Goal: Task Accomplishment & Management: Use online tool/utility

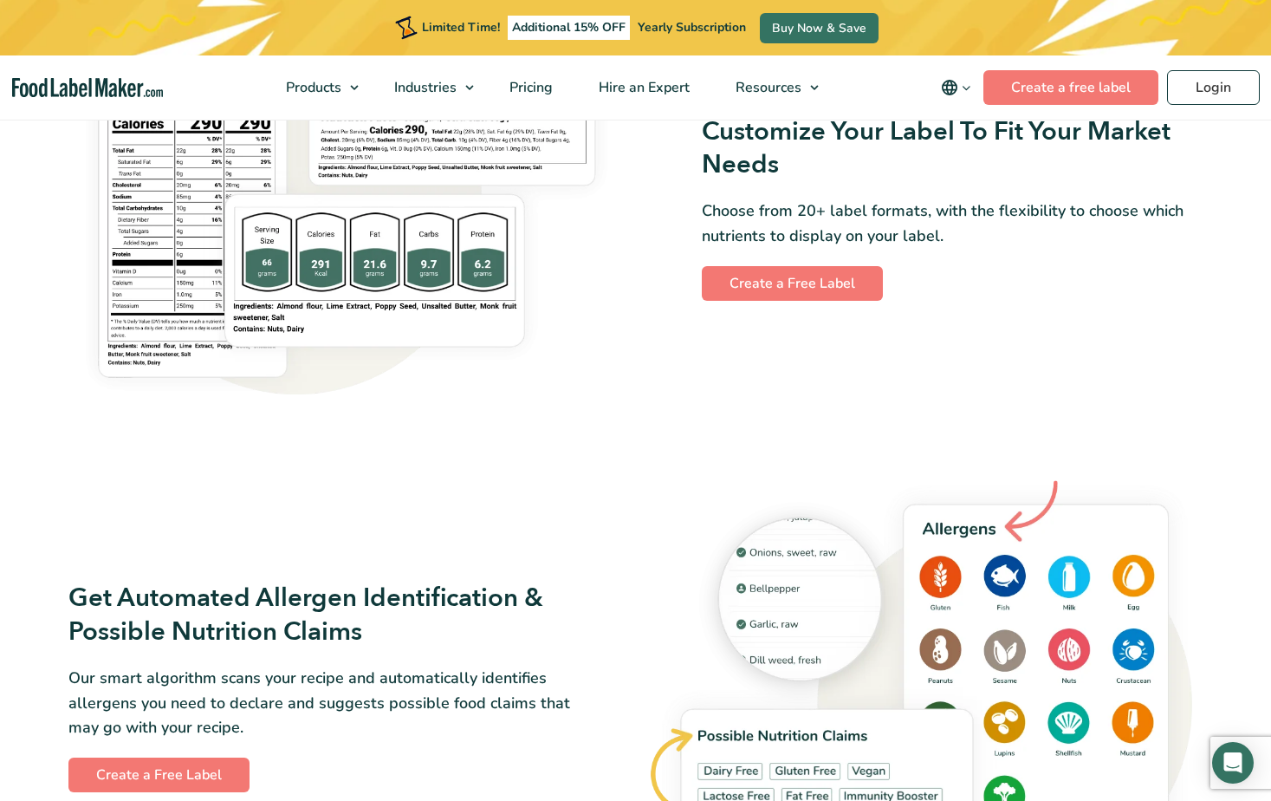
scroll to position [1560, 0]
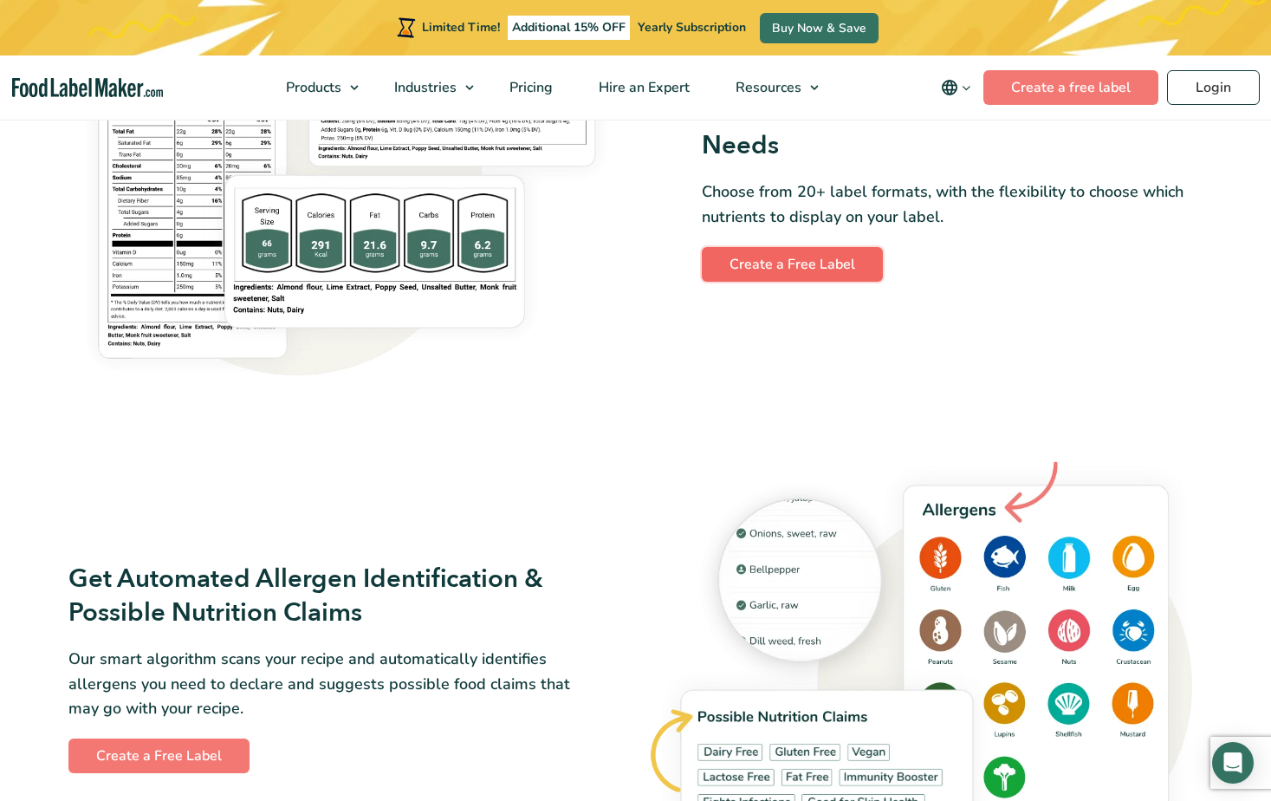
click at [844, 265] on link "Create a Free Label" at bounding box center [792, 264] width 181 height 35
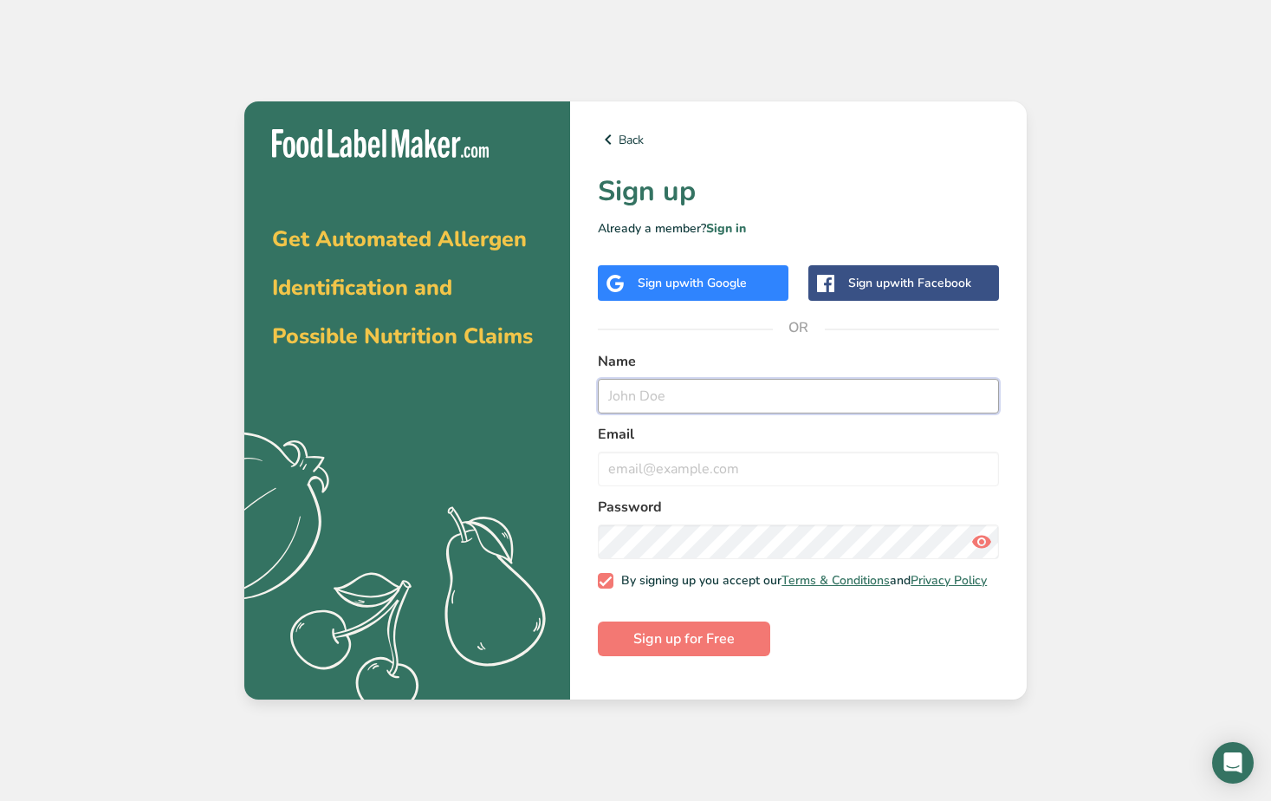
click at [645, 400] on input "text" at bounding box center [798, 396] width 401 height 35
type input "Tim Wickersheim"
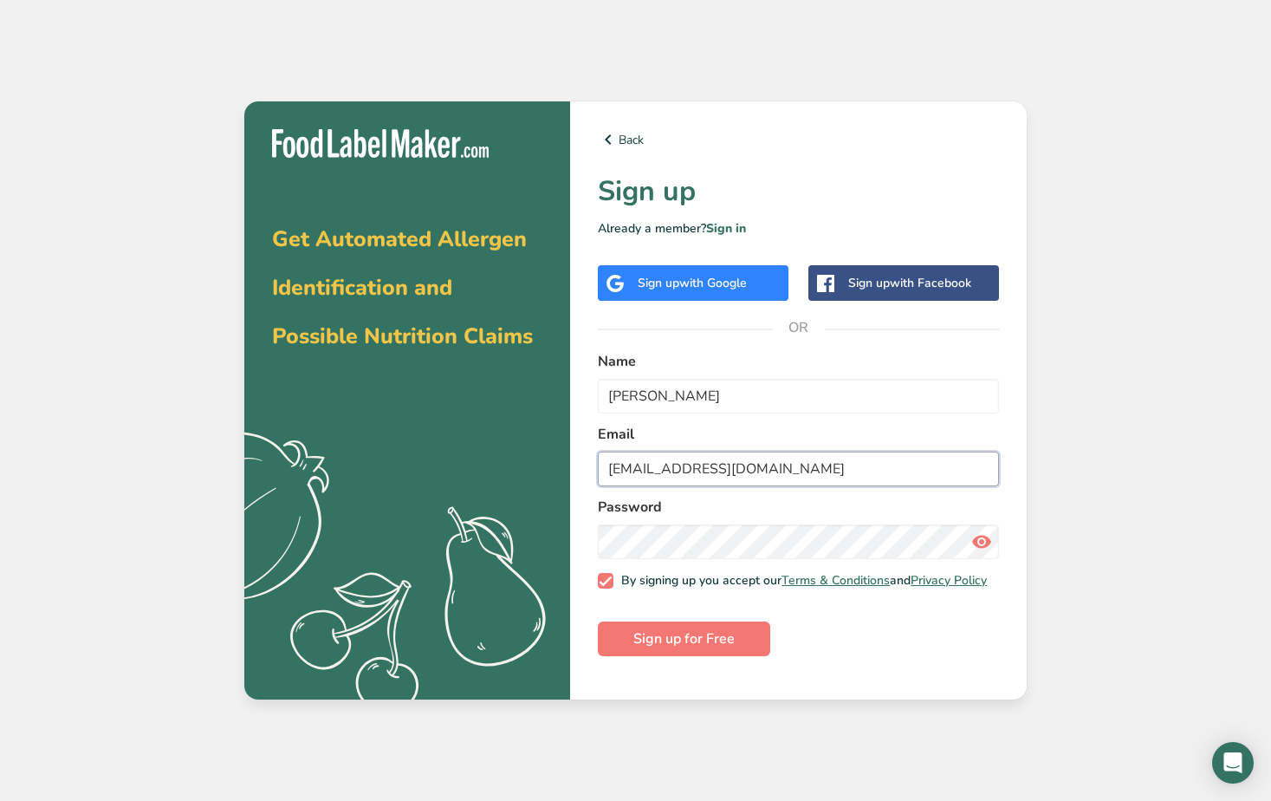
type input "timwickersheim@hotmail.com"
click at [685, 647] on span "Sign up for Free" at bounding box center [684, 638] width 101 height 21
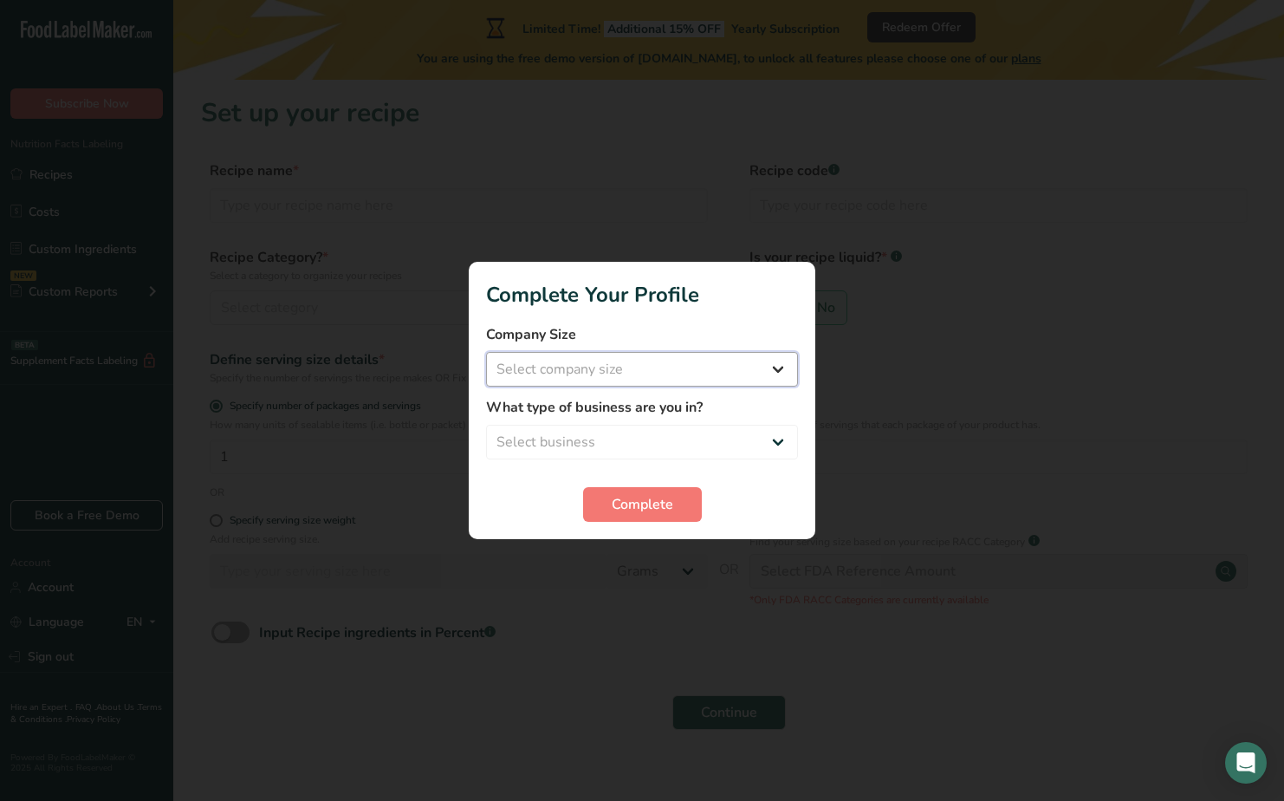
click at [533, 378] on select "Select company size Fewer than 10 Employees 10 to 50 Employees 51 to 500 Employ…" at bounding box center [642, 369] width 312 height 35
click at [652, 376] on select "Select company size Fewer than 10 Employees 10 to 50 Employees 51 to 500 Employ…" at bounding box center [642, 369] width 312 height 35
select select "1"
click at [486, 352] on select "Select company size Fewer than 10 Employees 10 to 50 Employees 51 to 500 Employ…" at bounding box center [642, 369] width 312 height 35
click at [603, 443] on select "Select business Packaged Food Manufacturer Restaurant & Cafe Bakery Meal Plans …" at bounding box center [642, 442] width 312 height 35
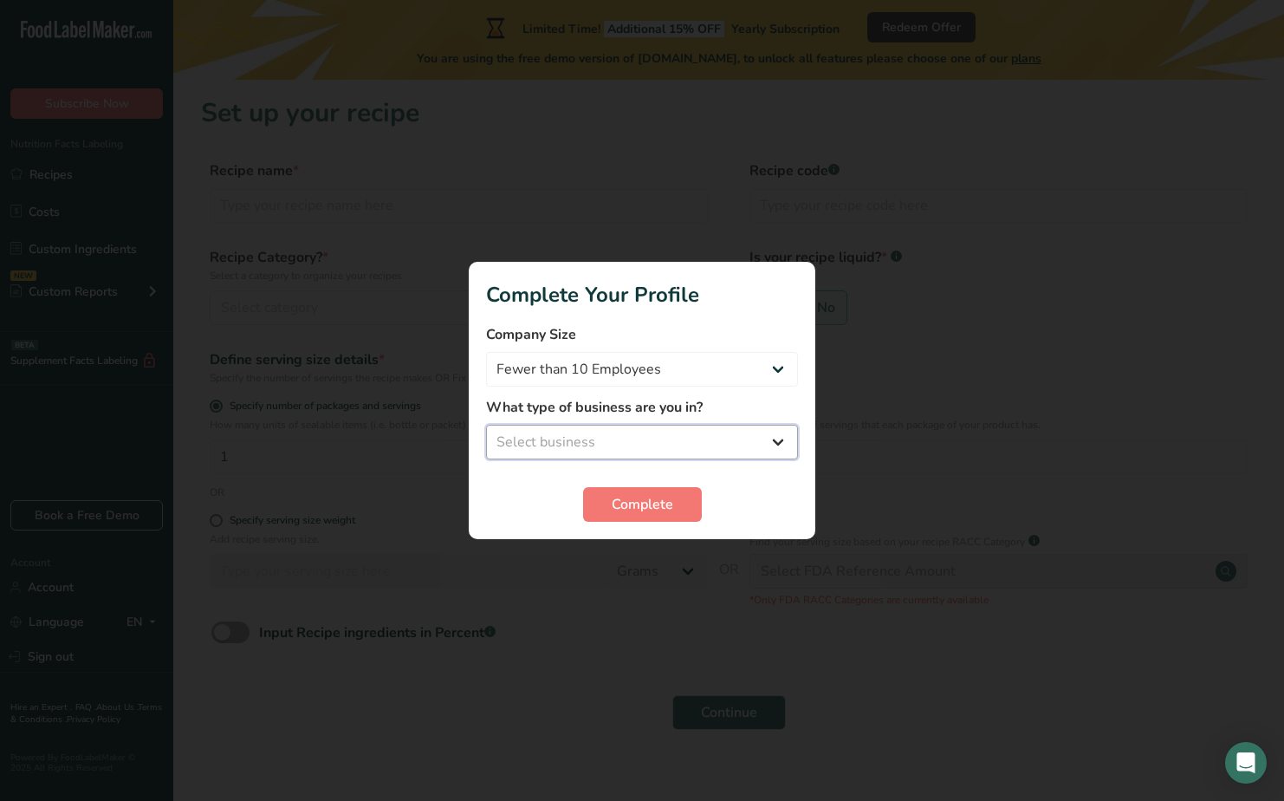
select select "8"
click at [486, 425] on select "Select business Packaged Food Manufacturer Restaurant & Cafe Bakery Meal Plans …" at bounding box center [642, 442] width 312 height 35
click at [615, 508] on span "Complete" at bounding box center [643, 504] width 62 height 21
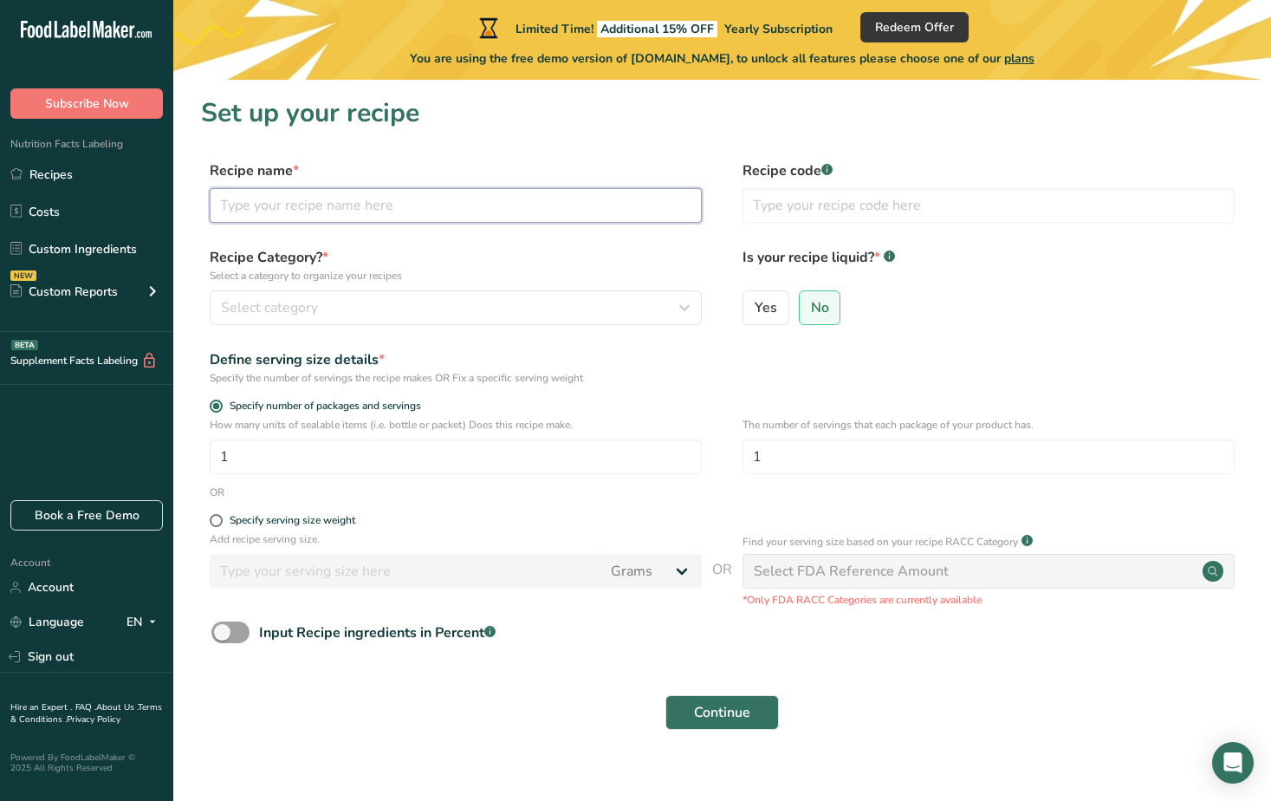
click at [293, 200] on input "text" at bounding box center [456, 205] width 492 height 35
type input "Protein Bars"
click at [873, 208] on input "text" at bounding box center [989, 205] width 492 height 35
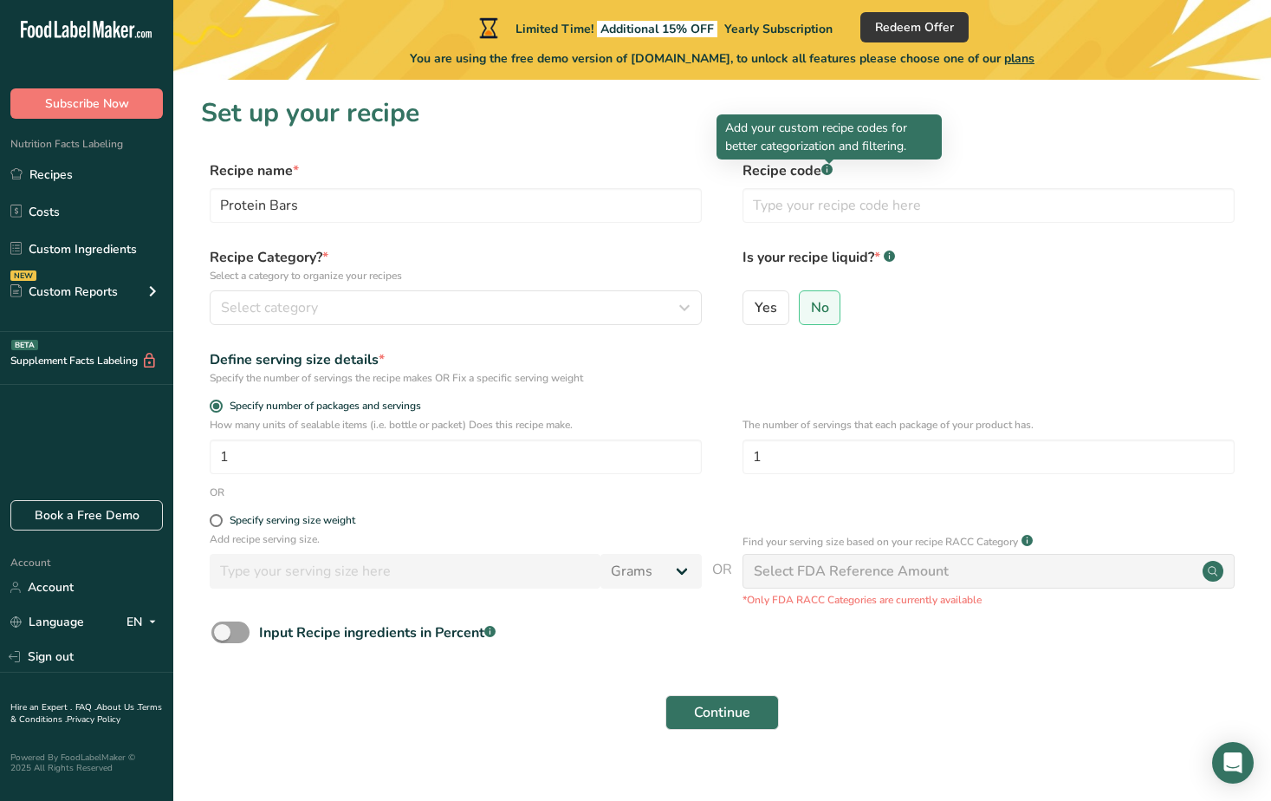
click at [830, 171] on rect at bounding box center [827, 169] width 11 height 11
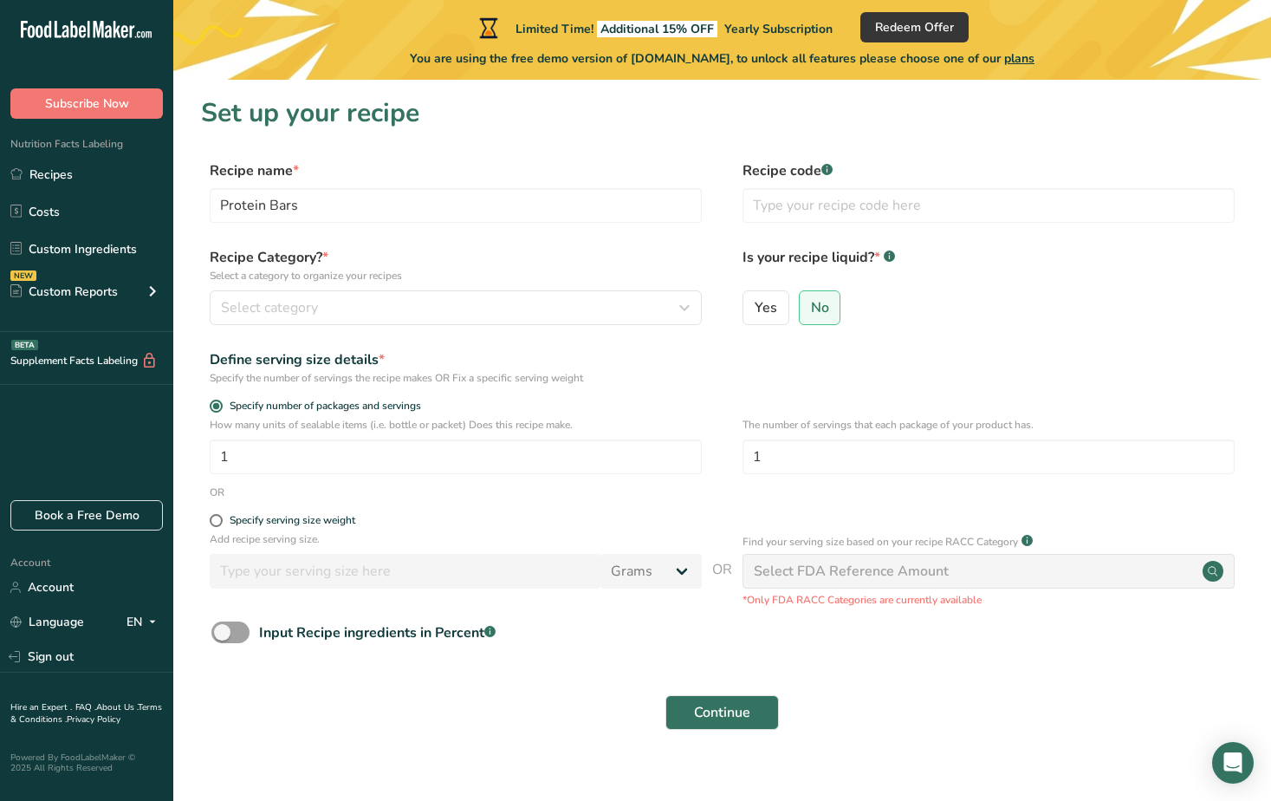
click at [830, 173] on rect at bounding box center [827, 169] width 11 height 11
click at [829, 201] on input "text" at bounding box center [989, 205] width 492 height 35
type input "PBO001"
click at [254, 316] on span "Select category" at bounding box center [269, 307] width 97 height 21
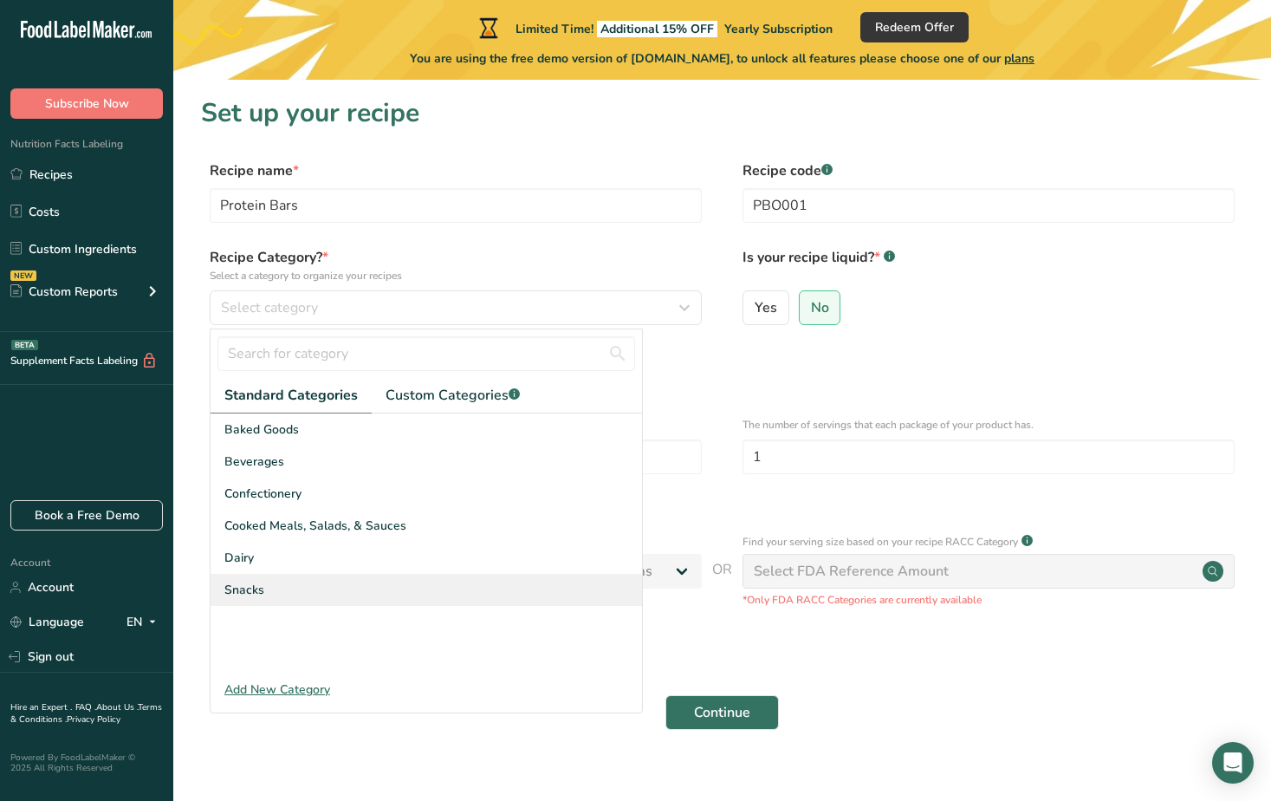
click at [258, 586] on span "Snacks" at bounding box center [244, 590] width 40 height 18
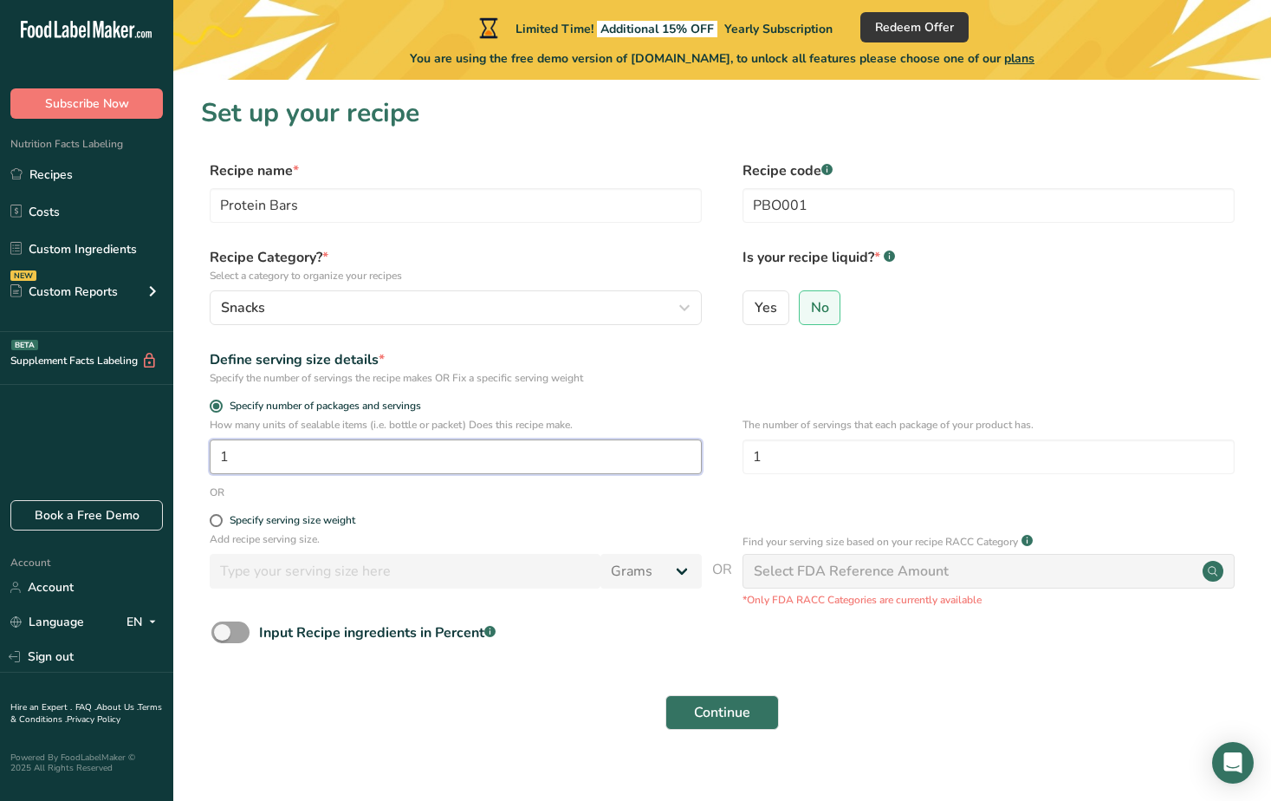
click at [247, 457] on input "1" at bounding box center [456, 456] width 492 height 35
type input "18"
click at [829, 454] on input "1" at bounding box center [989, 456] width 492 height 35
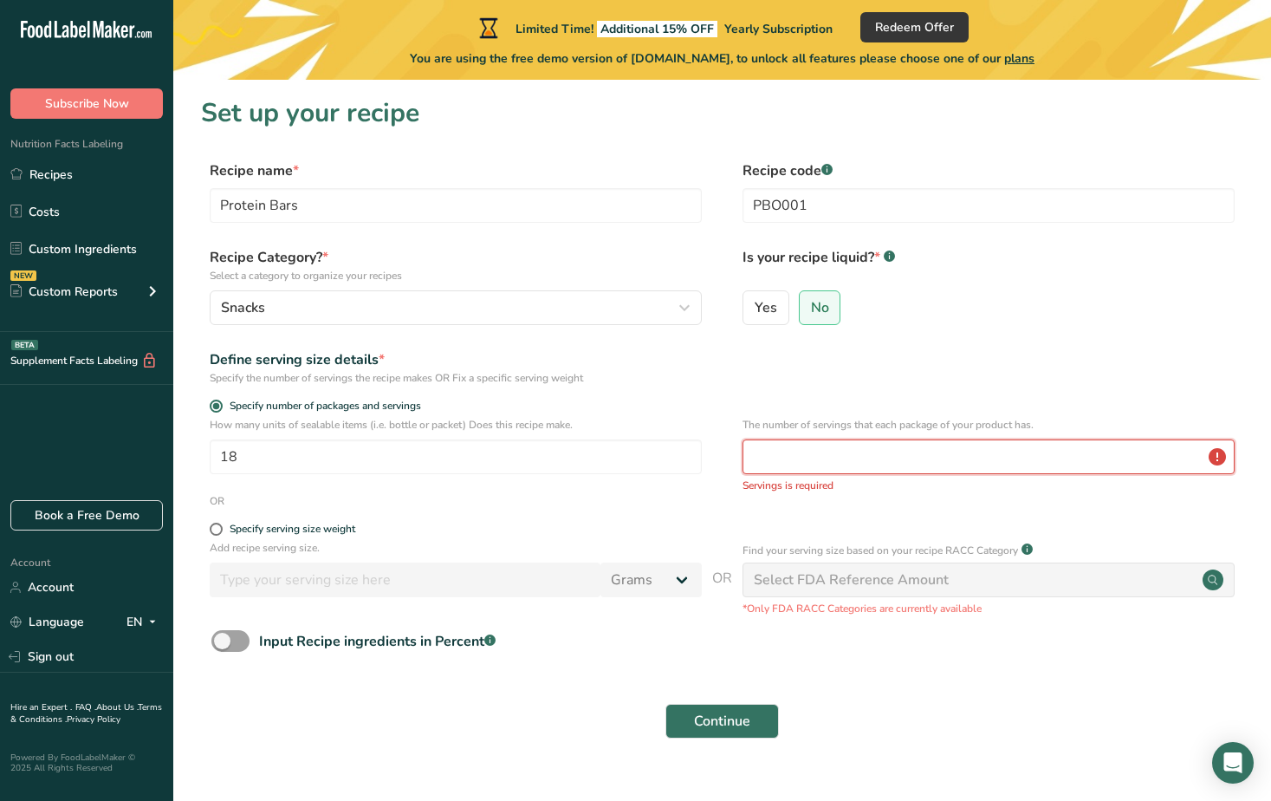
type input "1"
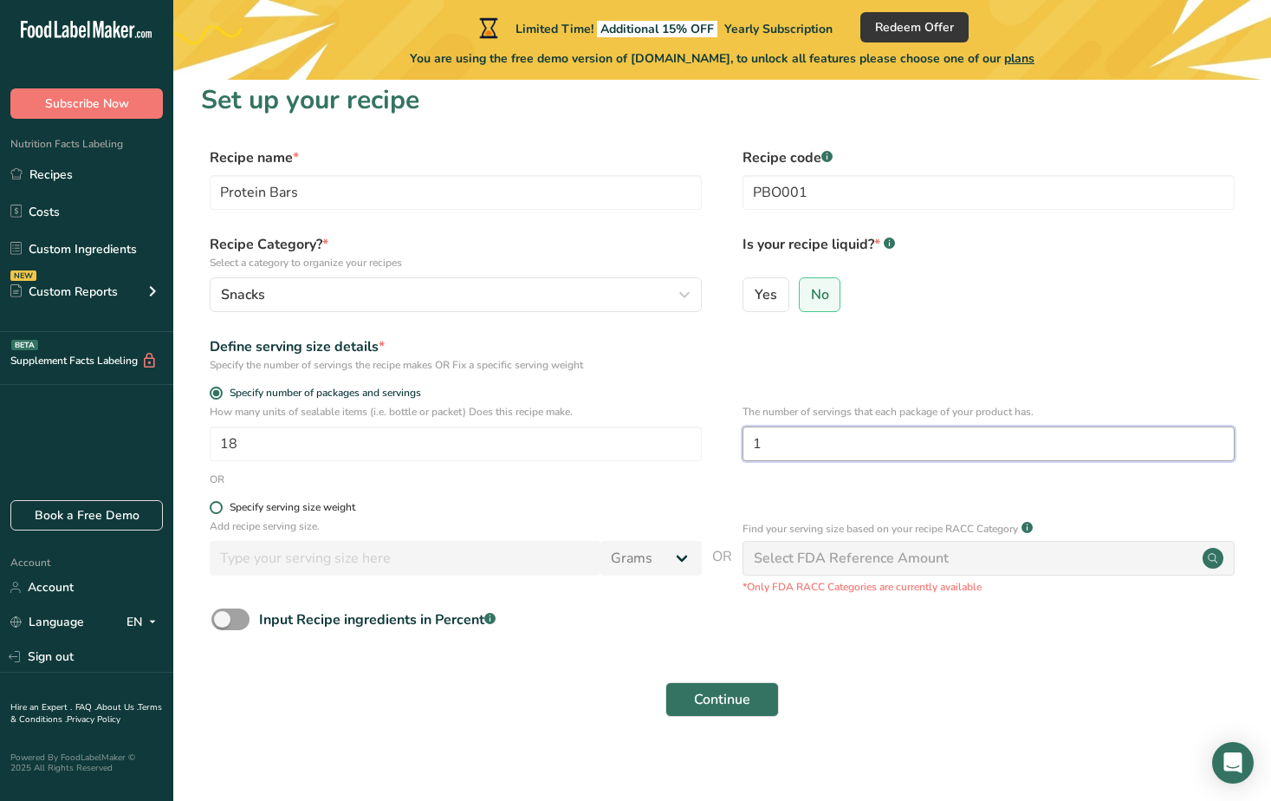
scroll to position [23, 0]
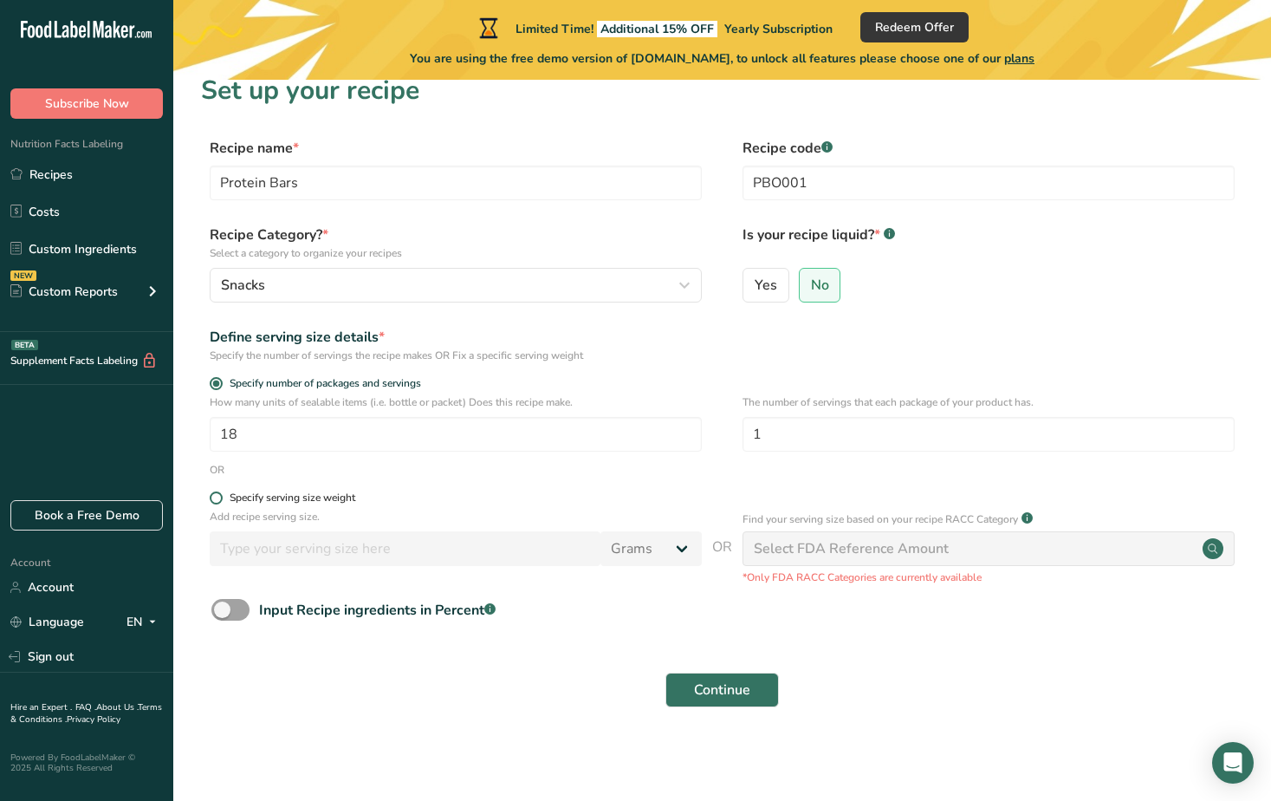
click at [215, 496] on span at bounding box center [216, 497] width 13 height 13
click at [215, 496] on input "Specify serving size weight" at bounding box center [215, 497] width 11 height 11
radio input "true"
radio input "false"
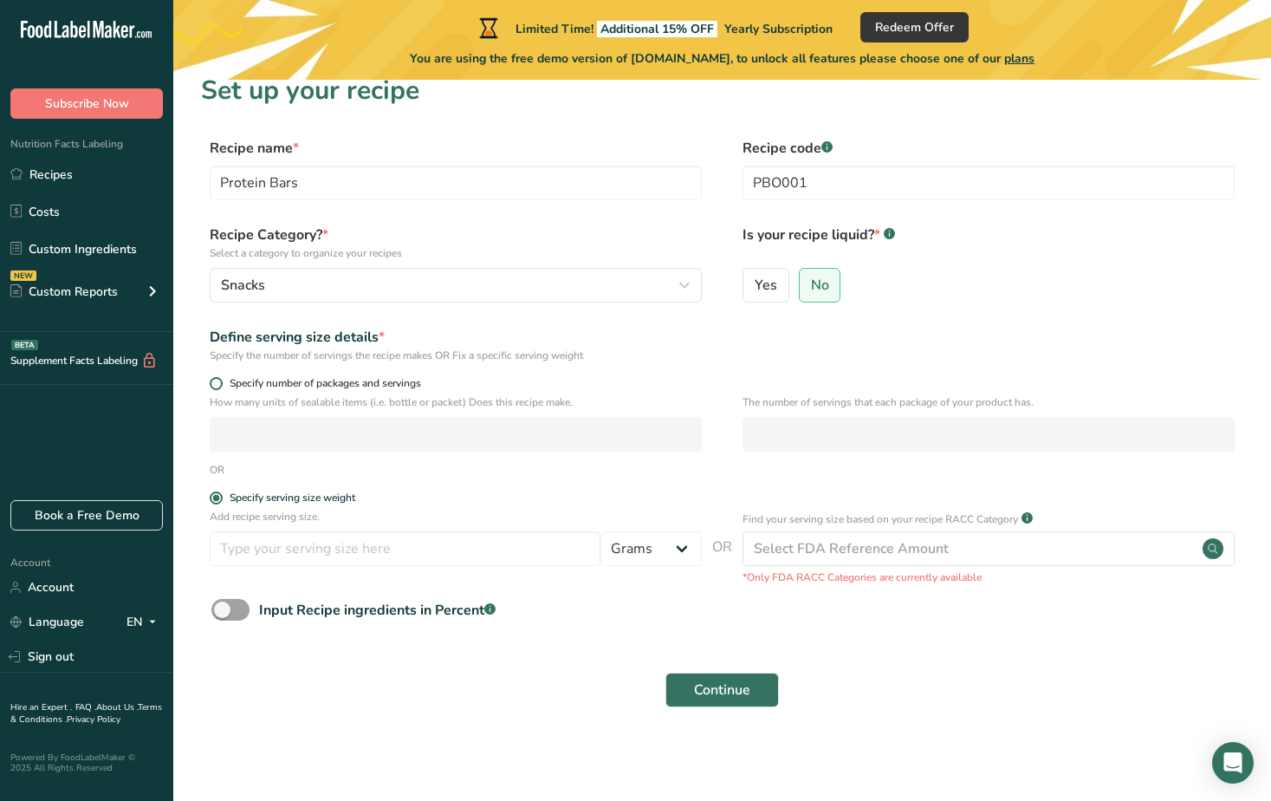
click at [218, 384] on span at bounding box center [216, 383] width 13 height 13
click at [218, 384] on input "Specify number of packages and servings" at bounding box center [215, 383] width 11 height 11
radio input "true"
radio input "false"
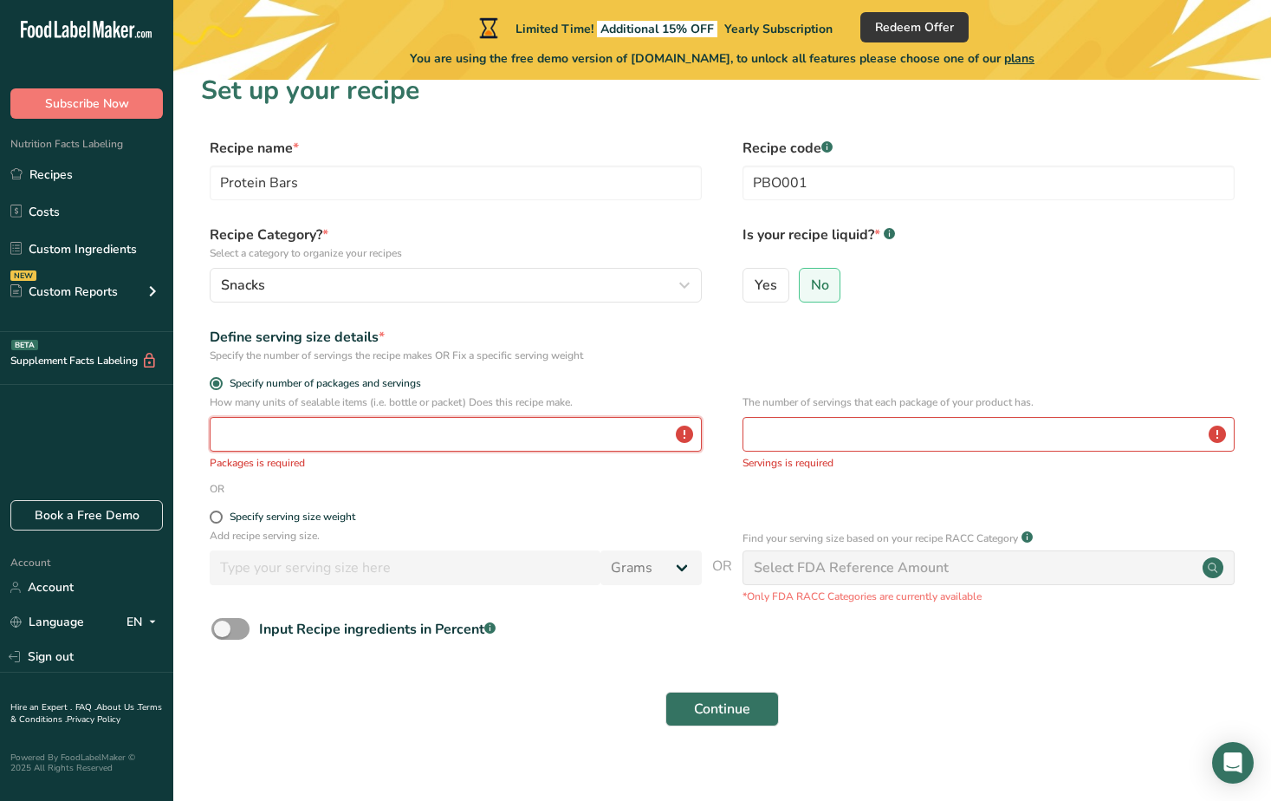
click at [242, 434] on input "number" at bounding box center [456, 434] width 492 height 35
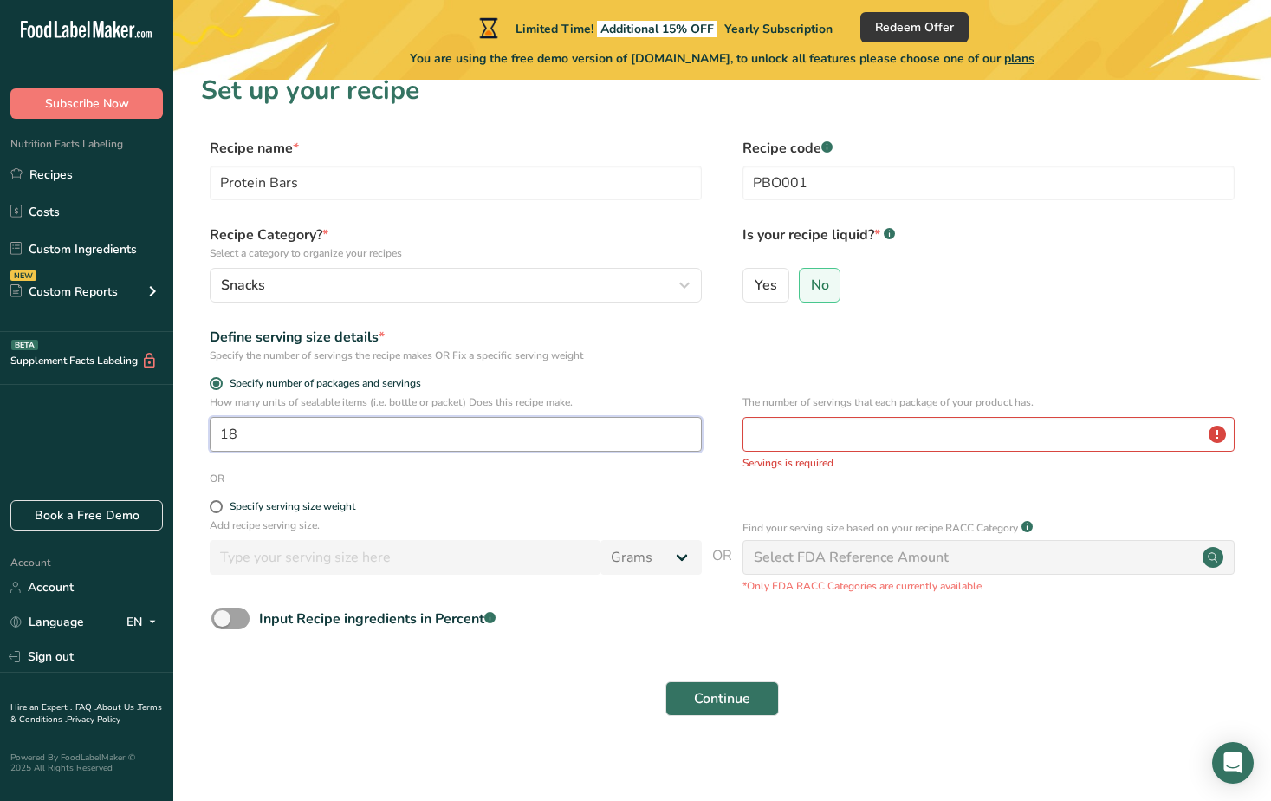
type input "18"
click at [864, 426] on input "number" at bounding box center [989, 434] width 492 height 35
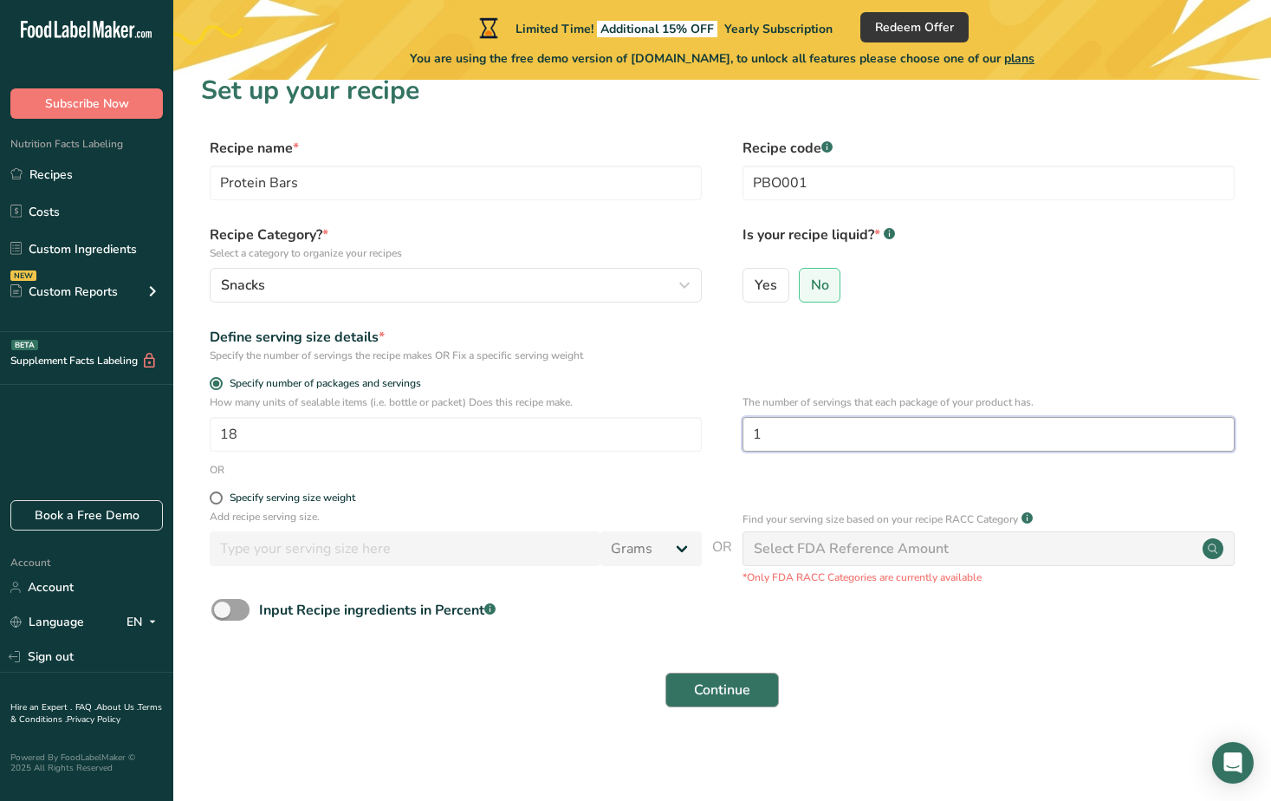
type input "1"
click at [712, 689] on span "Continue" at bounding box center [722, 690] width 56 height 21
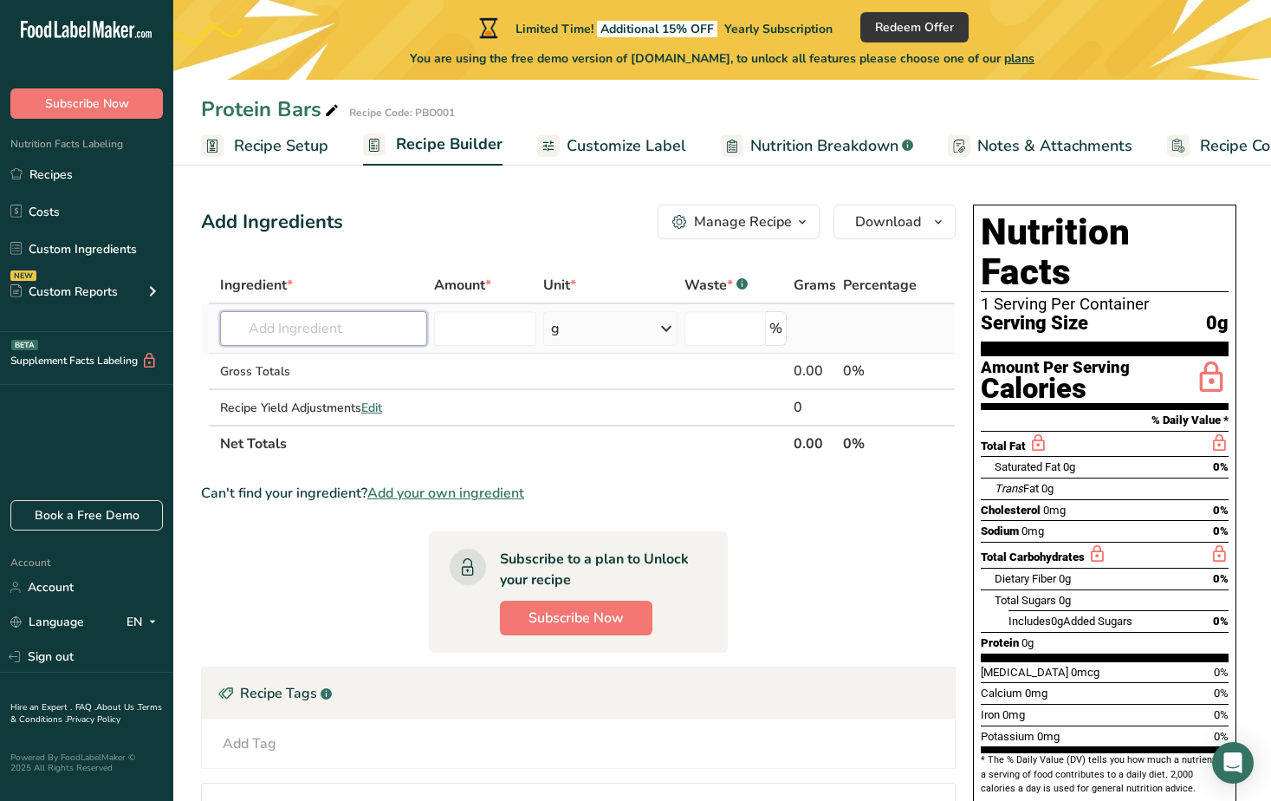
click at [313, 331] on input "text" at bounding box center [324, 328] width 208 height 35
type input "Rolled Oats"
click at [341, 361] on p "Organic Old-Fashioned Rolled Oats" at bounding box center [340, 363] width 212 height 18
type input "Organic Old-Fashioned Rolled Oats"
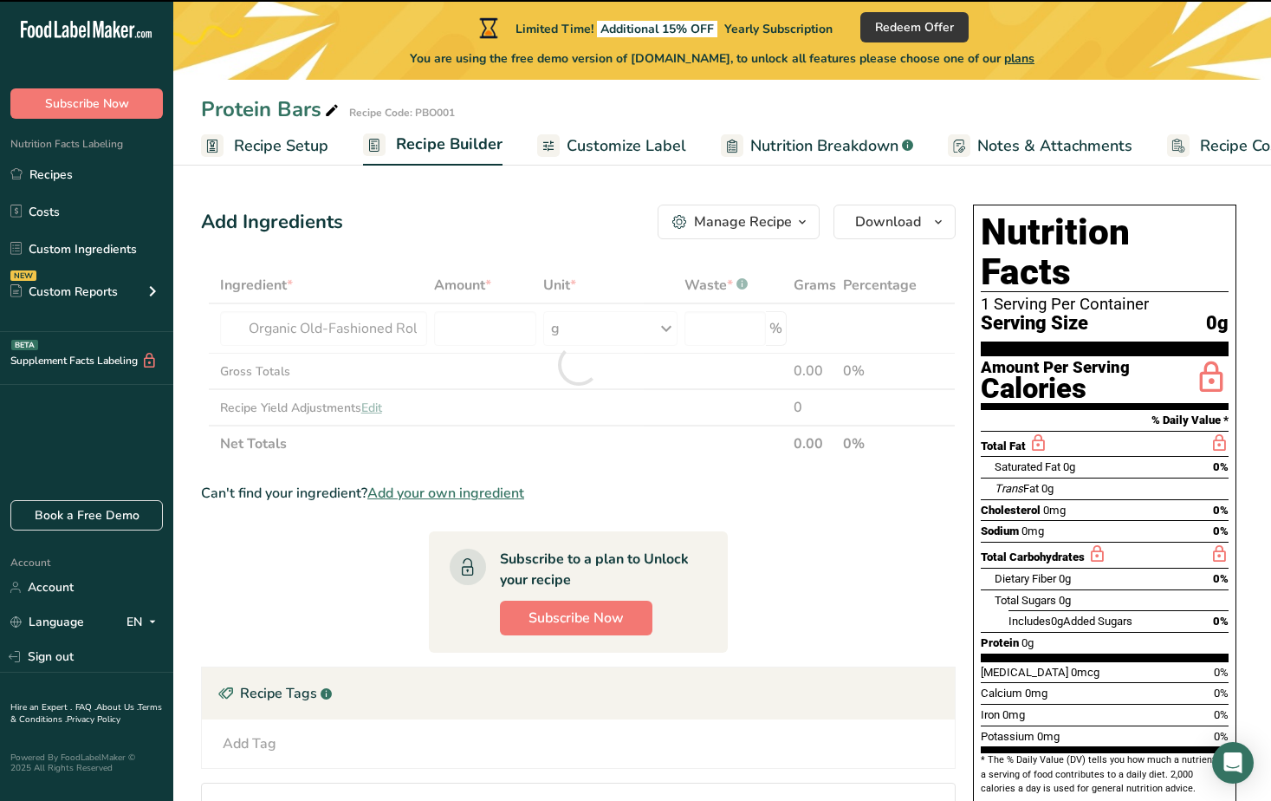
type input "0"
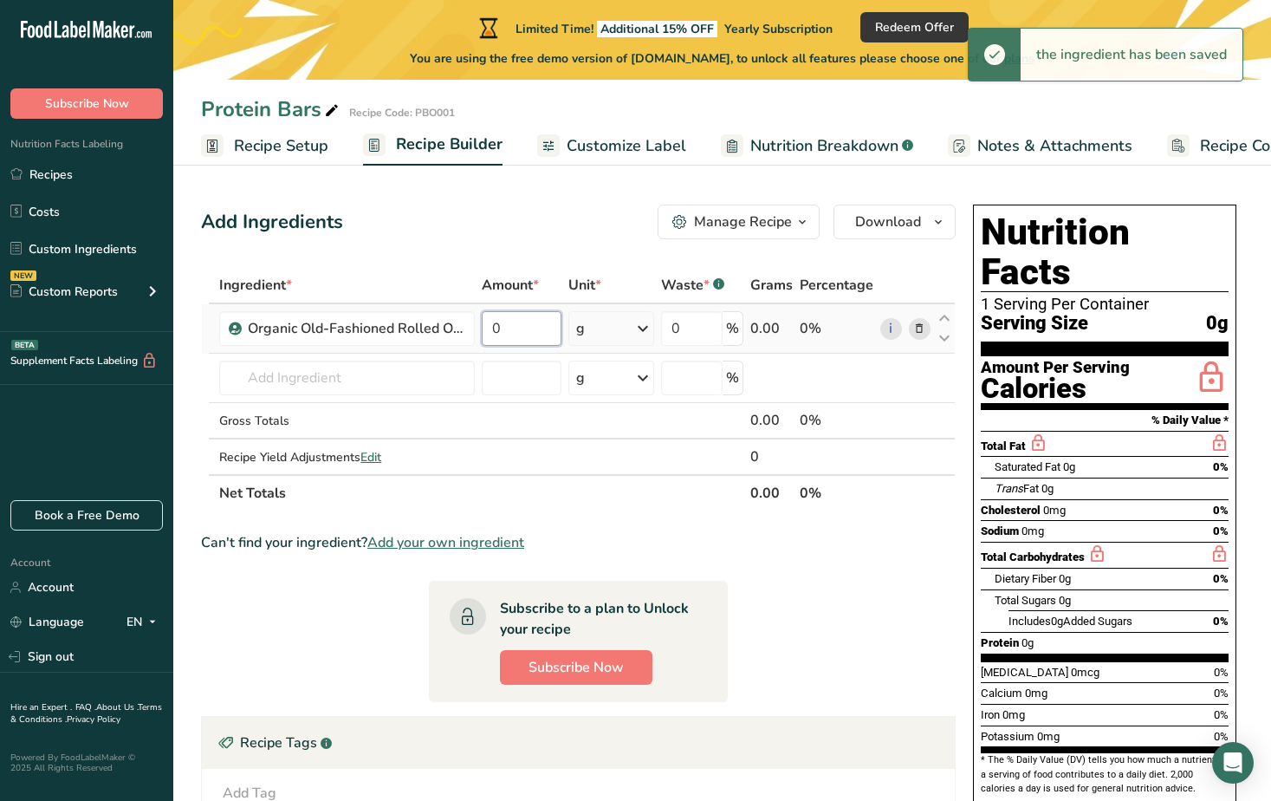
click at [526, 331] on input "0" at bounding box center [521, 328] width 79 height 35
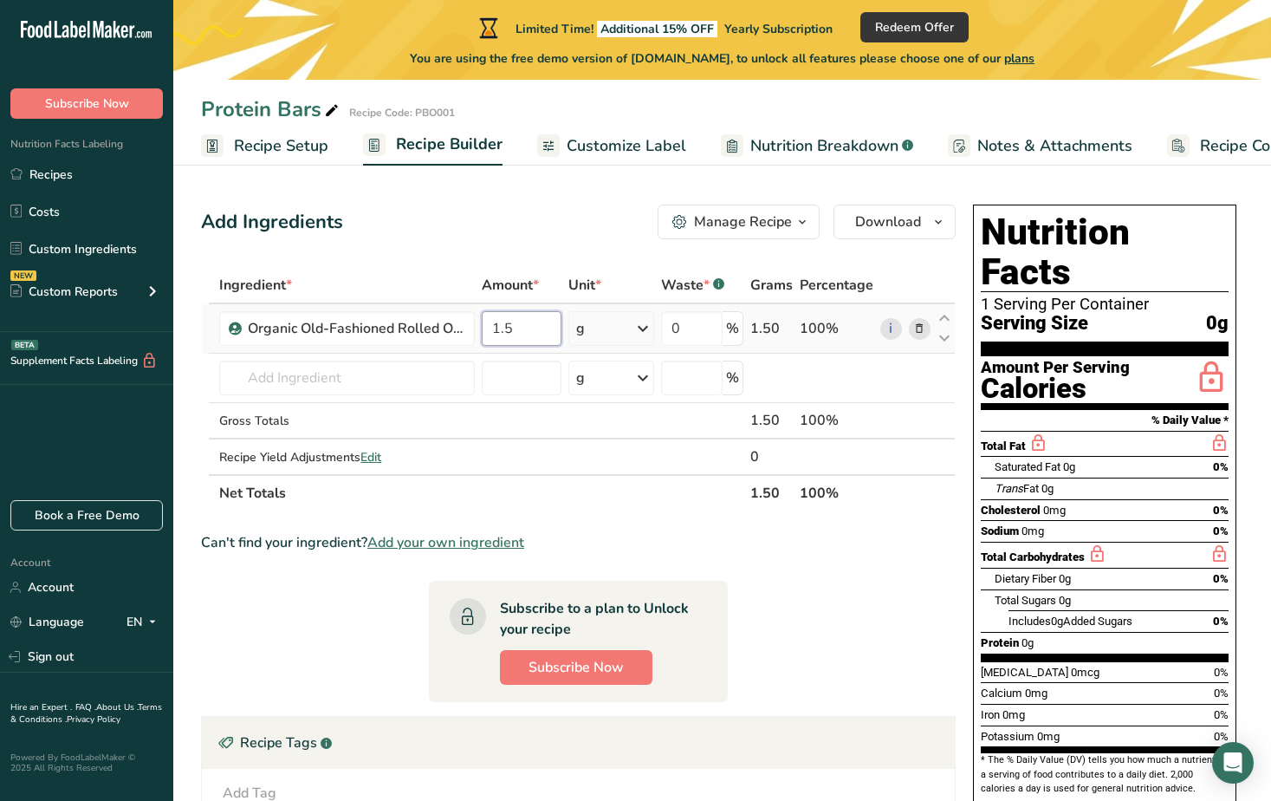
type input "1.5"
click at [607, 317] on div "Ingredient * Amount * Unit * Waste * .a-a{fill:#347362;}.b-a{fill:#fff;} Grams …" at bounding box center [578, 389] width 755 height 244
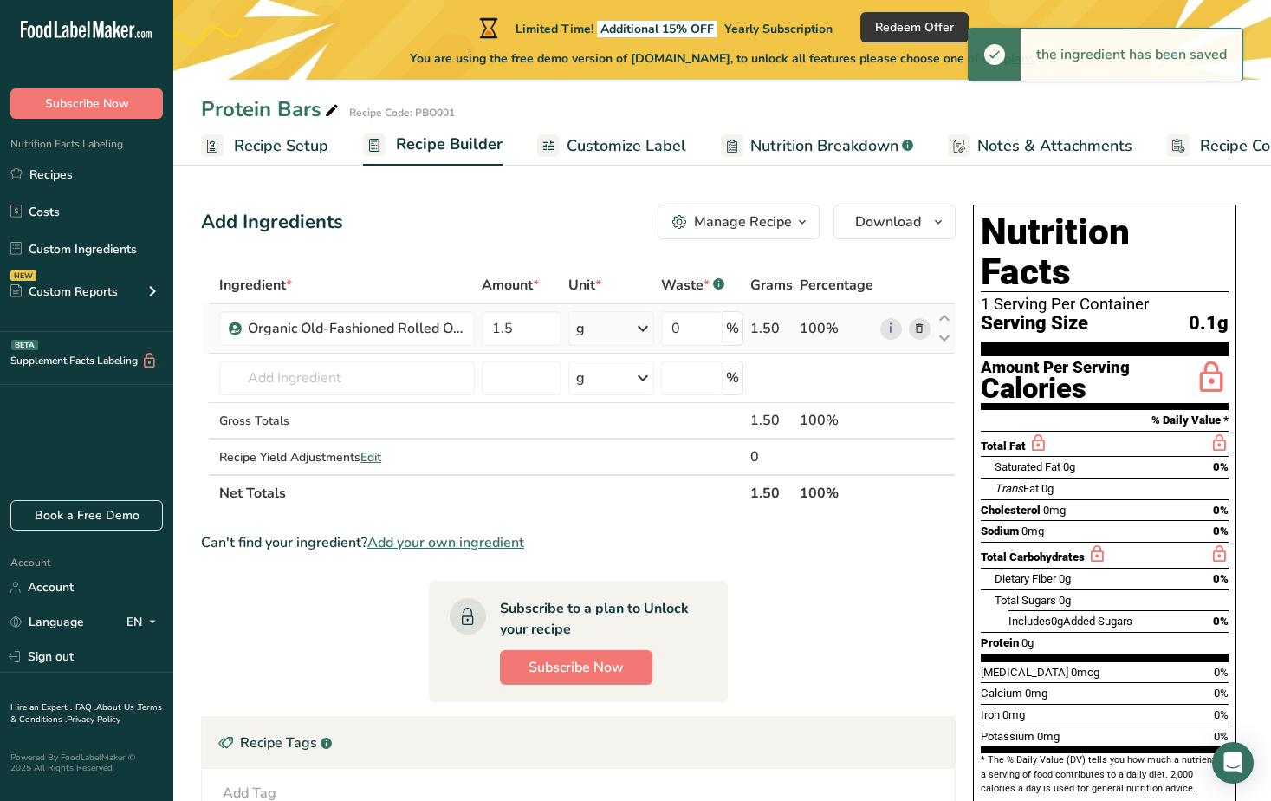
click at [637, 329] on icon at bounding box center [643, 328] width 21 height 31
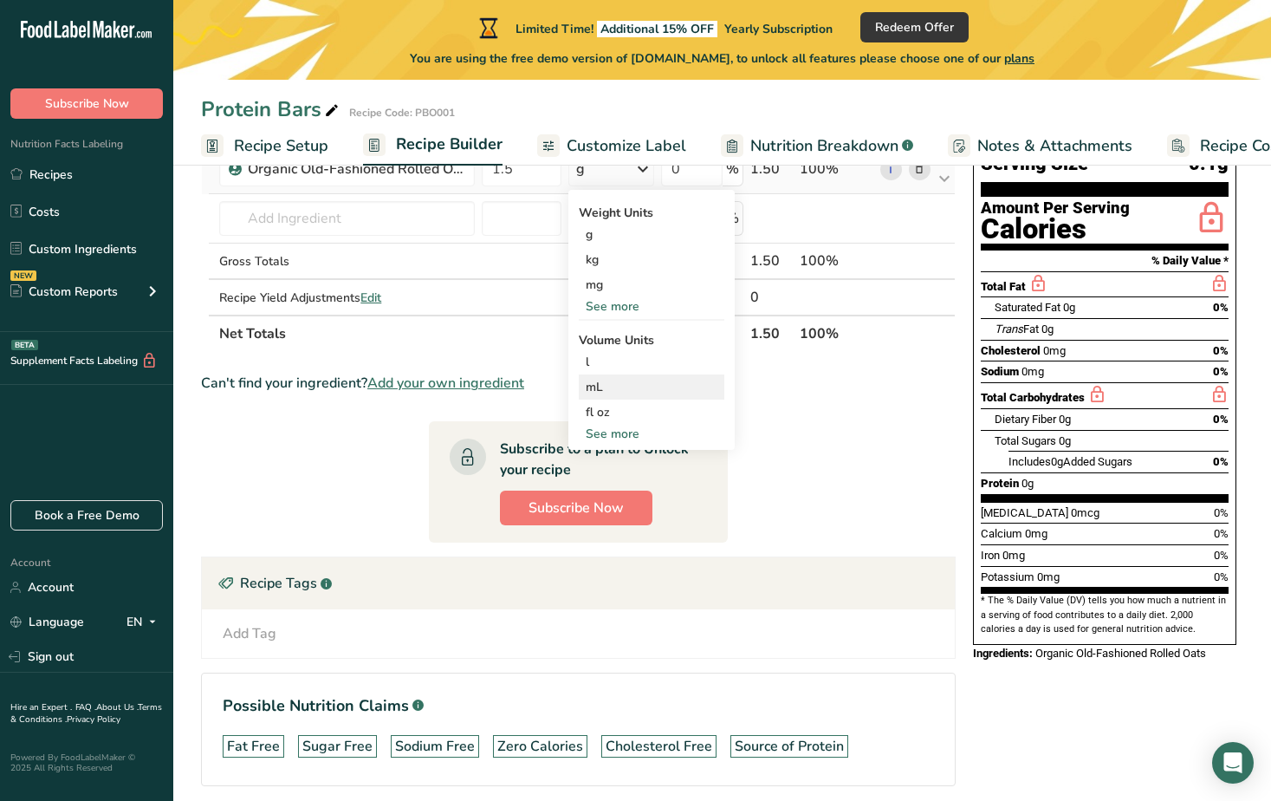
scroll to position [173, 0]
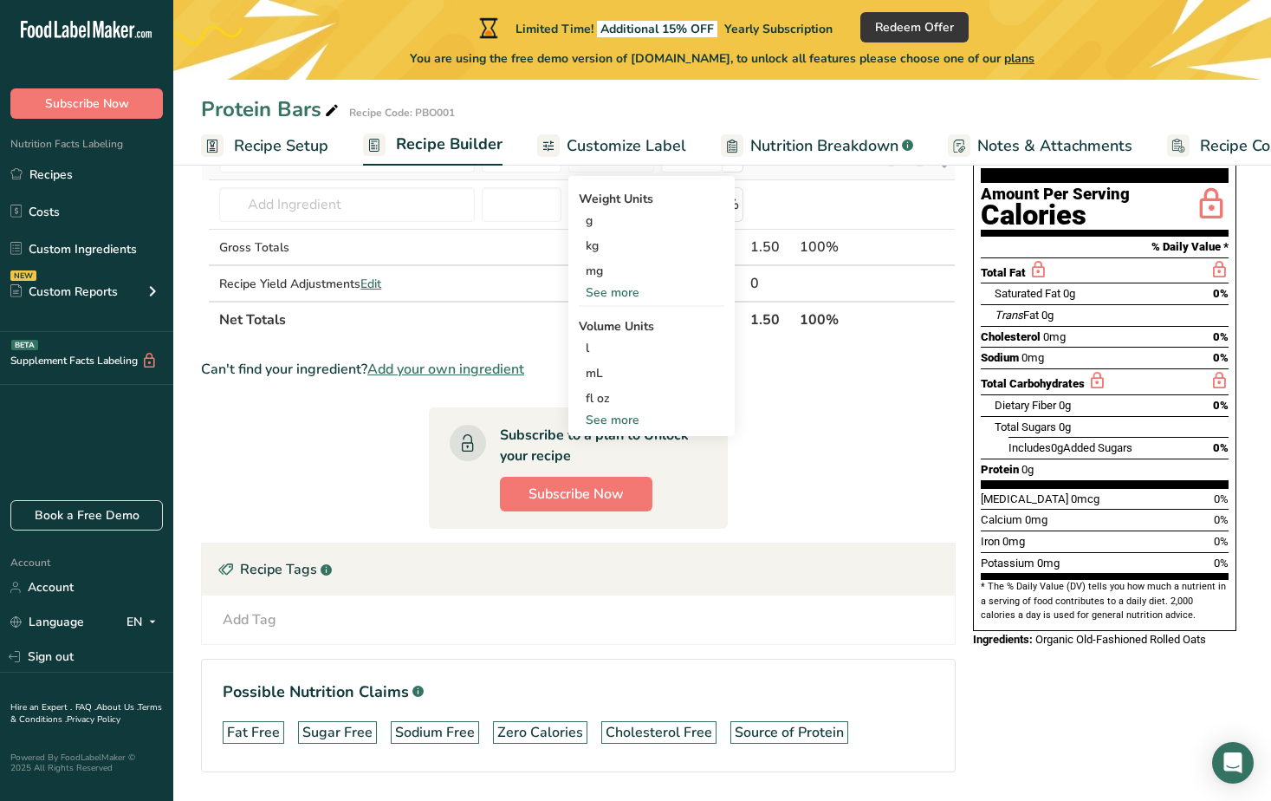
click at [619, 420] on div "See more" at bounding box center [652, 420] width 146 height 18
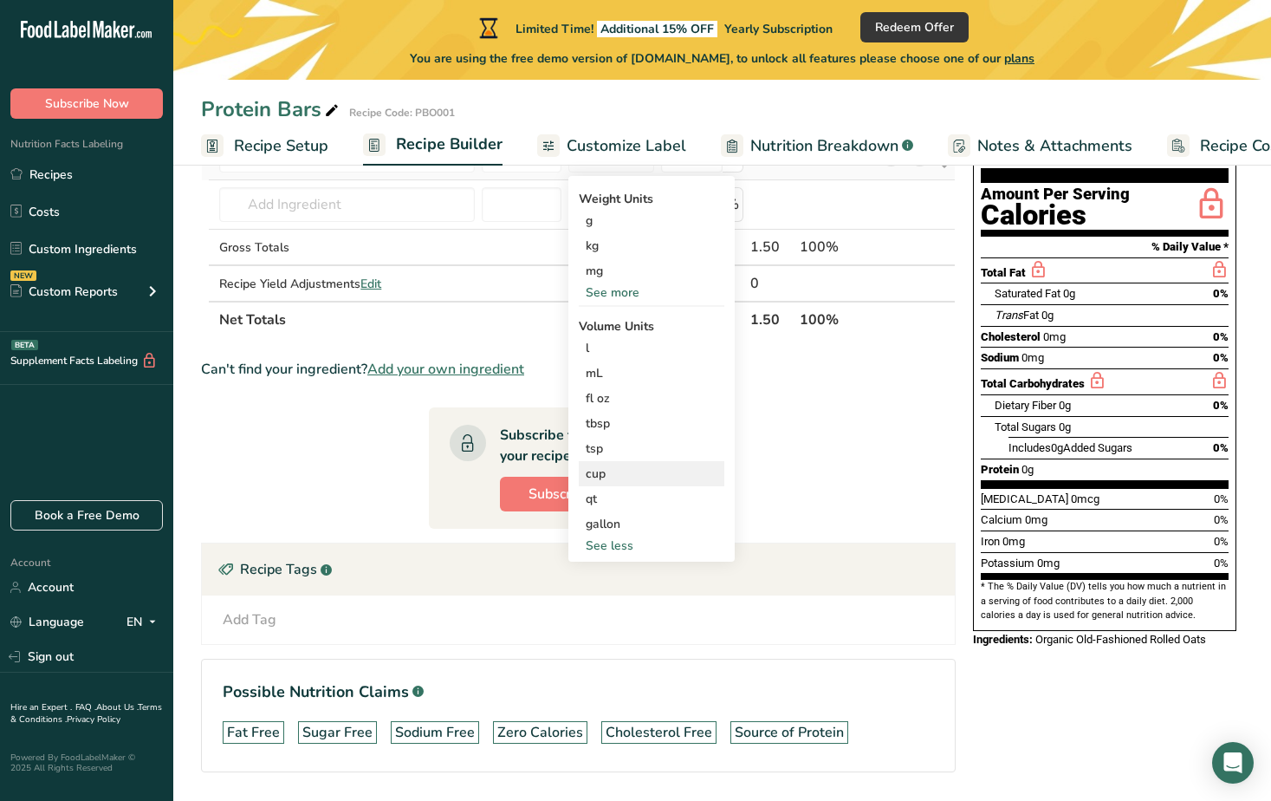
click at [595, 478] on div "cup" at bounding box center [652, 474] width 132 height 18
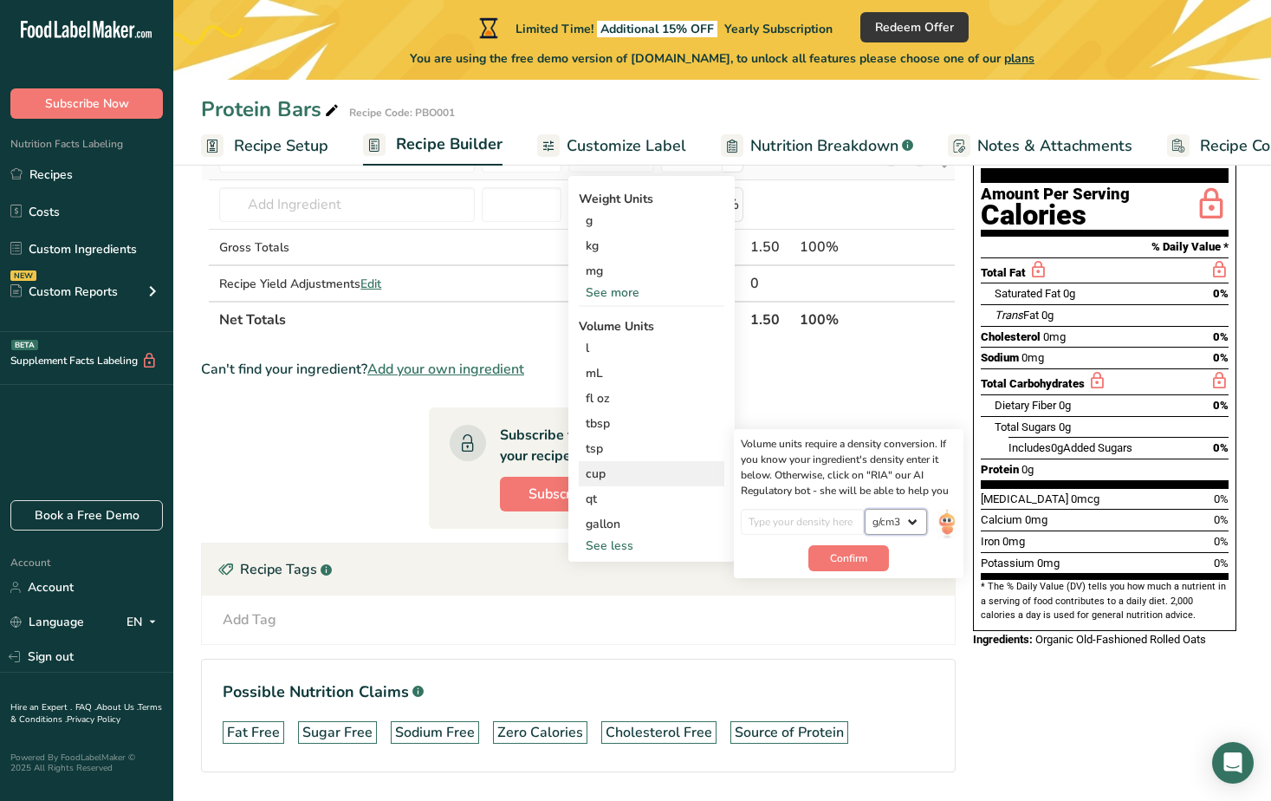
click at [901, 517] on select "lb/ft3 g/cm3" at bounding box center [896, 522] width 62 height 26
click at [823, 530] on input "number" at bounding box center [803, 522] width 124 height 26
click at [854, 561] on span "Confirm" at bounding box center [848, 558] width 37 height 16
click at [808, 521] on input "number" at bounding box center [803, 522] width 124 height 26
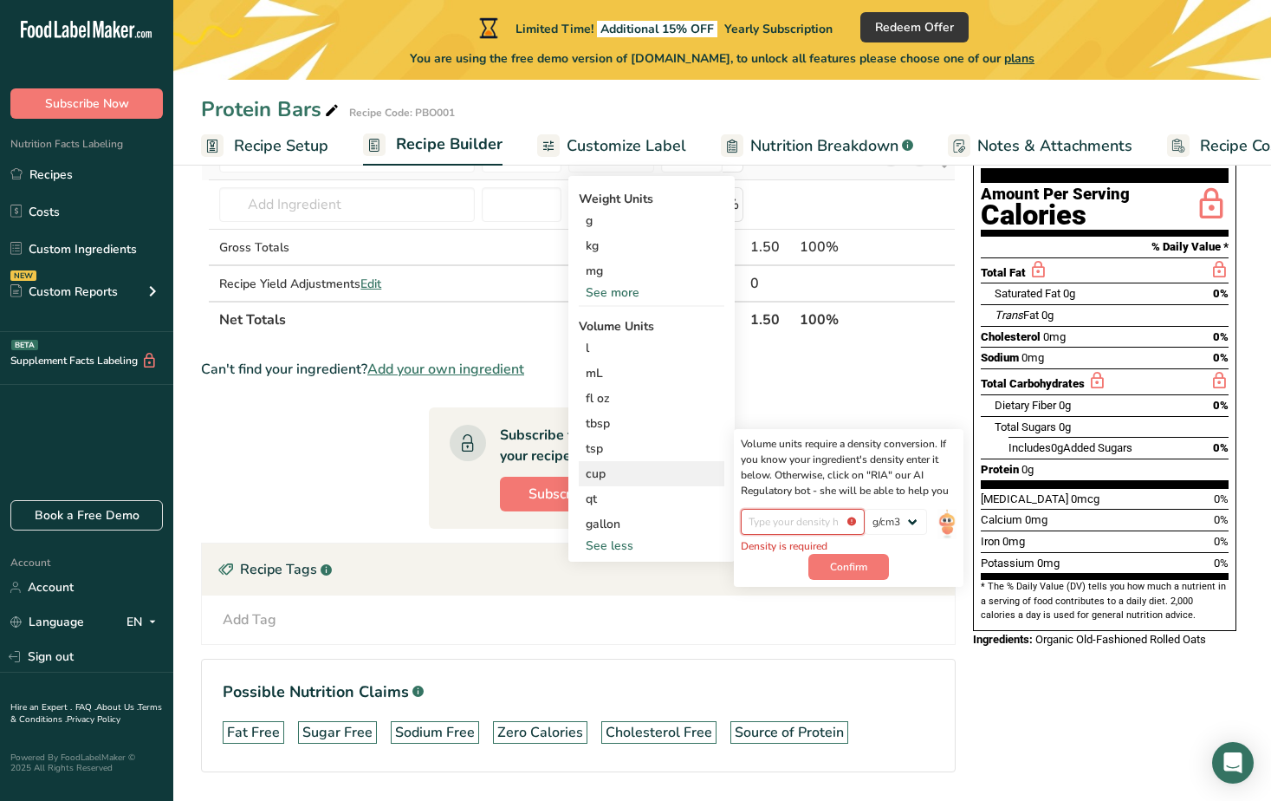
click at [853, 524] on input "number" at bounding box center [803, 522] width 124 height 26
click at [800, 524] on input "number" at bounding box center [803, 522] width 124 height 26
click at [849, 519] on input "number" at bounding box center [803, 522] width 124 height 26
click at [611, 470] on div "cup" at bounding box center [652, 474] width 132 height 18
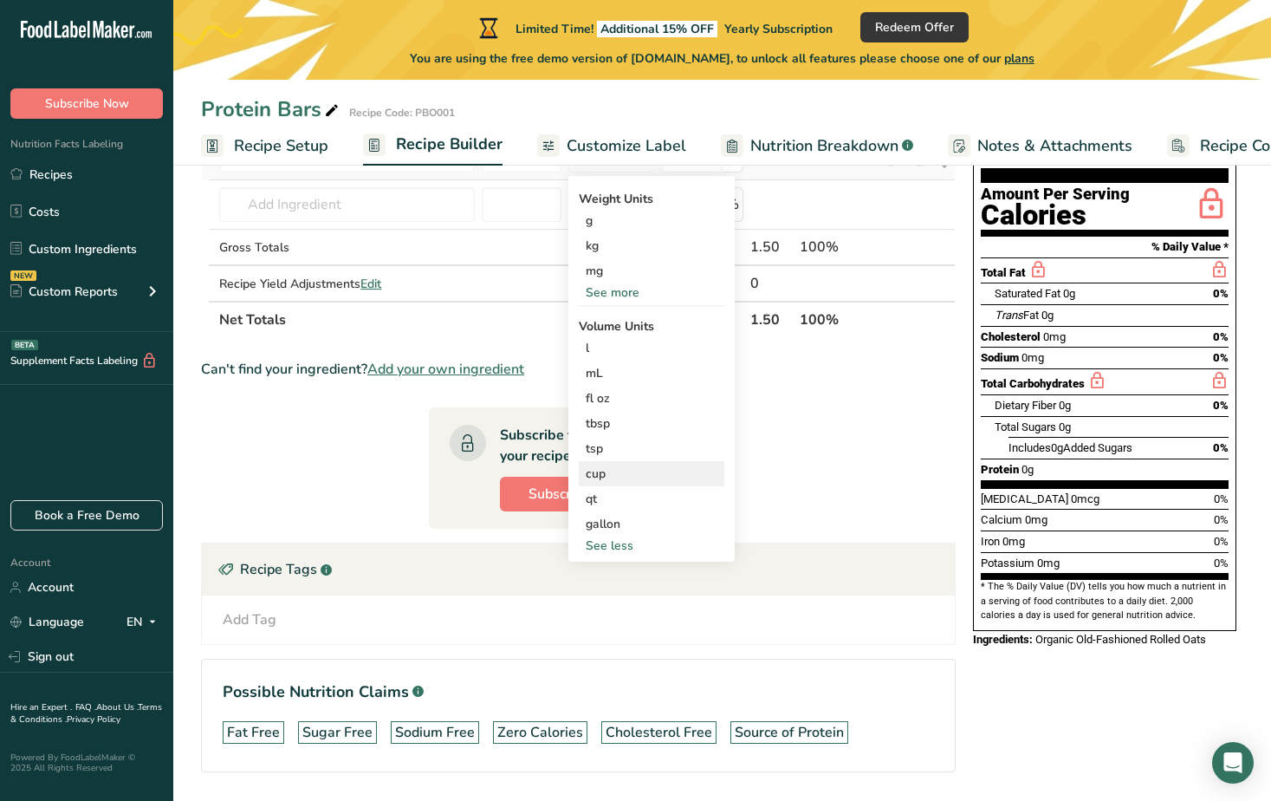
click at [610, 470] on div "cup" at bounding box center [652, 474] width 132 height 18
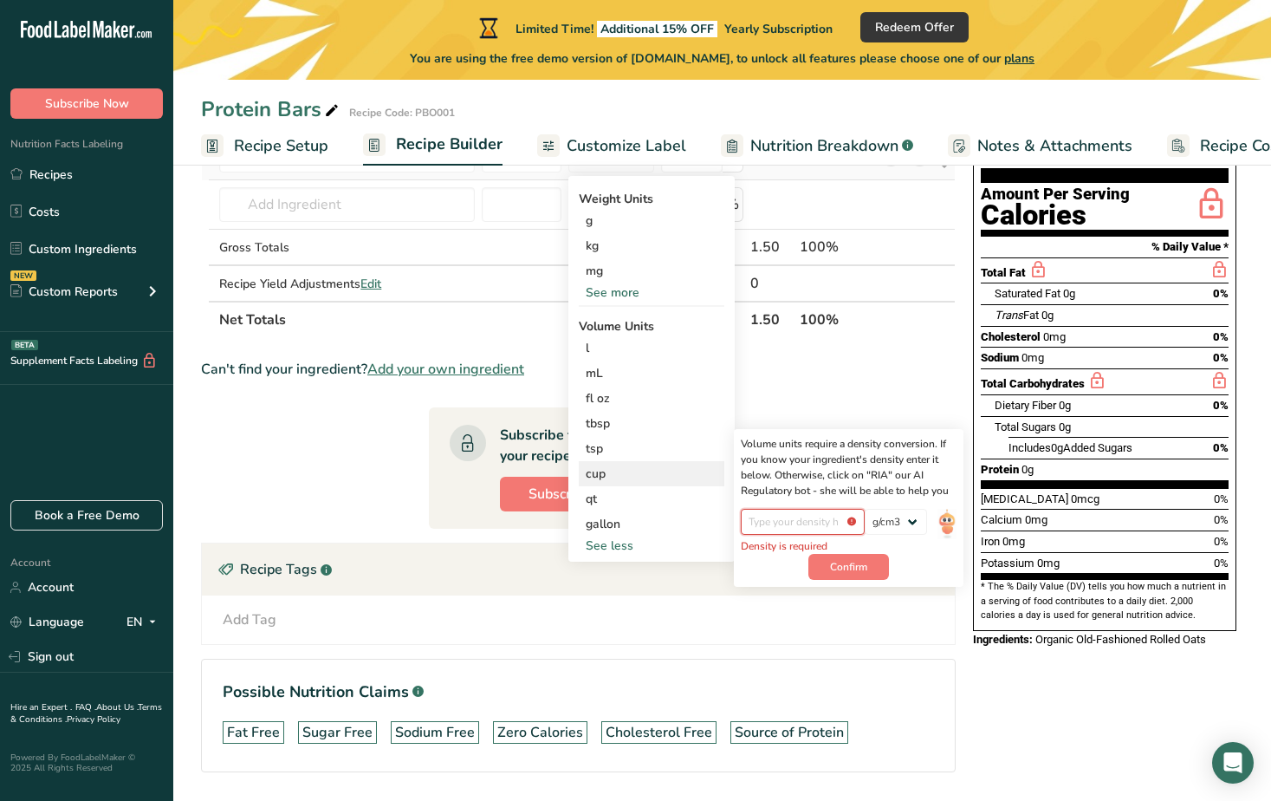
click at [784, 524] on input "number" at bounding box center [803, 522] width 124 height 26
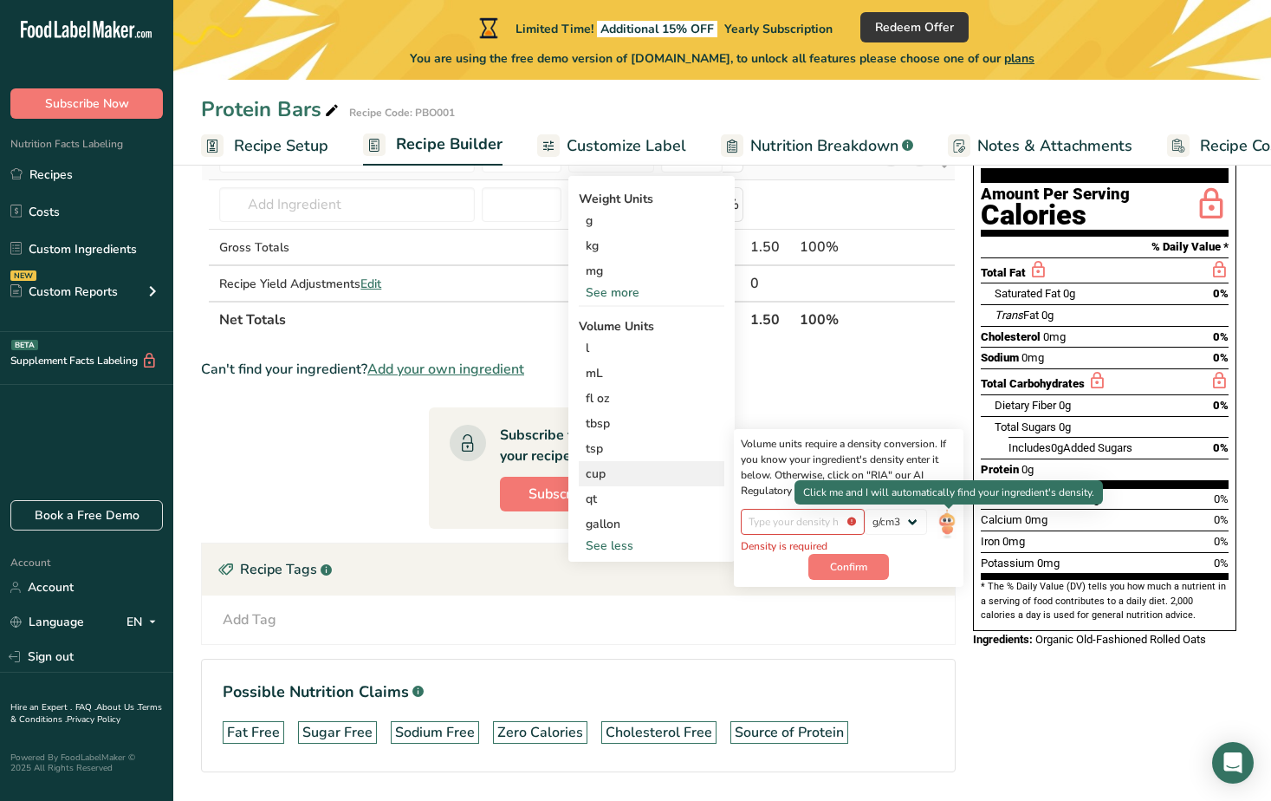
click at [945, 524] on img at bounding box center [947, 524] width 19 height 30
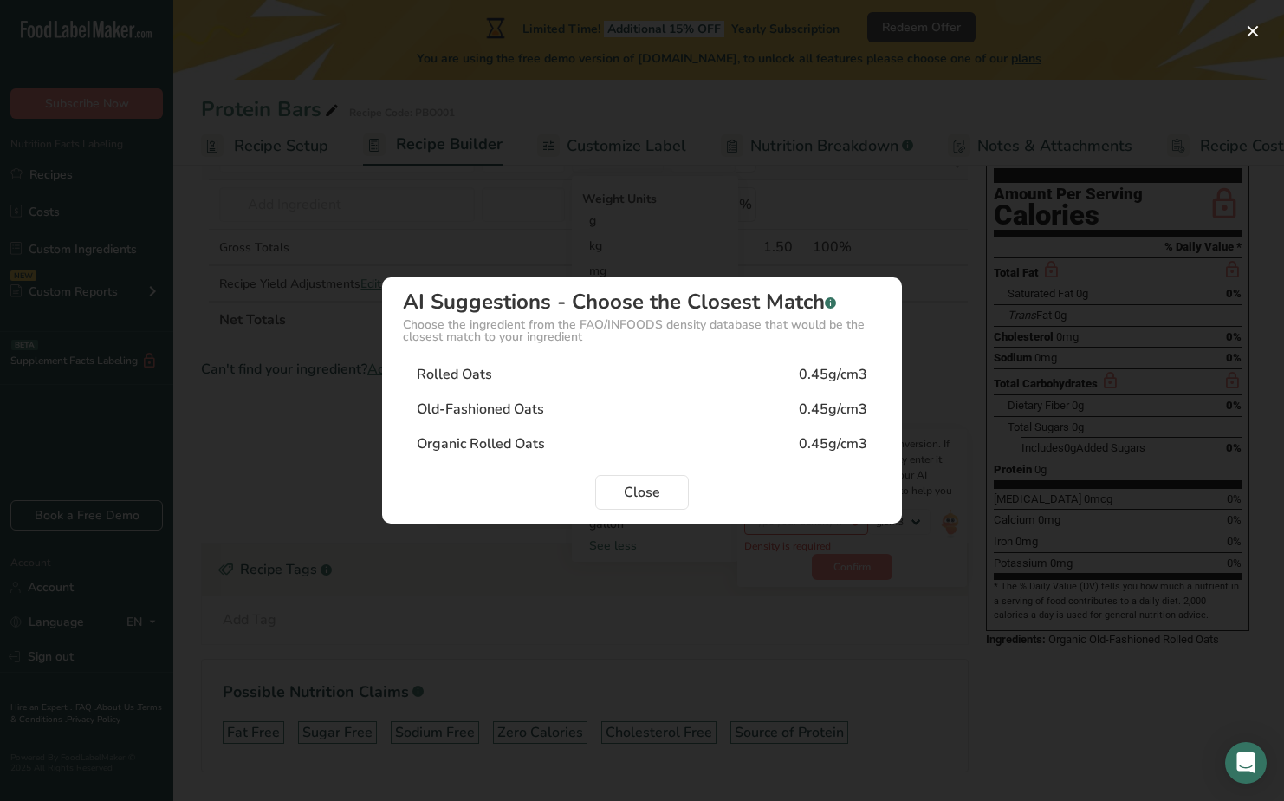
click at [465, 445] on div "Organic Rolled Oats" at bounding box center [481, 443] width 128 height 21
type input "0.45"
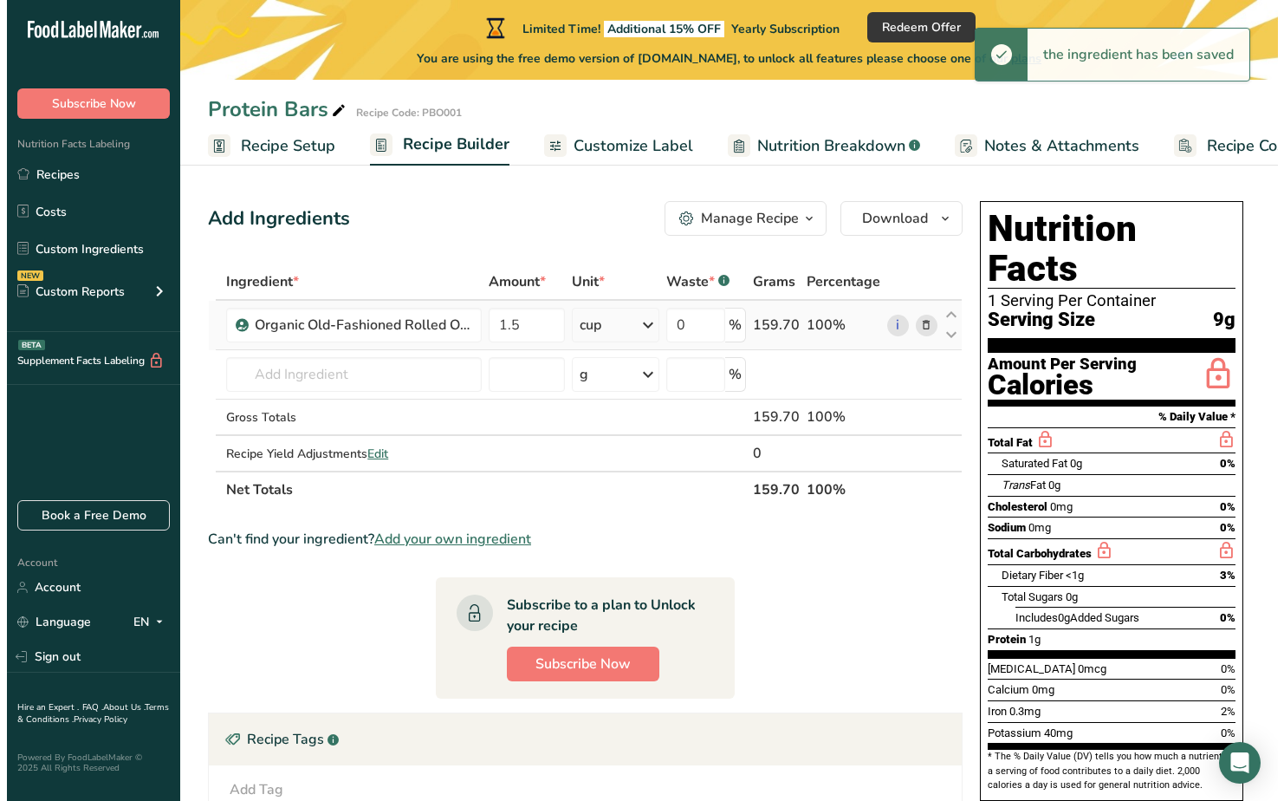
scroll to position [0, 0]
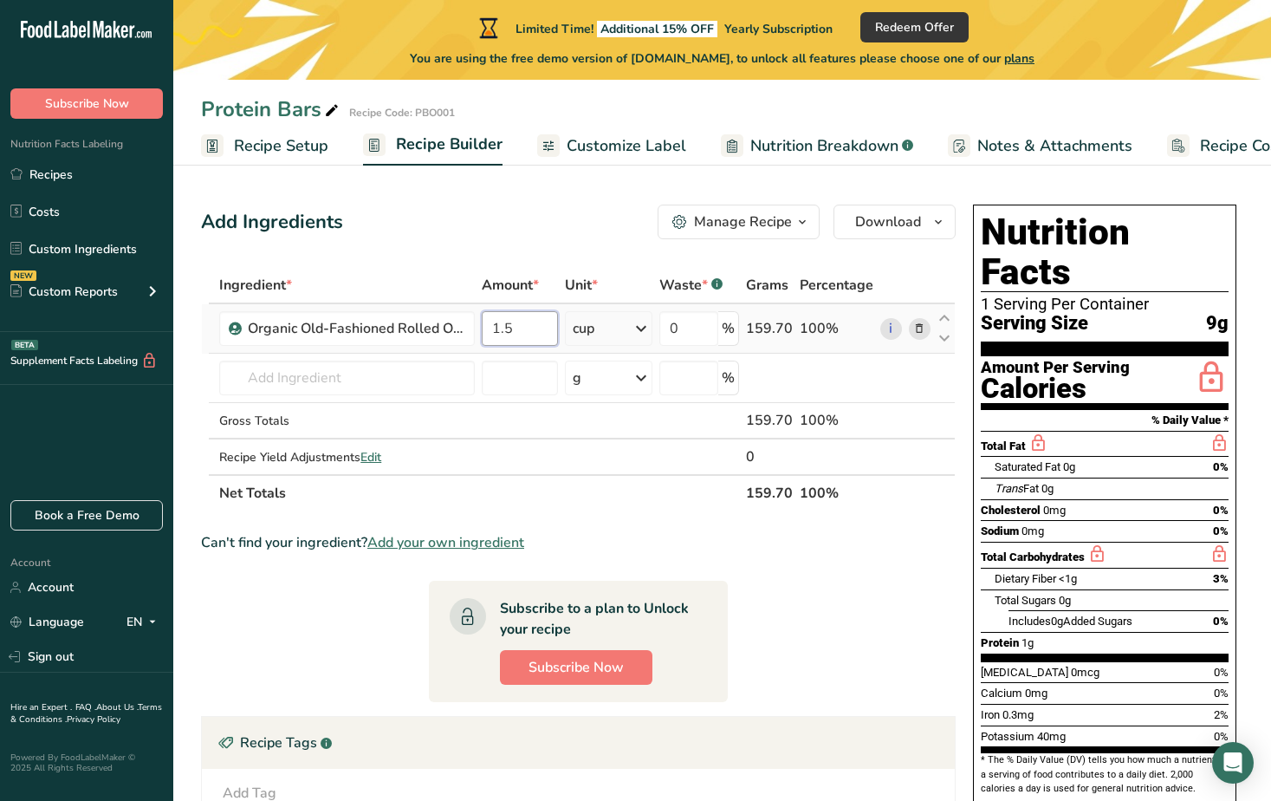
click at [493, 327] on input "1.5" at bounding box center [520, 328] width 76 height 35
type input "4.5"
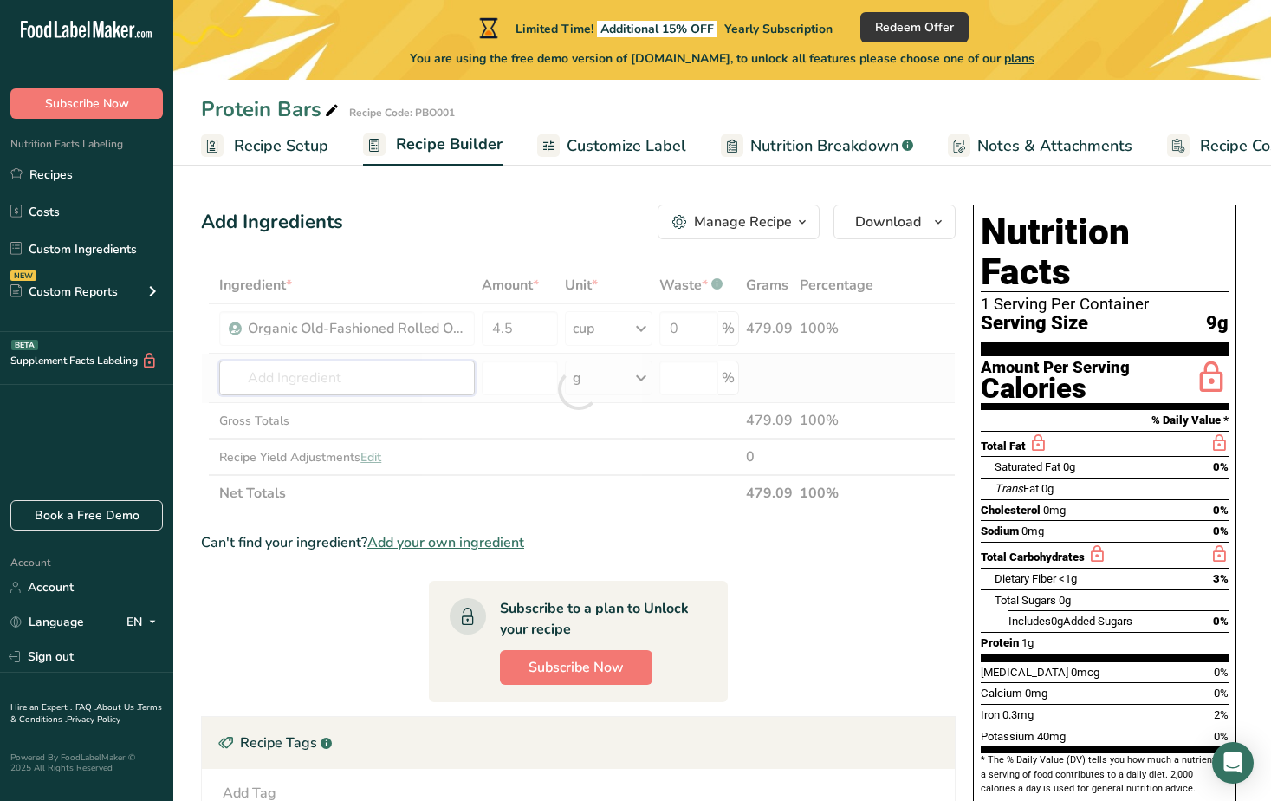
click at [374, 393] on div "Ingredient * Amount * Unit * Waste * .a-a{fill:#347362;}.b-a{fill:#fff;} Grams …" at bounding box center [578, 389] width 755 height 244
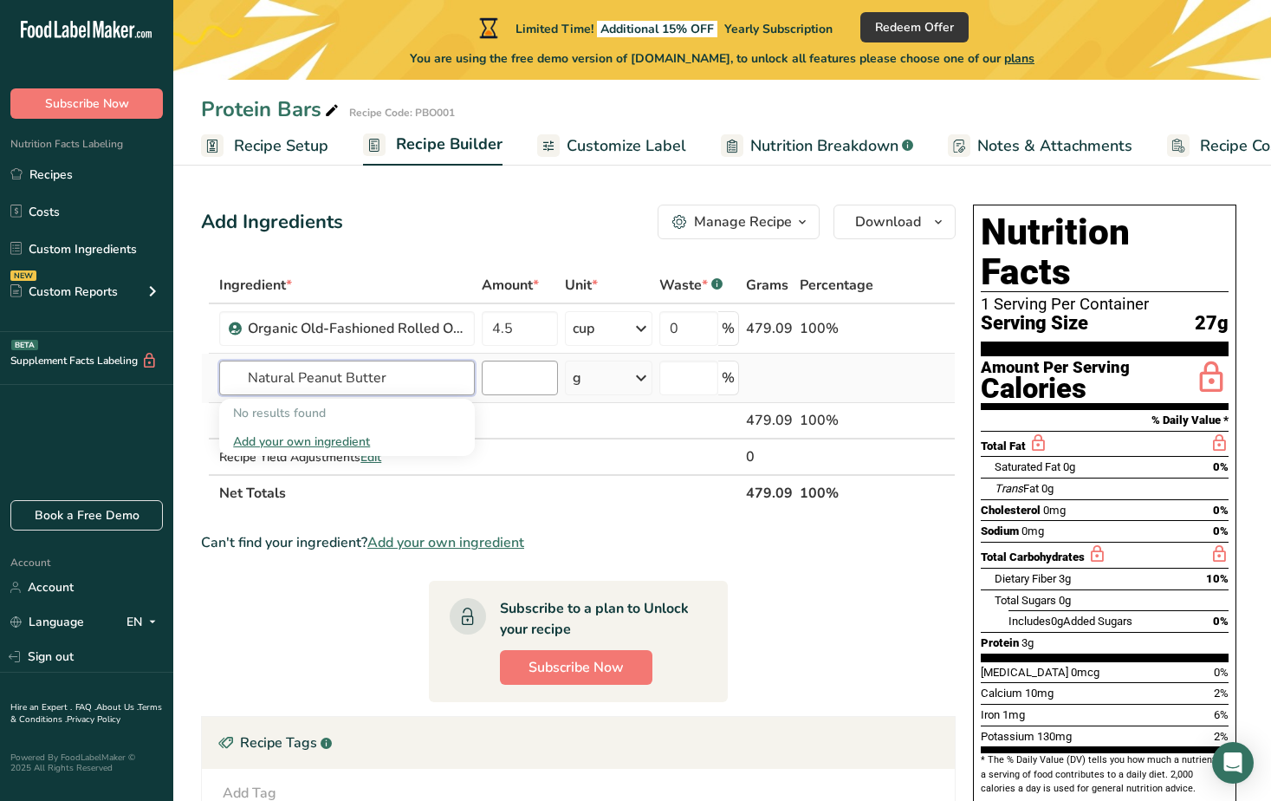
type input "Natural Peanut Butter"
click at [519, 381] on input "number" at bounding box center [520, 378] width 76 height 35
click at [401, 377] on input "text" at bounding box center [347, 378] width 256 height 35
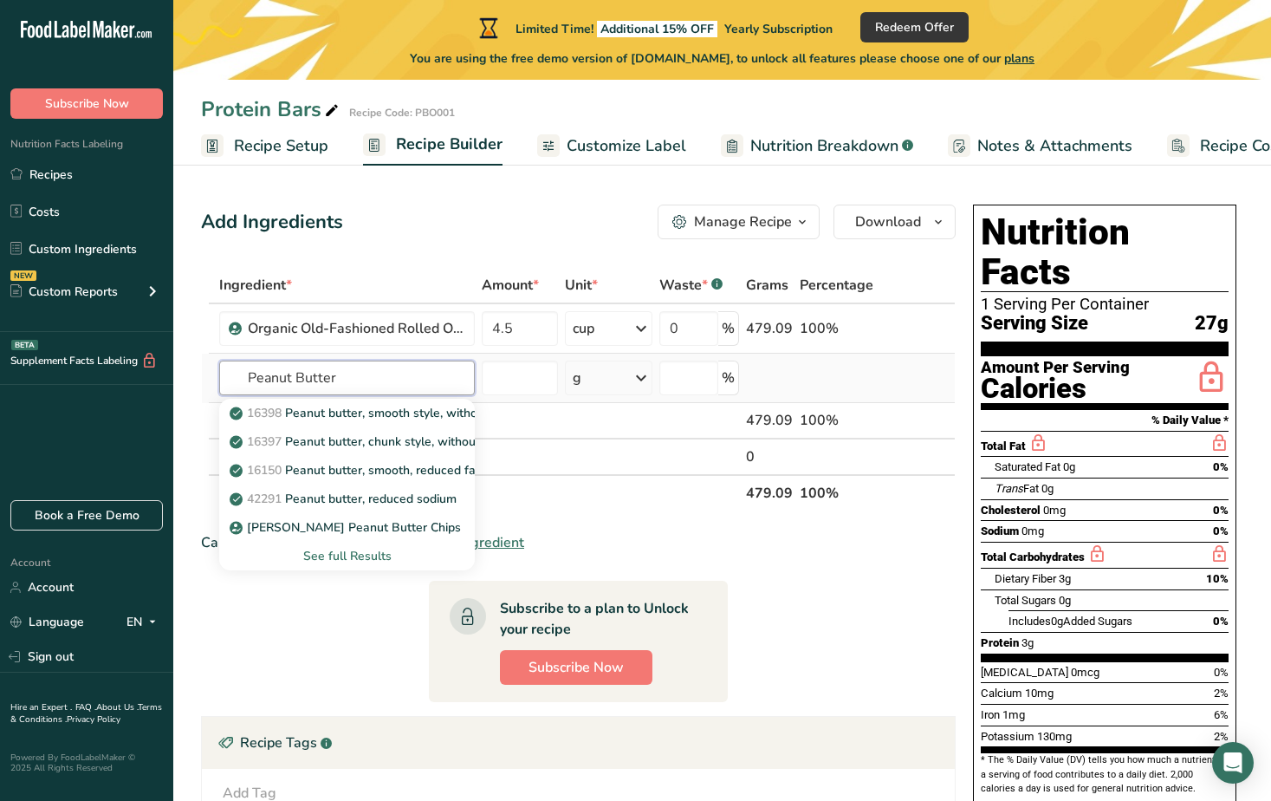
type input "Peanut Butter"
click at [367, 552] on div "See full Results" at bounding box center [347, 556] width 228 height 18
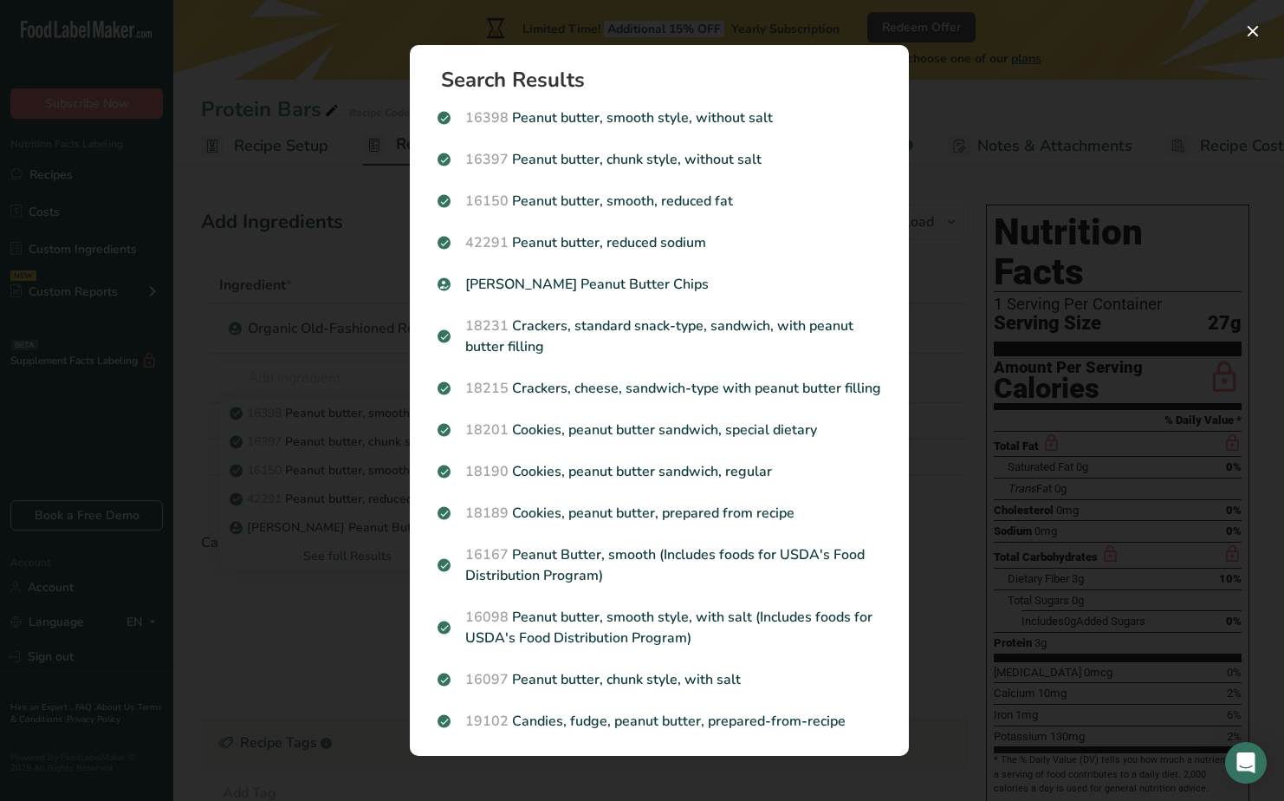
click at [307, 385] on div "Search results modal" at bounding box center [642, 400] width 1284 height 801
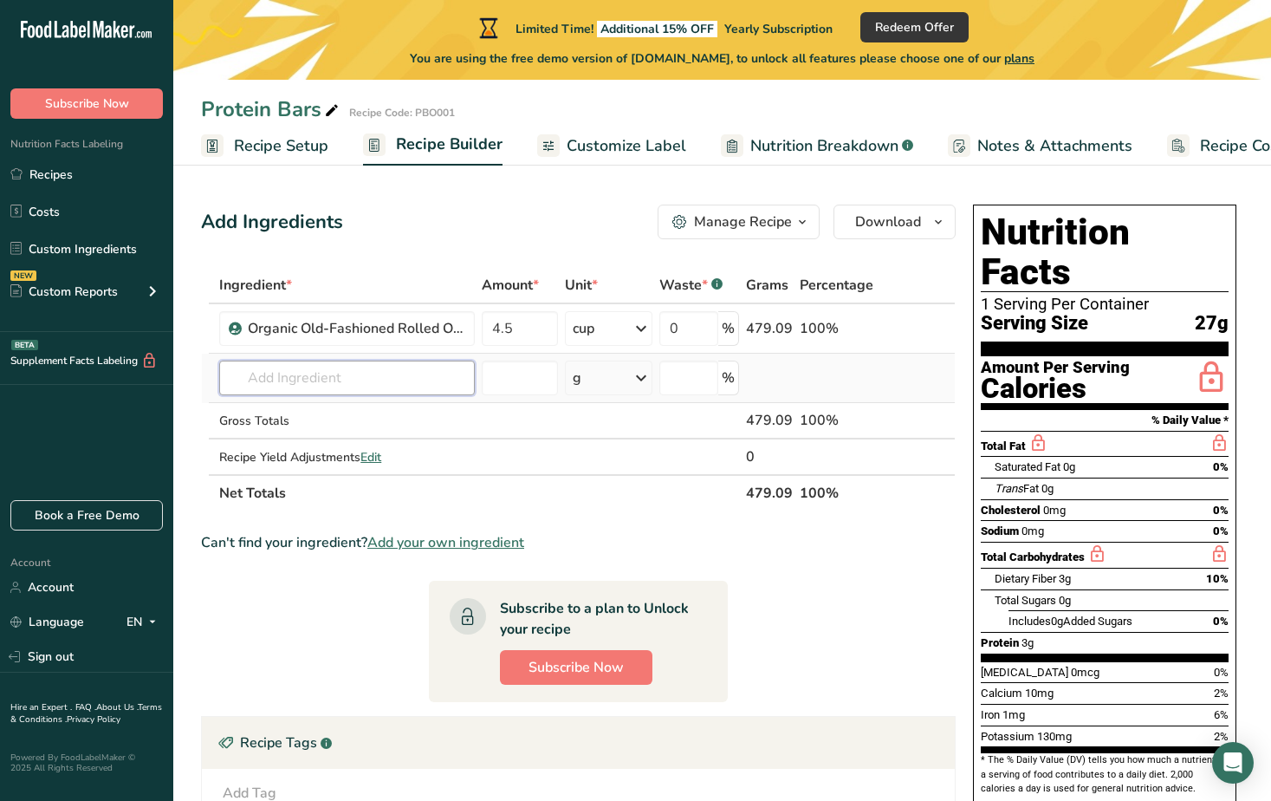
click at [309, 378] on input "text" at bounding box center [347, 378] width 256 height 35
drag, startPoint x: 383, startPoint y: 380, endPoint x: 211, endPoint y: 387, distance: 172.6
click at [211, 387] on tr "Organic peanut butter No results found Add your own ingredient g Weight Units g…" at bounding box center [578, 378] width 753 height 49
type input "Natural Peanut Butter"
click at [255, 435] on div "Add your own ingredient" at bounding box center [347, 442] width 228 height 18
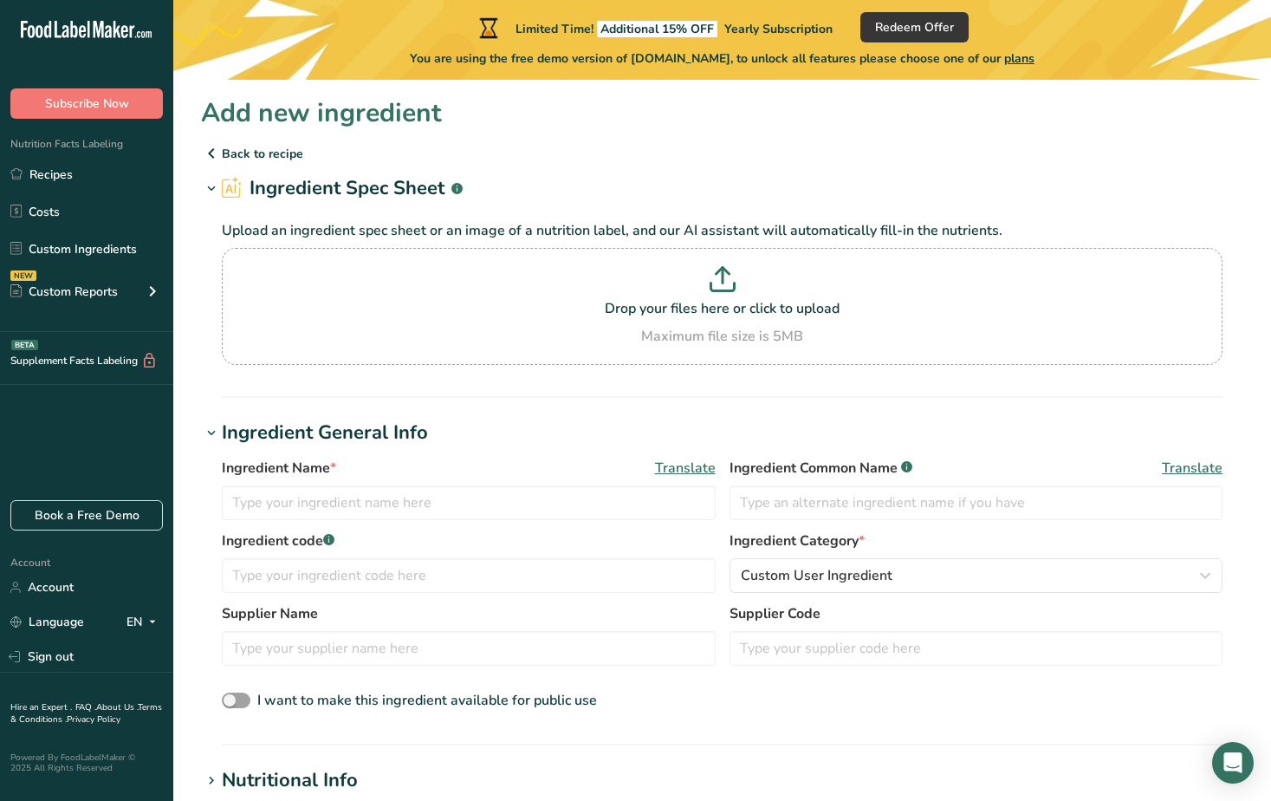
click at [210, 153] on icon at bounding box center [211, 153] width 21 height 31
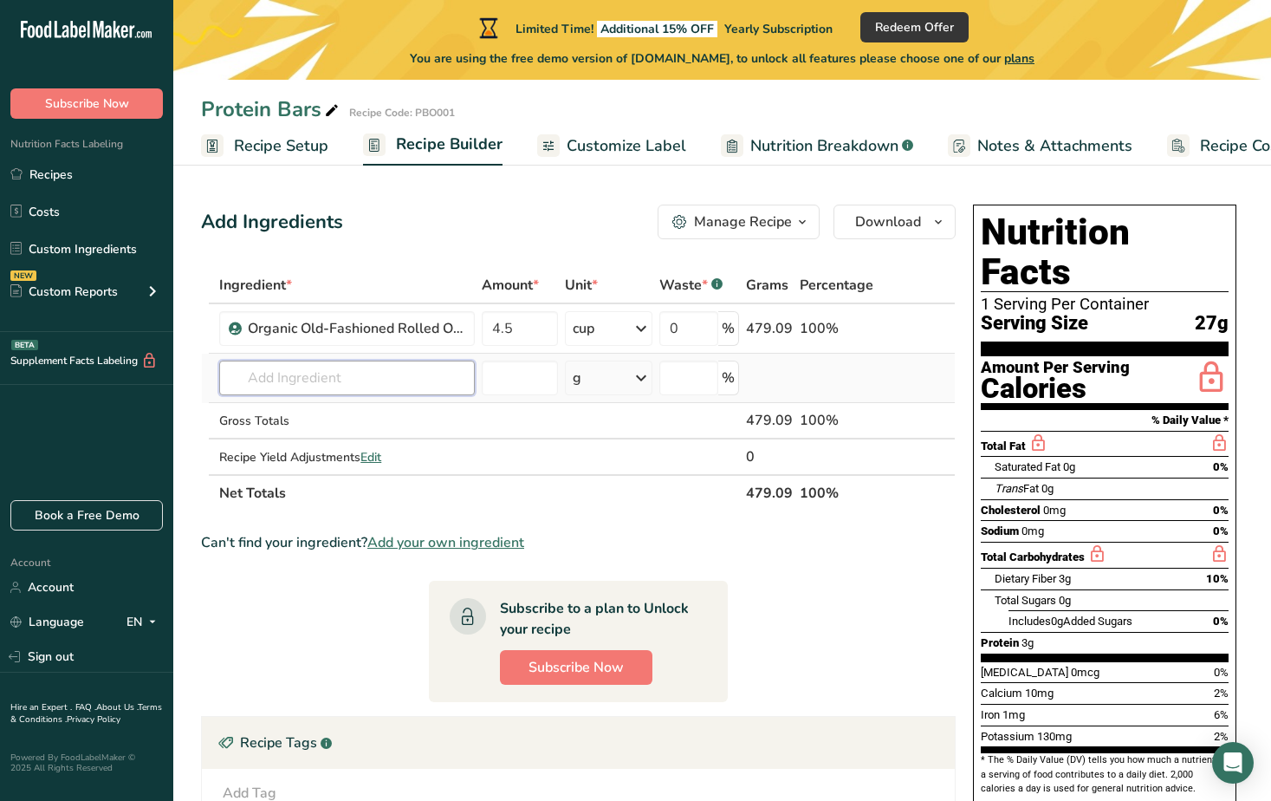
click at [322, 389] on input "text" at bounding box center [347, 378] width 256 height 35
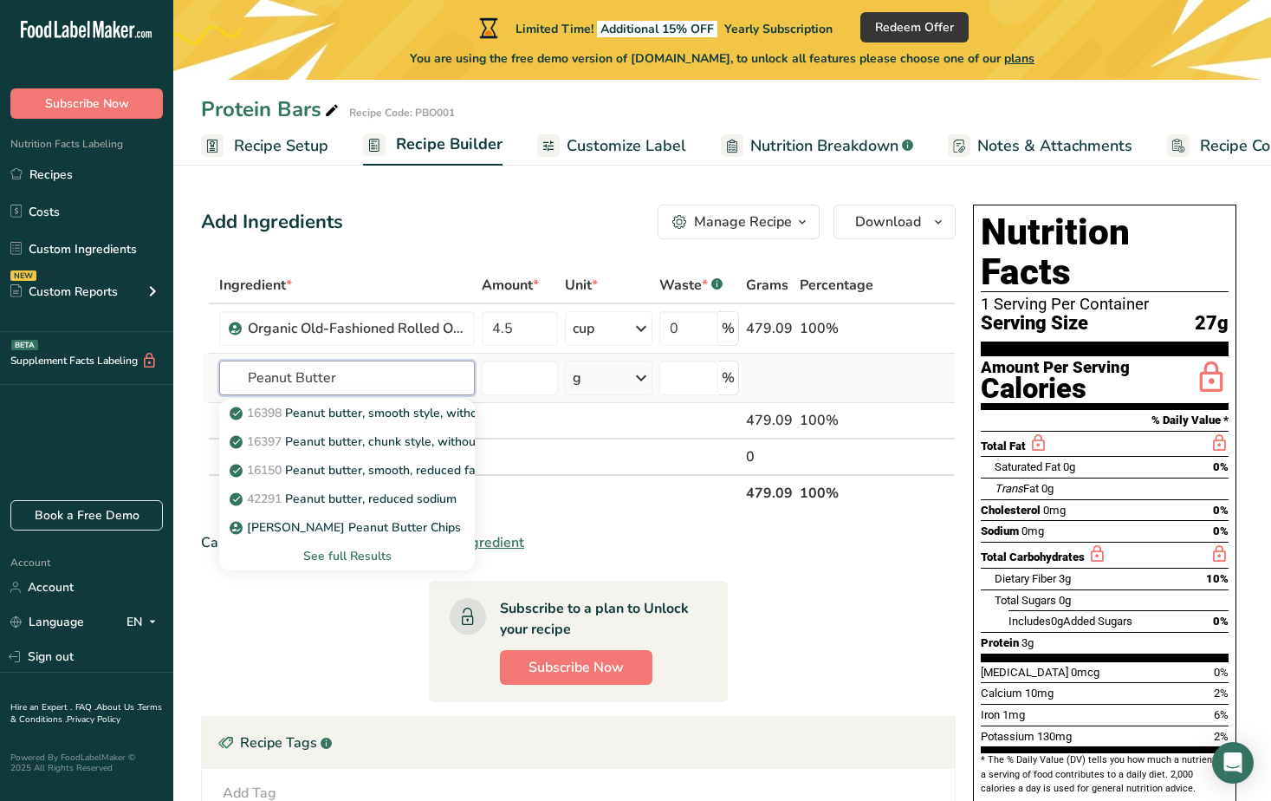
type input "Peanut Butter"
click at [315, 558] on div "See full Results" at bounding box center [347, 556] width 228 height 18
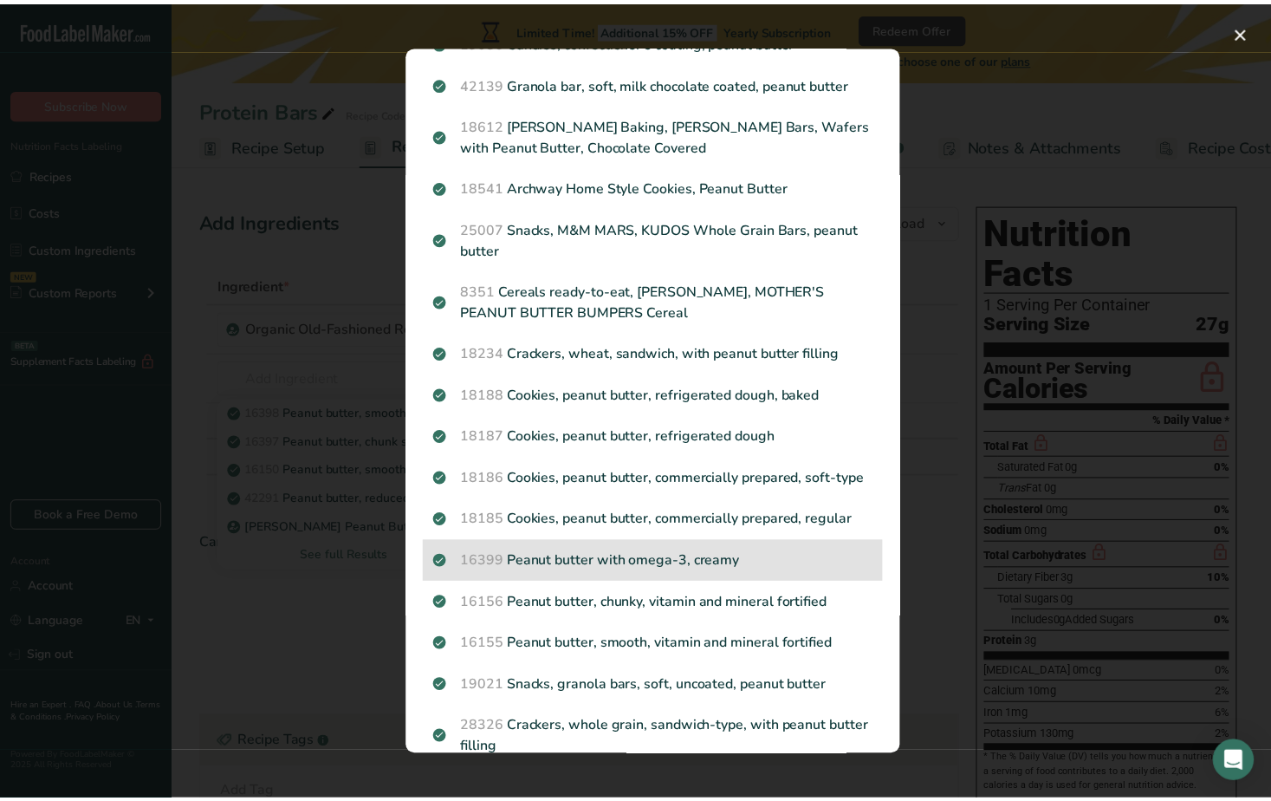
scroll to position [478, 0]
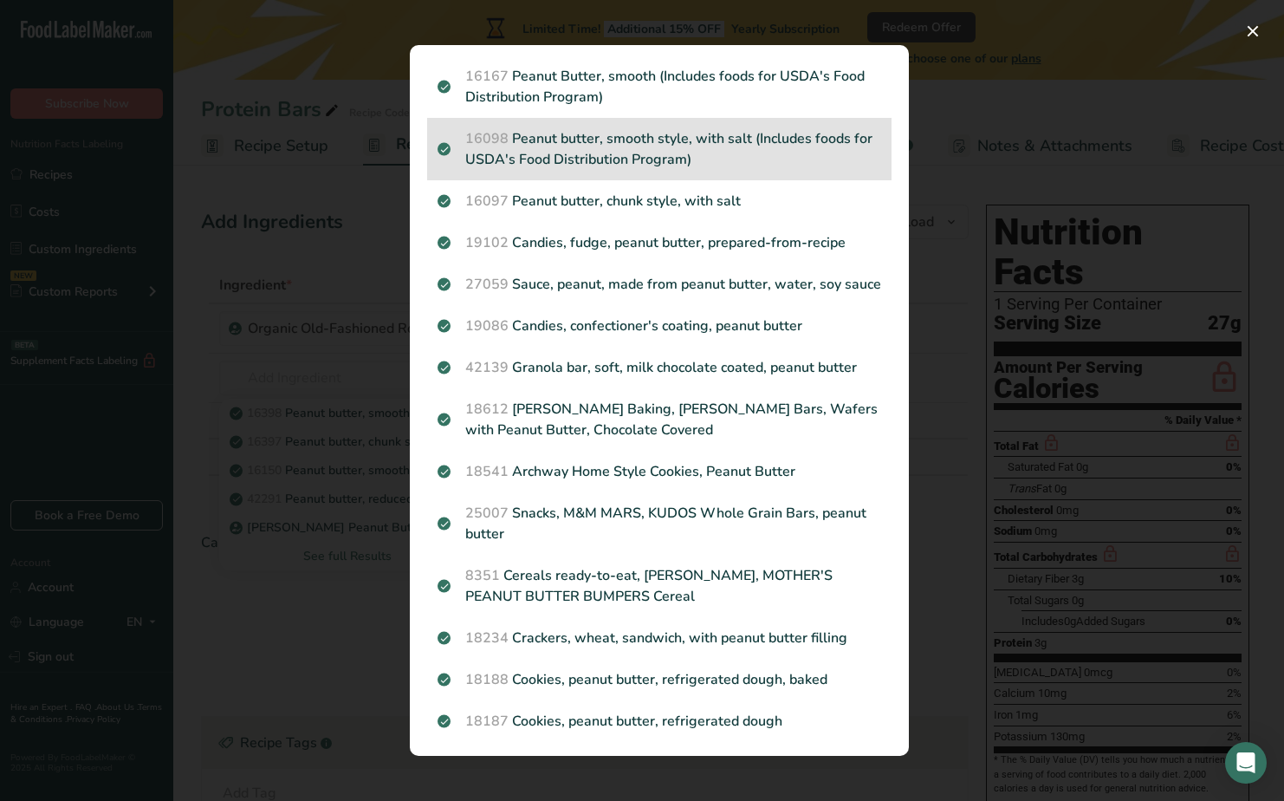
click at [578, 170] on p "16098 Peanut butter, smooth style, with salt (Includes foods for USDA's Food Di…" at bounding box center [660, 149] width 444 height 42
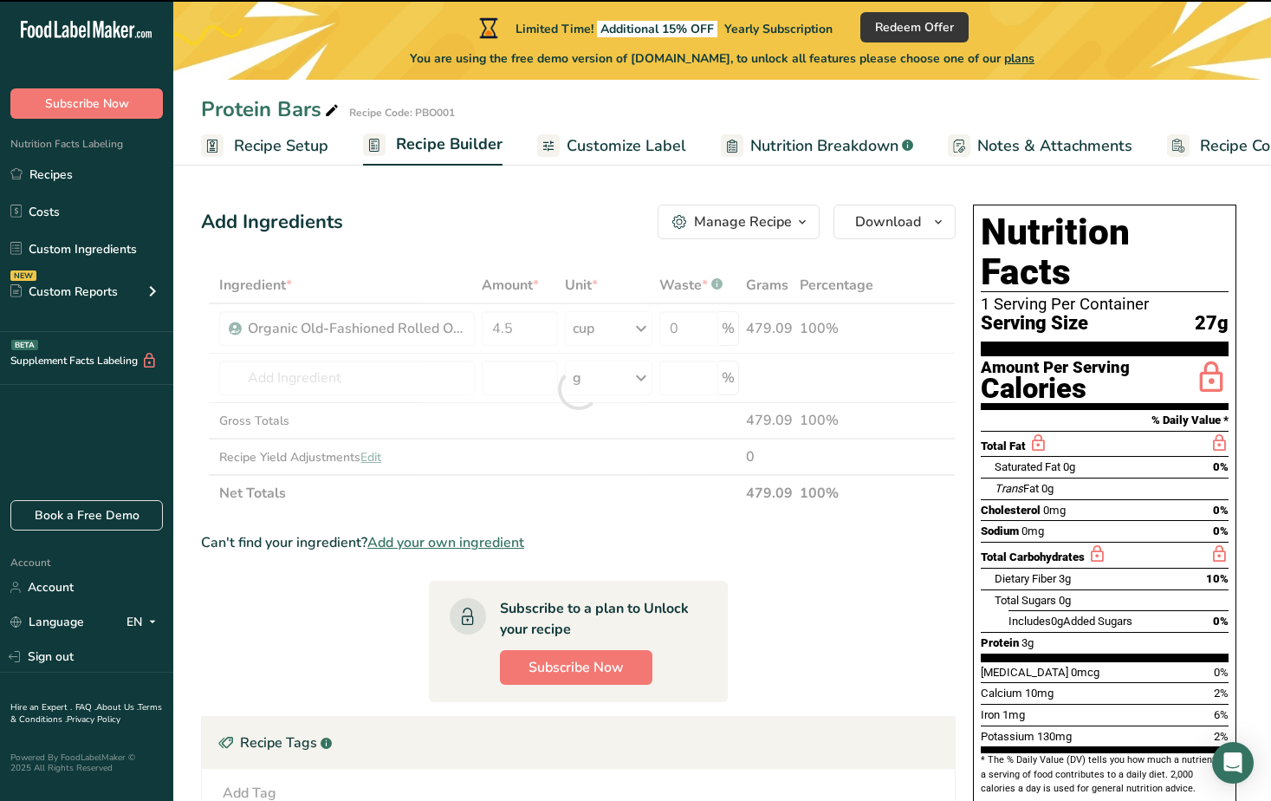
type input "0"
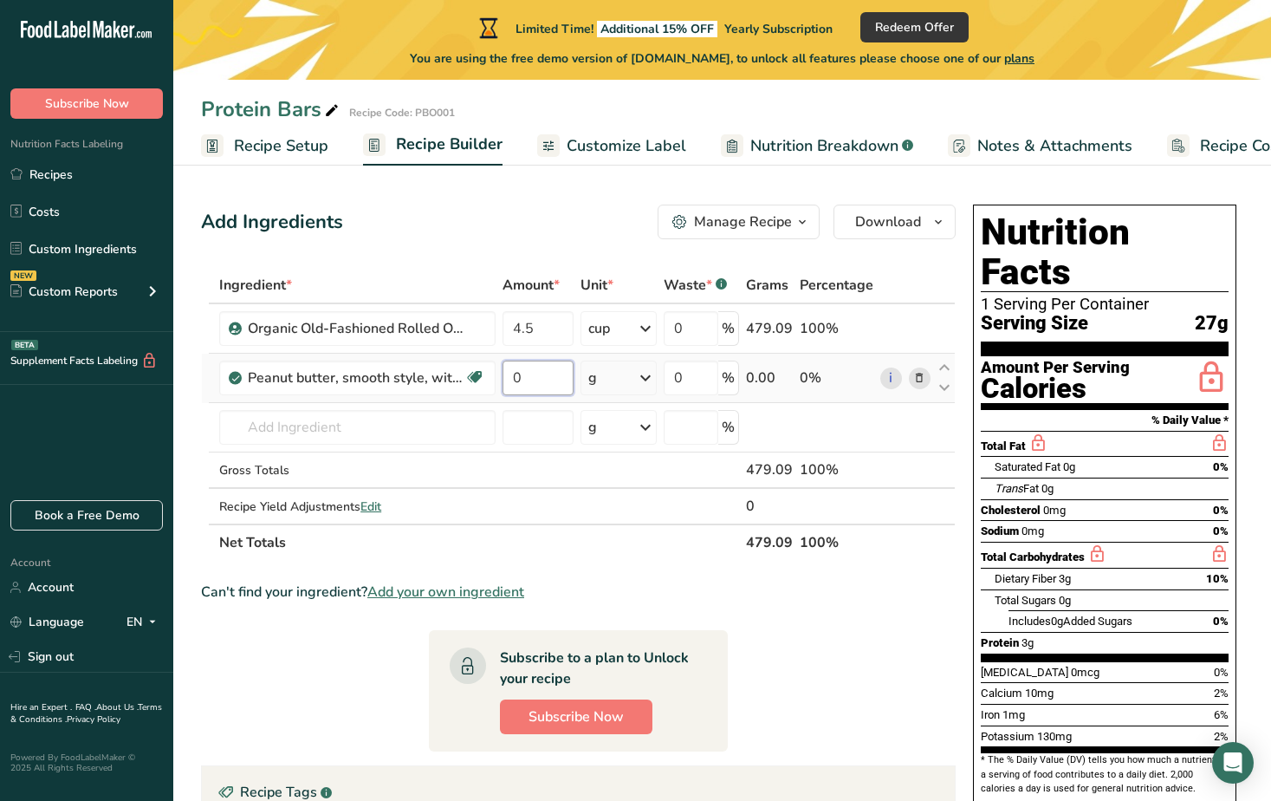
click at [536, 380] on input "0" at bounding box center [538, 378] width 71 height 35
drag, startPoint x: 542, startPoint y: 384, endPoint x: 500, endPoint y: 383, distance: 41.6
click at [500, 383] on td "0.75" at bounding box center [538, 378] width 78 height 49
type input "2.25"
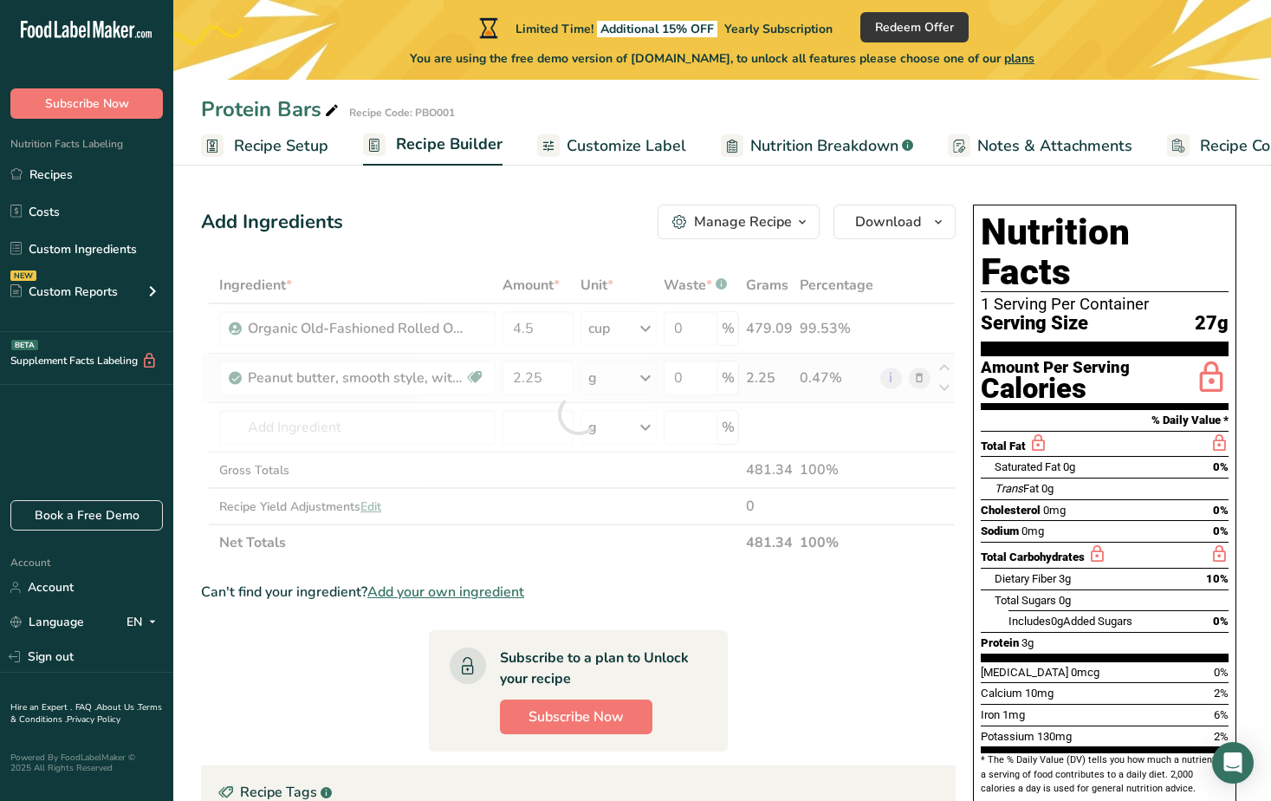
click at [641, 370] on div "Ingredient * Amount * Unit * Waste * .a-a{fill:#347362;}.b-a{fill:#fff;} Grams …" at bounding box center [578, 414] width 755 height 294
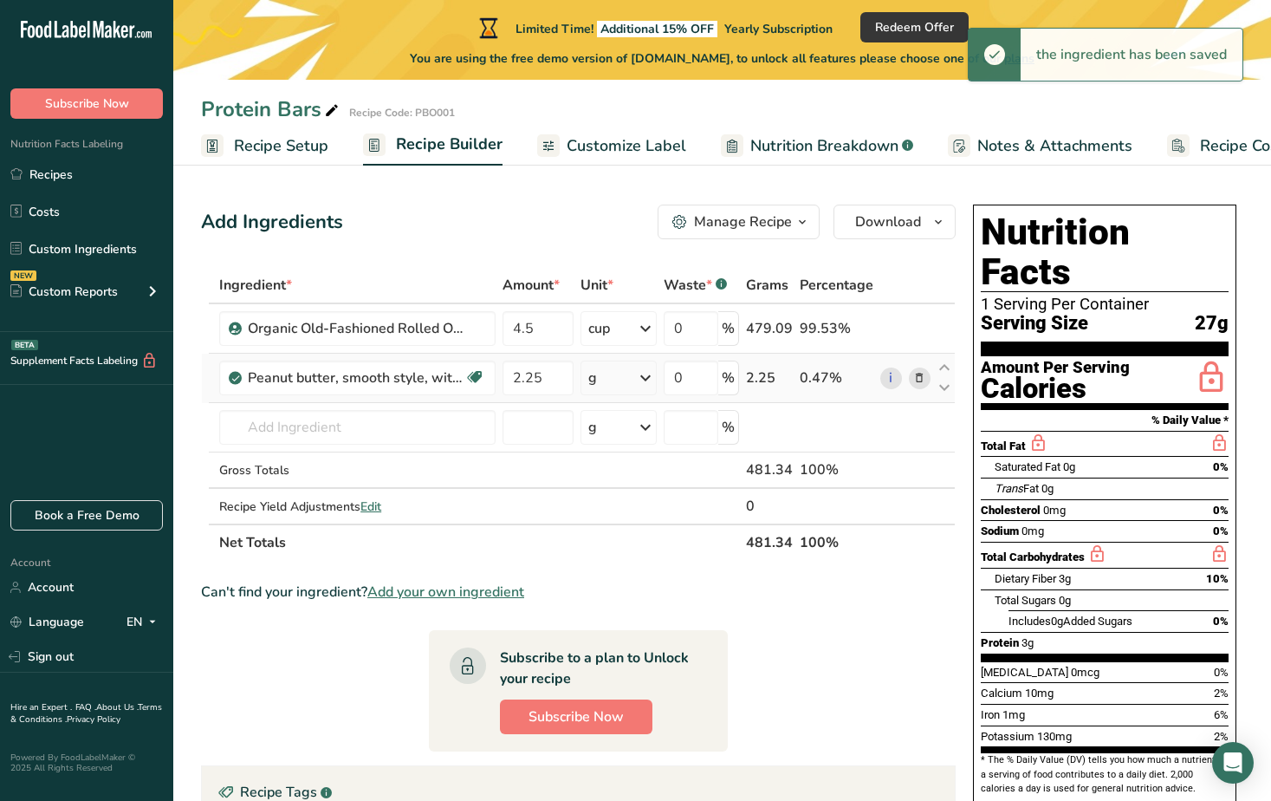
click at [649, 380] on icon at bounding box center [645, 377] width 21 height 31
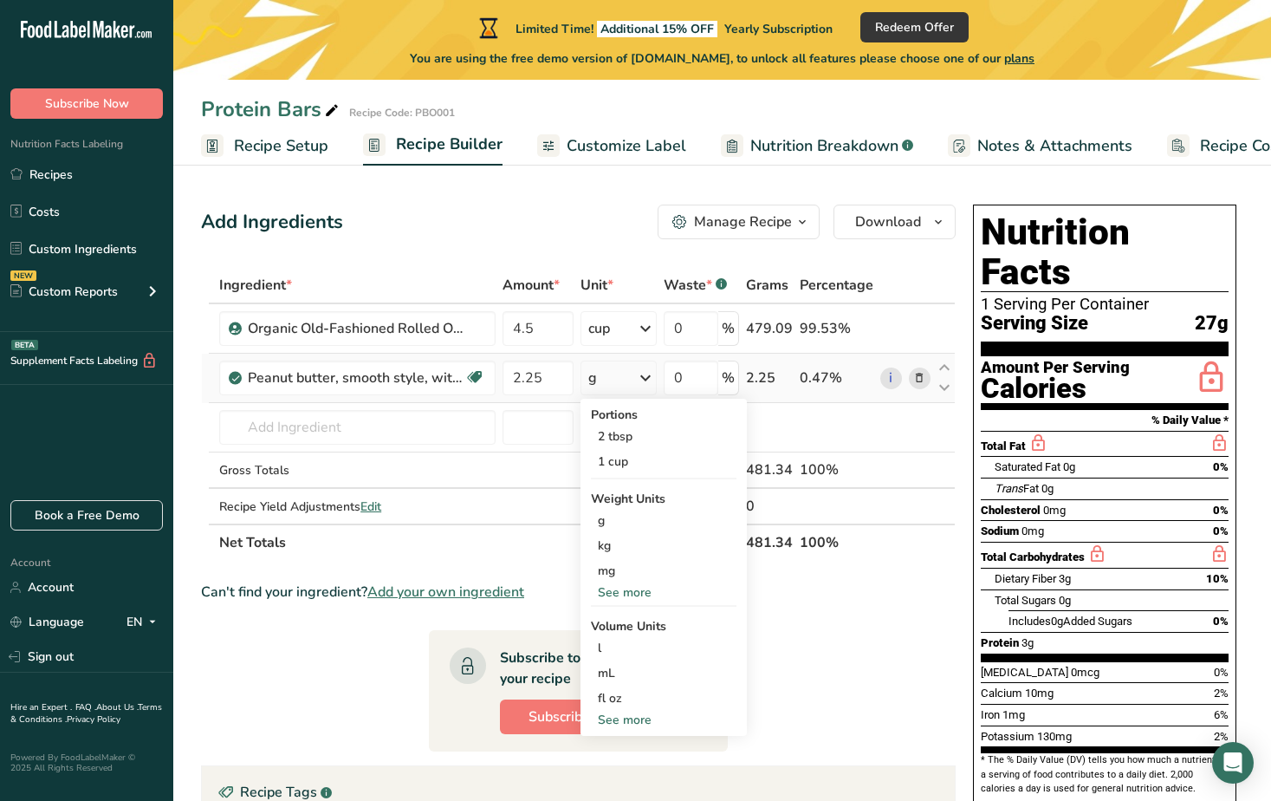
click at [618, 720] on div "See more" at bounding box center [664, 720] width 146 height 18
click at [616, 773] on div "cup" at bounding box center [664, 773] width 132 height 18
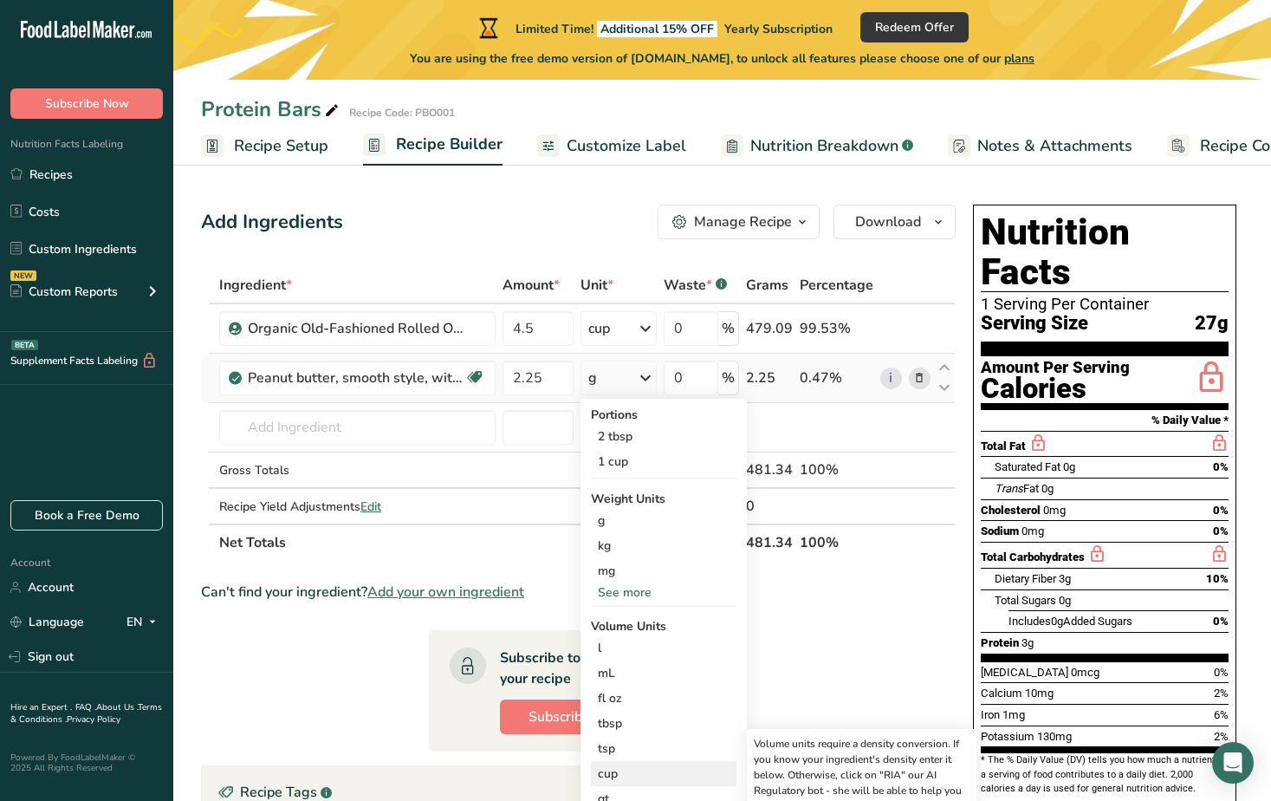
click at [616, 773] on div "cup" at bounding box center [664, 773] width 132 height 18
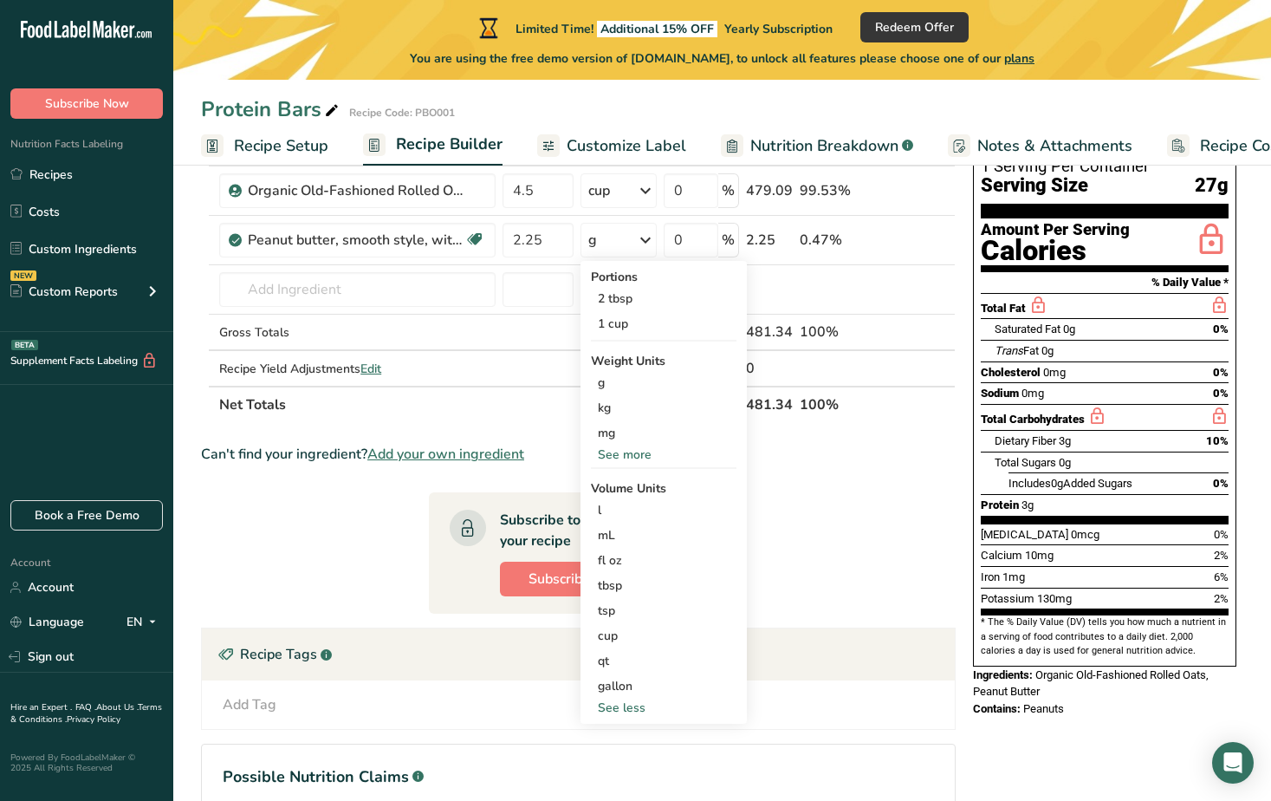
scroll to position [277, 0]
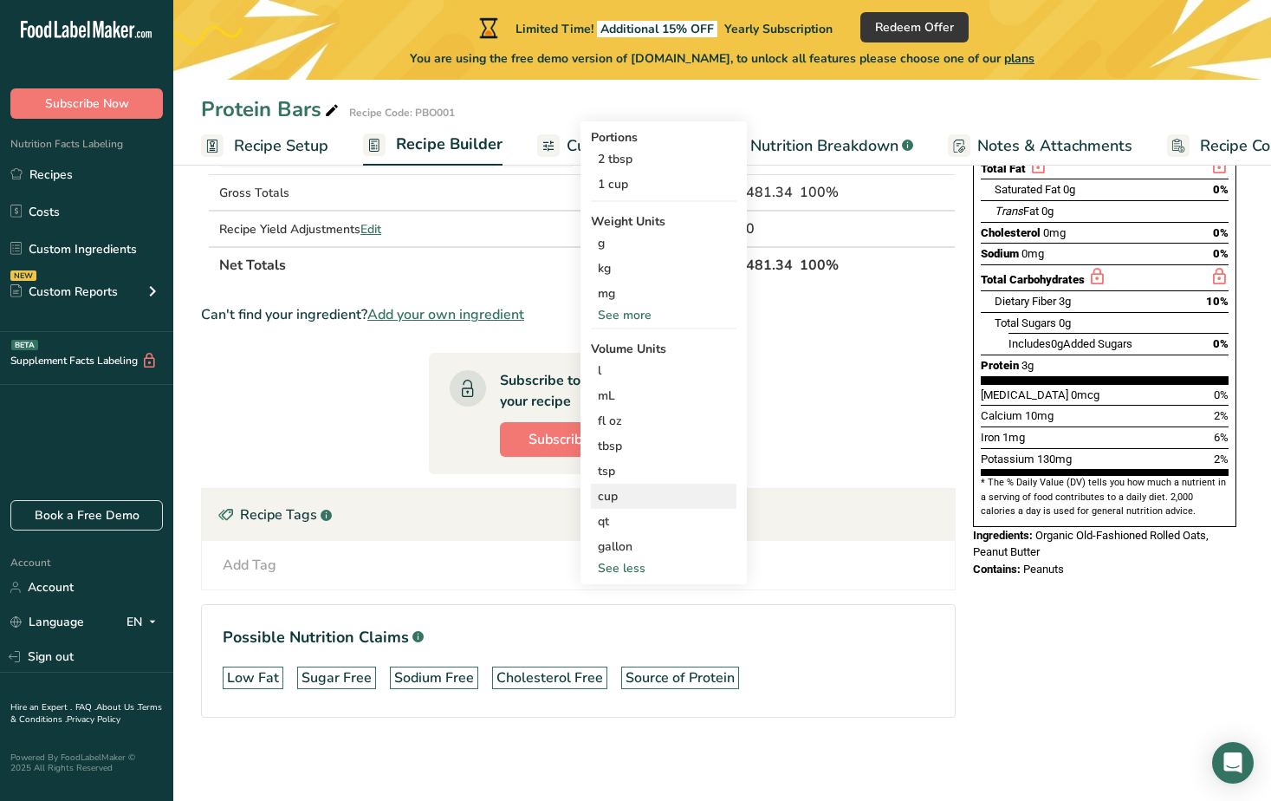
click at [618, 501] on div "cup" at bounding box center [664, 496] width 132 height 18
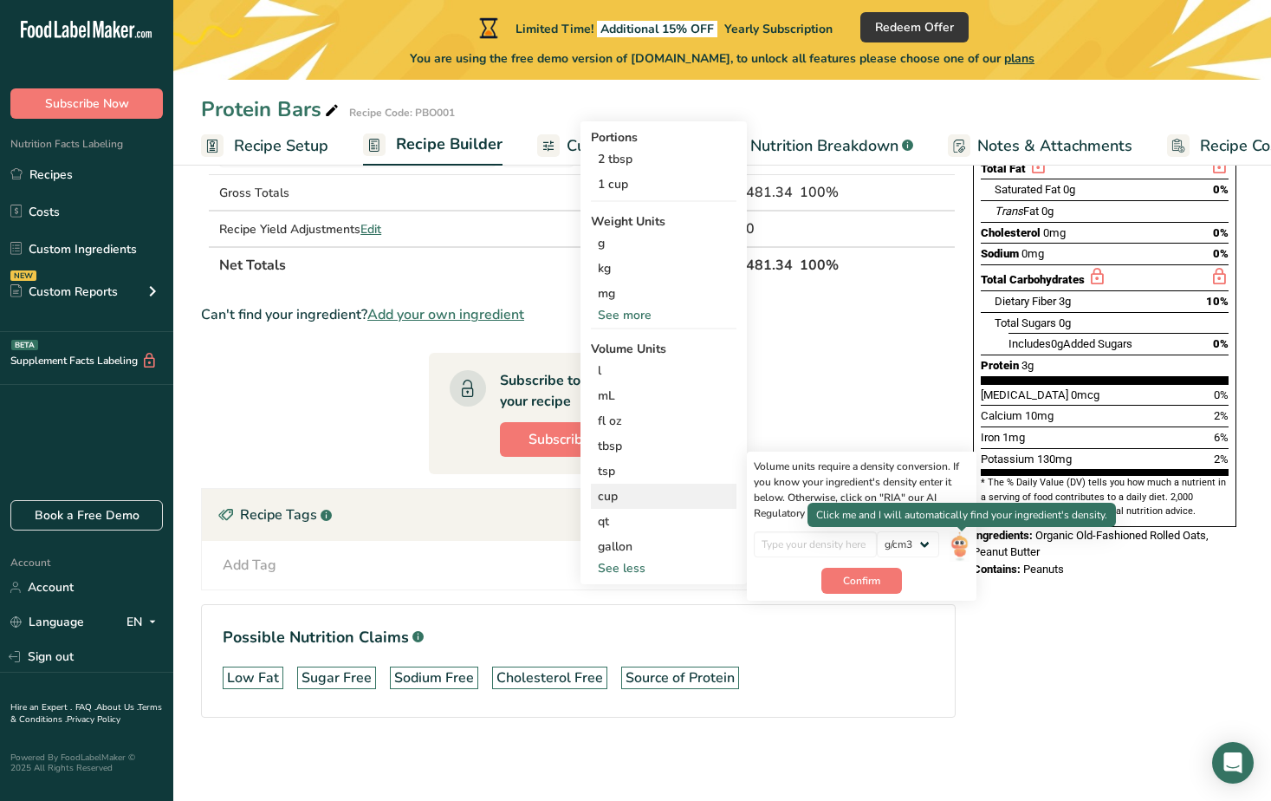
click at [962, 544] on img at bounding box center [959, 546] width 19 height 30
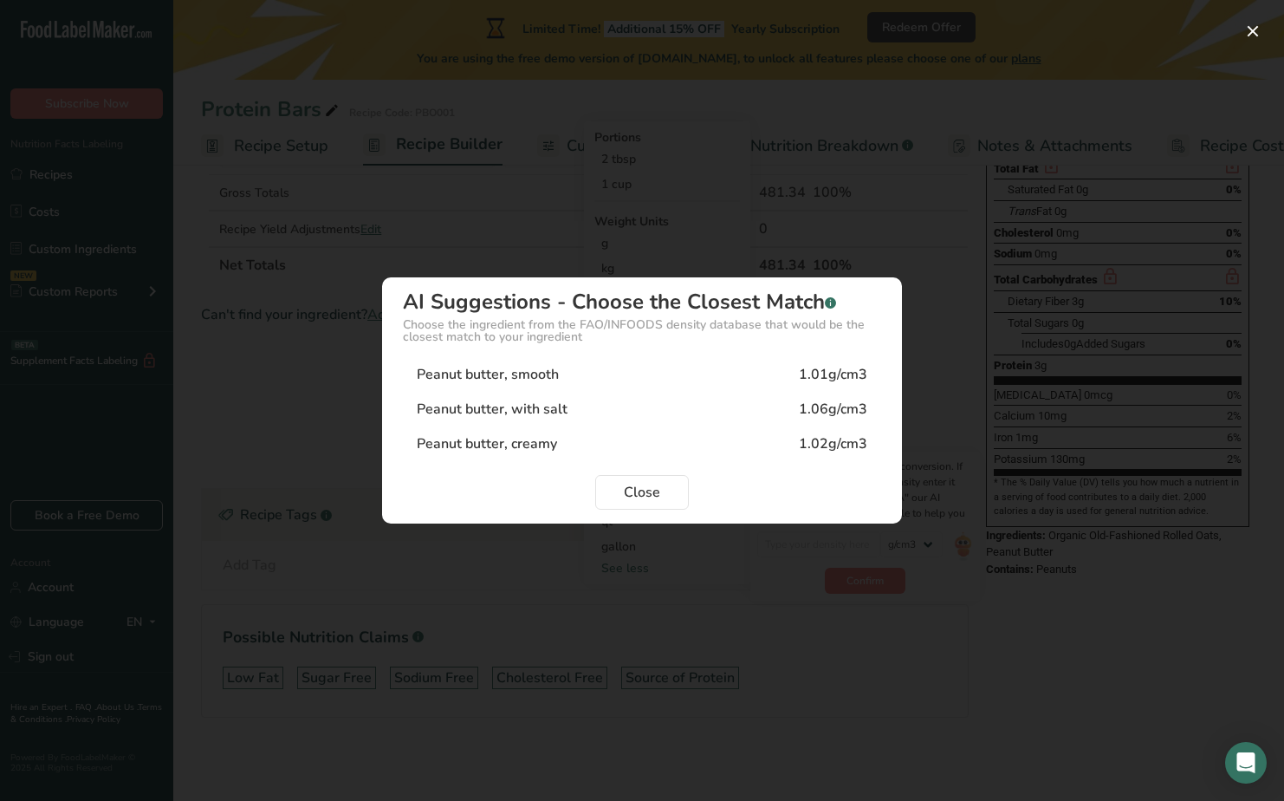
click at [507, 407] on div "Peanut butter, with salt" at bounding box center [492, 409] width 151 height 21
type input "1.06"
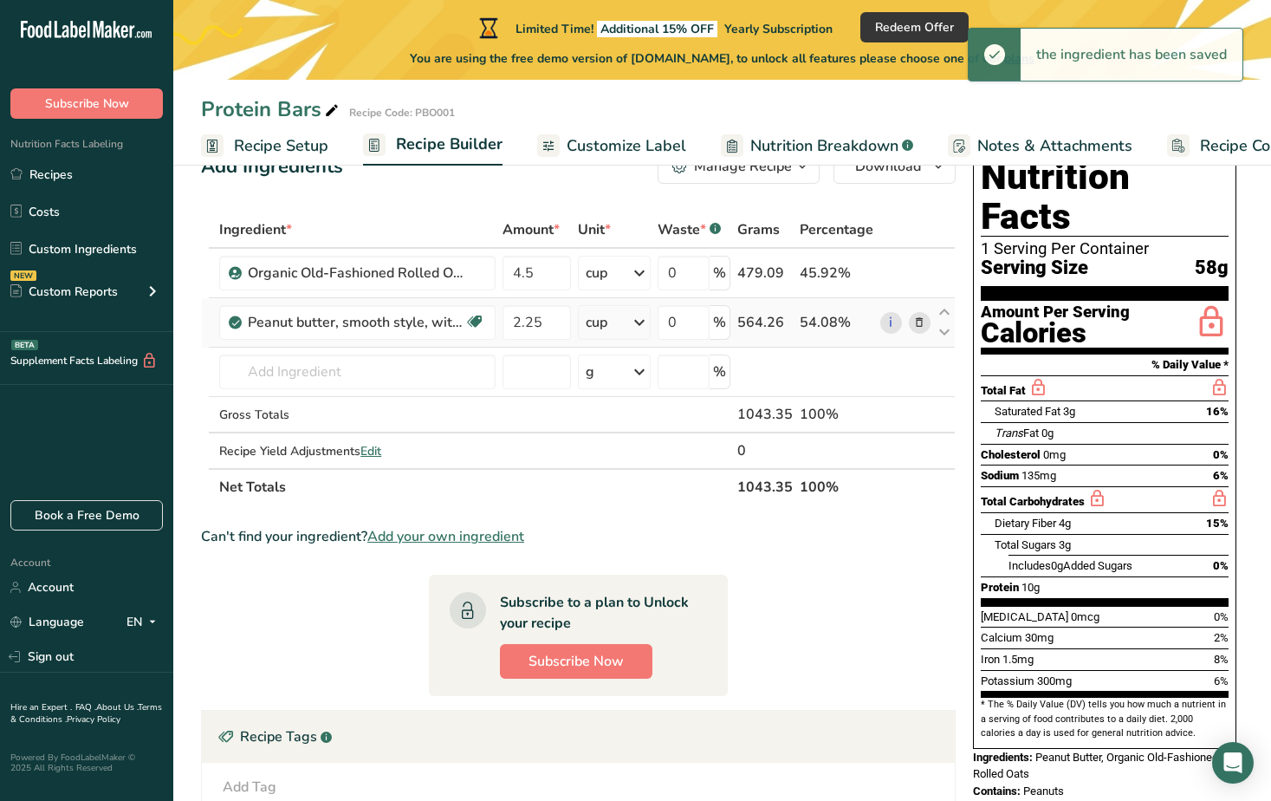
scroll to position [17, 0]
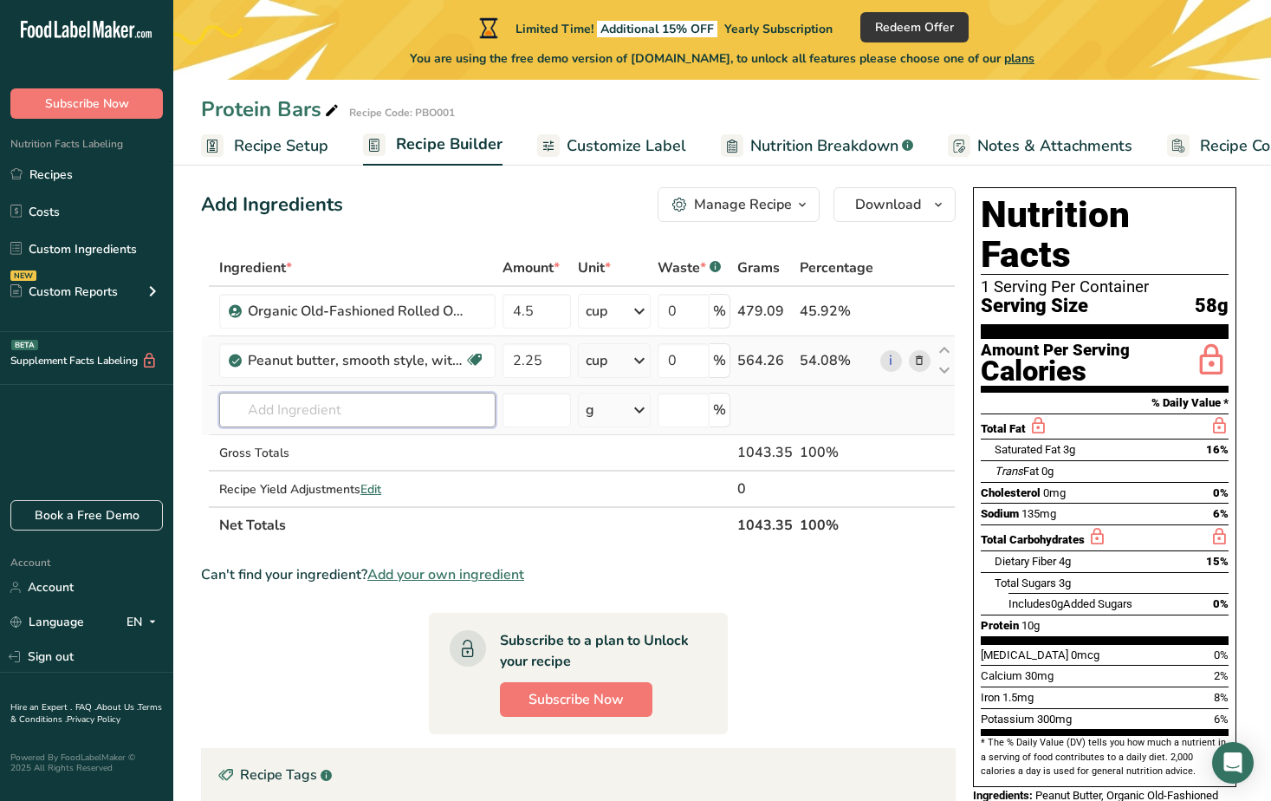
click at [315, 418] on input "text" at bounding box center [357, 410] width 276 height 35
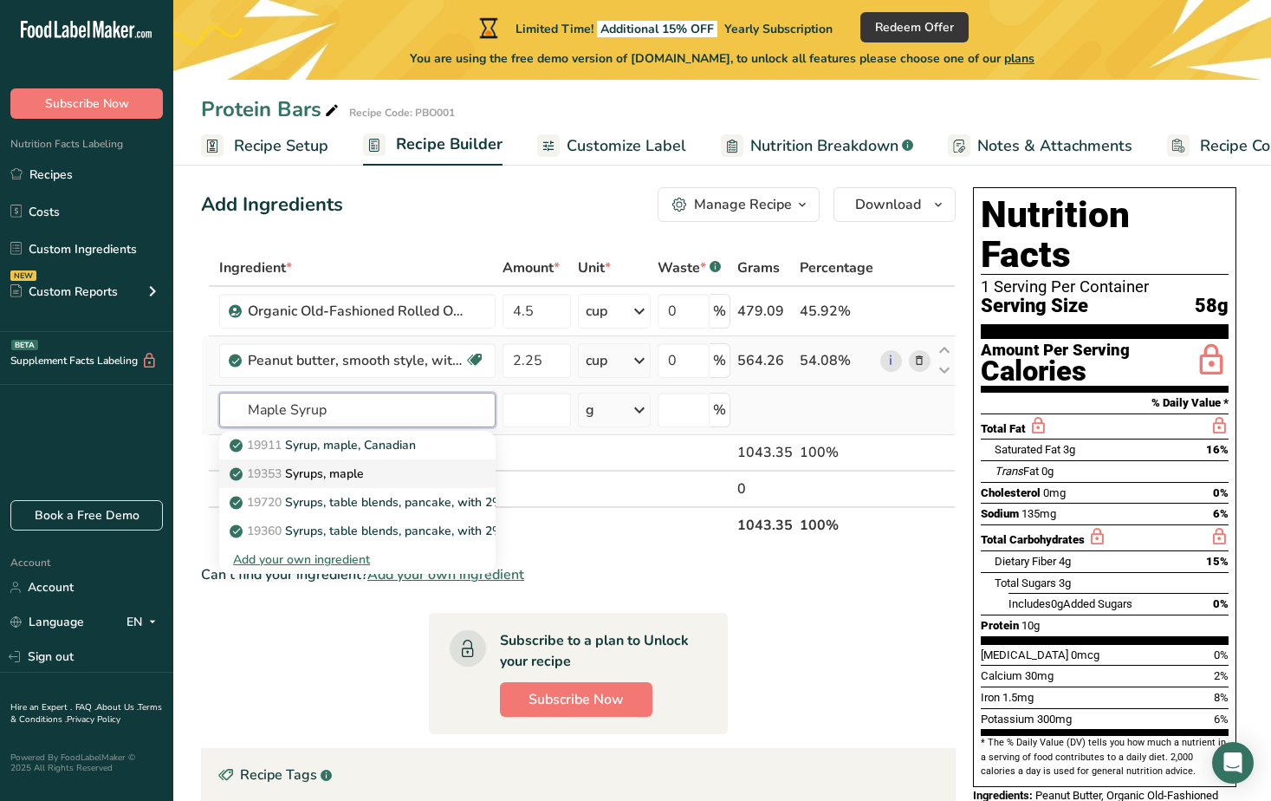
type input "Maple Syrup"
click at [312, 474] on p "19353 Syrups, maple" at bounding box center [298, 474] width 131 height 18
type input "Syrups, maple"
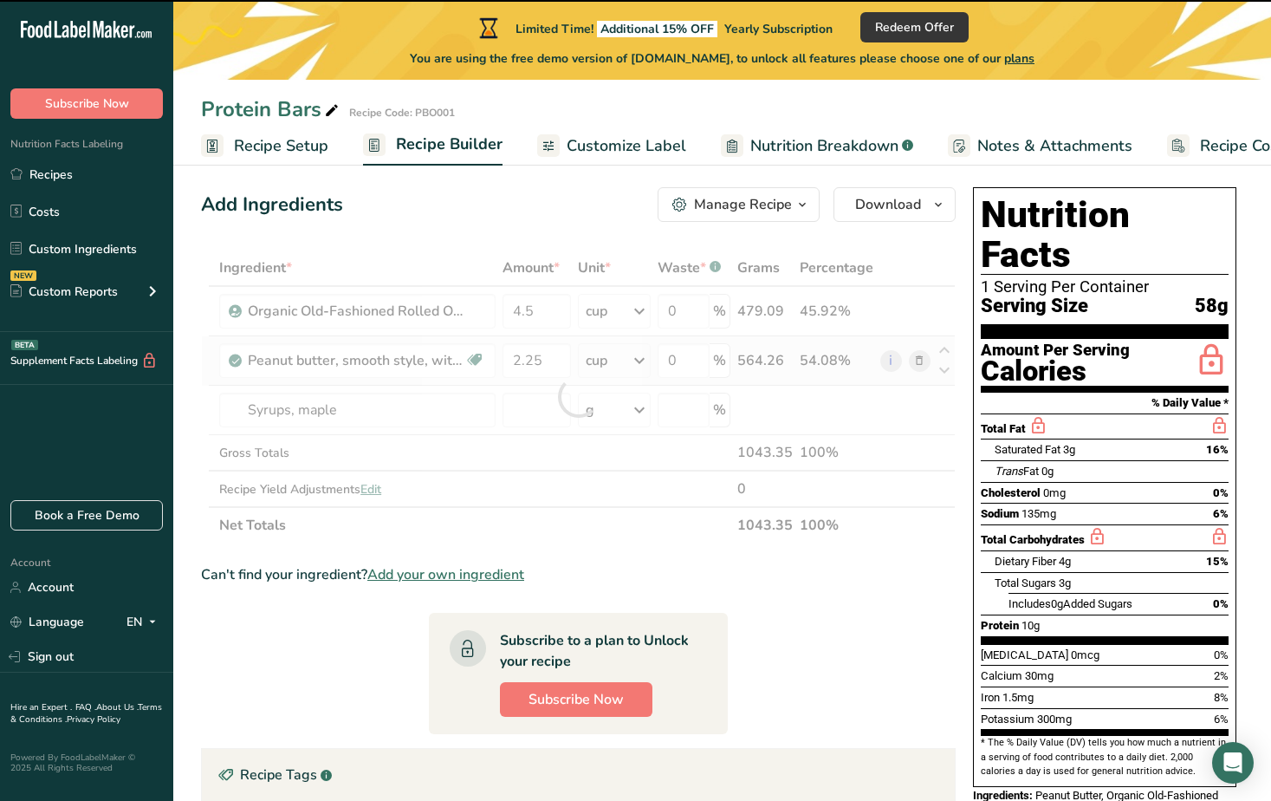
type input "0"
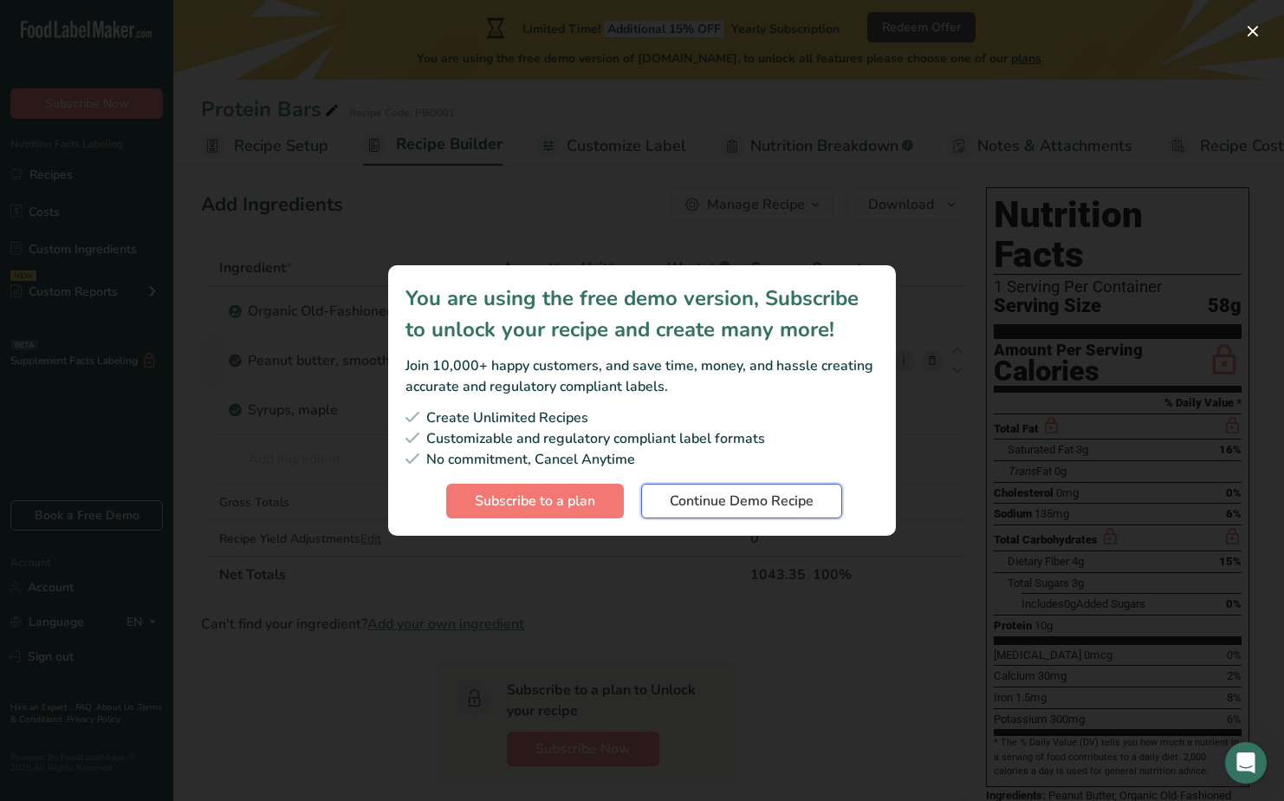
click at [721, 504] on span "Continue Demo Recipe" at bounding box center [742, 501] width 144 height 21
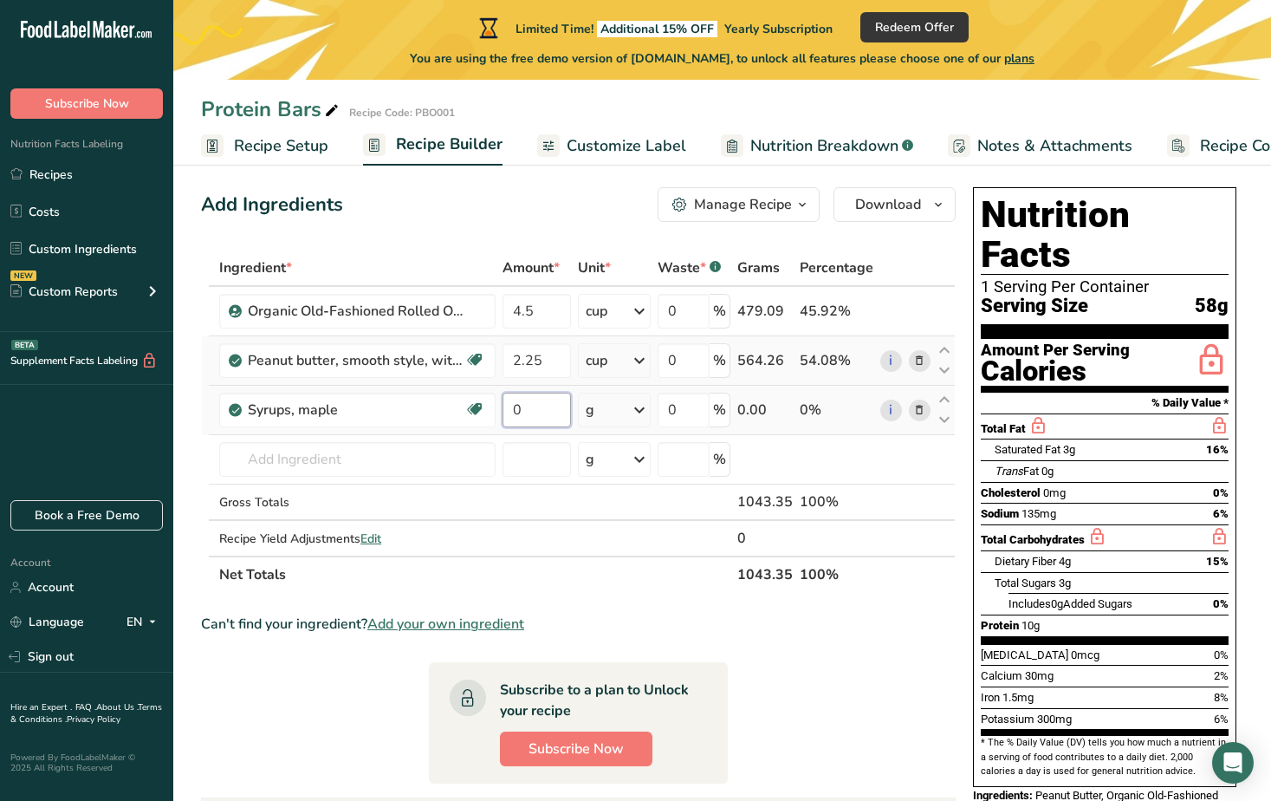
click at [539, 402] on input "0" at bounding box center [537, 410] width 68 height 35
type input "1"
click at [628, 410] on div "Ingredient * Amount * Unit * Waste * .a-a{fill:#347362;}.b-a{fill:#fff;} Grams …" at bounding box center [578, 421] width 755 height 343
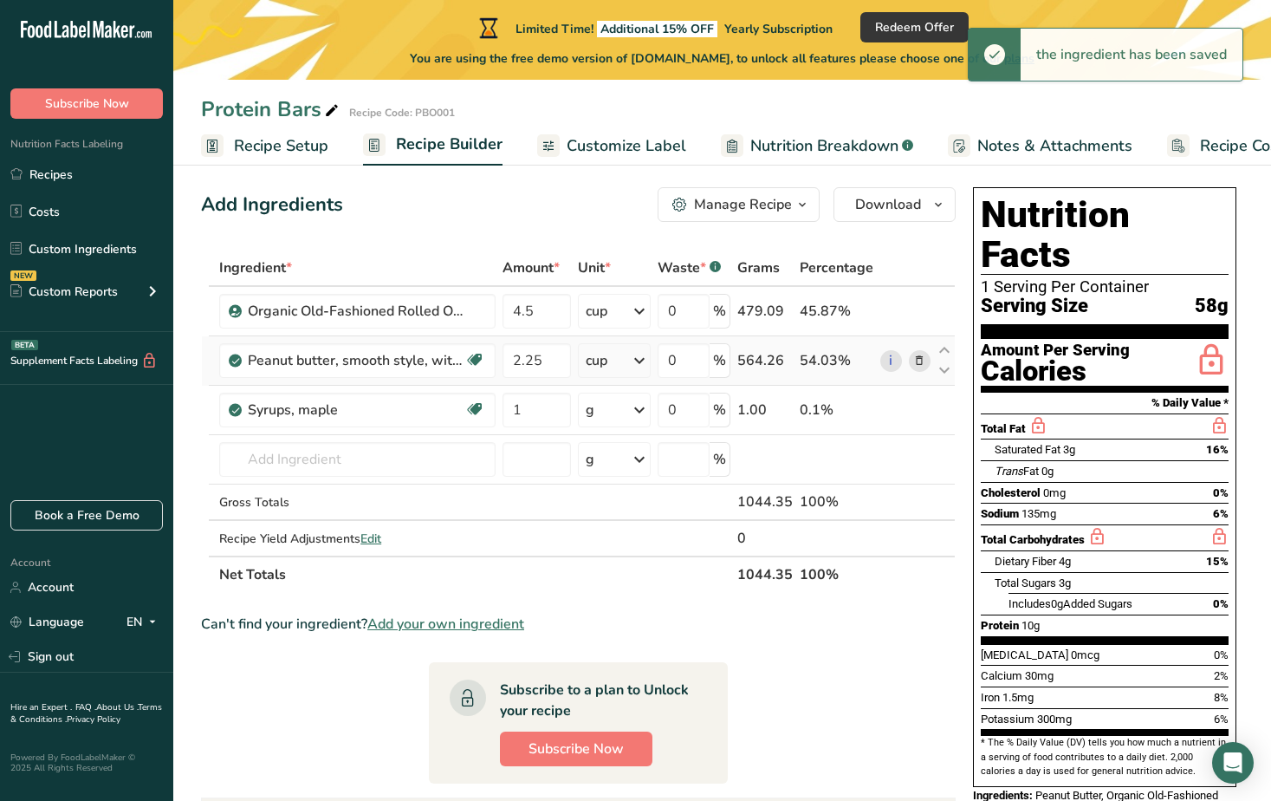
click at [636, 410] on icon at bounding box center [639, 409] width 21 height 31
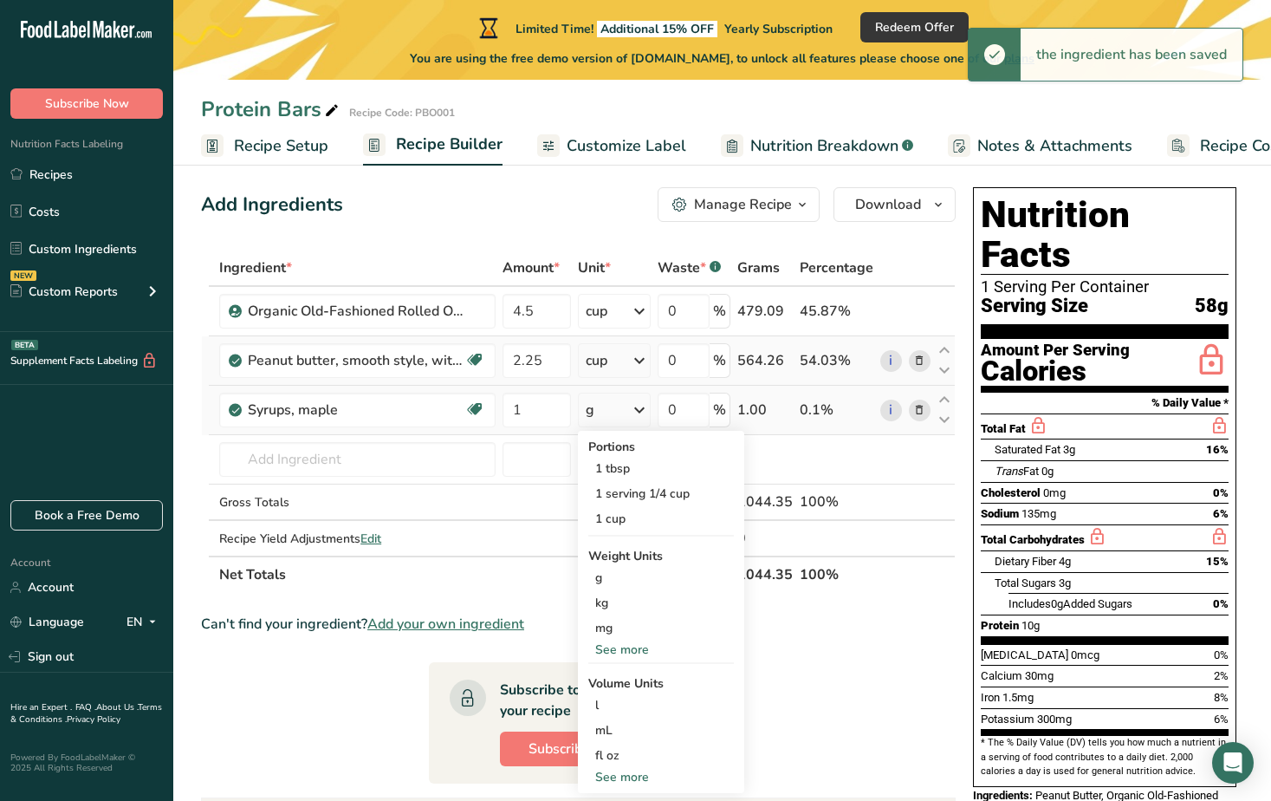
click at [625, 781] on div "See more" at bounding box center [662, 777] width 146 height 18
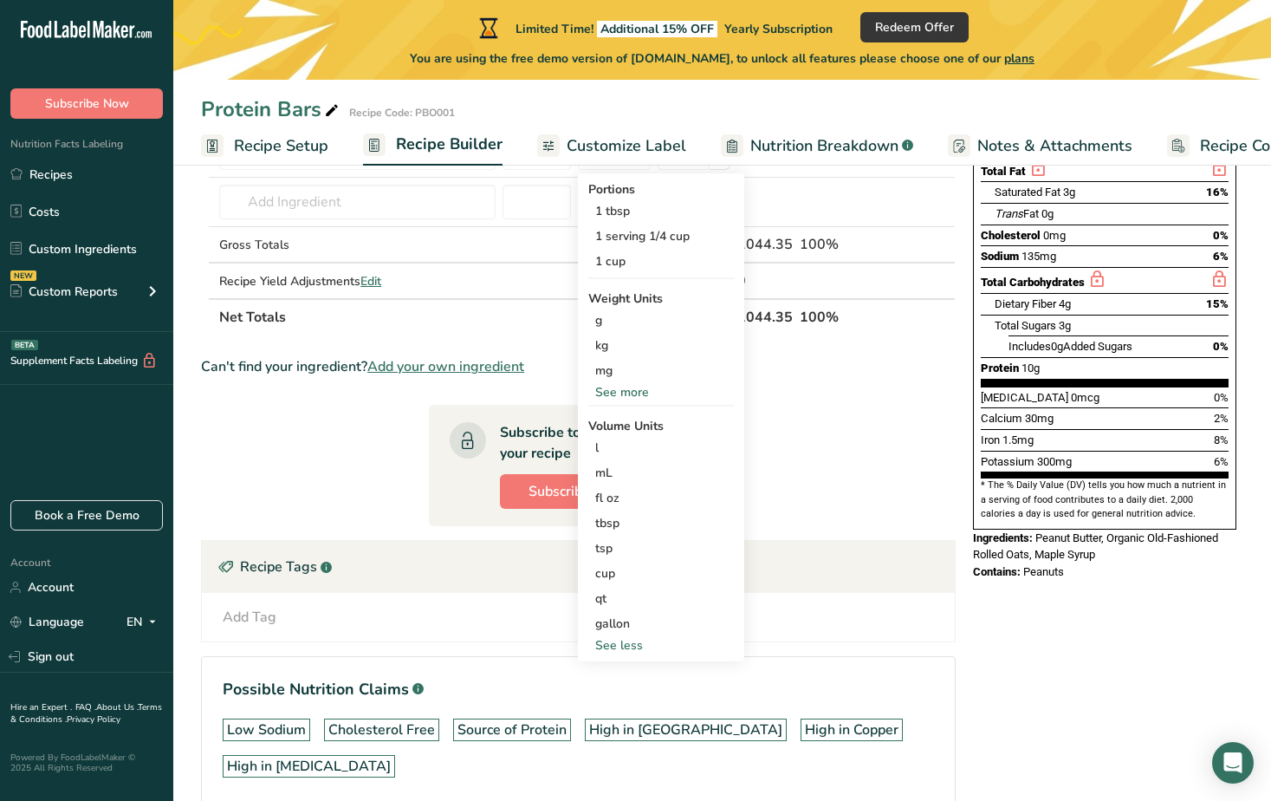
scroll to position [363, 0]
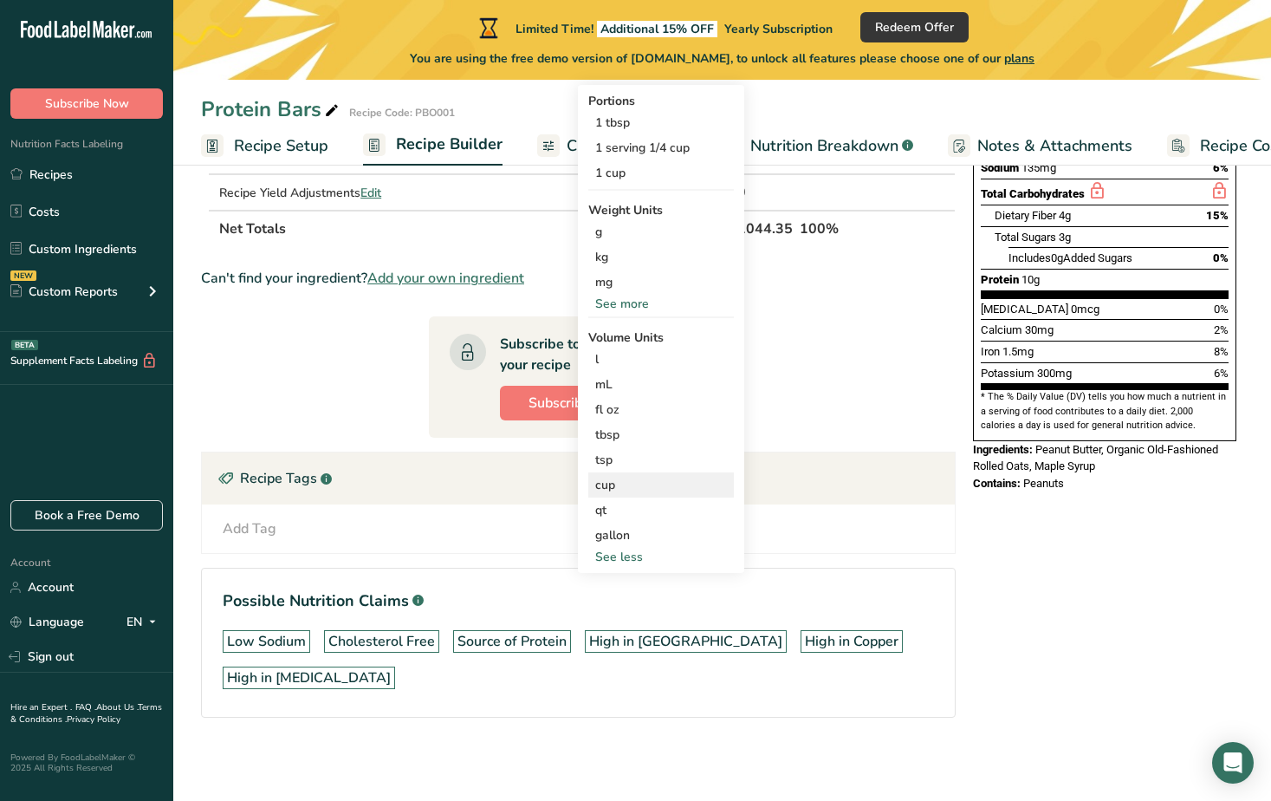
click at [603, 486] on div "cup" at bounding box center [661, 485] width 132 height 18
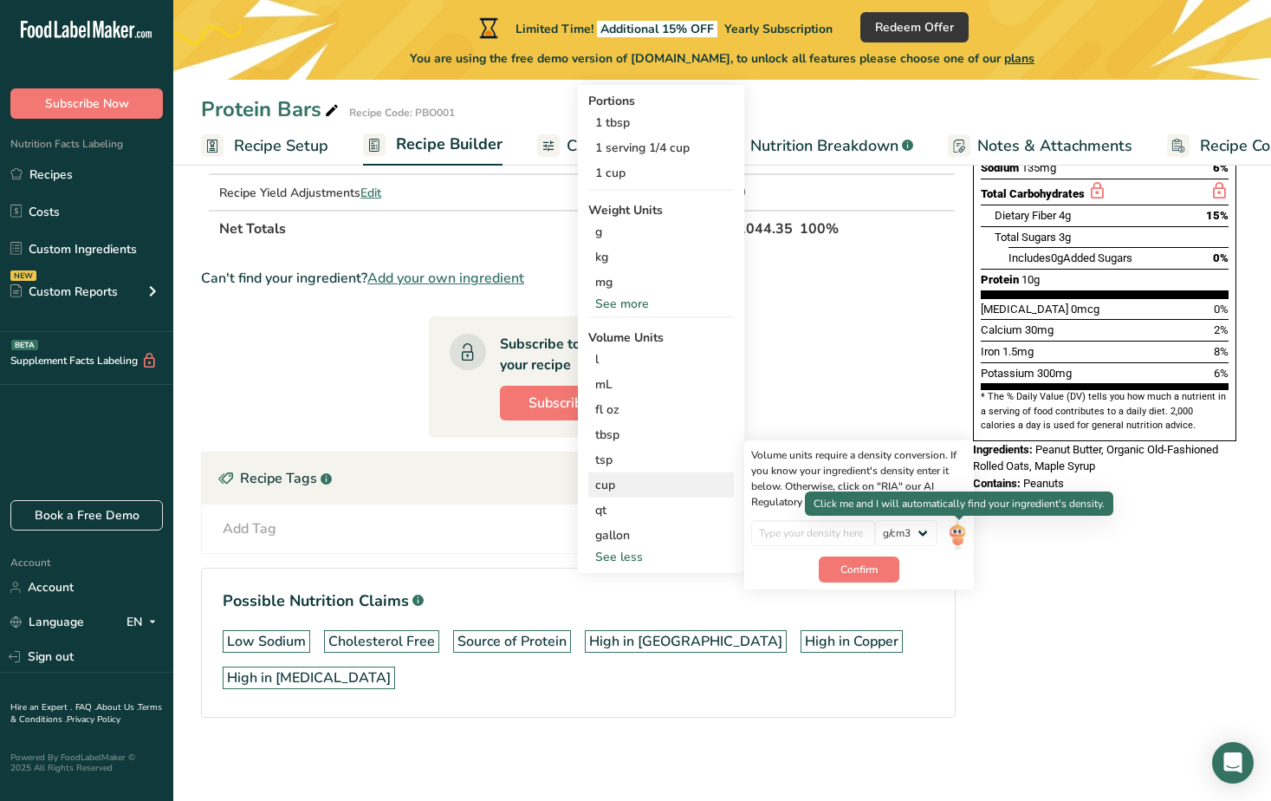
click at [953, 534] on img at bounding box center [957, 535] width 19 height 30
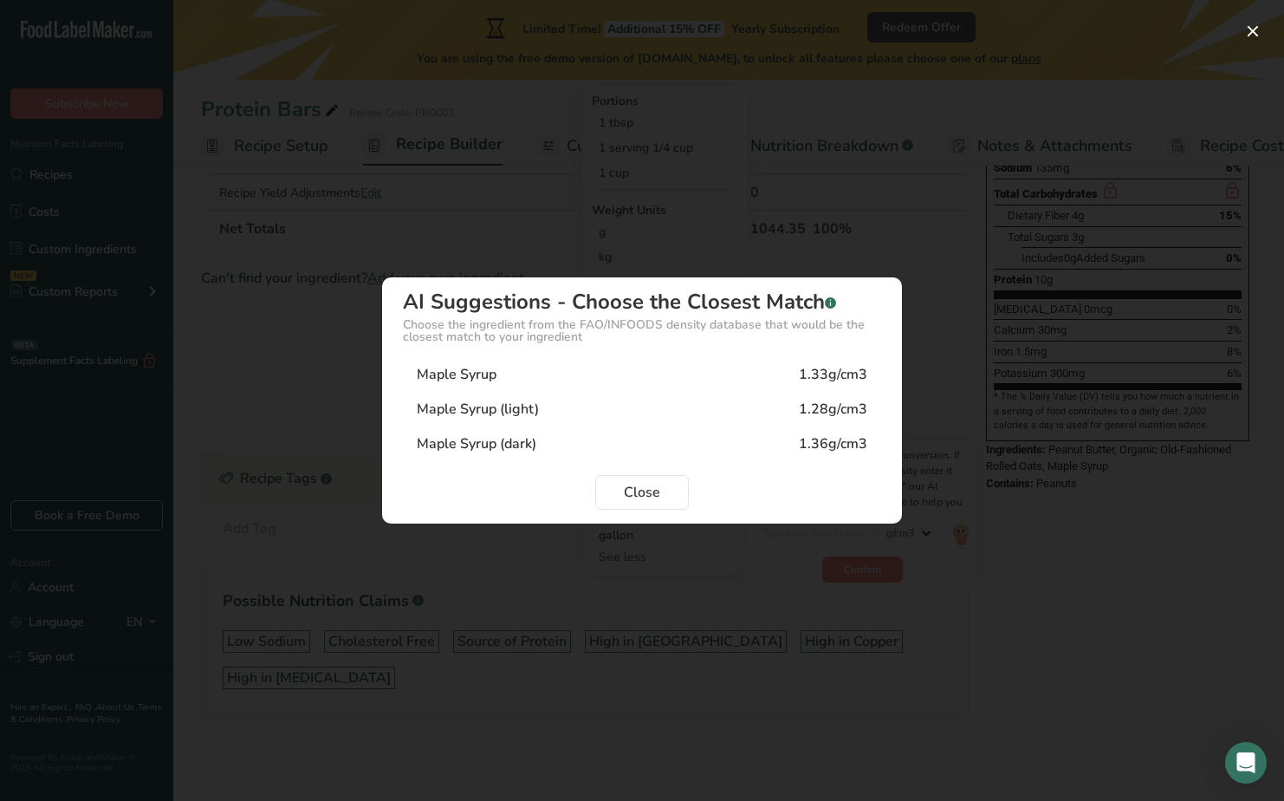
click at [465, 370] on div "Maple Syrup" at bounding box center [457, 374] width 80 height 21
type input "1.33"
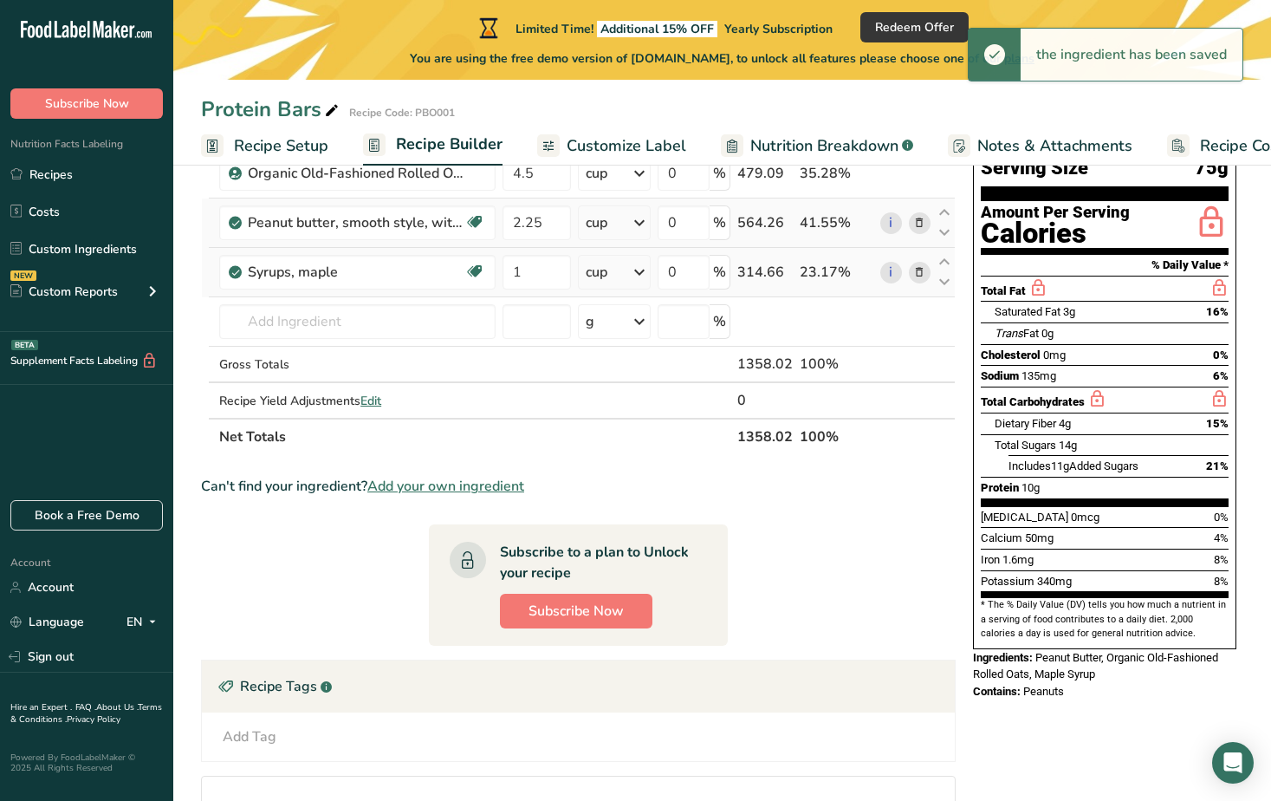
scroll to position [103, 0]
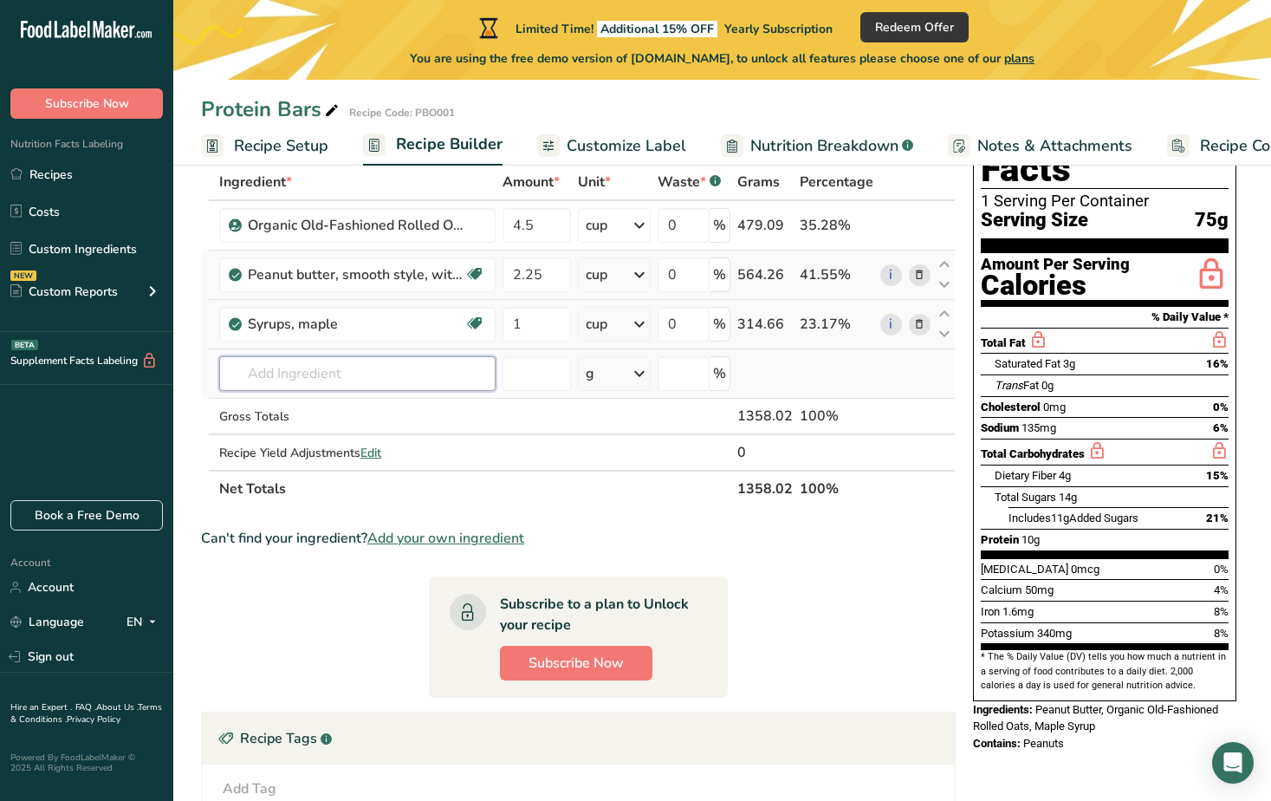
click at [329, 381] on input "text" at bounding box center [357, 373] width 276 height 35
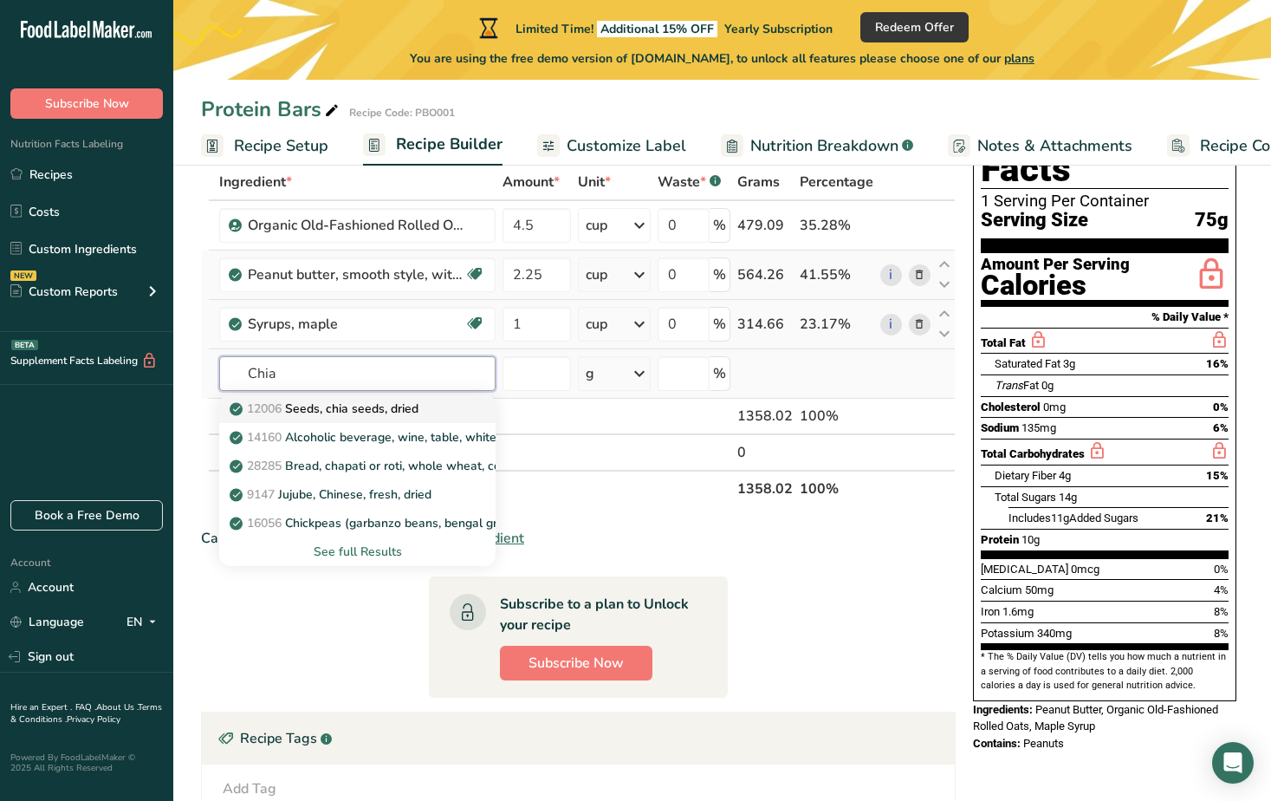
type input "Chia"
click at [326, 413] on p "12006 Seeds, chia seeds, dried" at bounding box center [325, 409] width 185 height 18
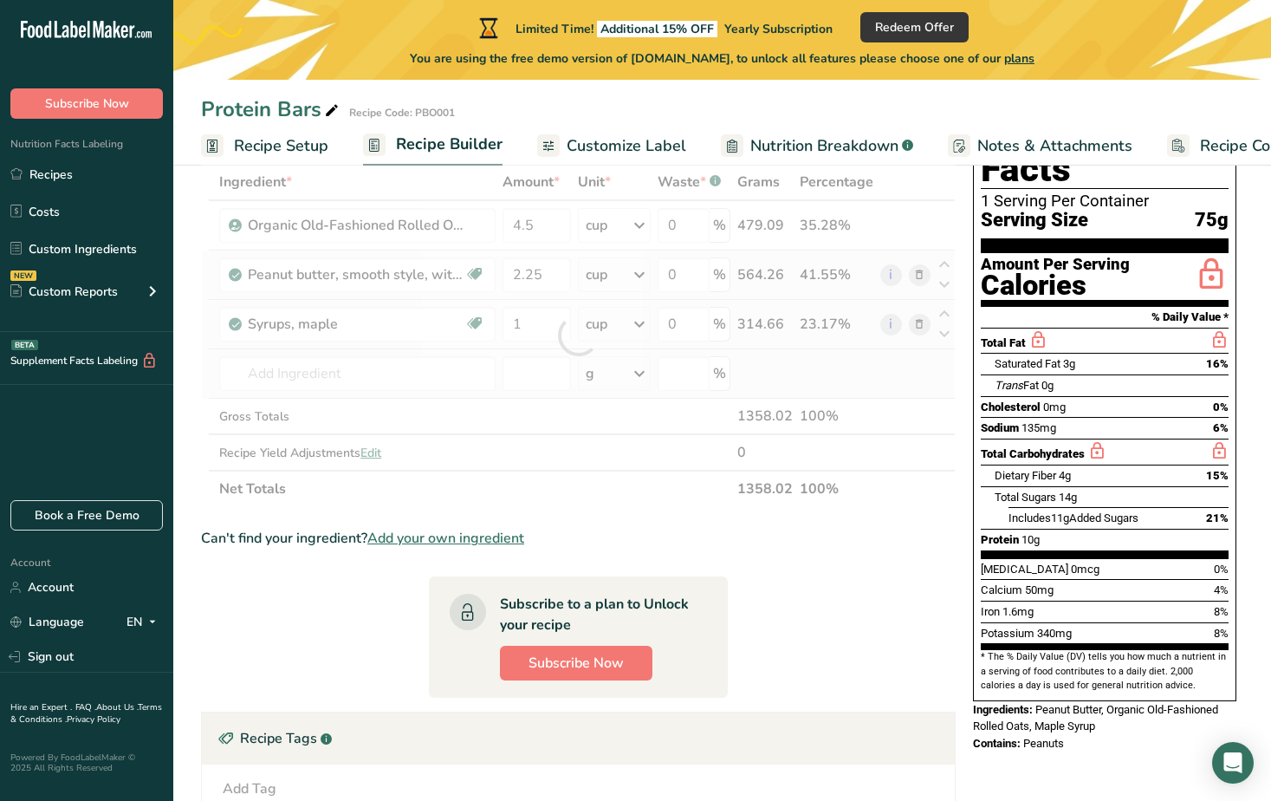
type input "Seeds, chia seeds, dried"
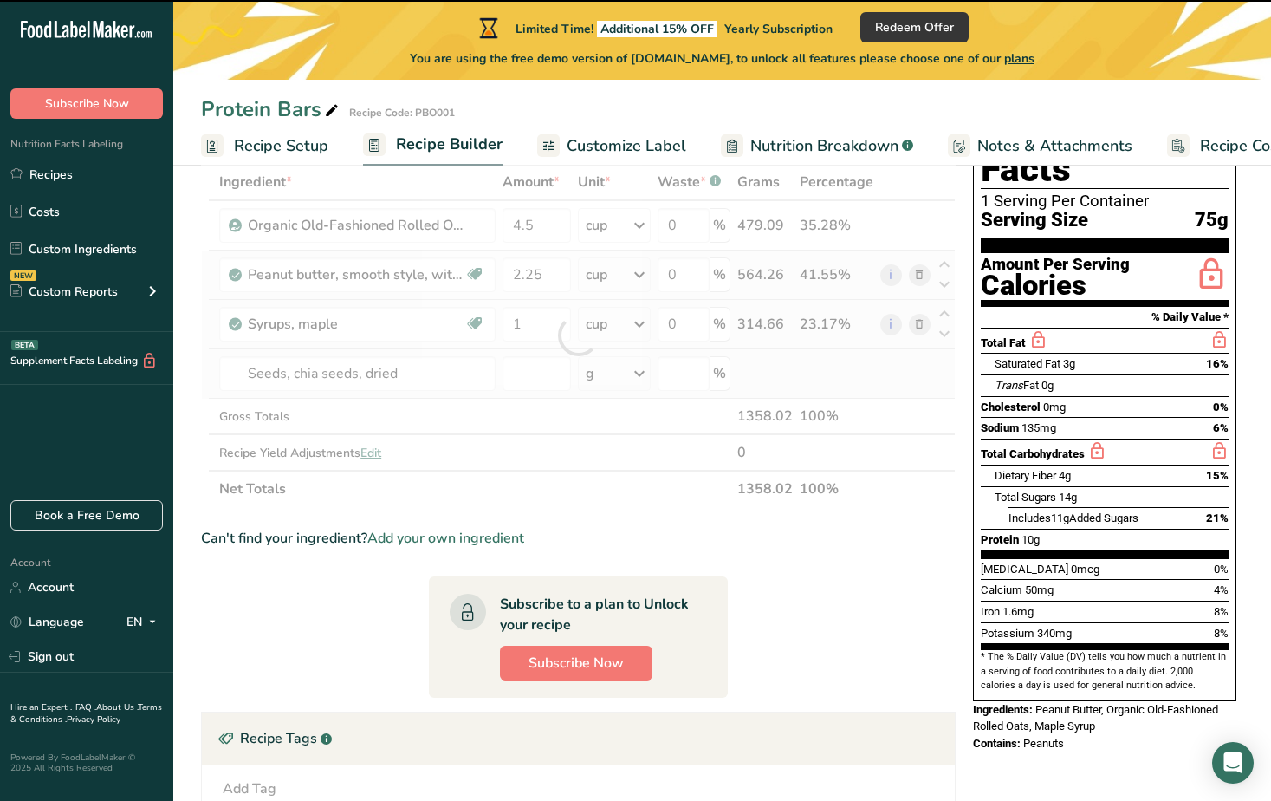
type input "0"
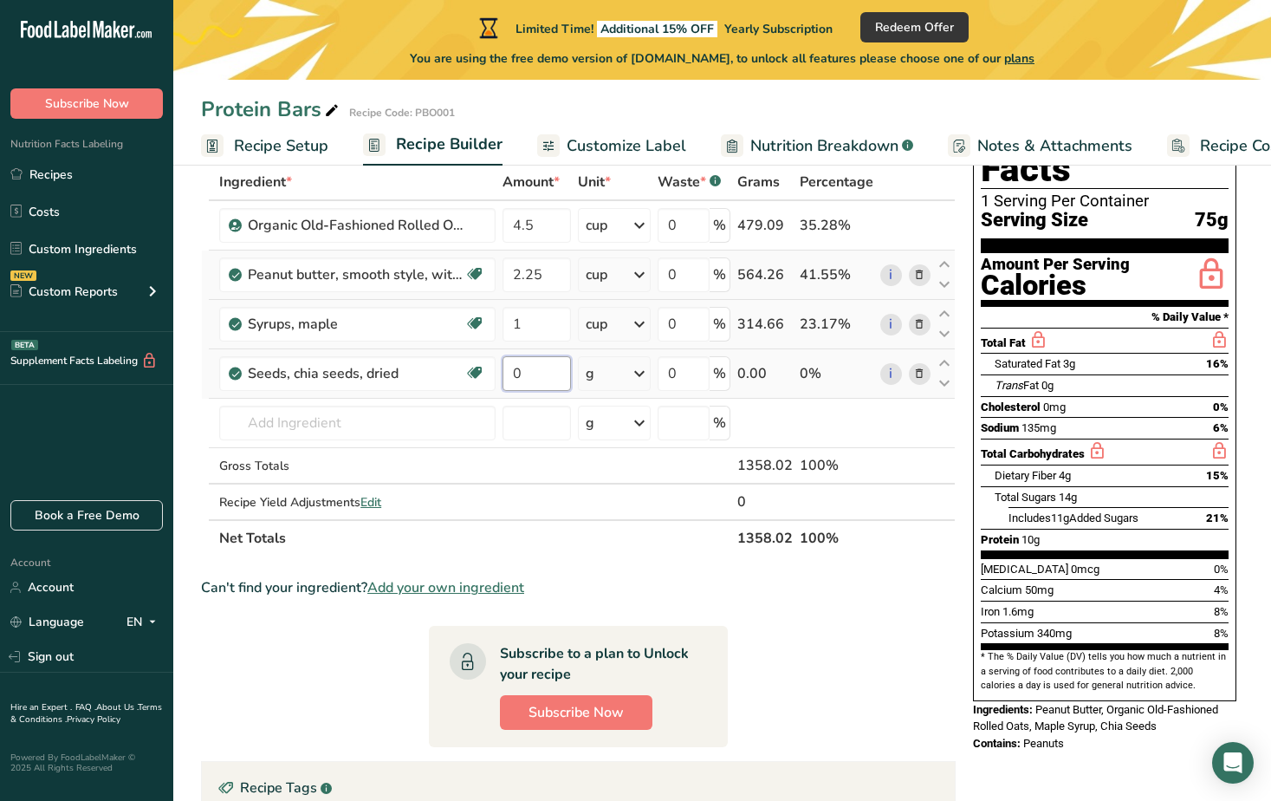
click at [530, 371] on input "0" at bounding box center [537, 373] width 68 height 35
click at [608, 372] on div "Ingredient * Amount * Unit * Waste * .a-a{fill:#347362;}.b-a{fill:#fff;} Grams …" at bounding box center [578, 360] width 755 height 393
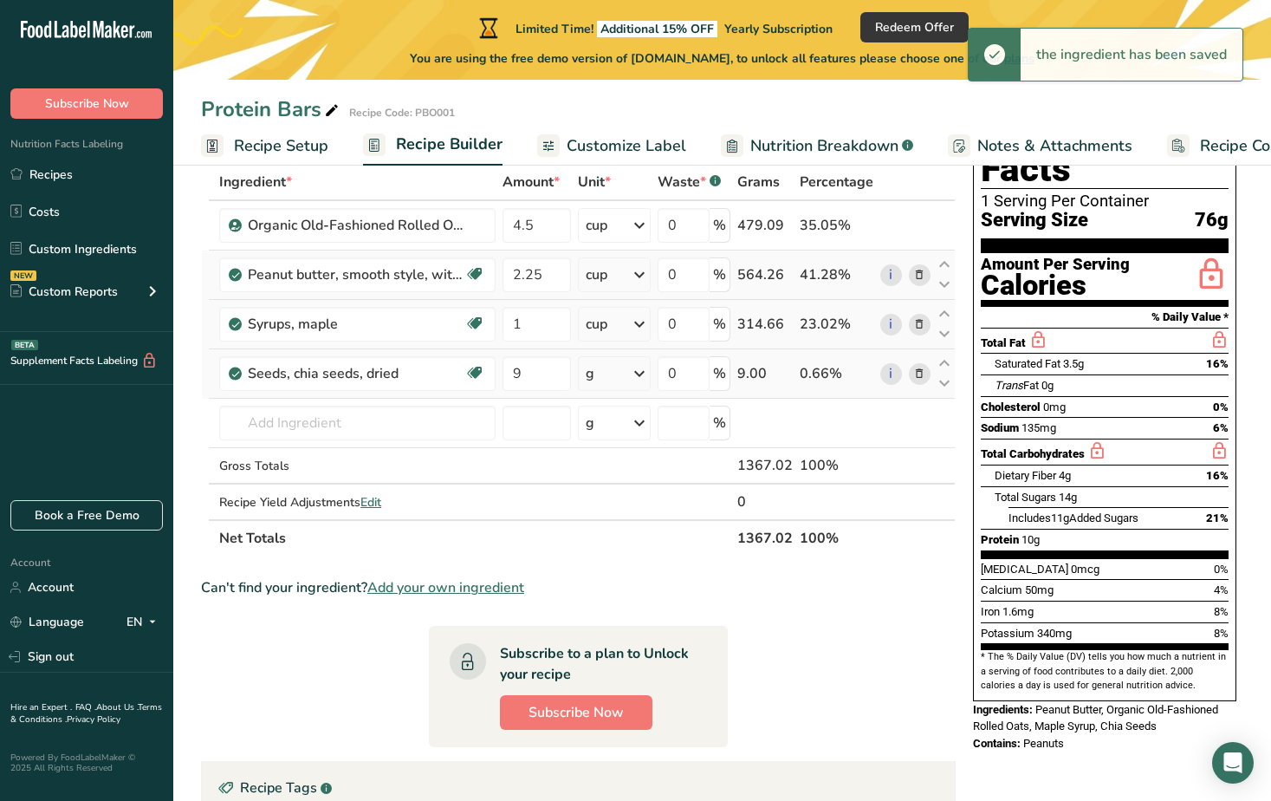
click at [640, 372] on icon at bounding box center [639, 373] width 21 height 31
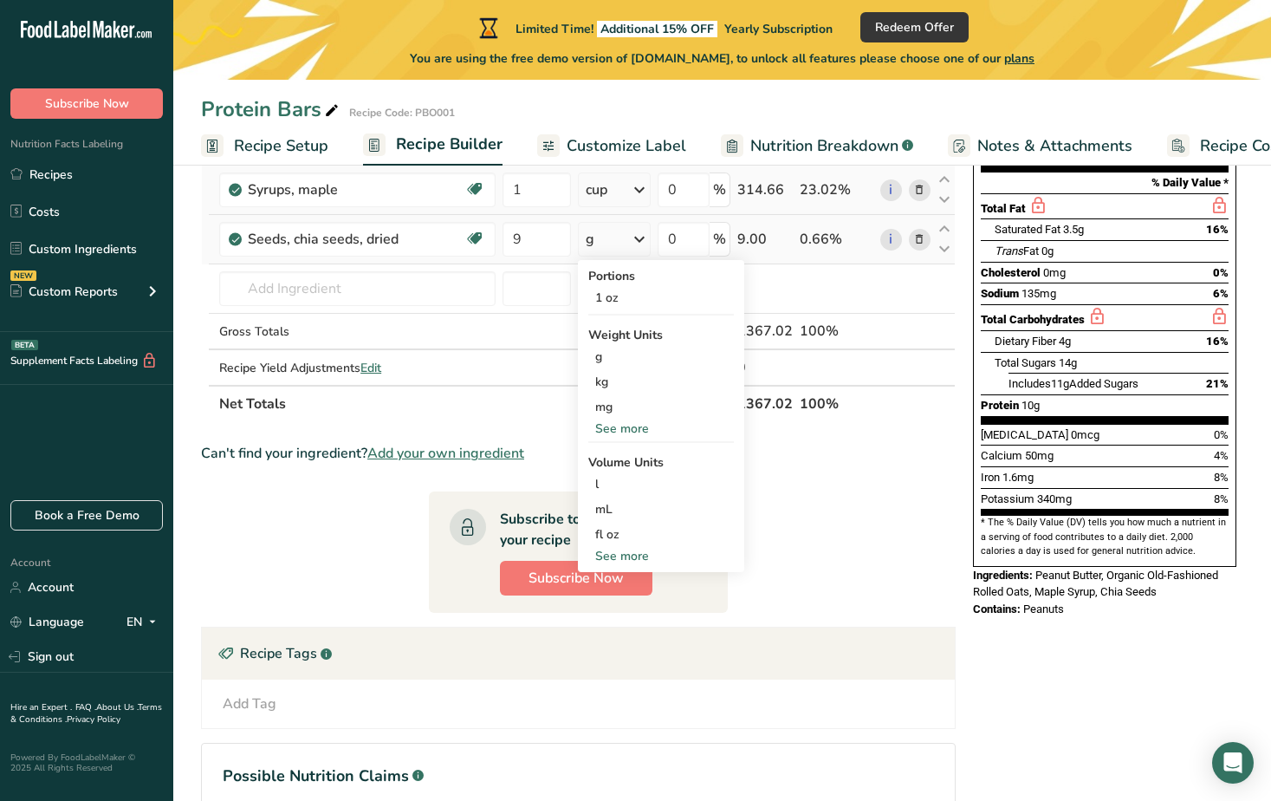
scroll to position [190, 0]
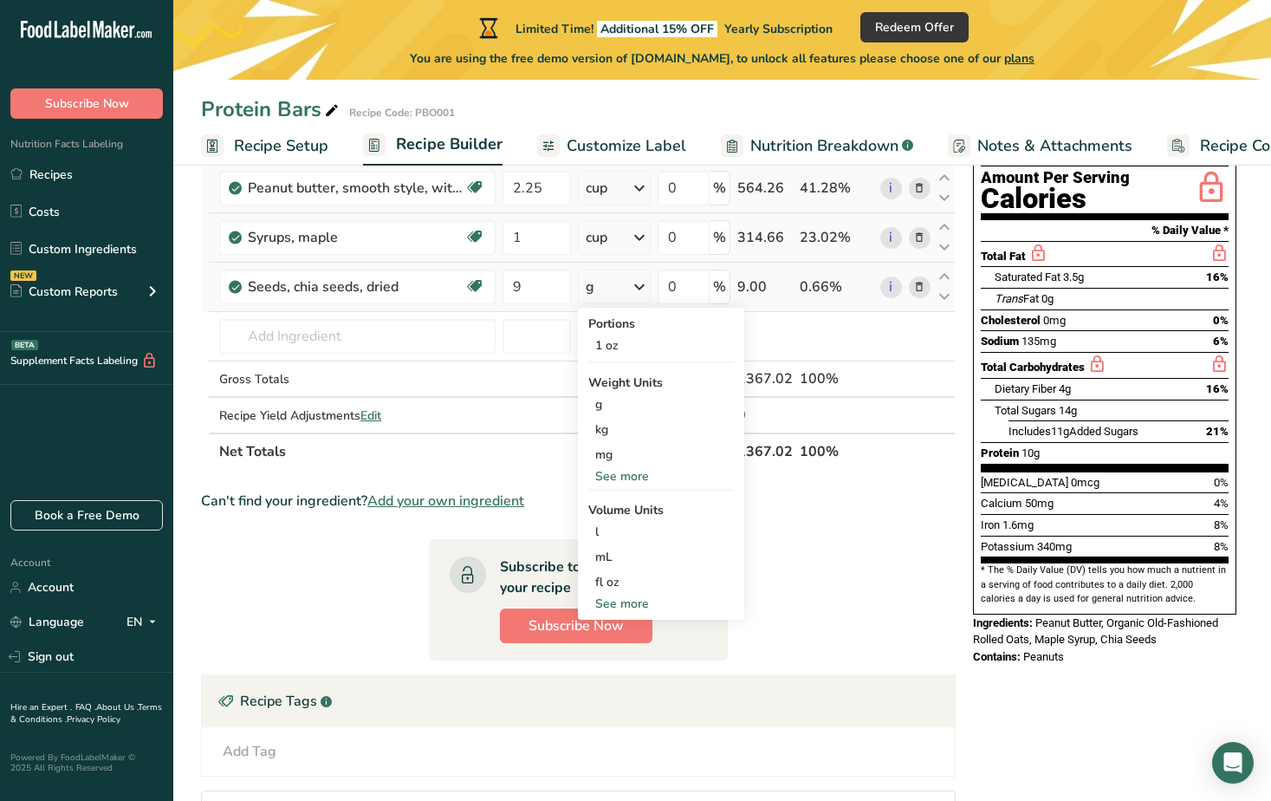
click at [610, 606] on div "See more" at bounding box center [662, 604] width 146 height 18
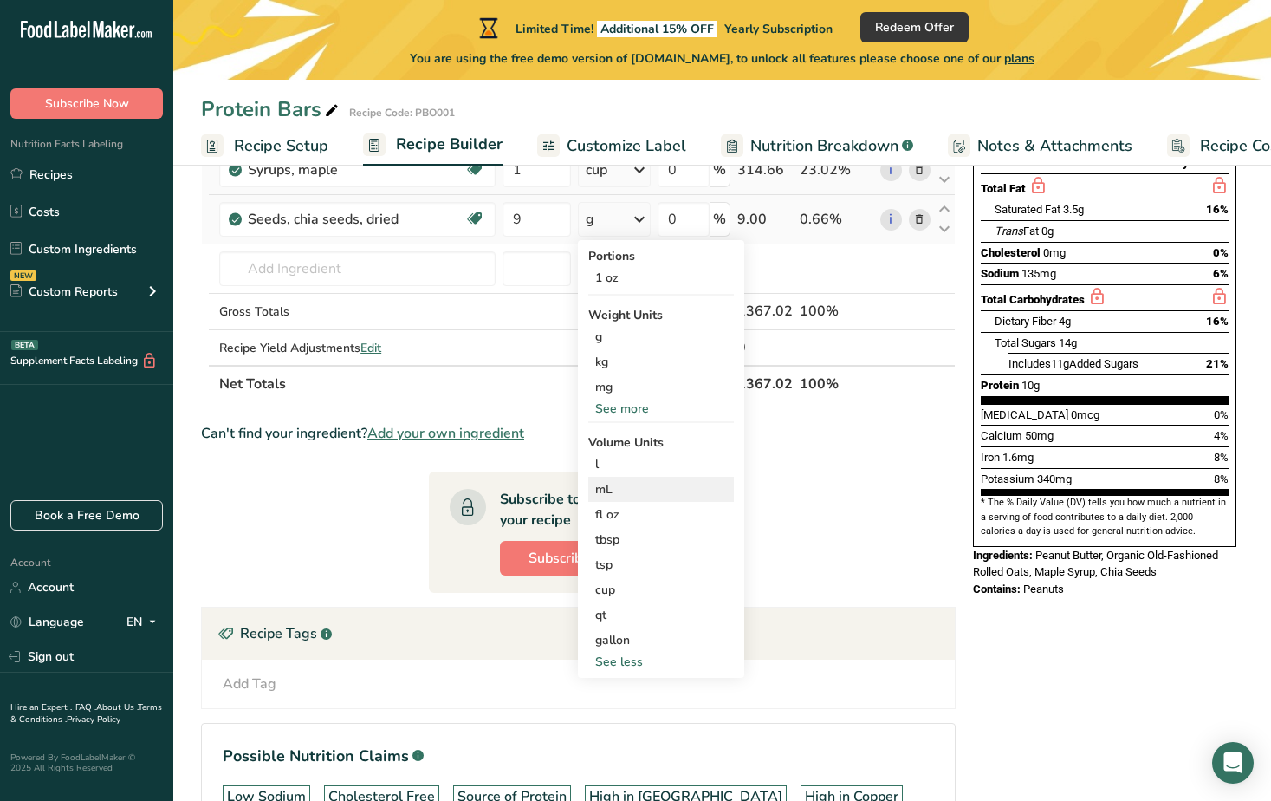
scroll to position [363, 0]
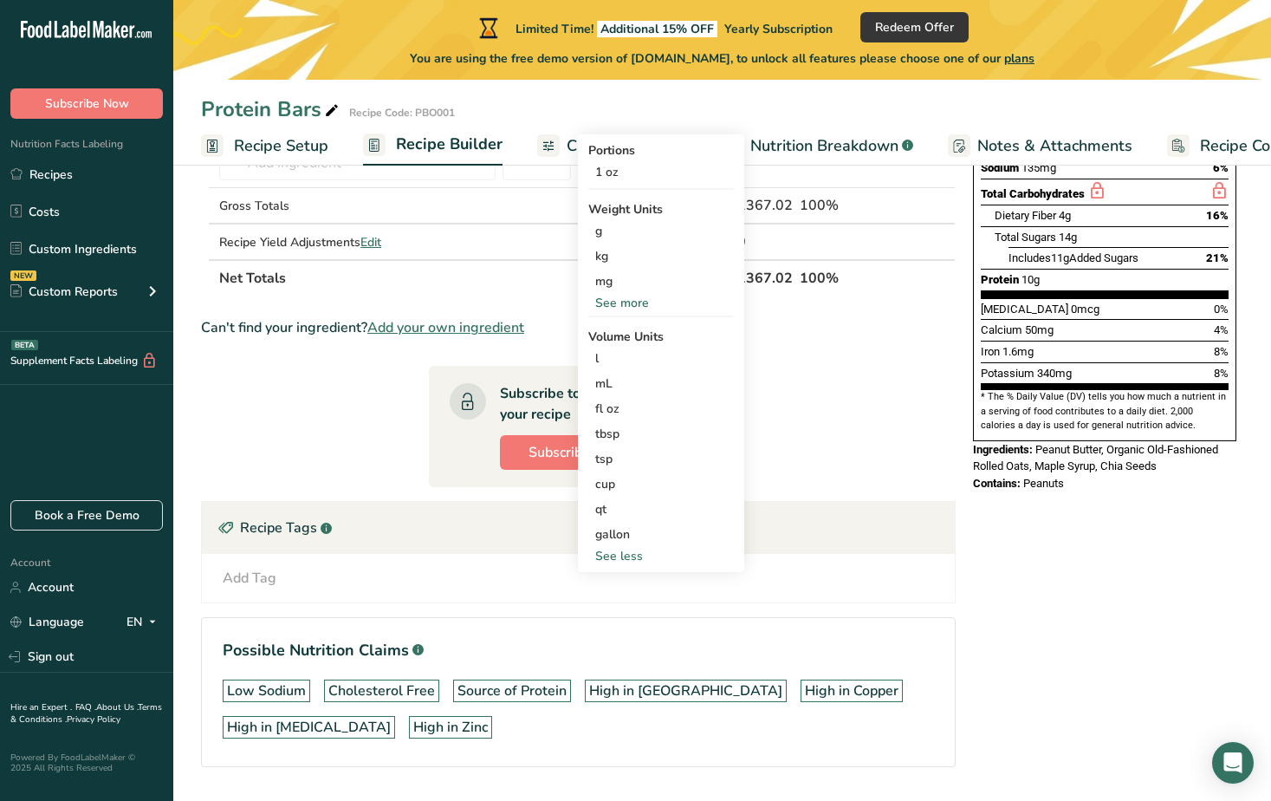
click at [628, 551] on div "See less" at bounding box center [662, 556] width 146 height 18
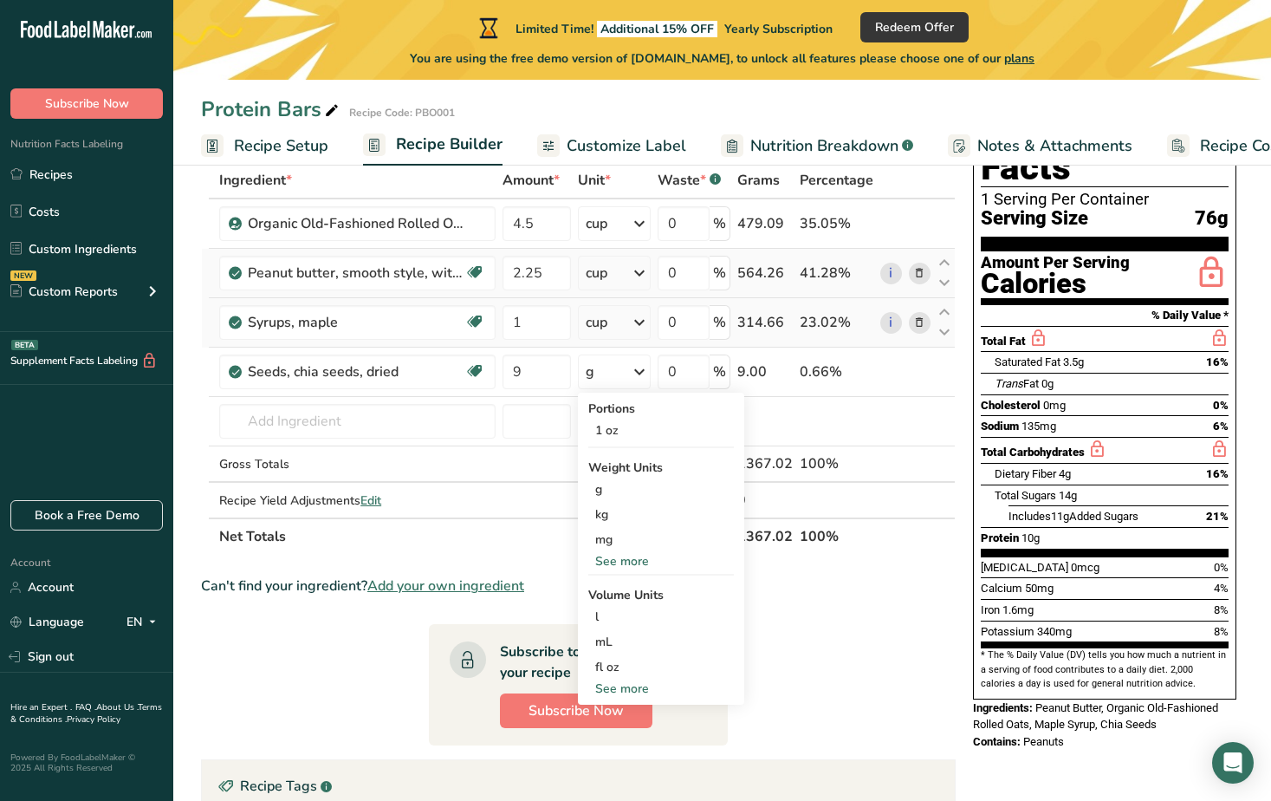
scroll to position [103, 0]
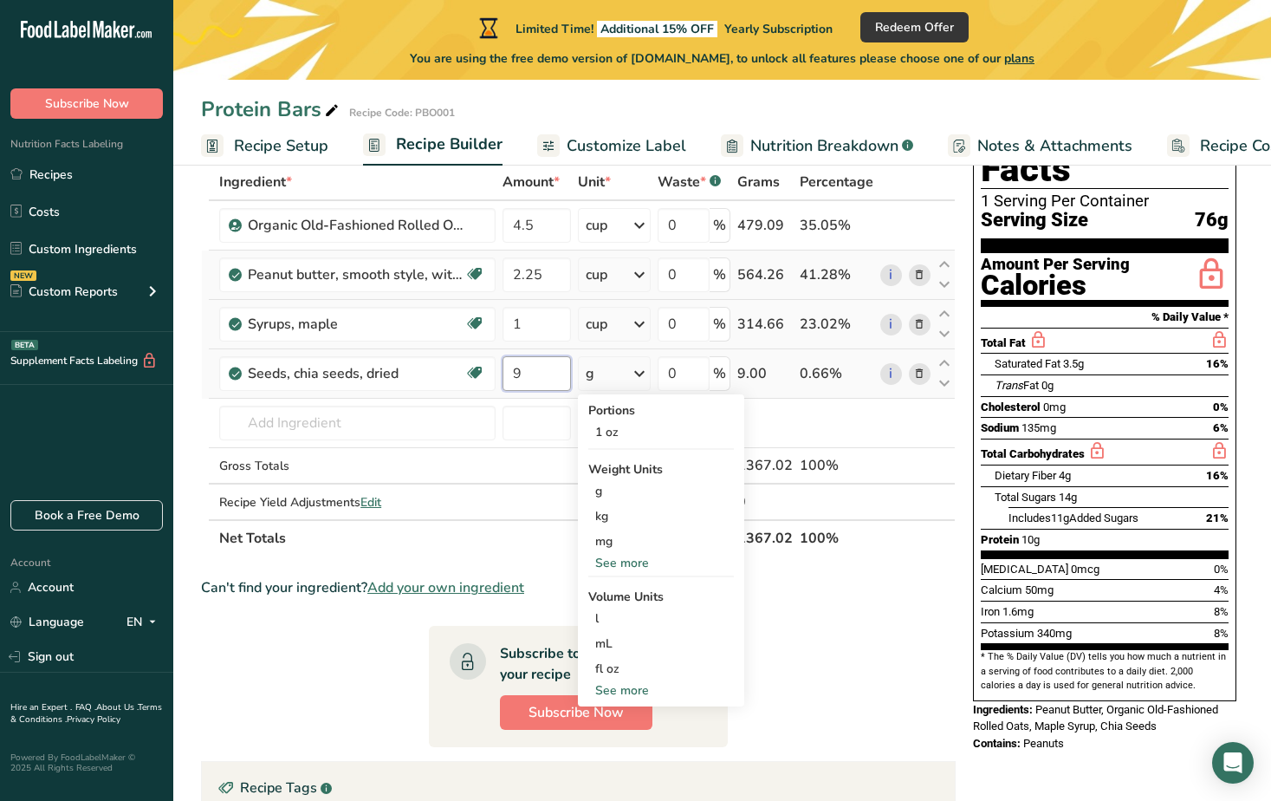
drag, startPoint x: 543, startPoint y: 368, endPoint x: 504, endPoint y: 370, distance: 39.9
click at [504, 370] on input "9" at bounding box center [537, 373] width 68 height 35
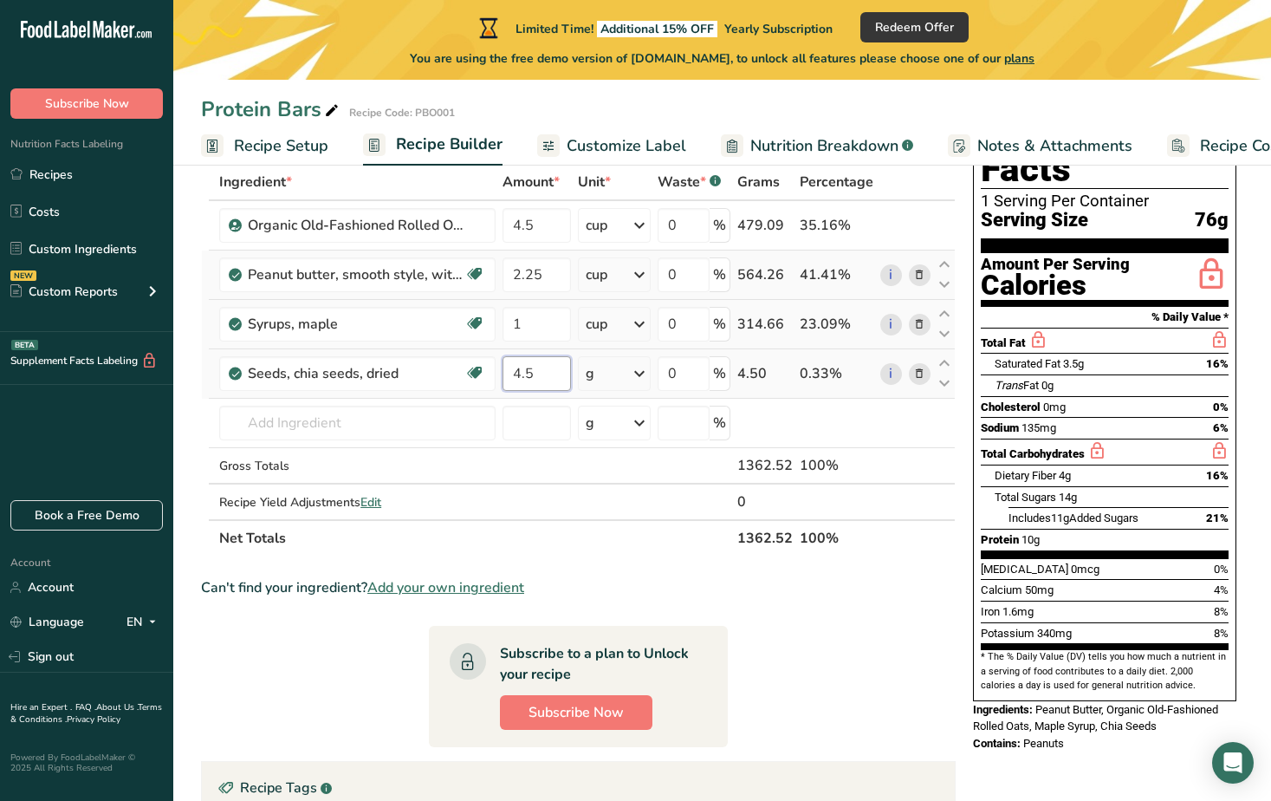
type input "4.5"
click at [619, 379] on div "Ingredient * Amount * Unit * Waste * .a-a{fill:#347362;}.b-a{fill:#fff;} Grams …" at bounding box center [578, 360] width 755 height 393
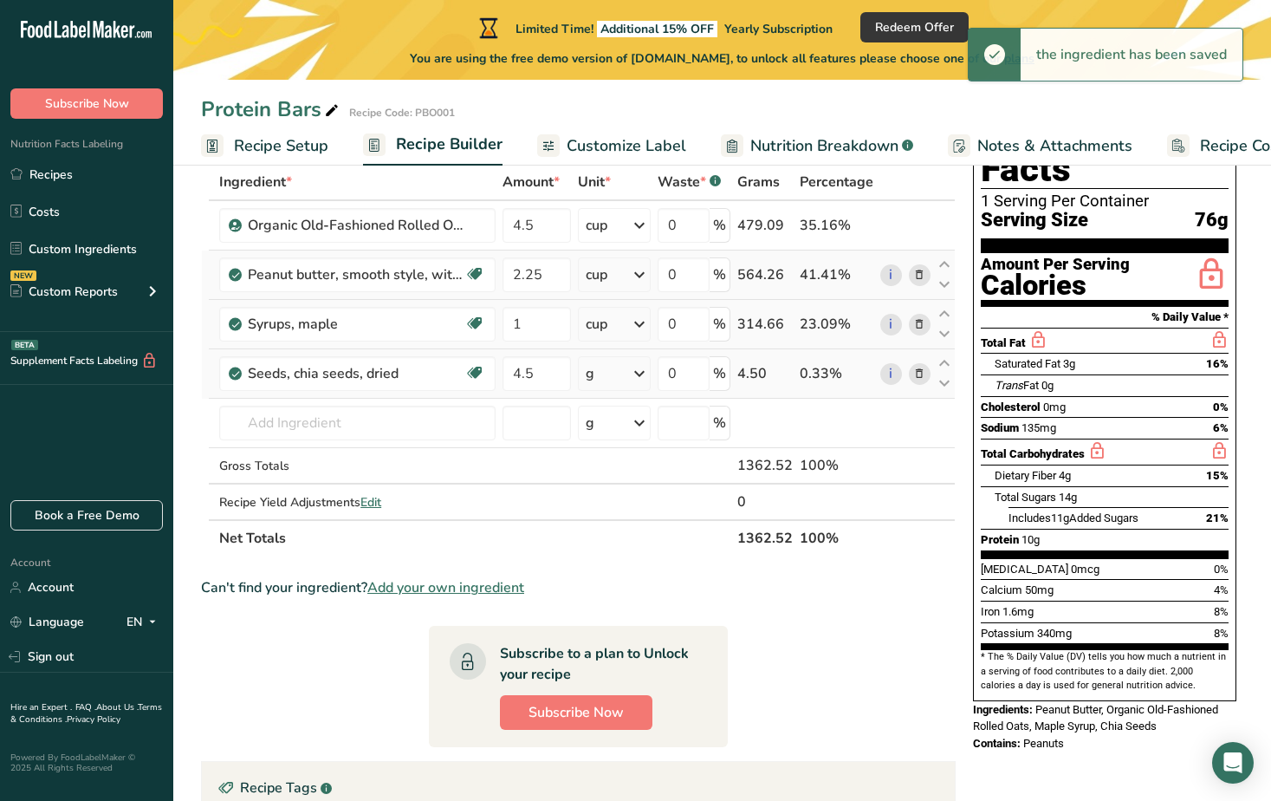
click at [632, 371] on icon at bounding box center [639, 373] width 21 height 31
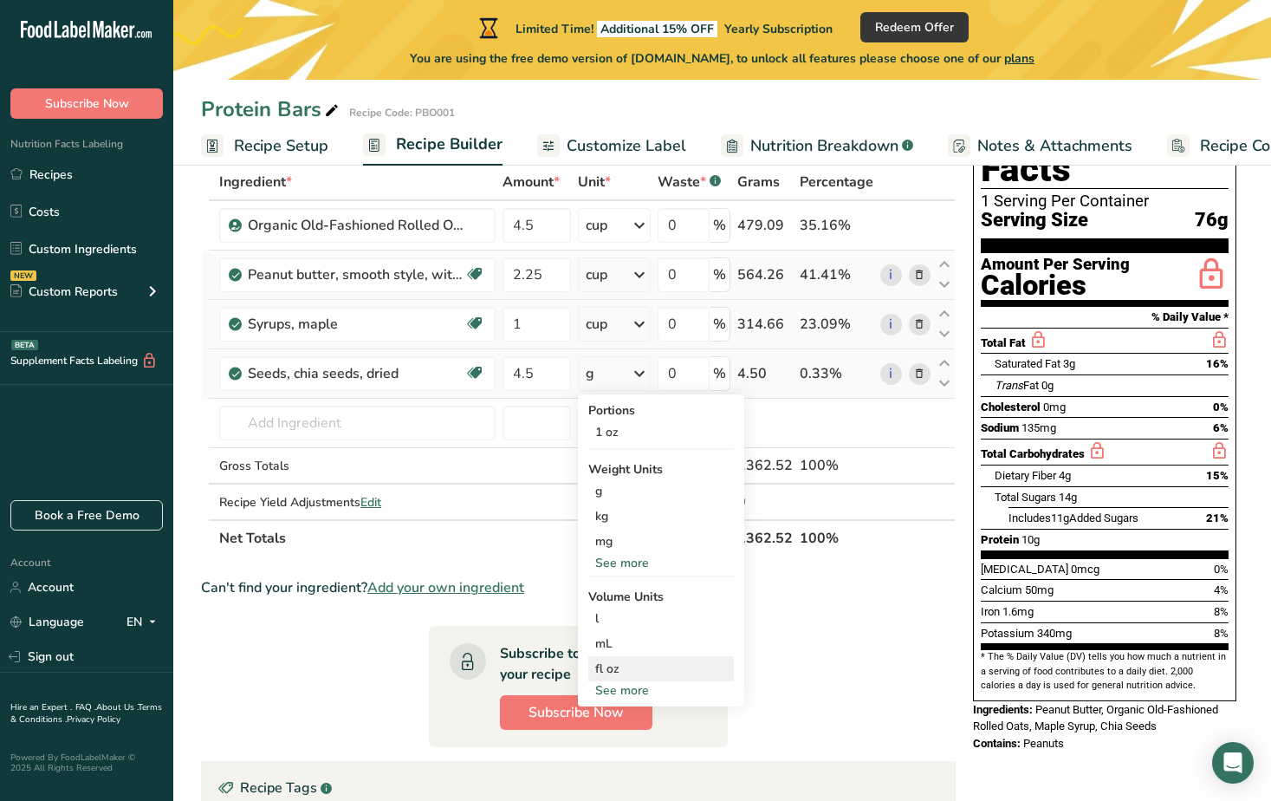
click at [614, 672] on div "fl oz" at bounding box center [661, 669] width 132 height 18
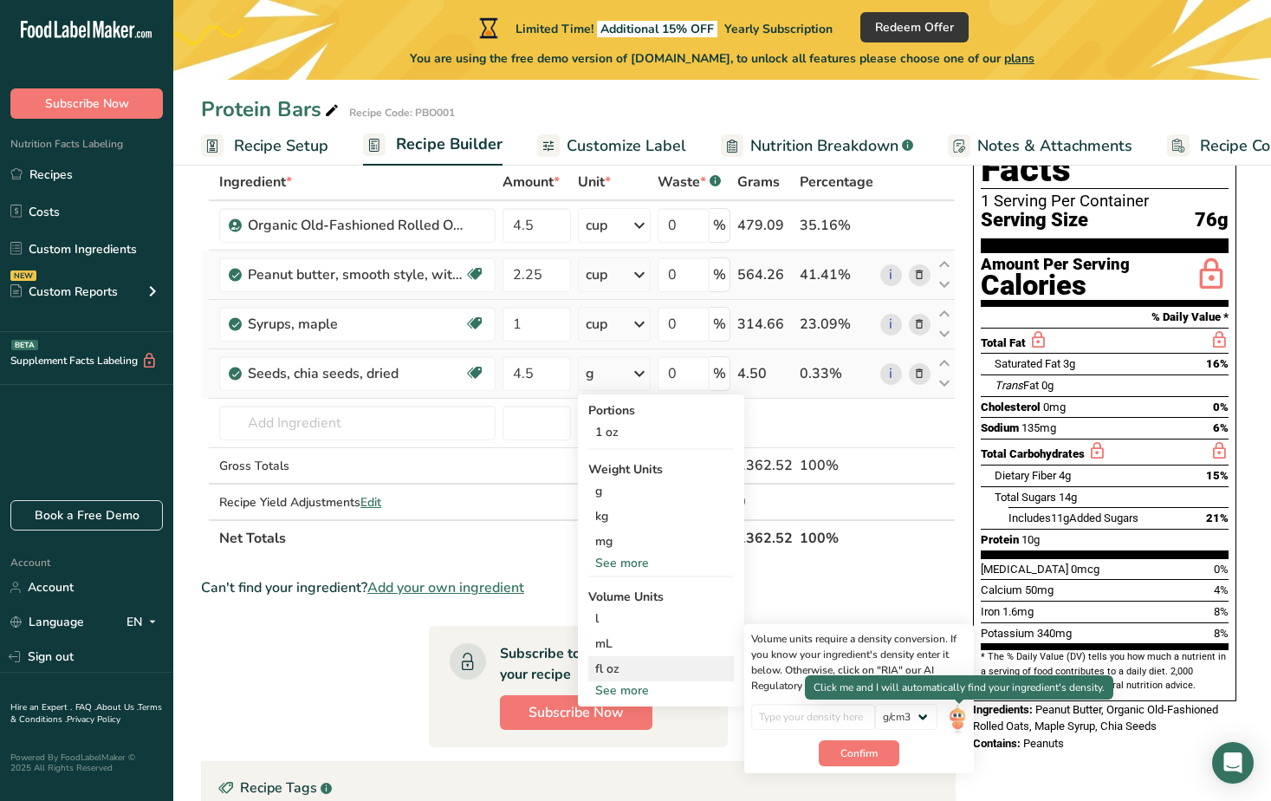
click at [960, 721] on img at bounding box center [957, 719] width 19 height 30
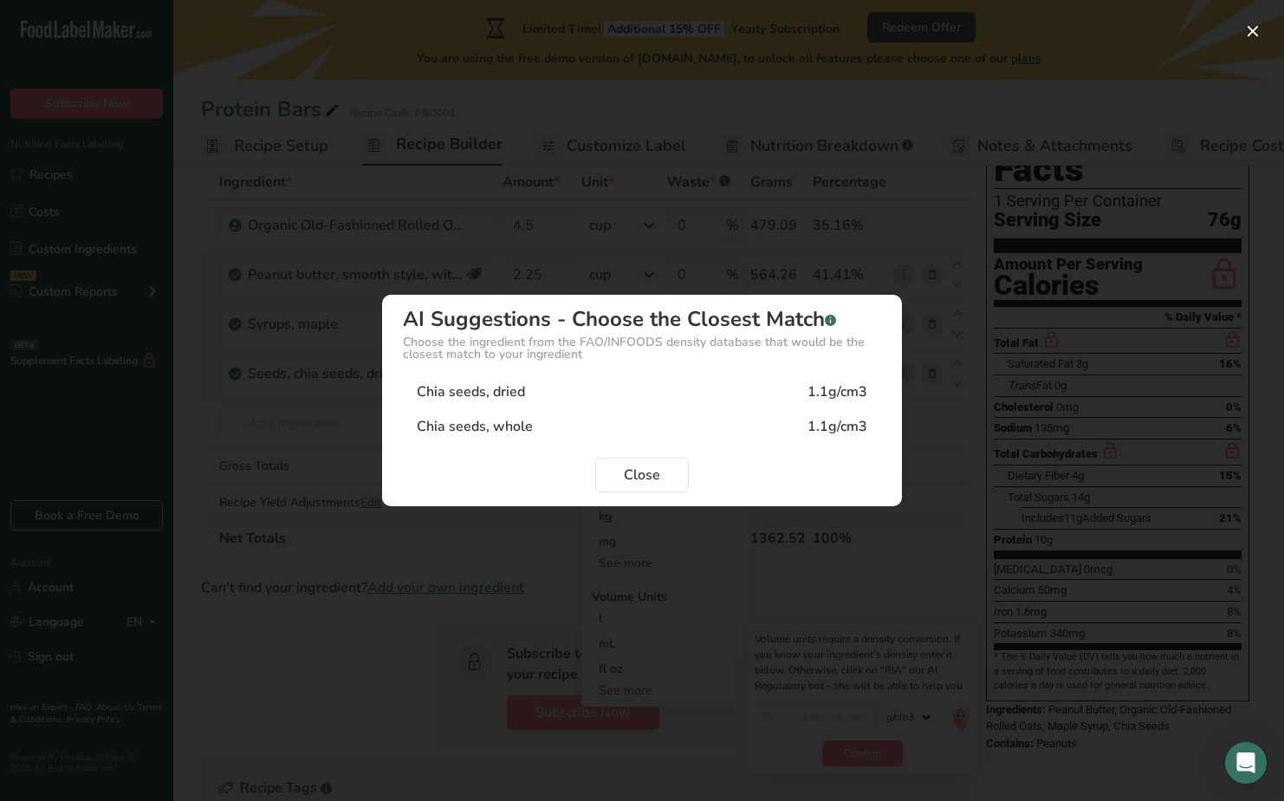
click at [497, 392] on div "Chia seeds, dried" at bounding box center [471, 391] width 108 height 21
type input "1.1"
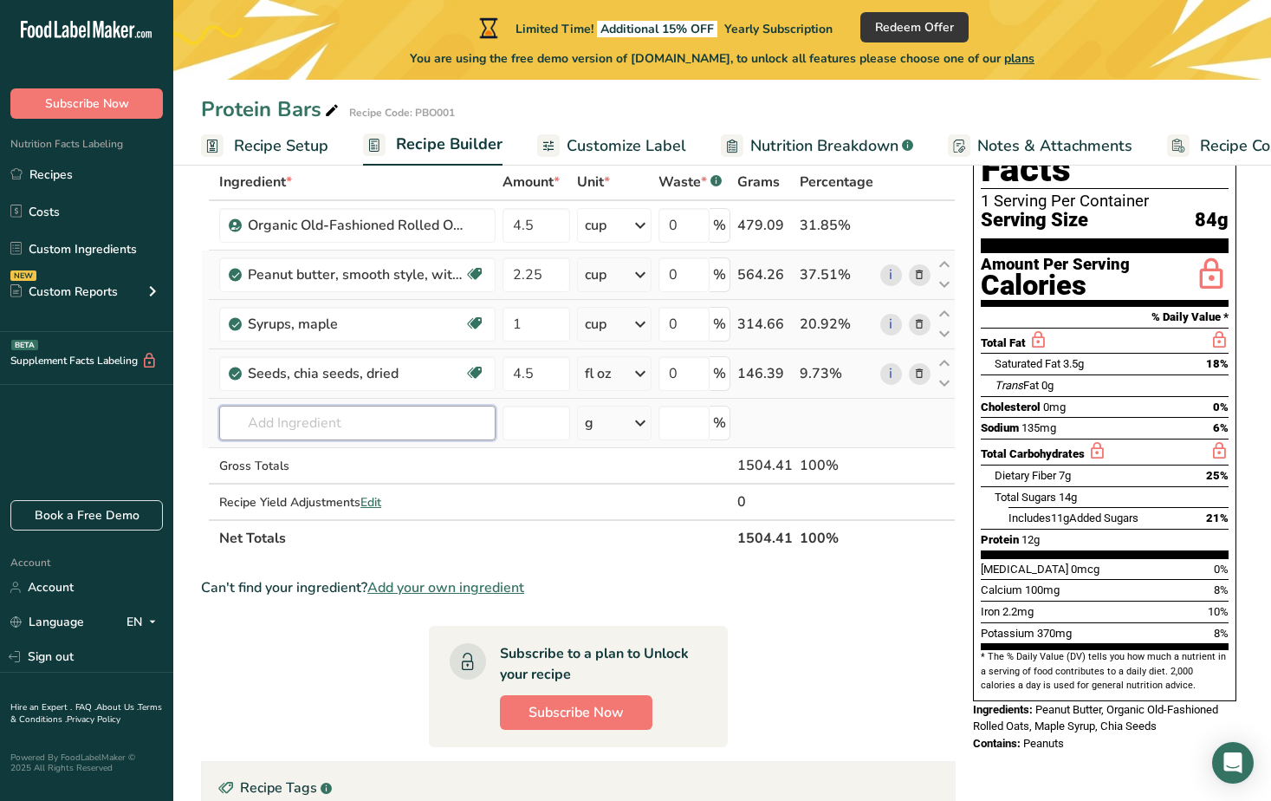
click at [376, 426] on input "text" at bounding box center [357, 423] width 276 height 35
click at [288, 424] on input "text" at bounding box center [357, 423] width 276 height 35
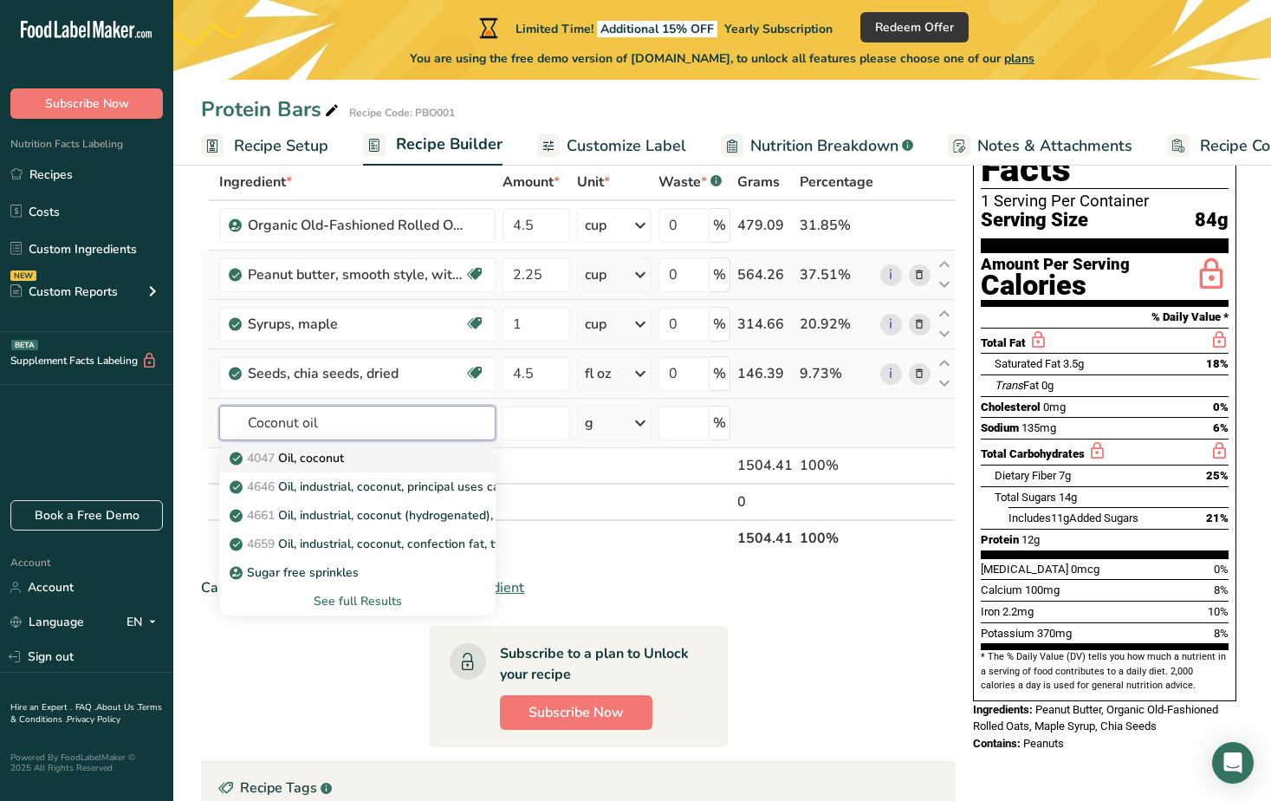
type input "Coconut oil"
click at [308, 453] on p "4047 Oil, coconut" at bounding box center [288, 458] width 111 height 18
type input "Oil, coconut"
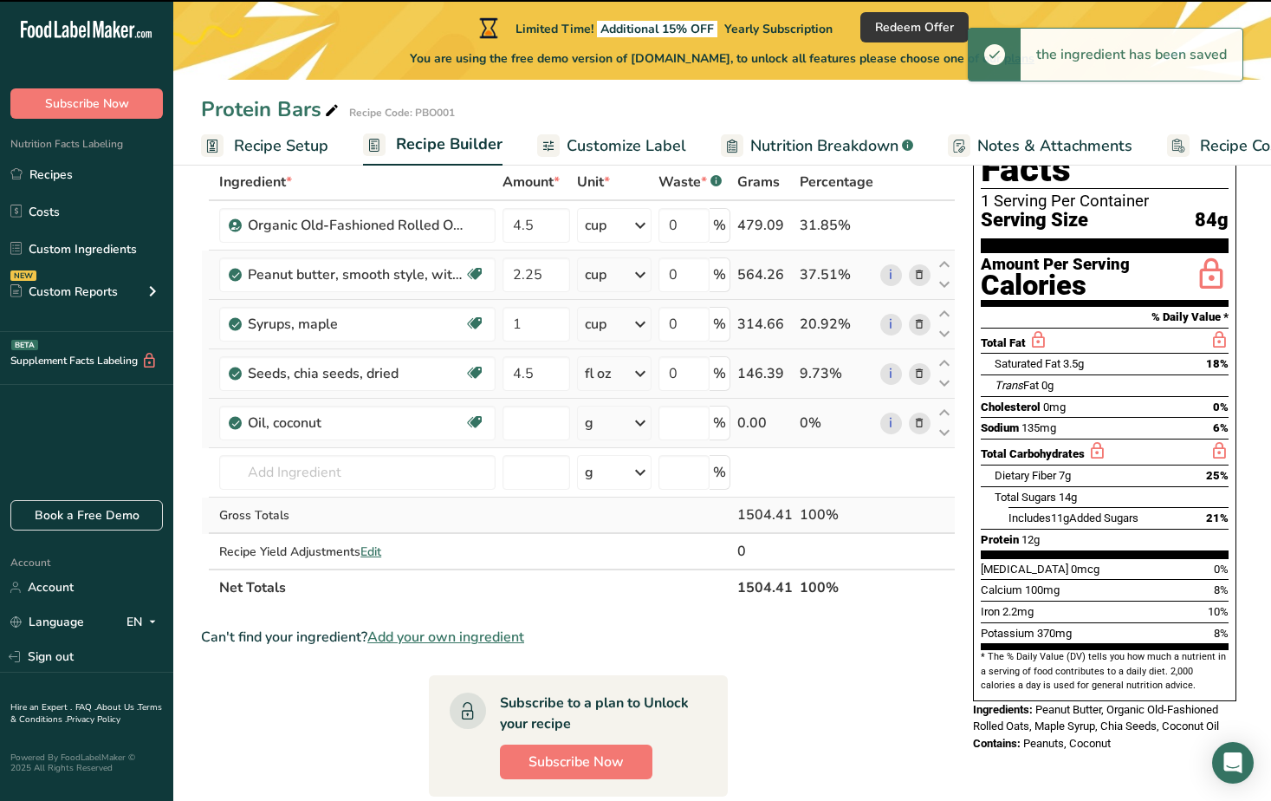
type input "0"
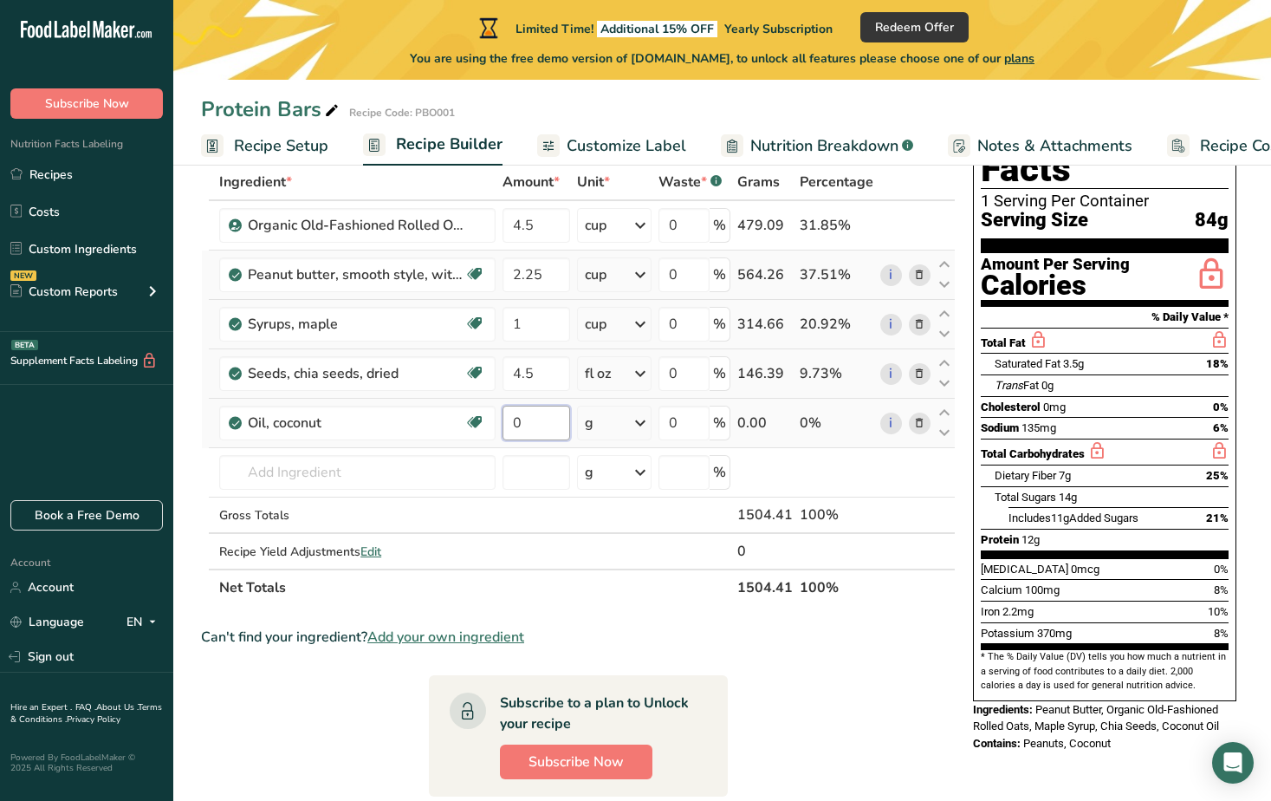
click at [550, 425] on input "0" at bounding box center [537, 423] width 68 height 35
drag, startPoint x: 534, startPoint y: 425, endPoint x: 521, endPoint y: 425, distance: 13.0
click at [521, 425] on input "0" at bounding box center [537, 423] width 68 height 35
type input "3"
click at [641, 420] on div "Ingredient * Amount * Unit * Waste * .a-a{fill:#347362;}.b-a{fill:#fff;} Grams …" at bounding box center [578, 385] width 755 height 442
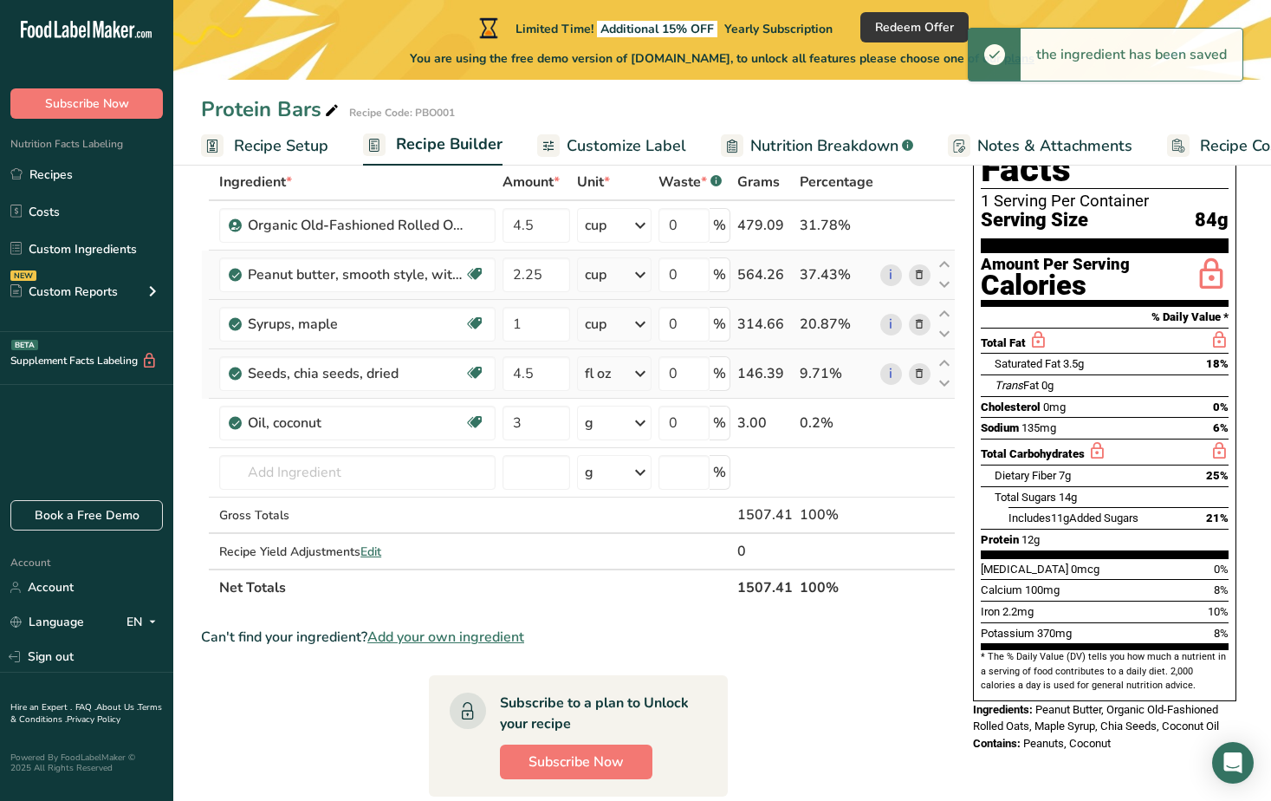
click at [641, 423] on icon at bounding box center [640, 422] width 21 height 31
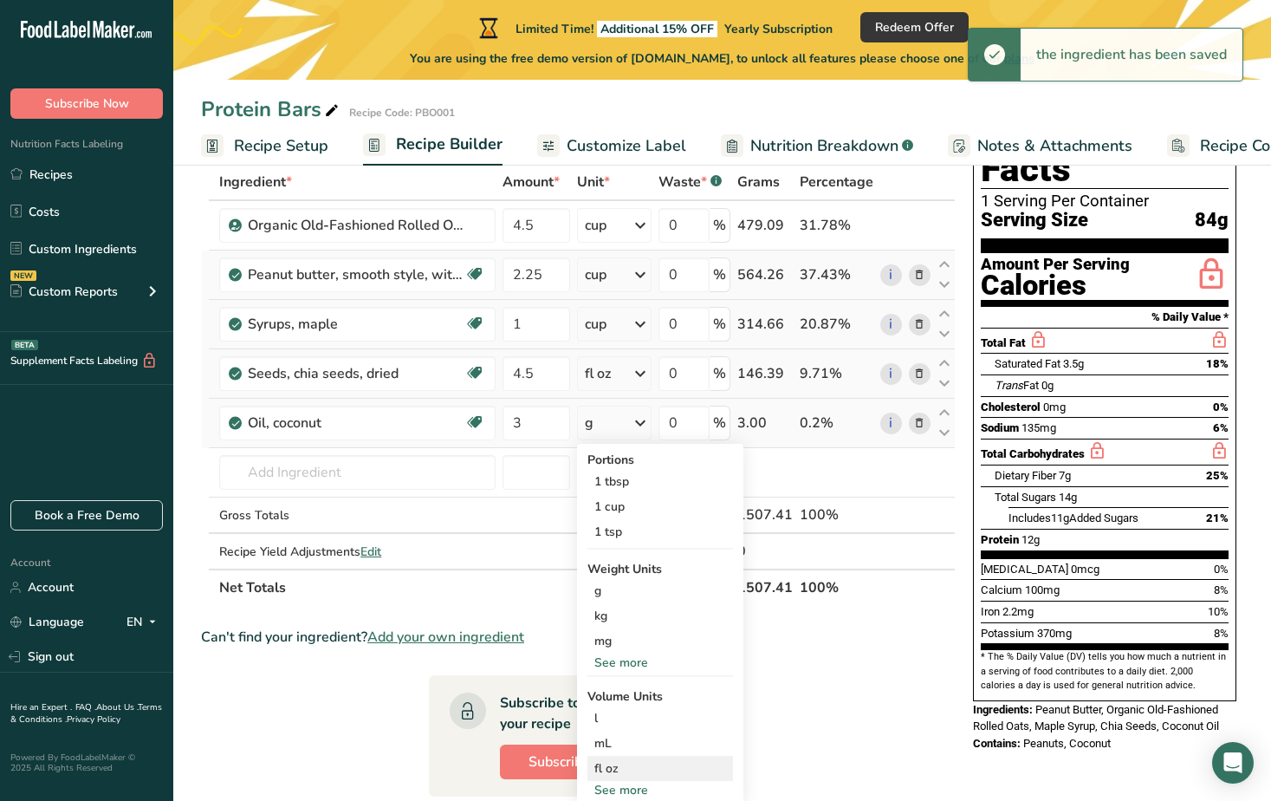
click at [616, 771] on div "fl oz" at bounding box center [661, 768] width 132 height 18
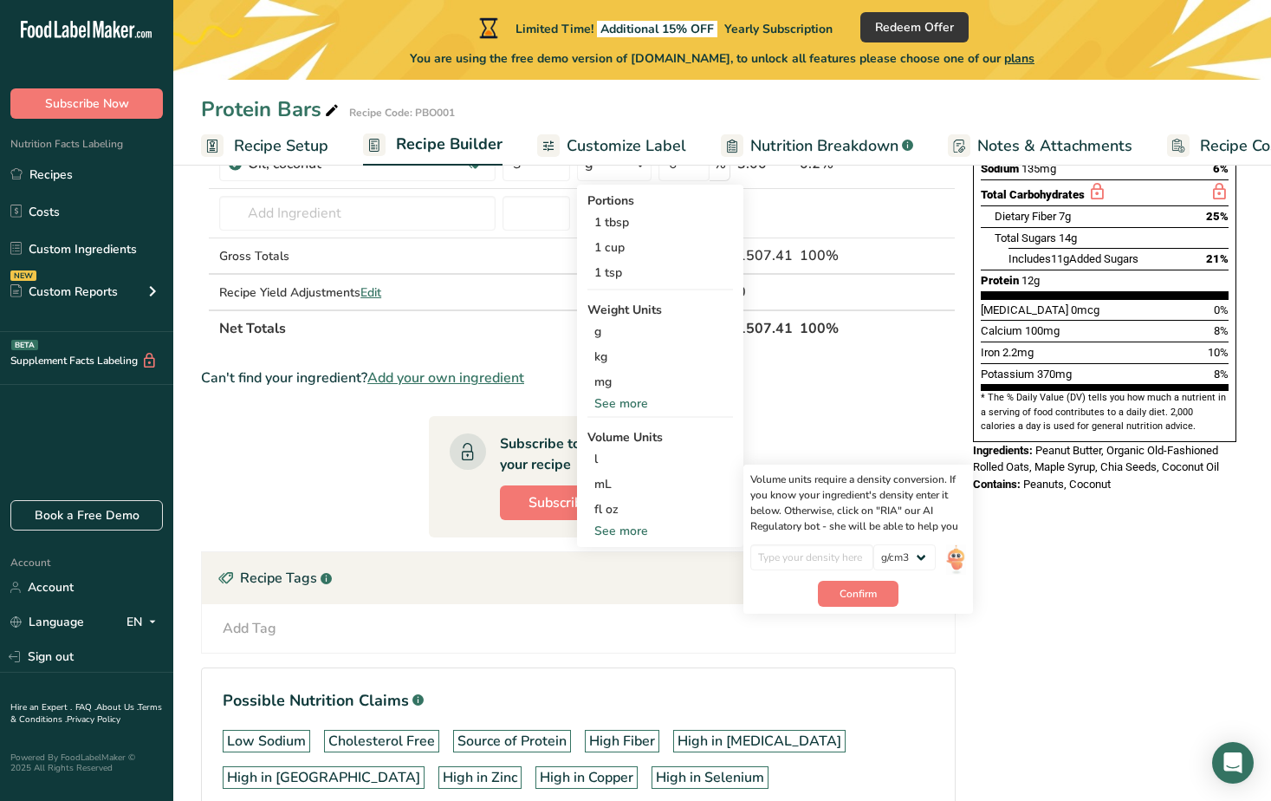
scroll to position [363, 0]
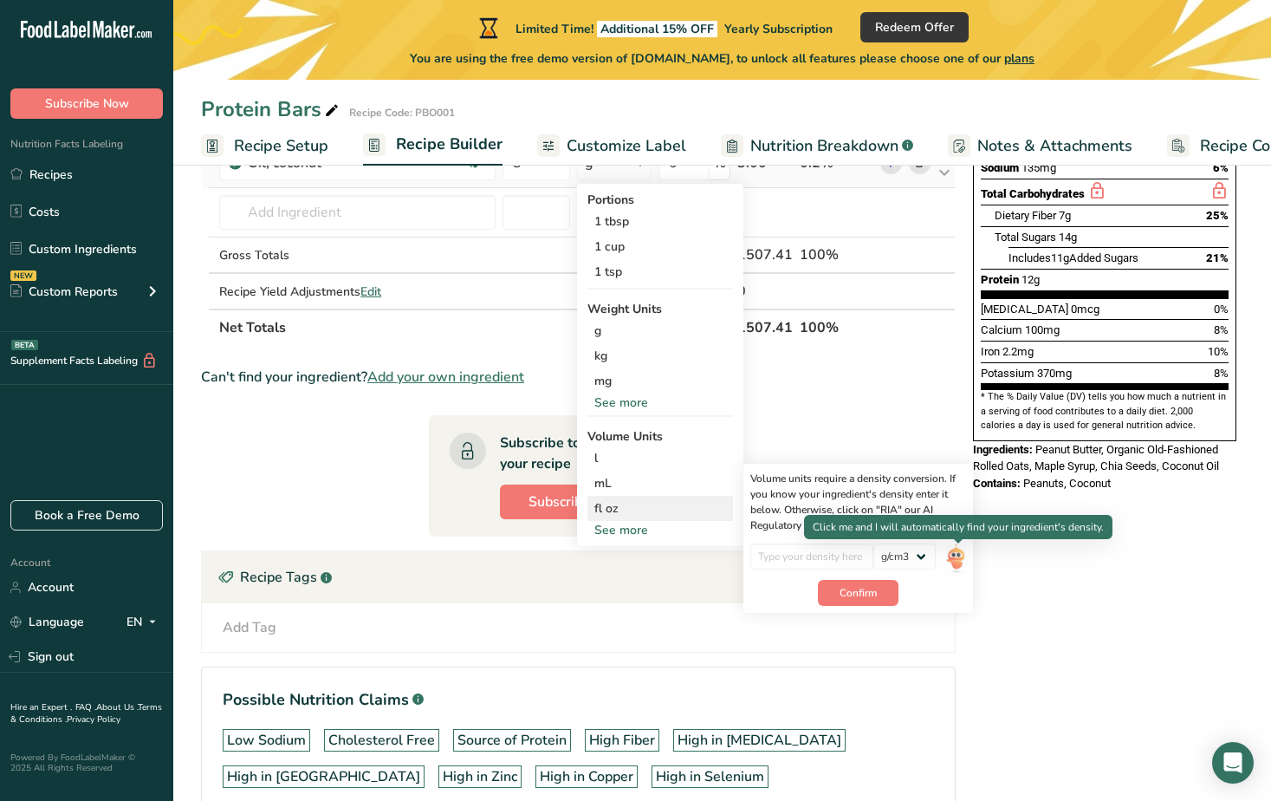
click at [953, 562] on img at bounding box center [955, 558] width 19 height 30
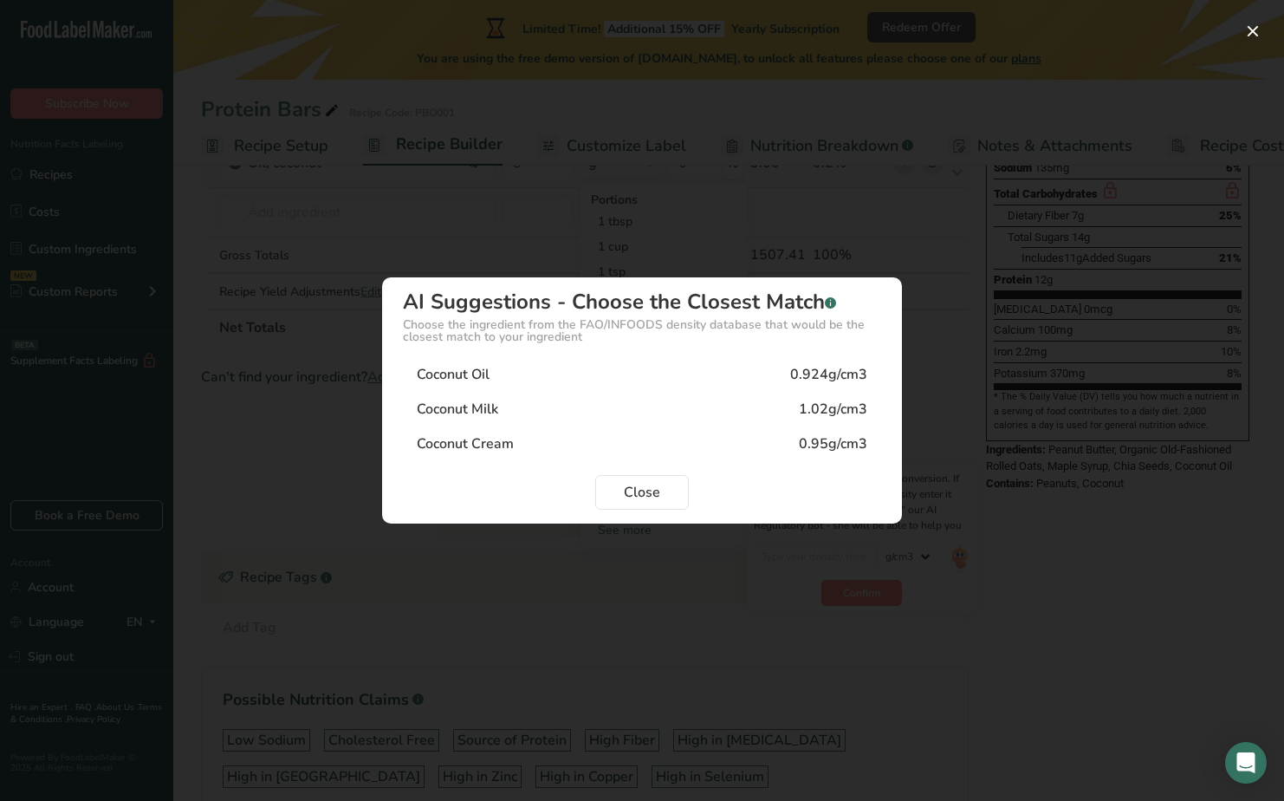
click at [450, 370] on div "Coconut Oil" at bounding box center [453, 374] width 73 height 21
type input "0.924"
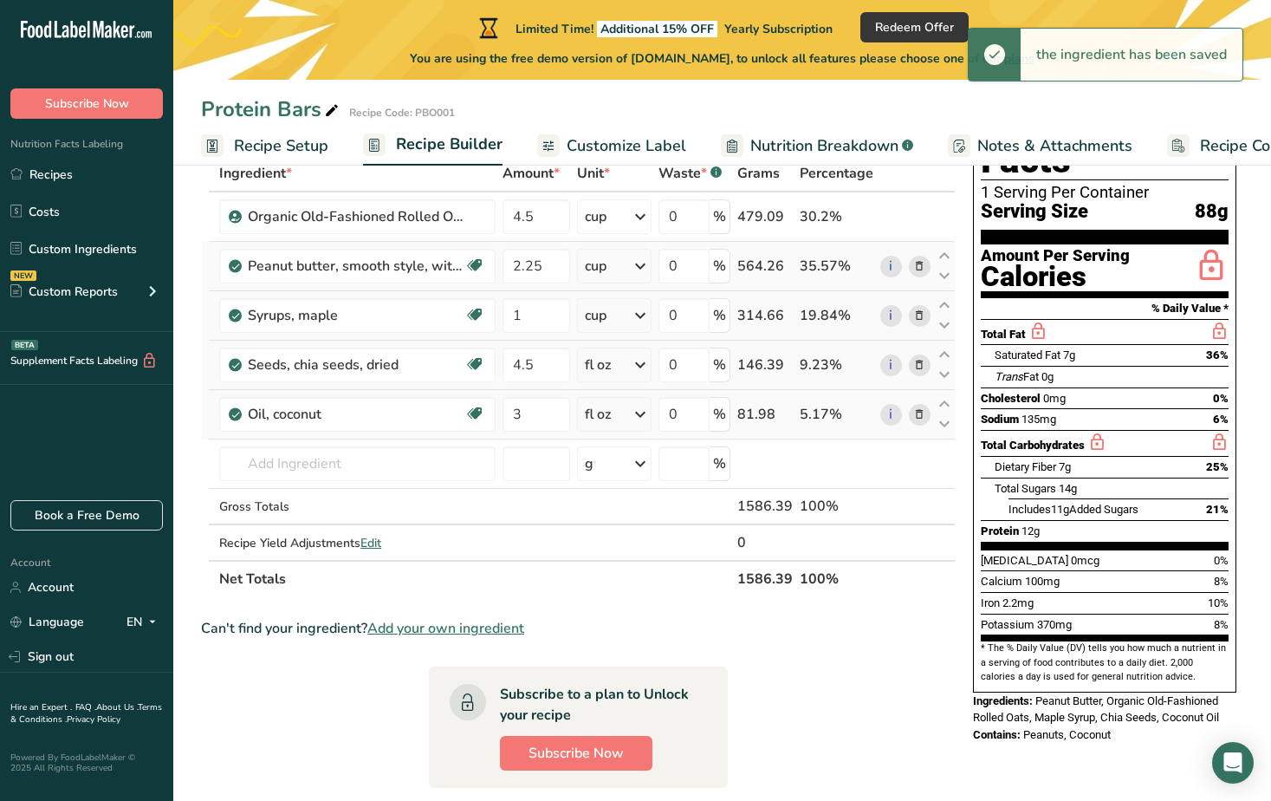
scroll to position [103, 0]
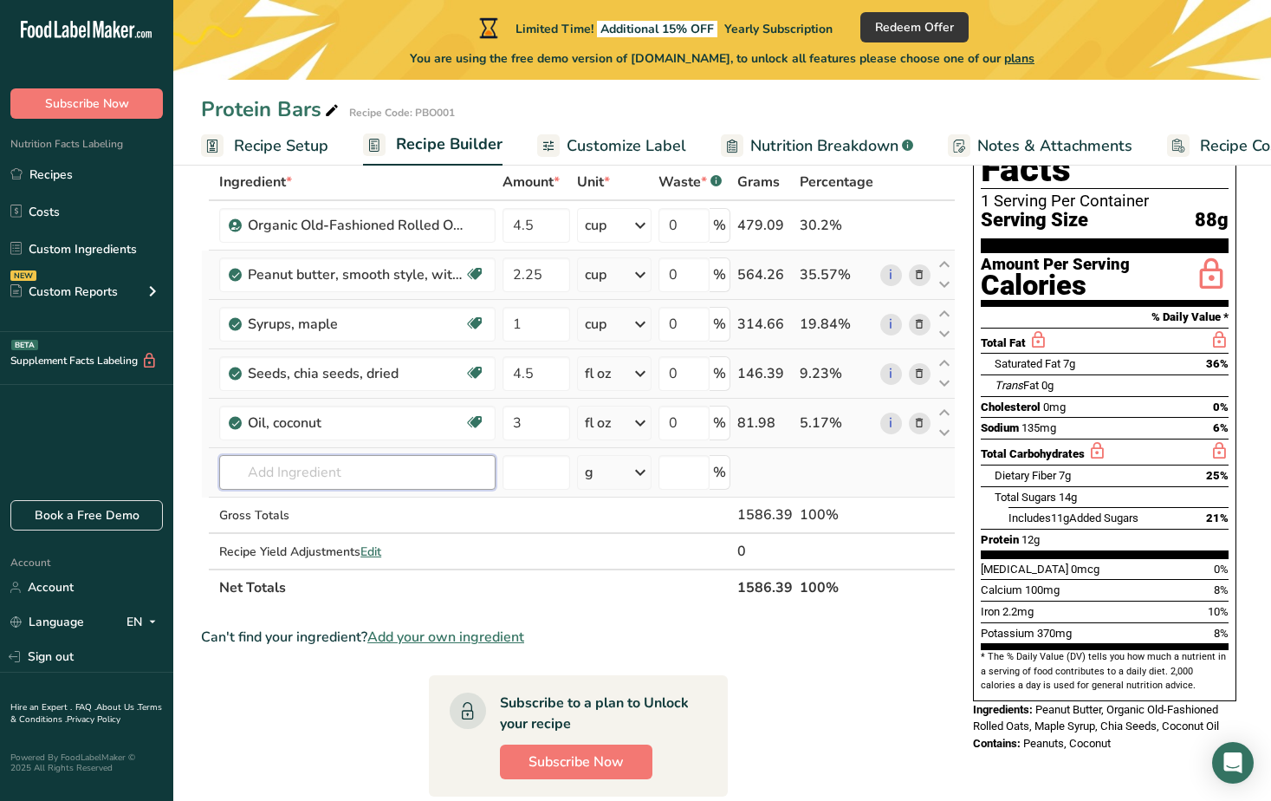
click at [289, 465] on input "text" at bounding box center [357, 472] width 276 height 35
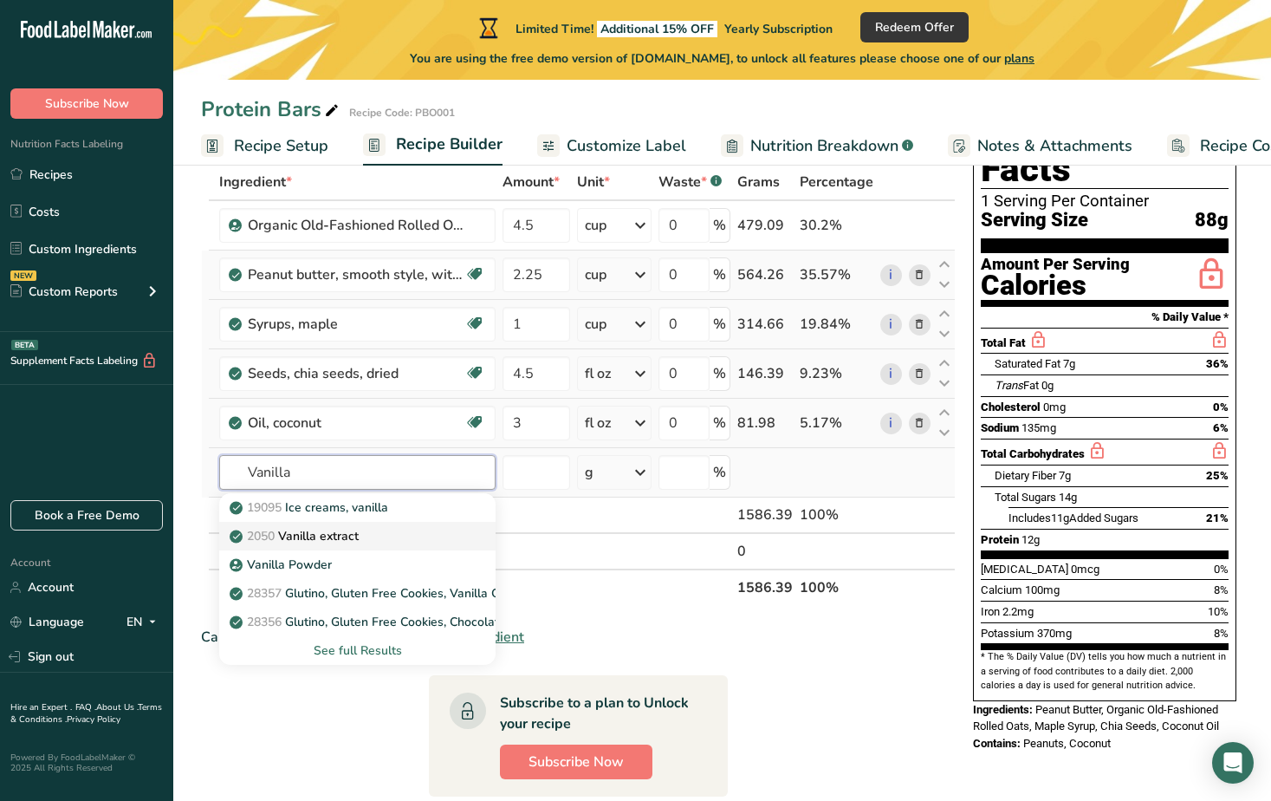
type input "Vanilla"
click at [334, 537] on p "2050 Vanilla extract" at bounding box center [296, 536] width 126 height 18
type input "Vanilla extract"
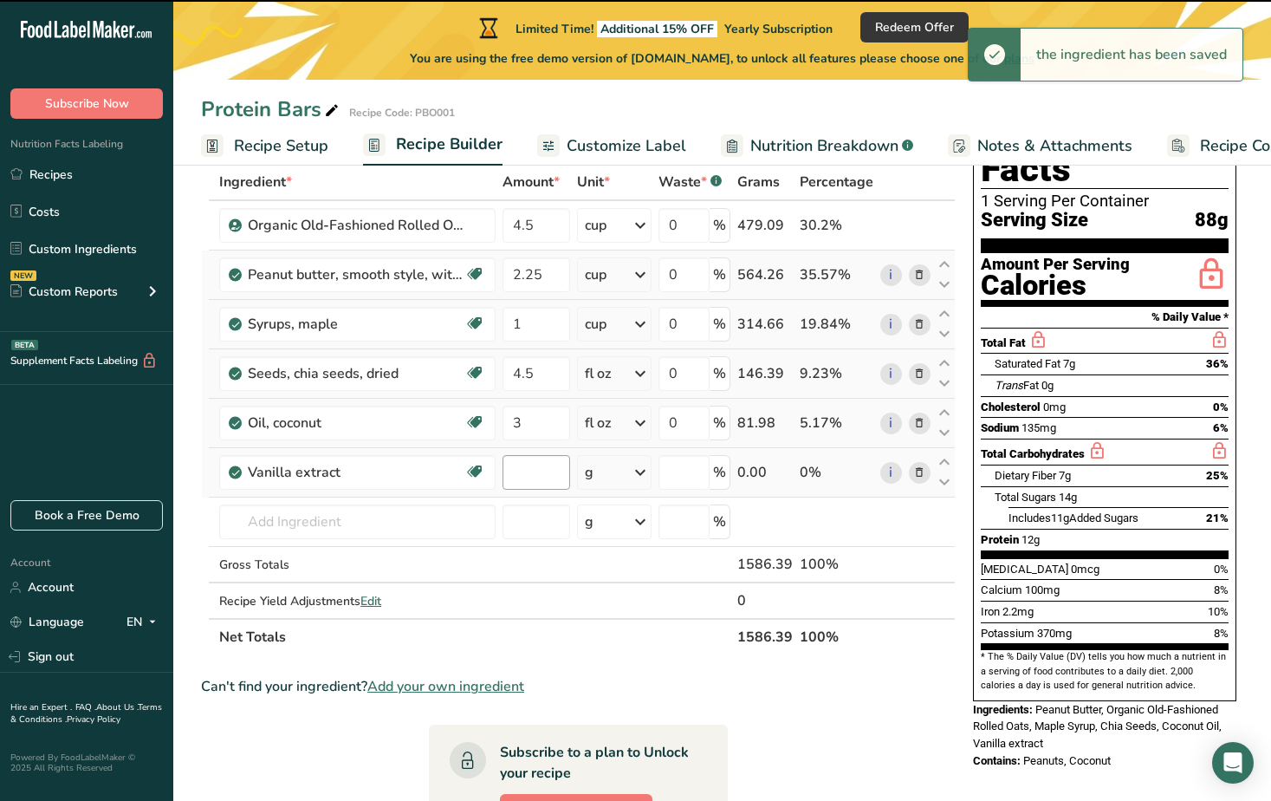
type input "0"
click at [544, 468] on input "0" at bounding box center [537, 472] width 68 height 35
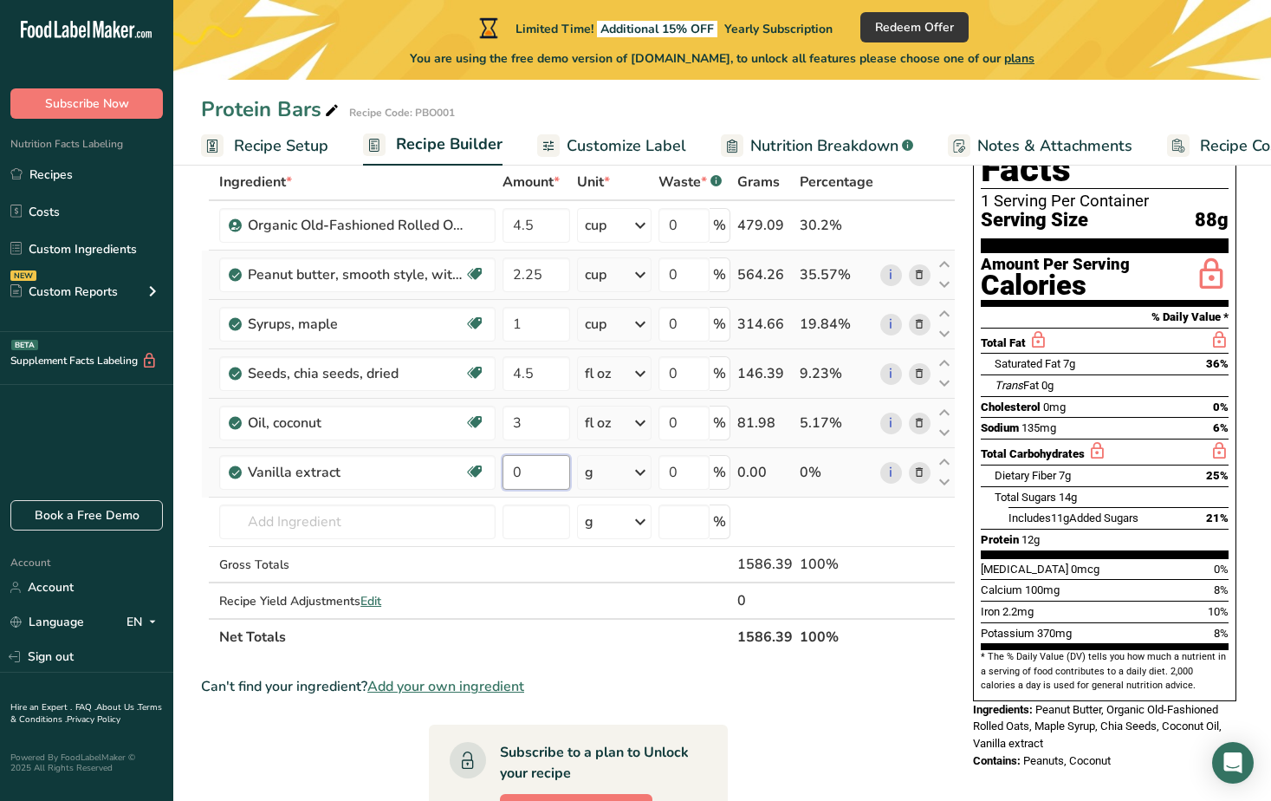
click at [527, 474] on input "0" at bounding box center [537, 472] width 68 height 35
type input "1.5"
click at [602, 467] on div "Ingredient * Amount * Unit * Waste * .a-a{fill:#347362;}.b-a{fill:#fff;} Grams …" at bounding box center [578, 409] width 755 height 491
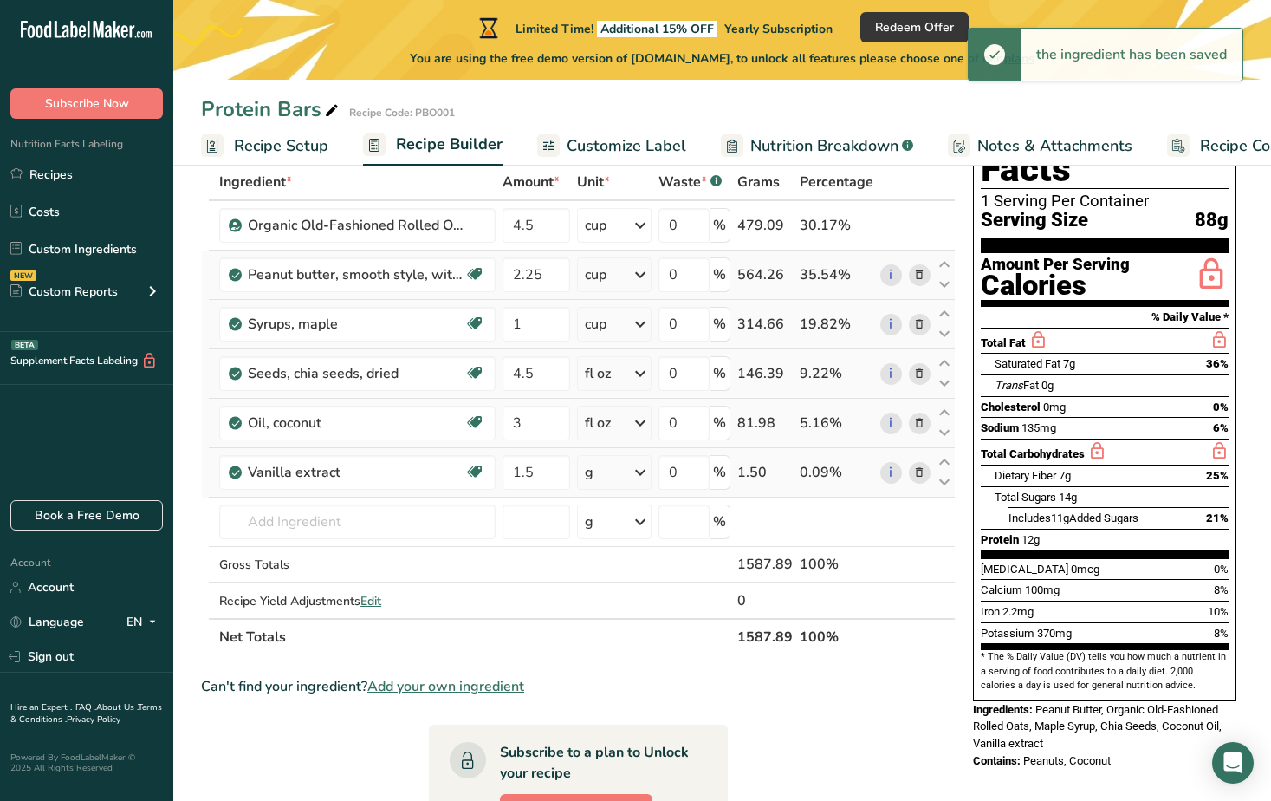
click at [641, 477] on icon at bounding box center [640, 472] width 21 height 31
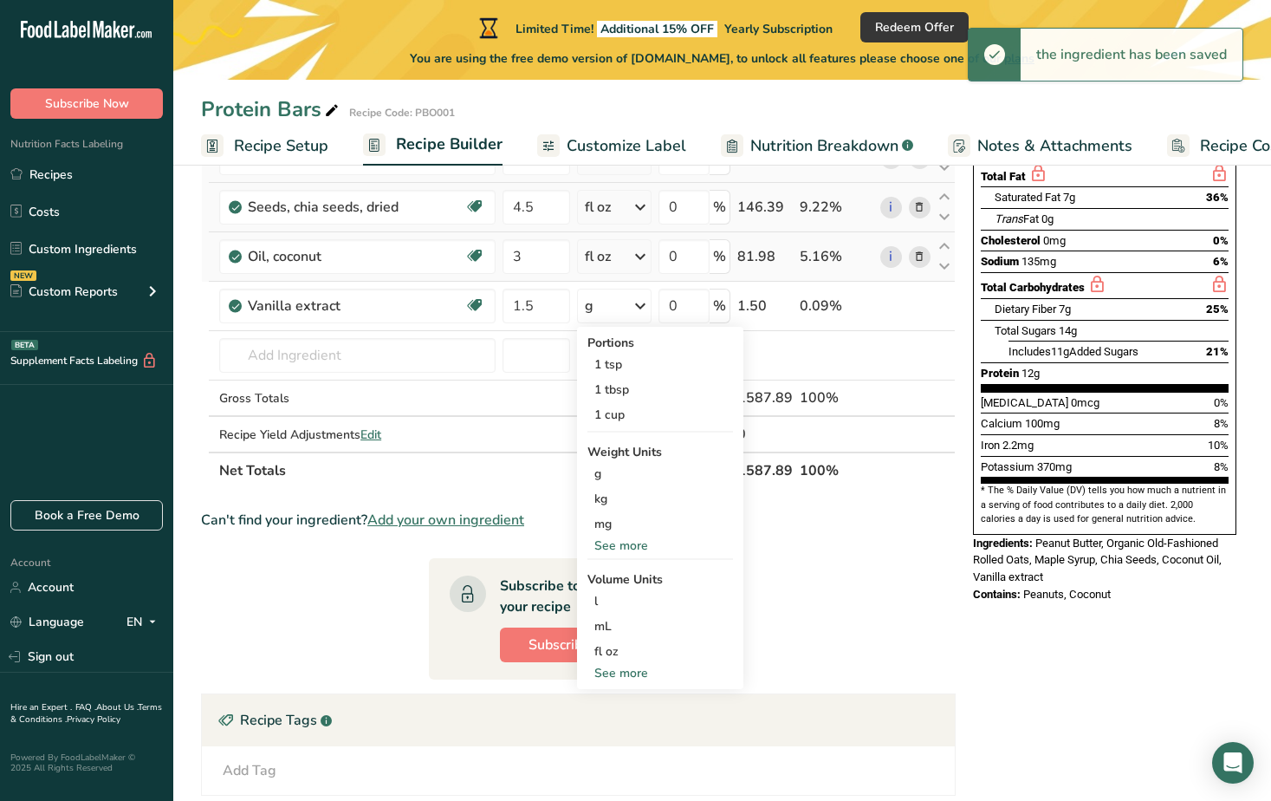
scroll to position [276, 0]
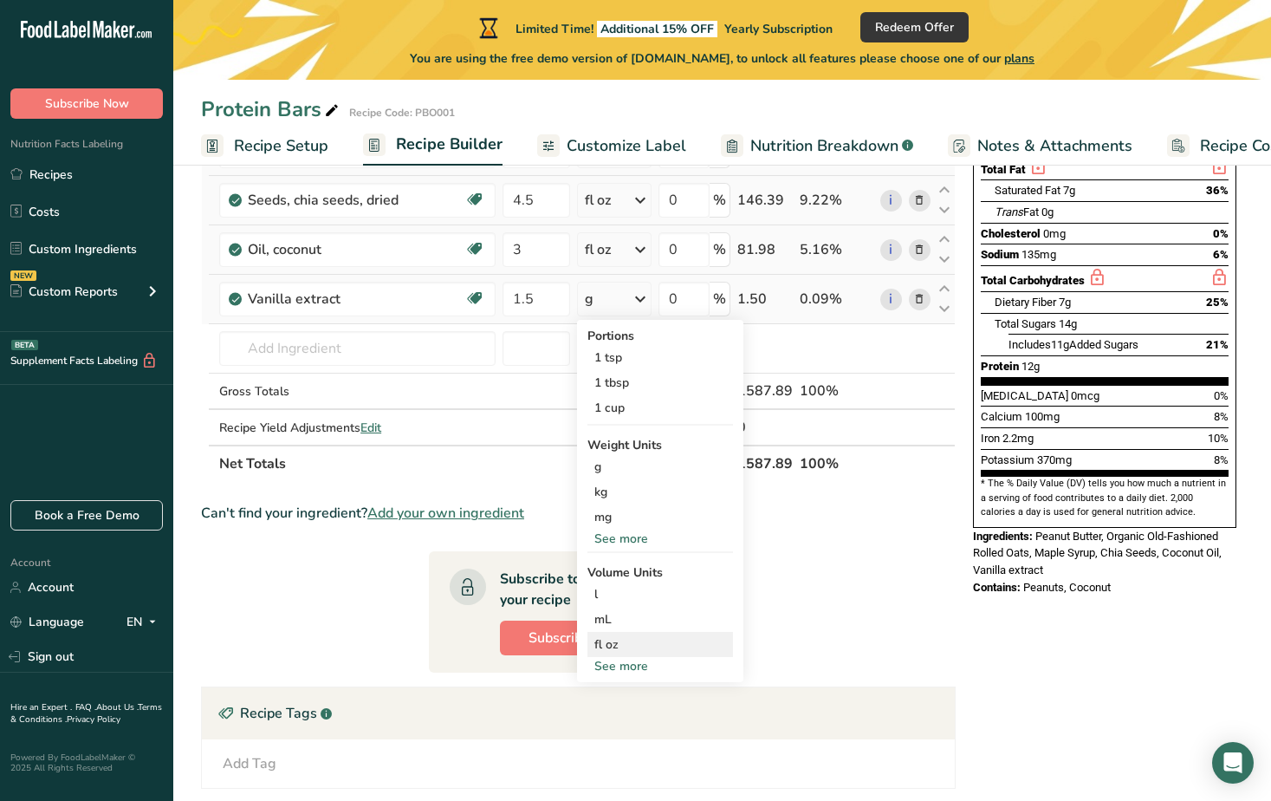
click at [607, 649] on div "fl oz" at bounding box center [661, 644] width 132 height 18
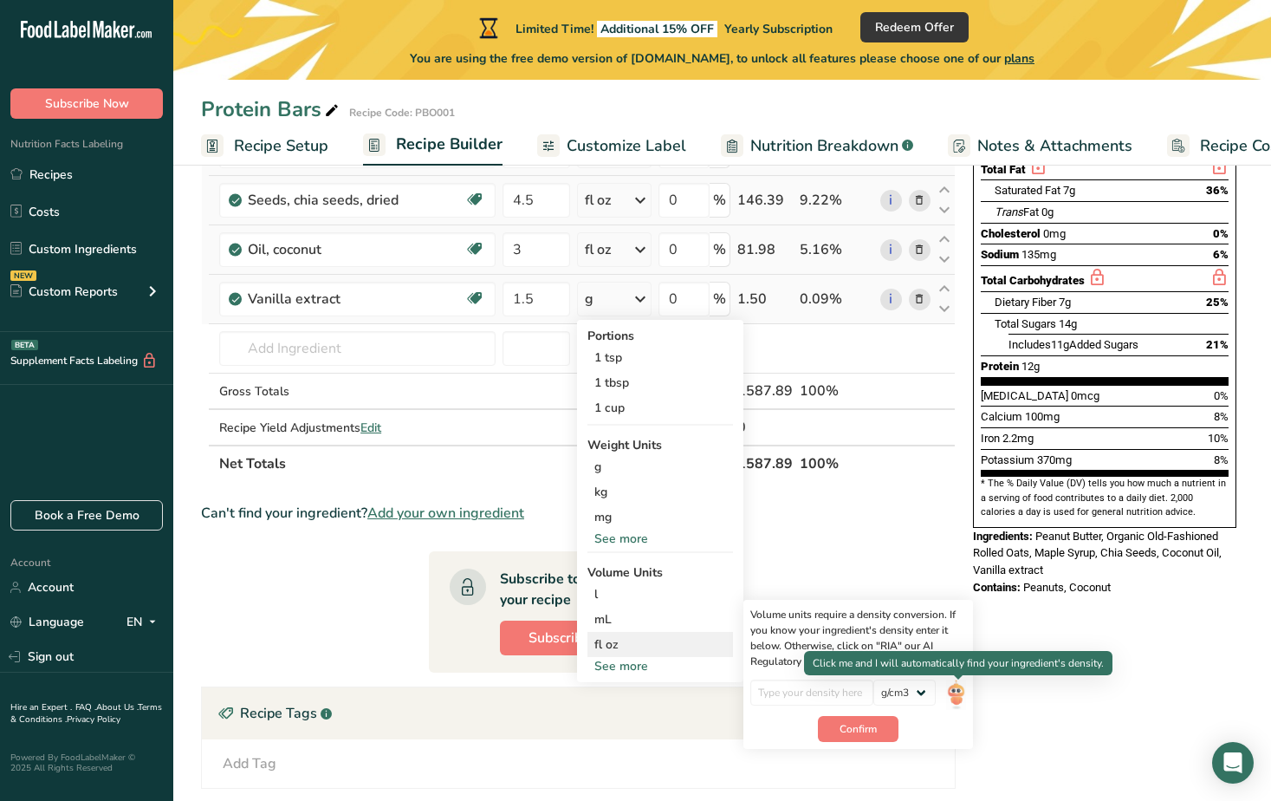
click at [963, 691] on img at bounding box center [955, 695] width 19 height 30
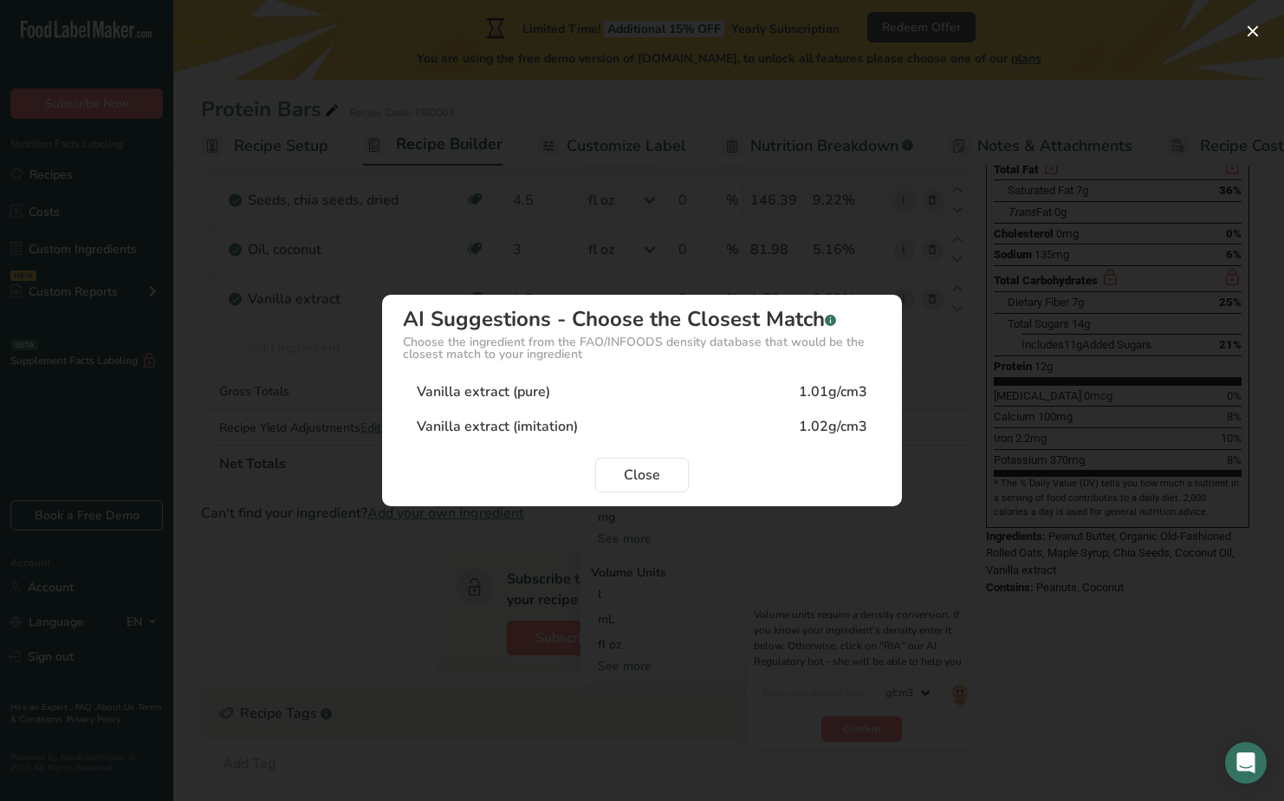
click at [484, 392] on div "Vanilla extract (pure)" at bounding box center [483, 391] width 133 height 21
type input "1.01"
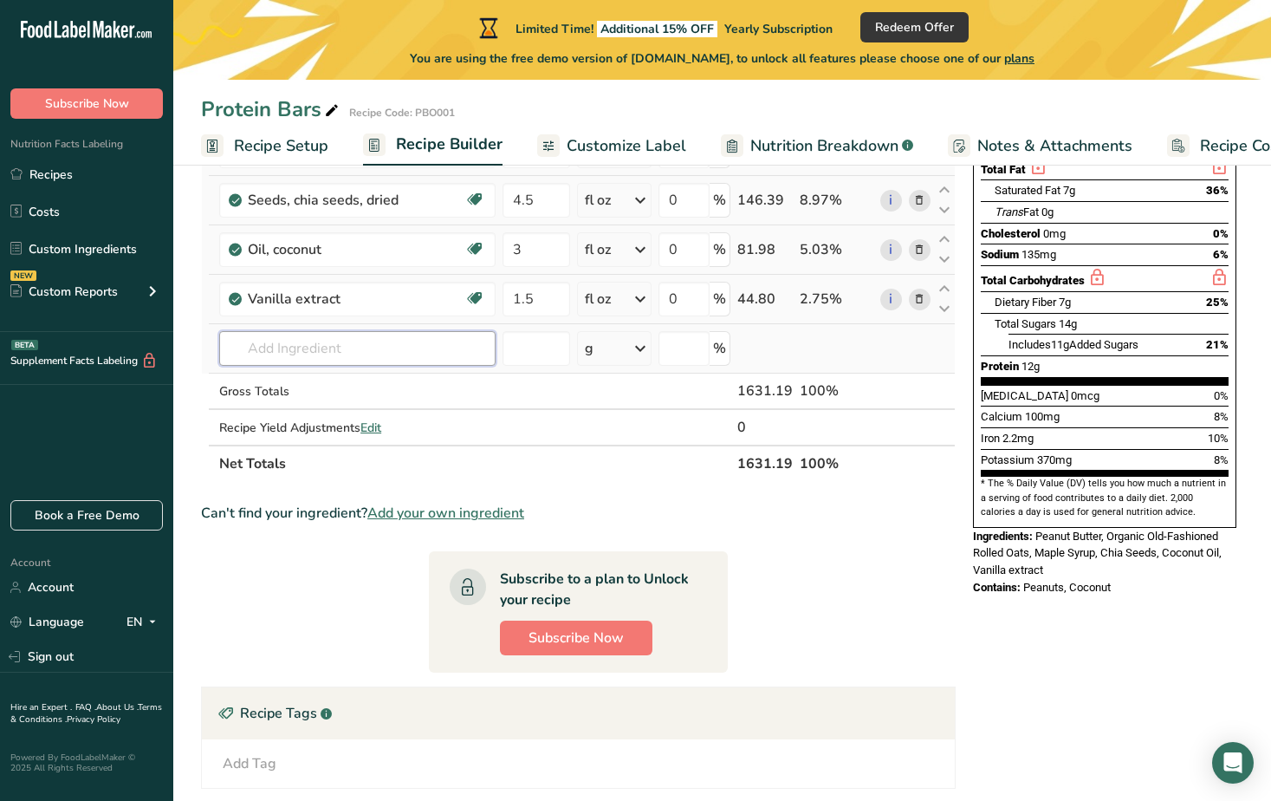
click at [330, 355] on input "text" at bounding box center [357, 348] width 276 height 35
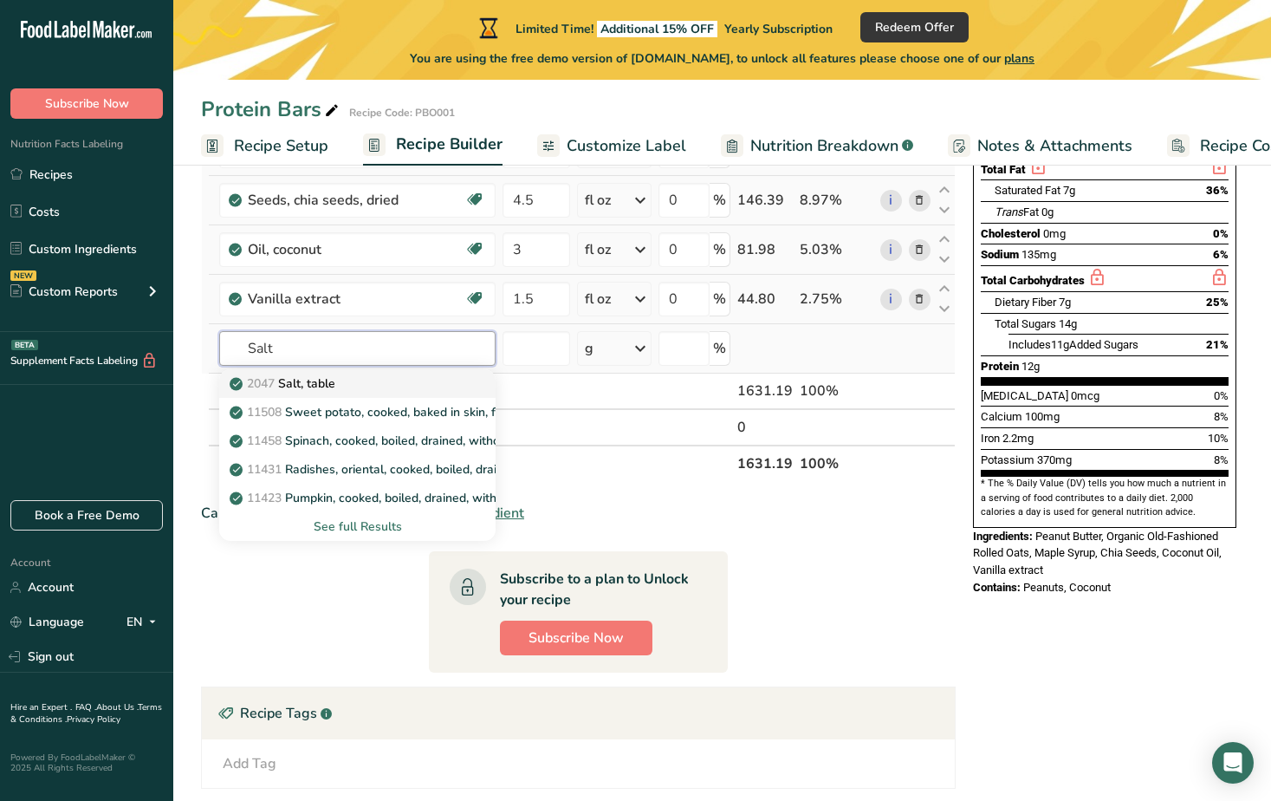
type input "Salt"
click at [324, 383] on p "2047 Salt, table" at bounding box center [284, 383] width 102 height 18
type input "Salt, table"
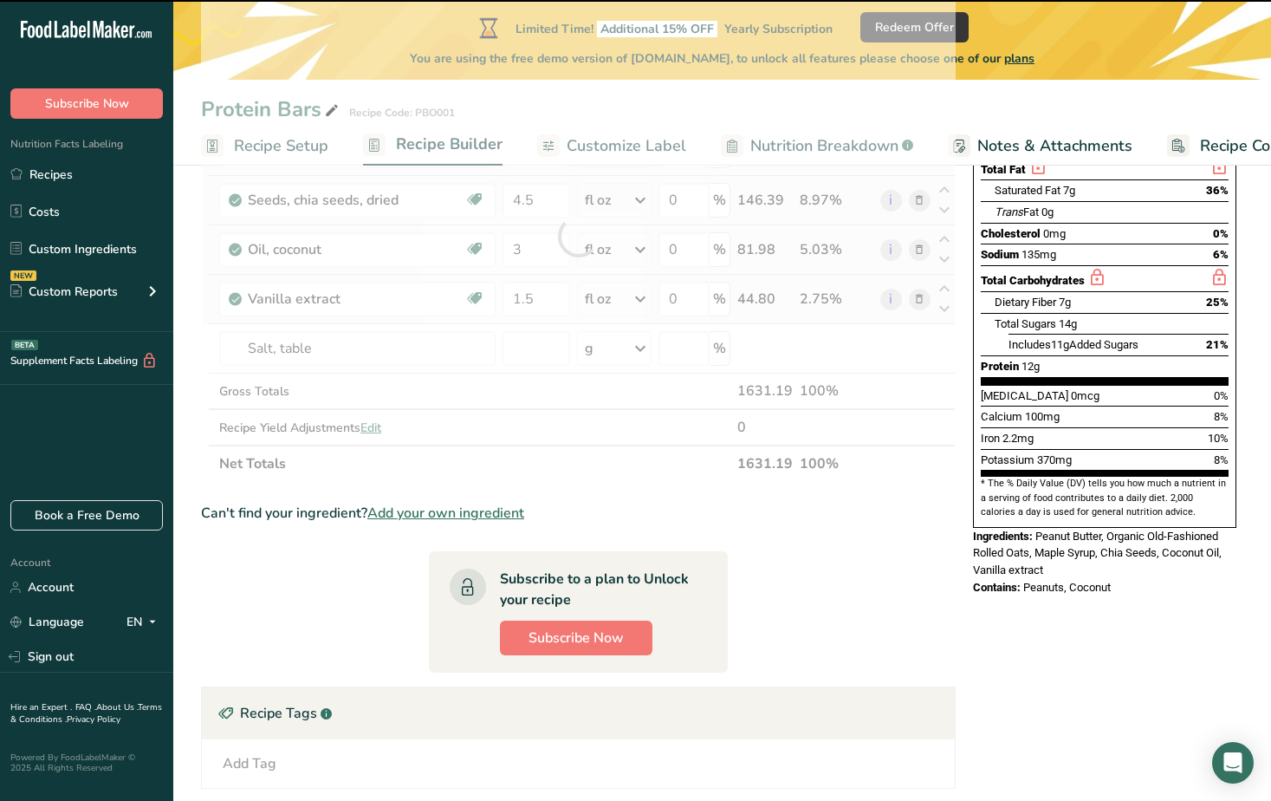
type input "0"
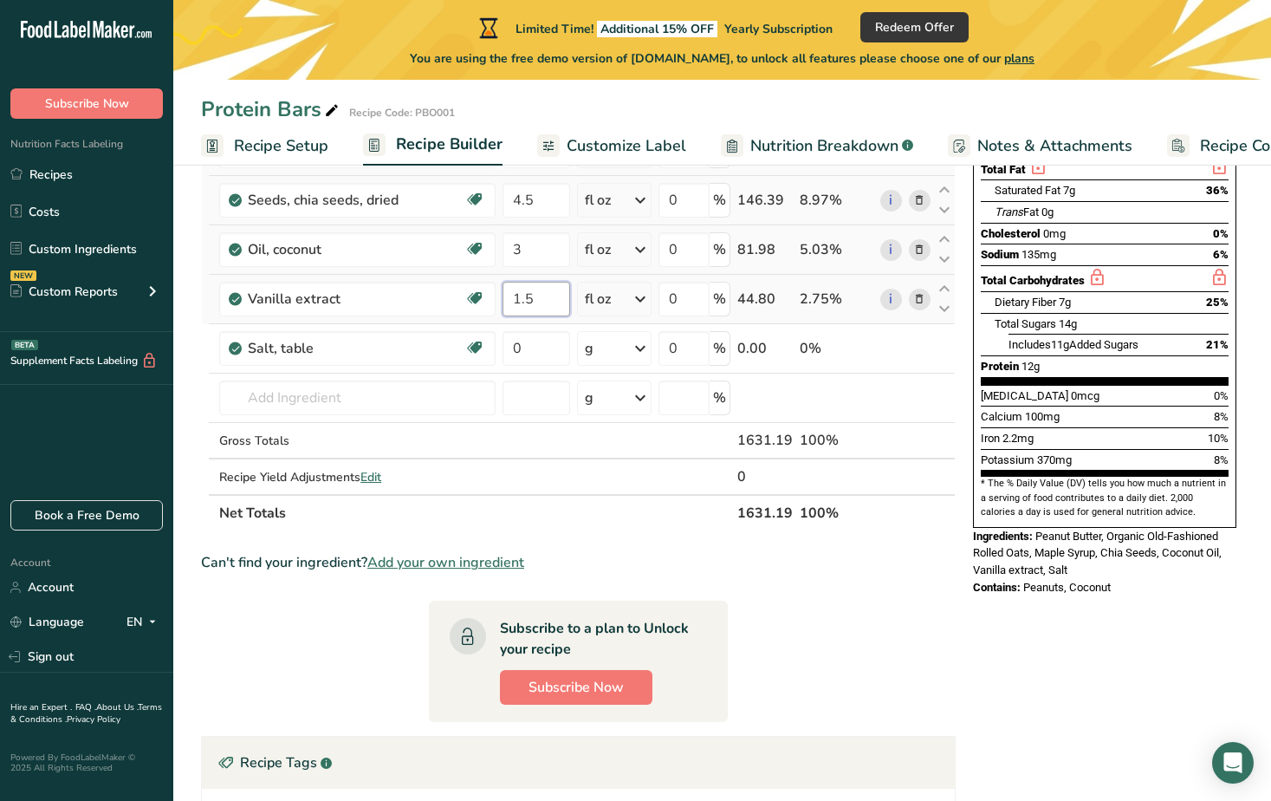
click at [537, 302] on input "1.5" at bounding box center [537, 299] width 68 height 35
click at [521, 302] on input "1.5" at bounding box center [537, 299] width 68 height 35
type input "0.5"
click at [539, 343] on div "Ingredient * Amount * Unit * Waste * .a-a{fill:#347362;}.b-a{fill:#fff;} Grams …" at bounding box center [578, 260] width 755 height 541
type input "4"
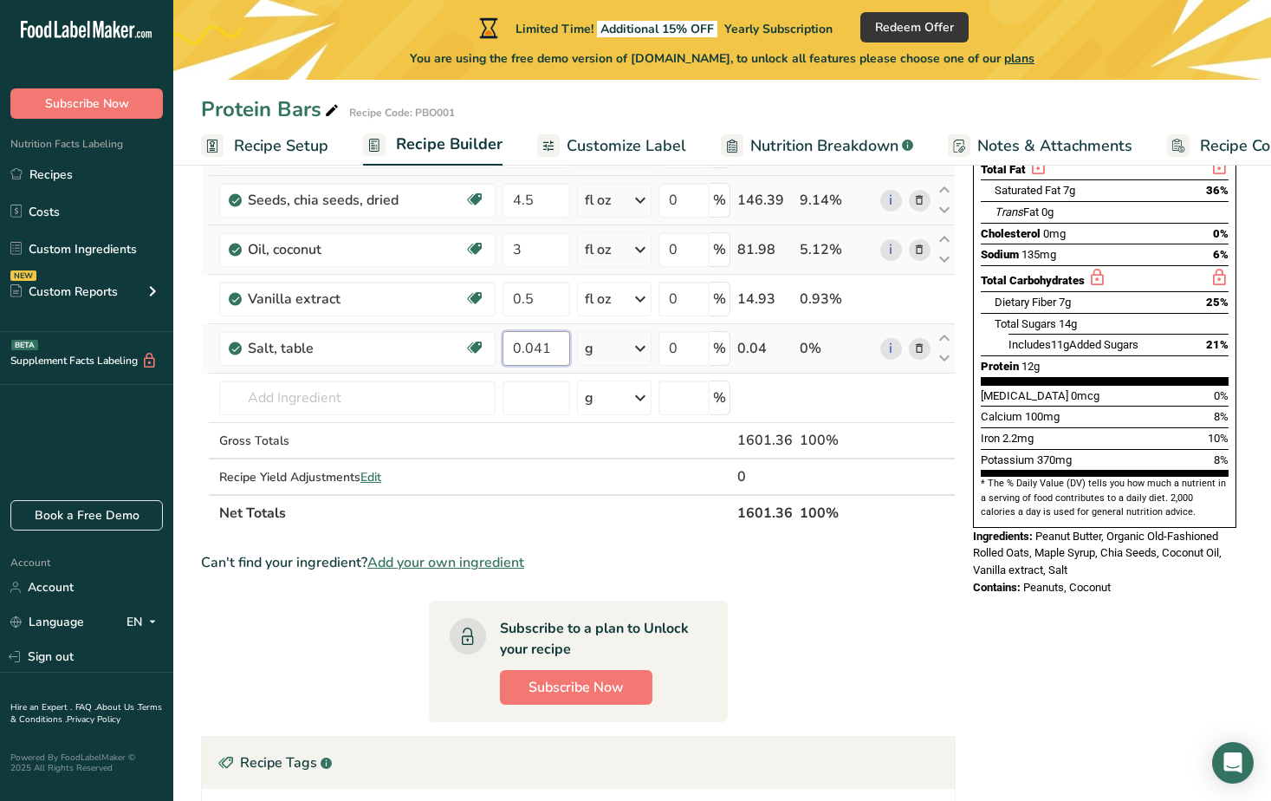
type input "0.041"
click at [618, 348] on div "Ingredient * Amount * Unit * Waste * .a-a{fill:#347362;}.b-a{fill:#fff;} Grams …" at bounding box center [578, 260] width 755 height 541
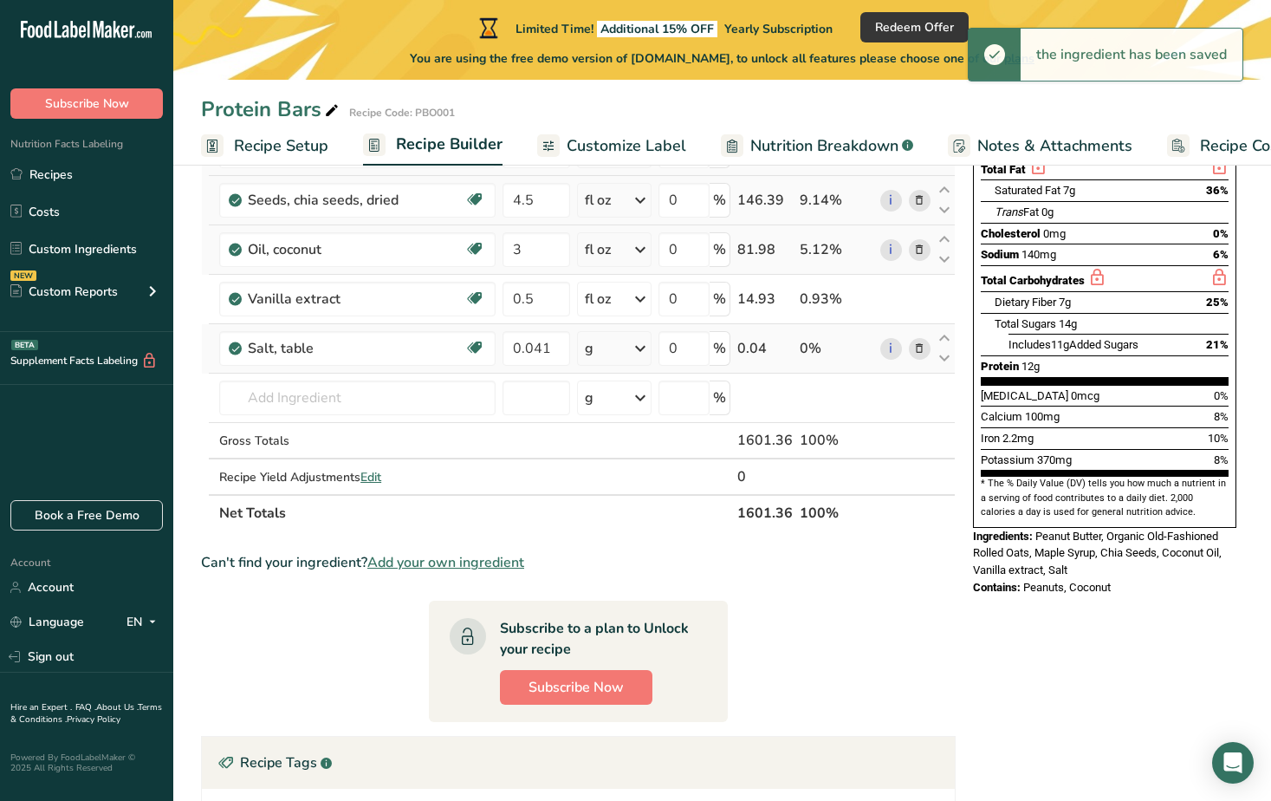
click at [618, 348] on div "g" at bounding box center [614, 348] width 75 height 35
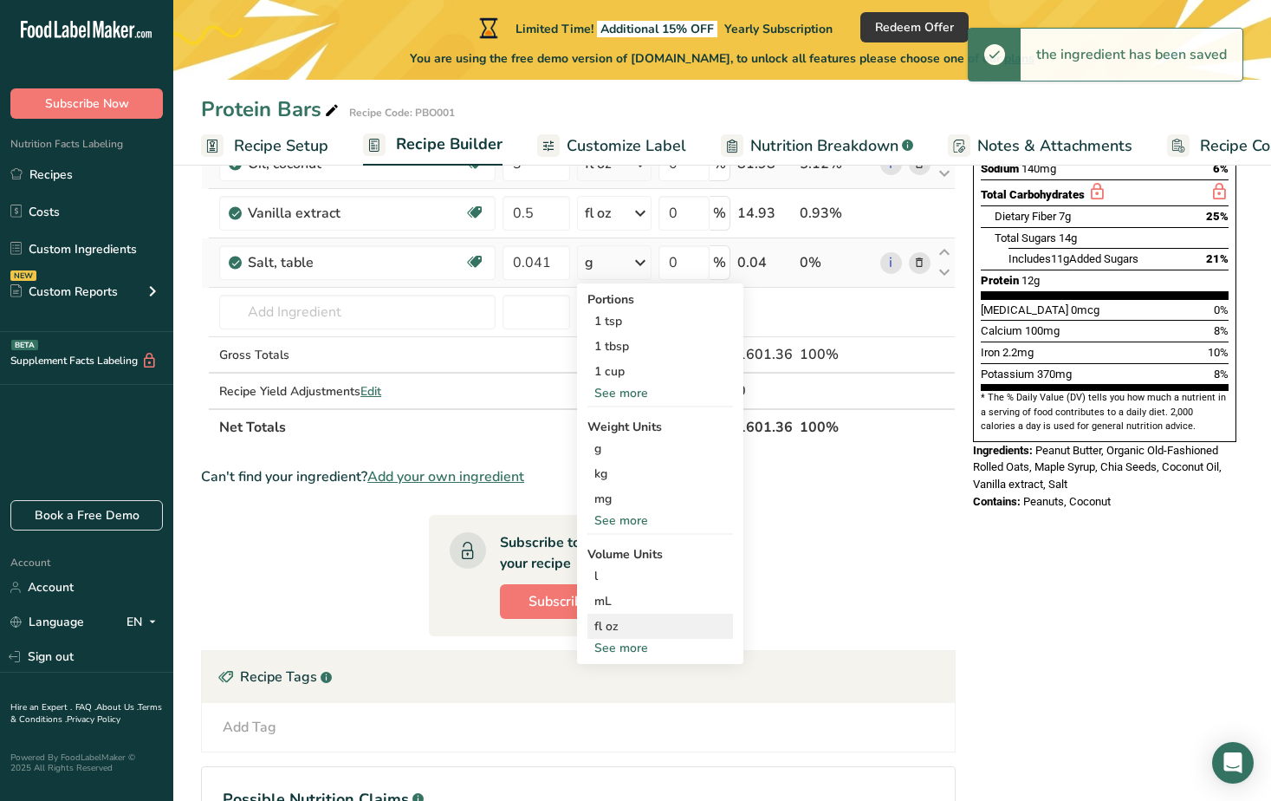
scroll to position [363, 0]
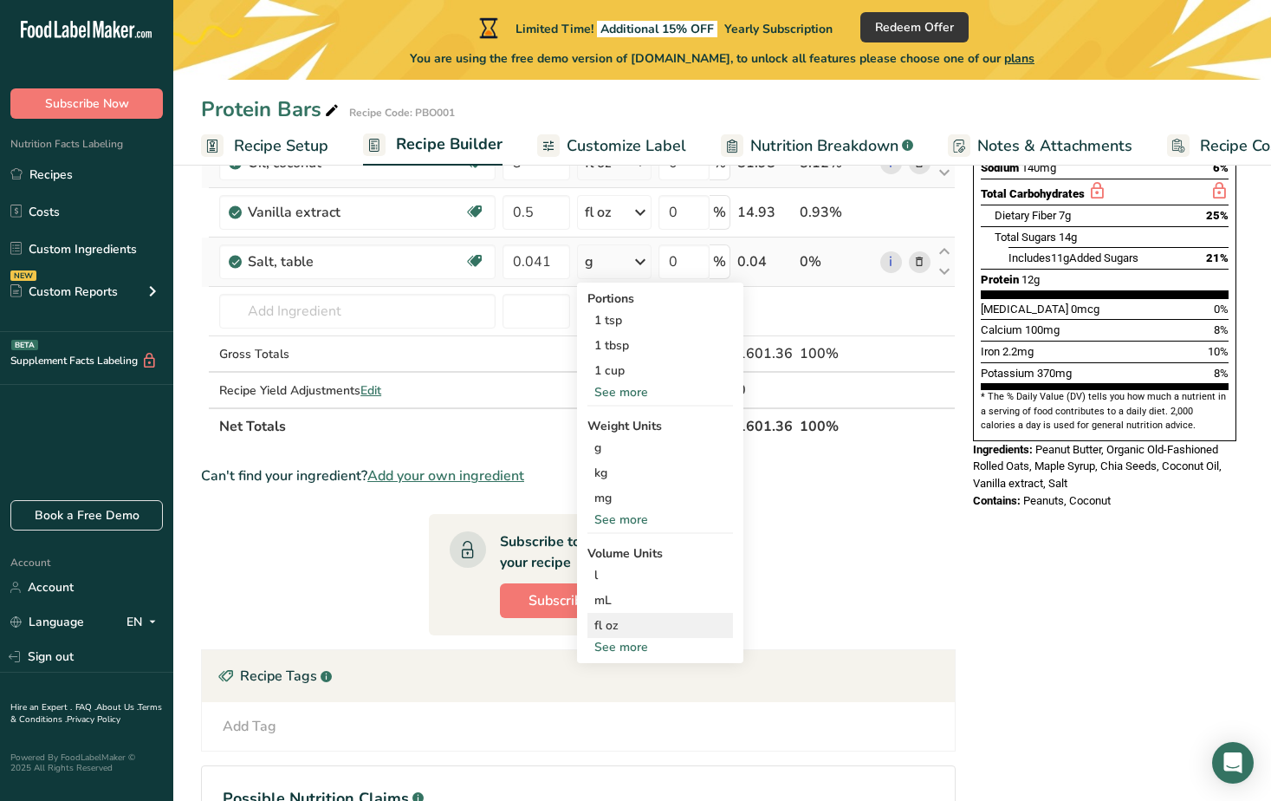
click at [605, 626] on div "fl oz" at bounding box center [661, 625] width 132 height 18
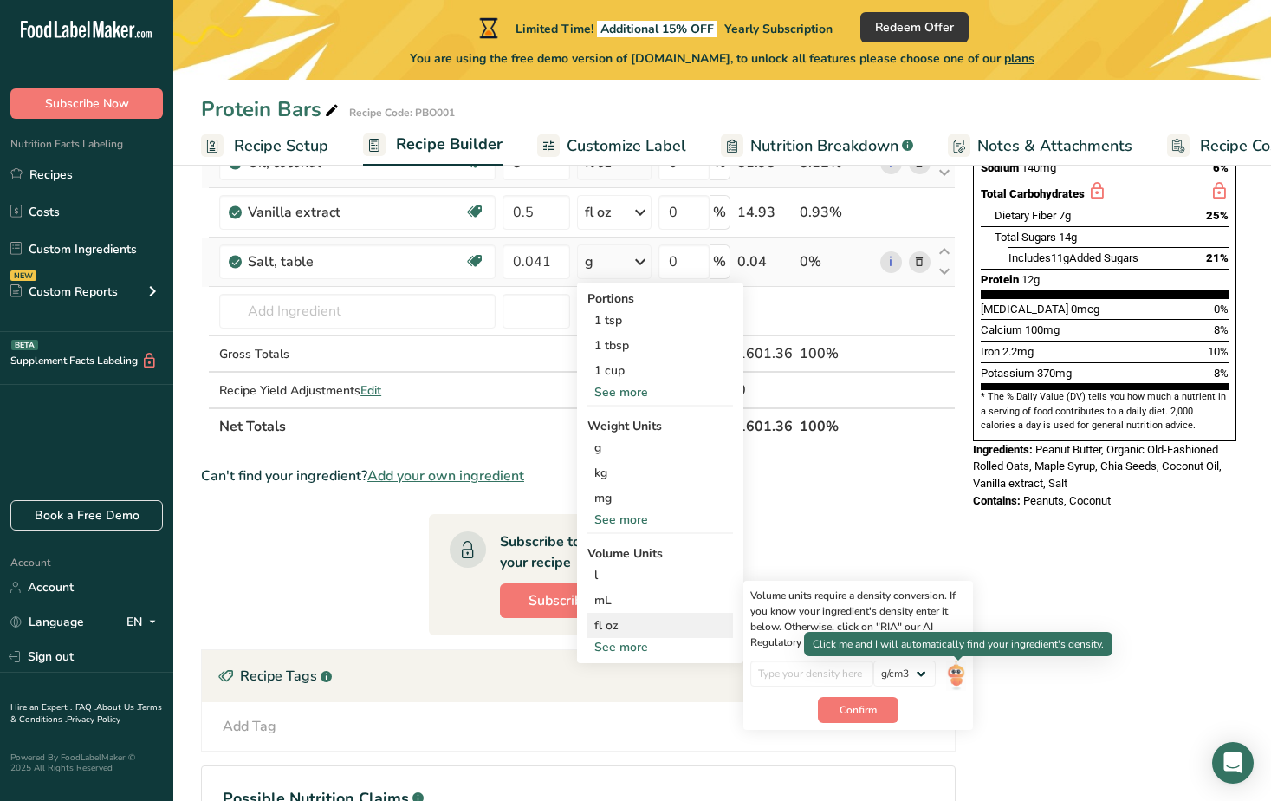
click at [957, 676] on img at bounding box center [955, 675] width 19 height 30
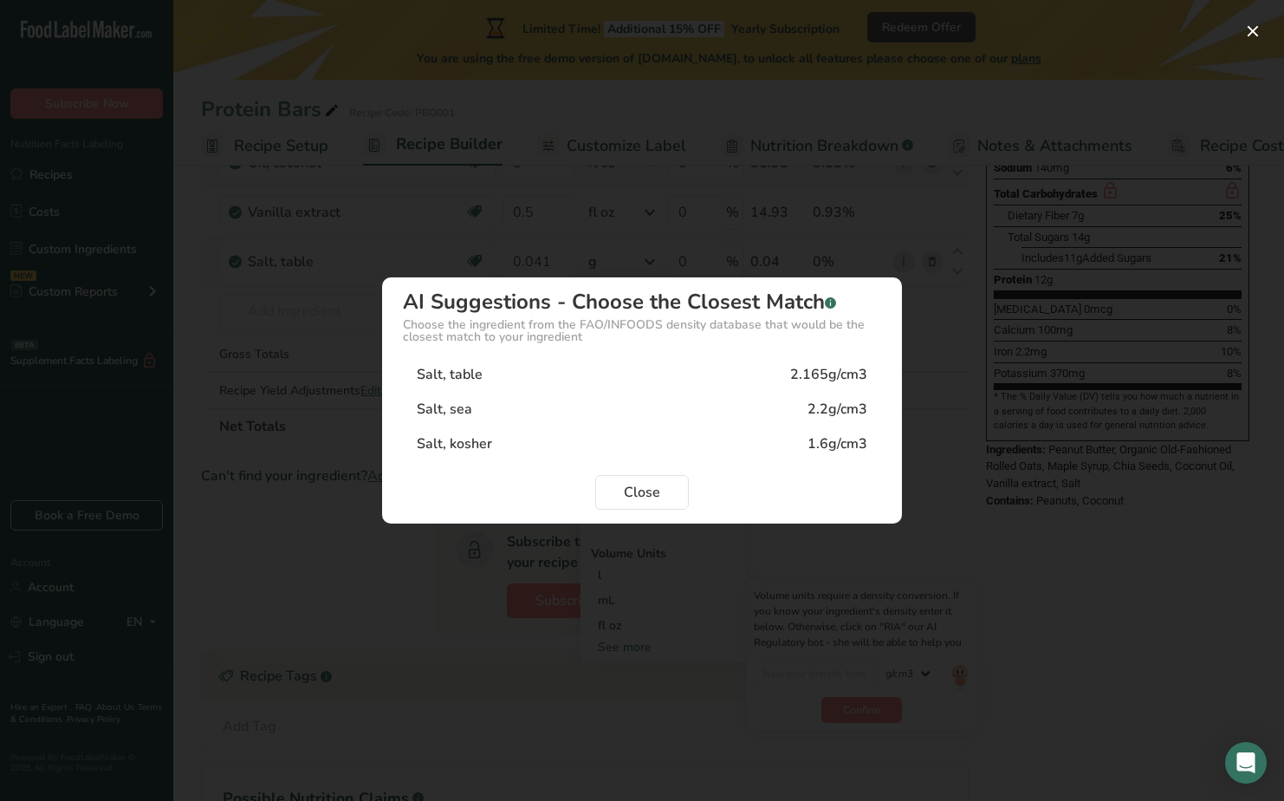
click at [454, 377] on div "Salt, table" at bounding box center [450, 374] width 66 height 21
type input "2.165"
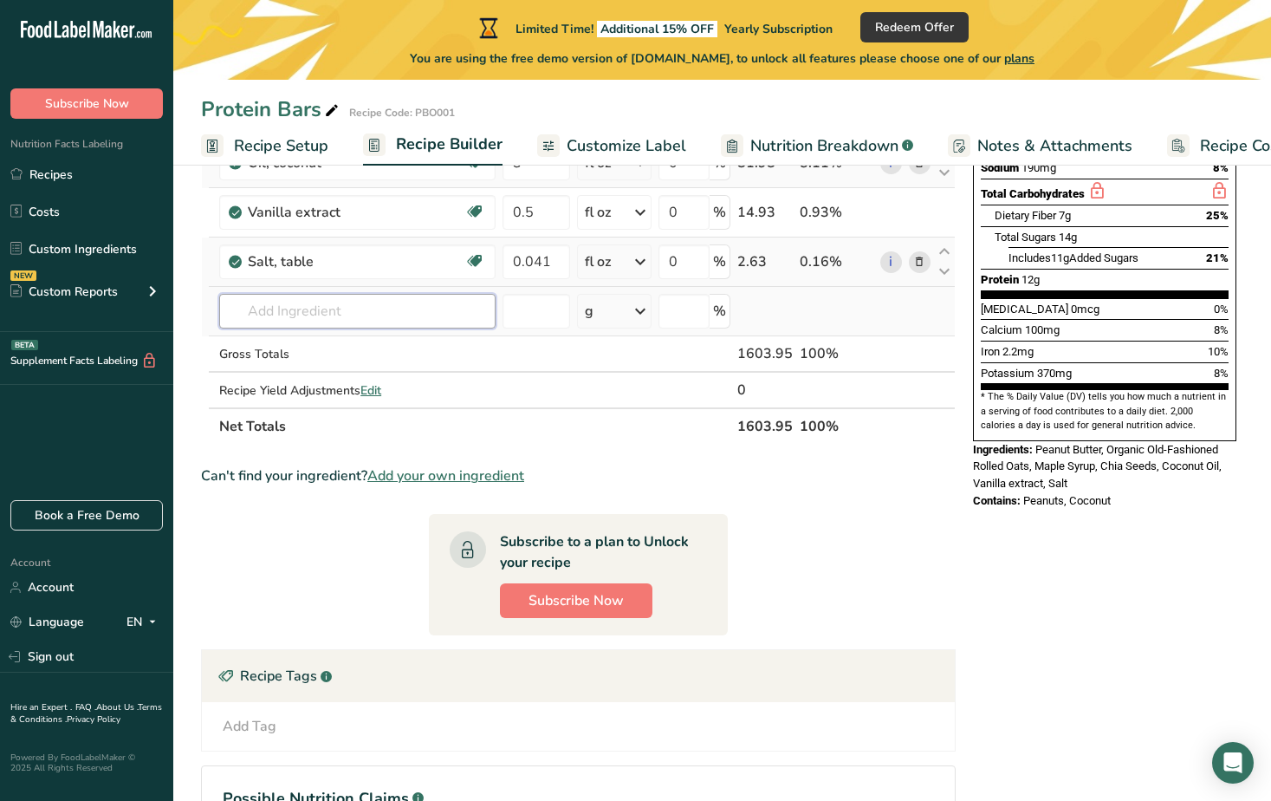
click at [369, 315] on input "text" at bounding box center [357, 311] width 276 height 35
type input "o"
type input "Organic Milk Chocolate Chips"
click at [315, 373] on div "Add your own ingredient" at bounding box center [357, 375] width 249 height 18
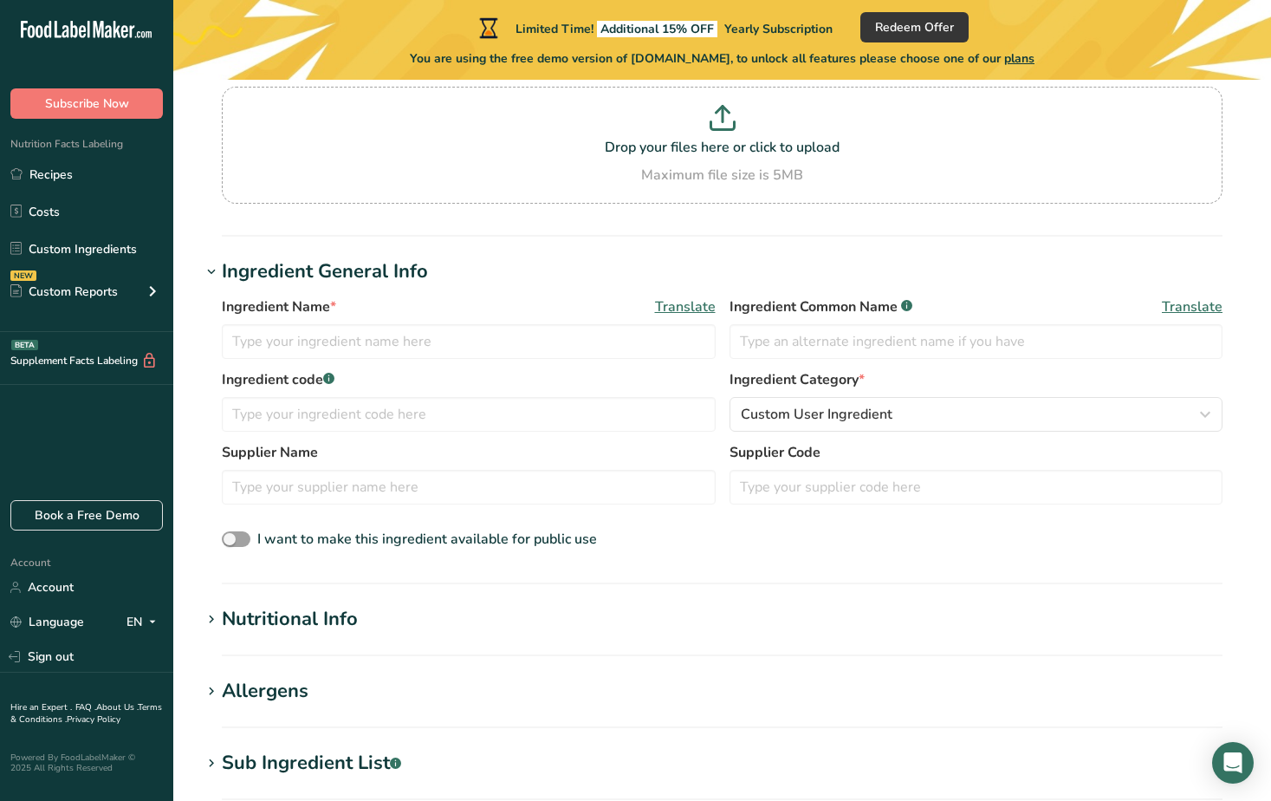
scroll to position [173, 0]
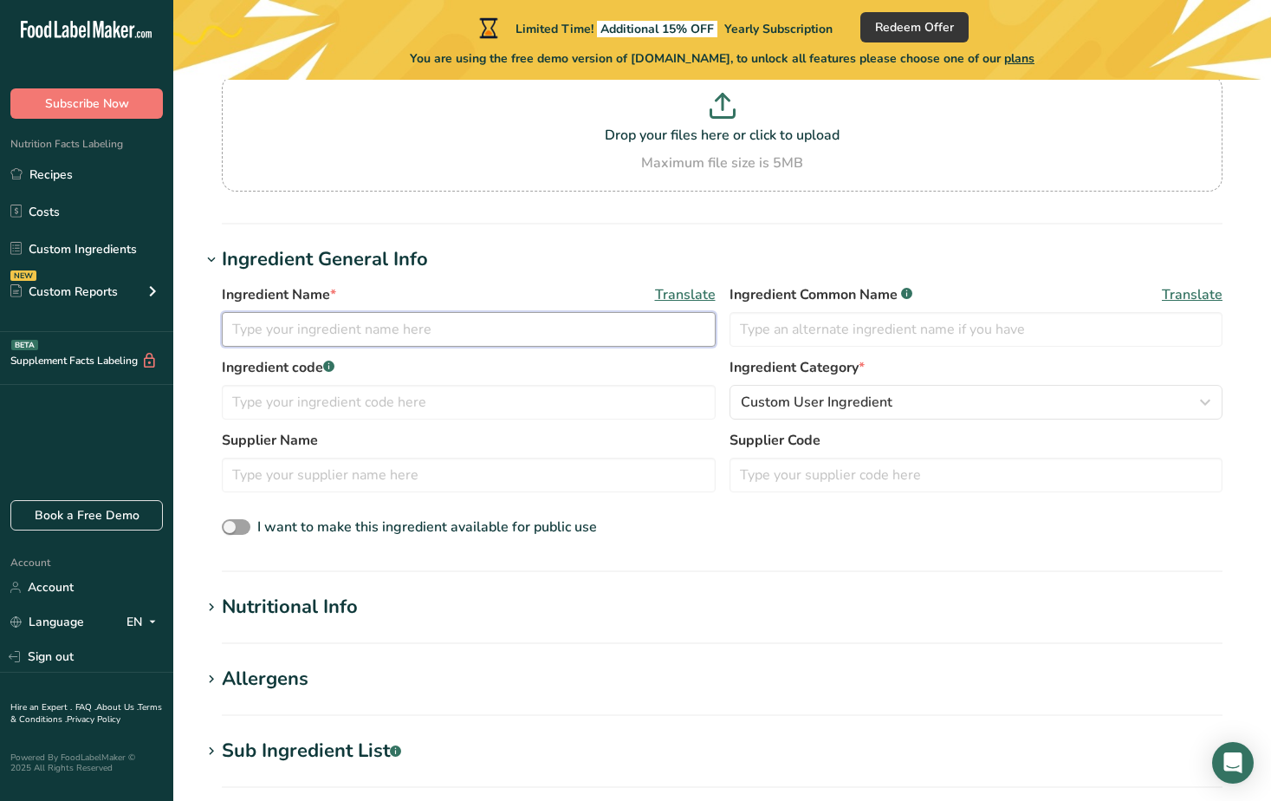
click at [296, 339] on input "text" at bounding box center [469, 329] width 494 height 35
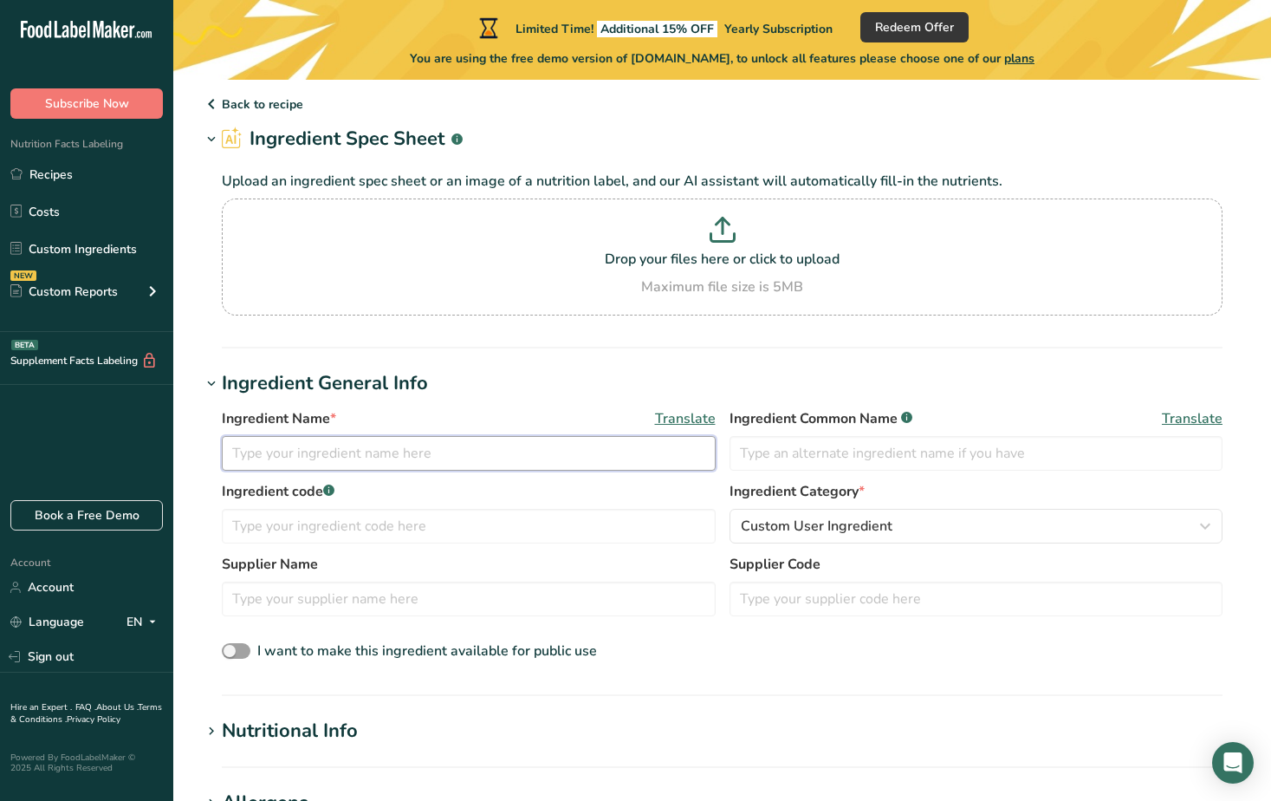
scroll to position [0, 0]
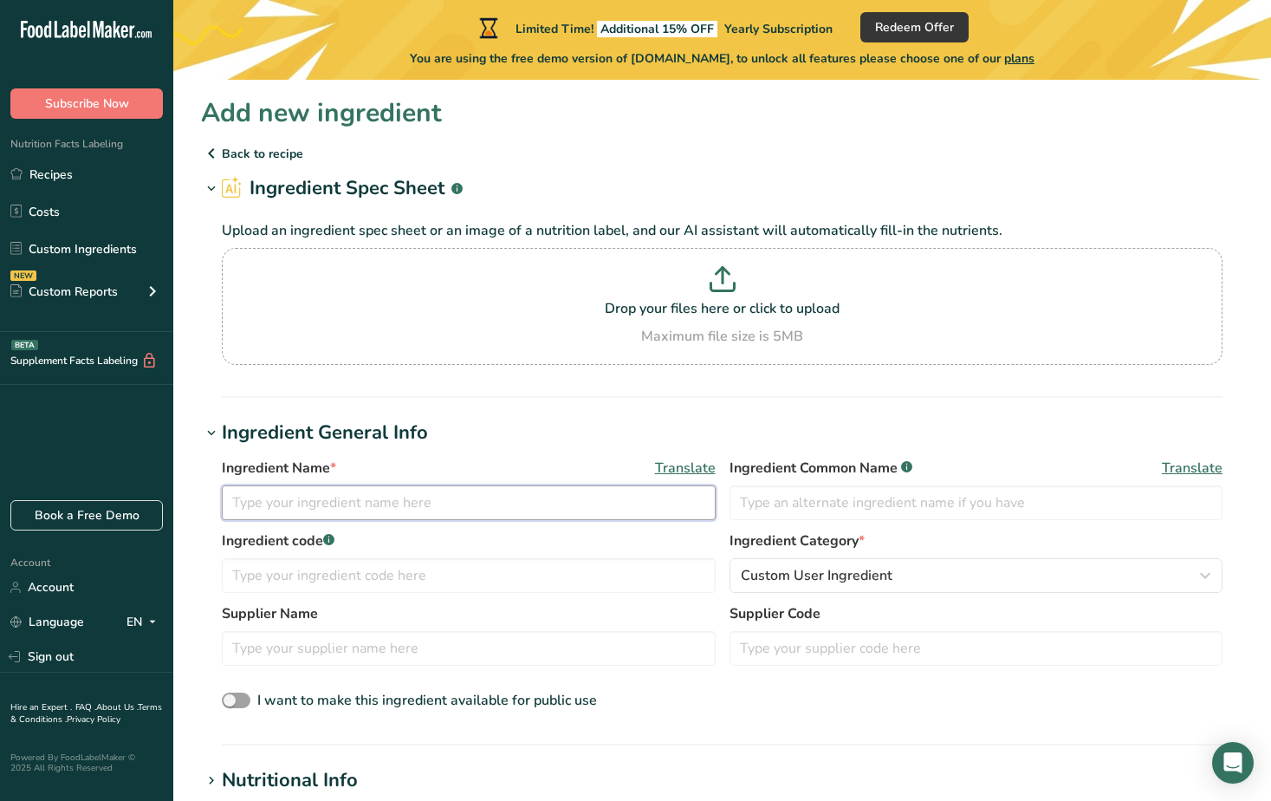
click at [551, 508] on input "text" at bounding box center [469, 502] width 494 height 35
type input "O"
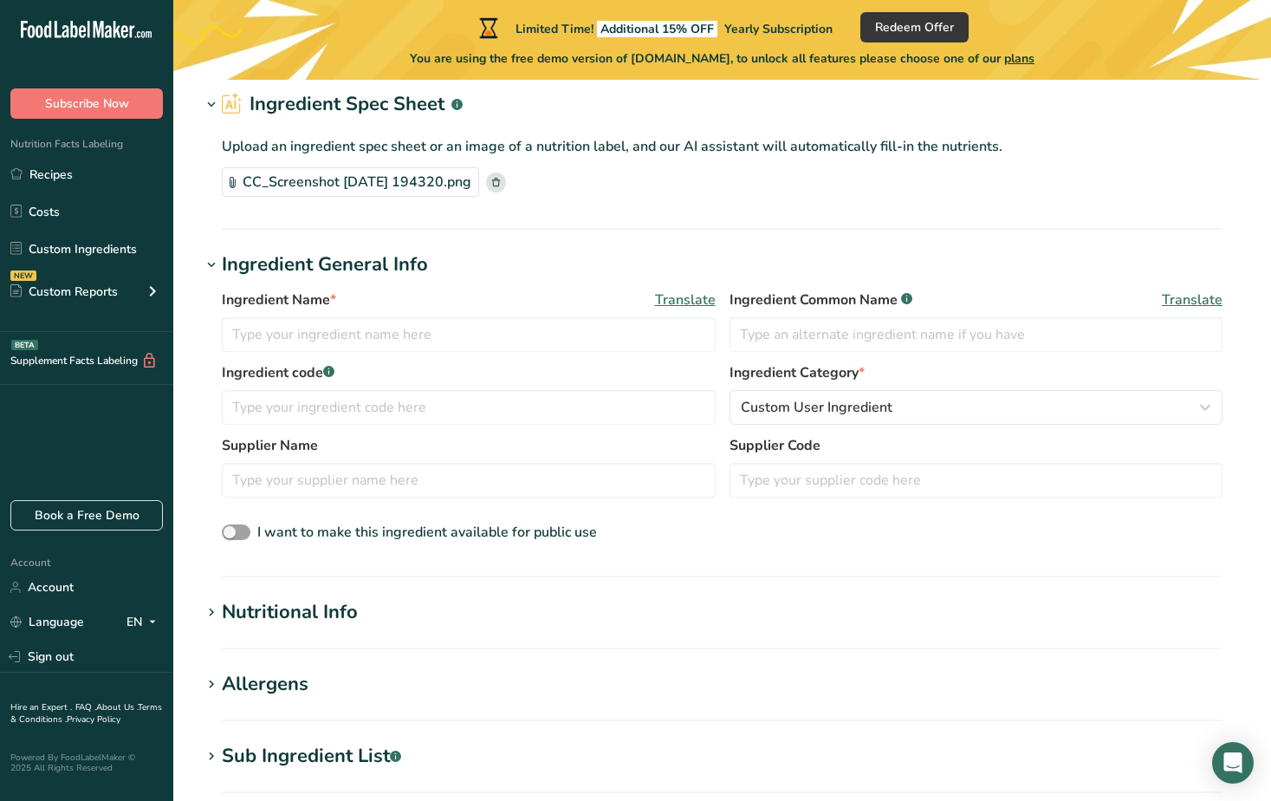
scroll to position [87, 0]
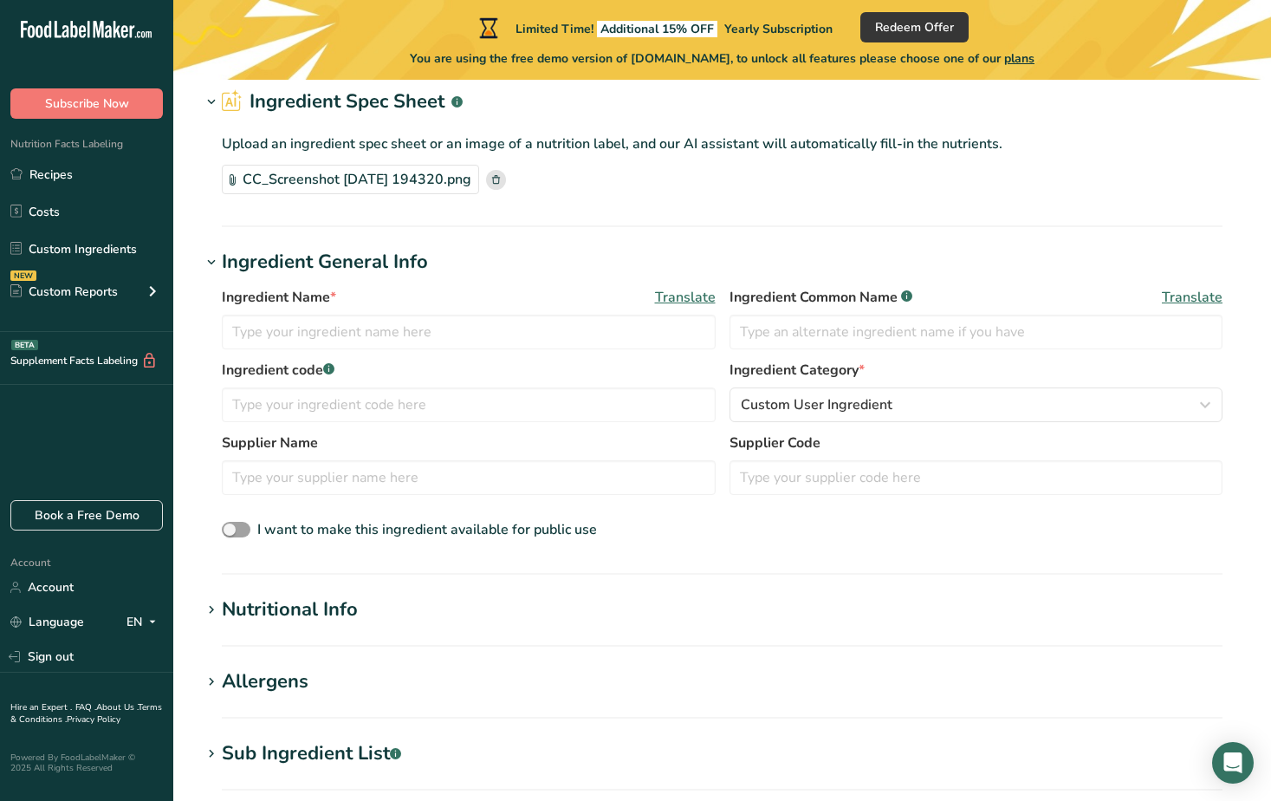
click at [673, 292] on span "Translate" at bounding box center [685, 297] width 61 height 21
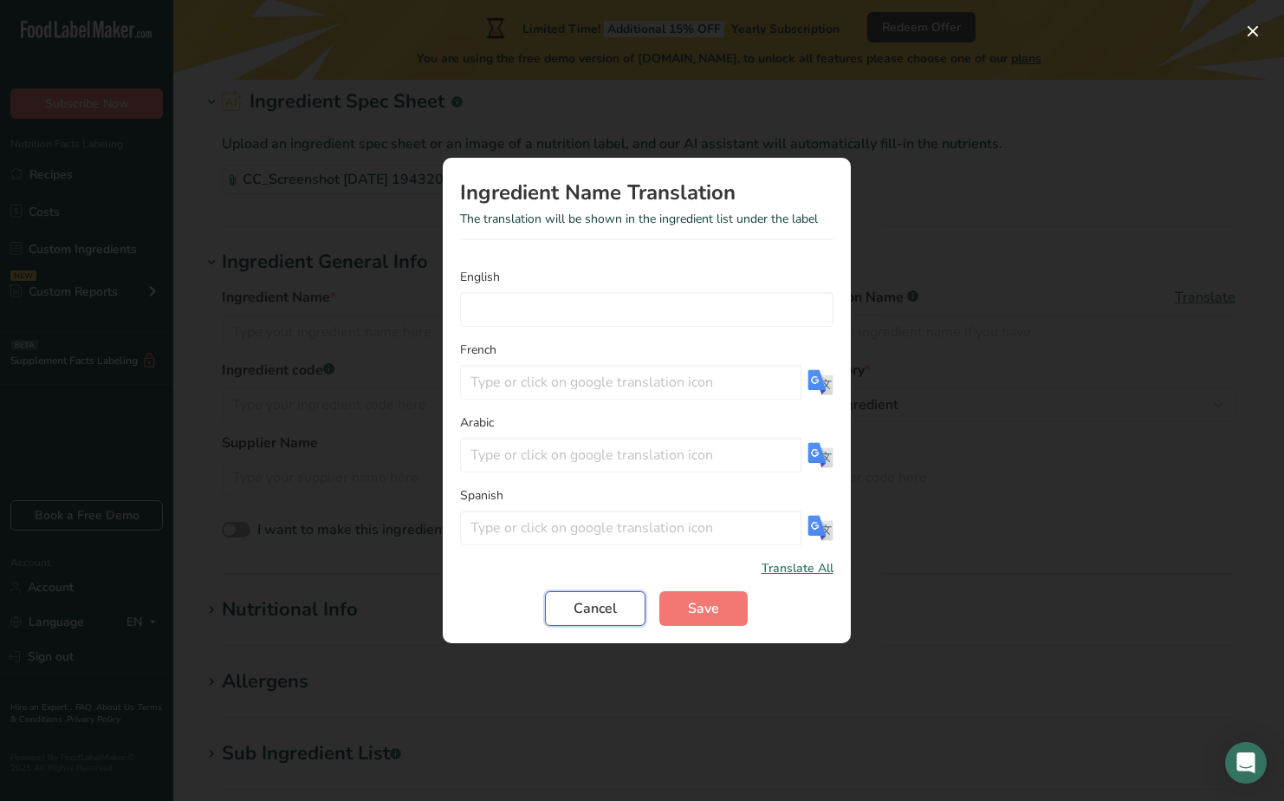
click at [596, 601] on span "Cancel" at bounding box center [595, 608] width 43 height 21
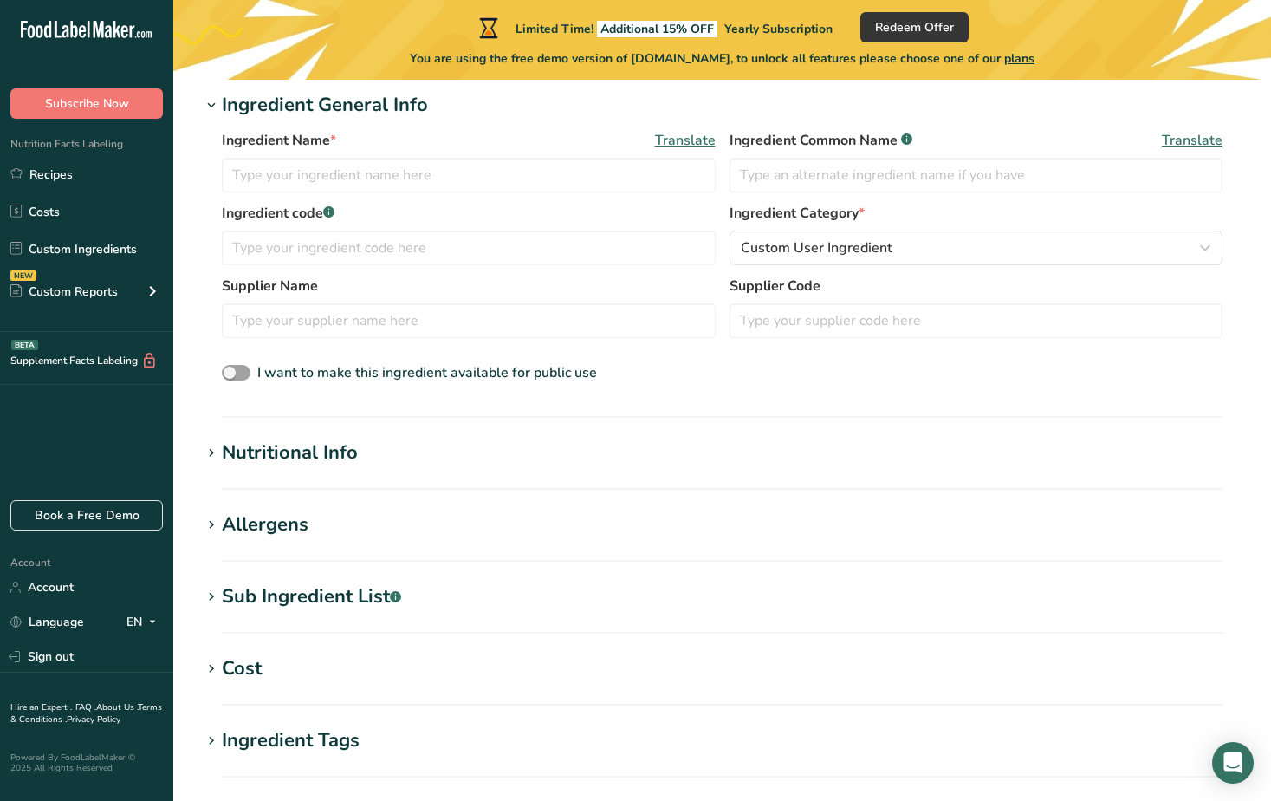
scroll to position [260, 0]
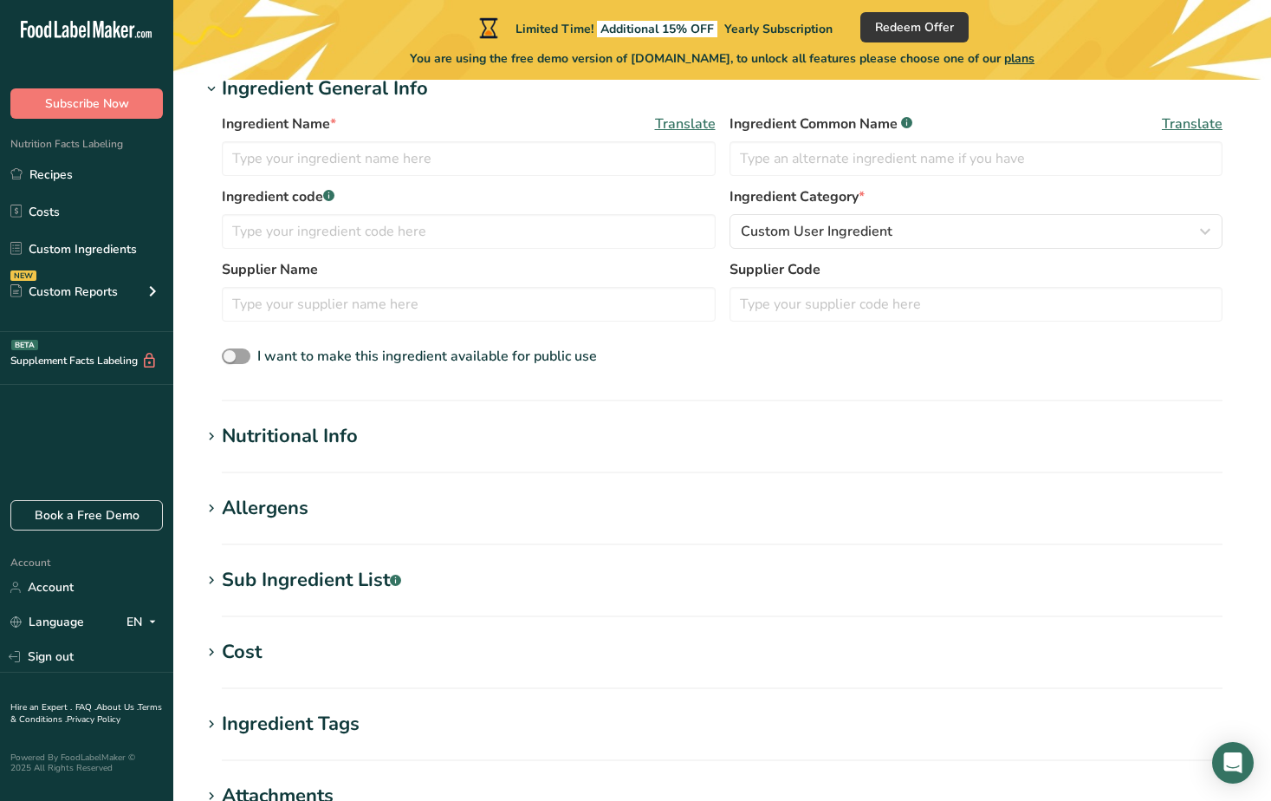
click at [211, 440] on icon at bounding box center [212, 437] width 16 height 24
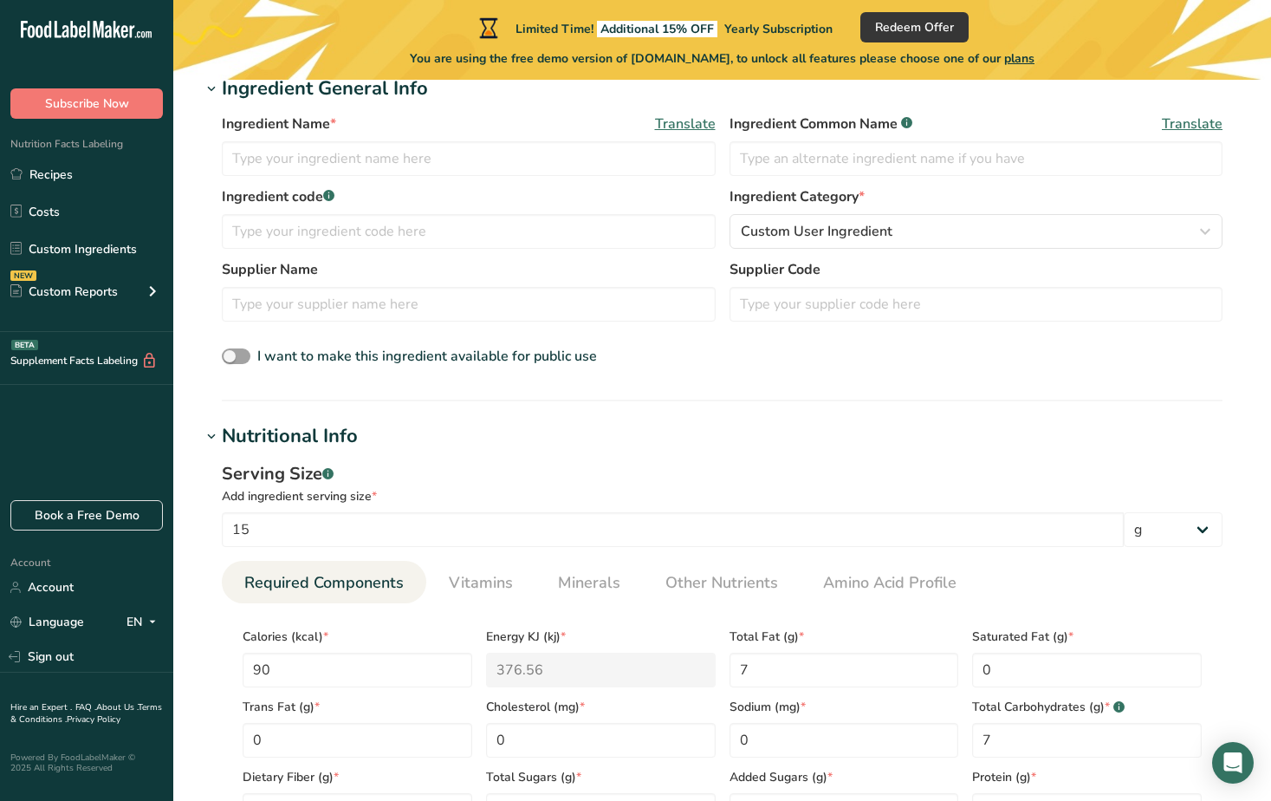
click at [211, 440] on icon at bounding box center [212, 437] width 16 height 24
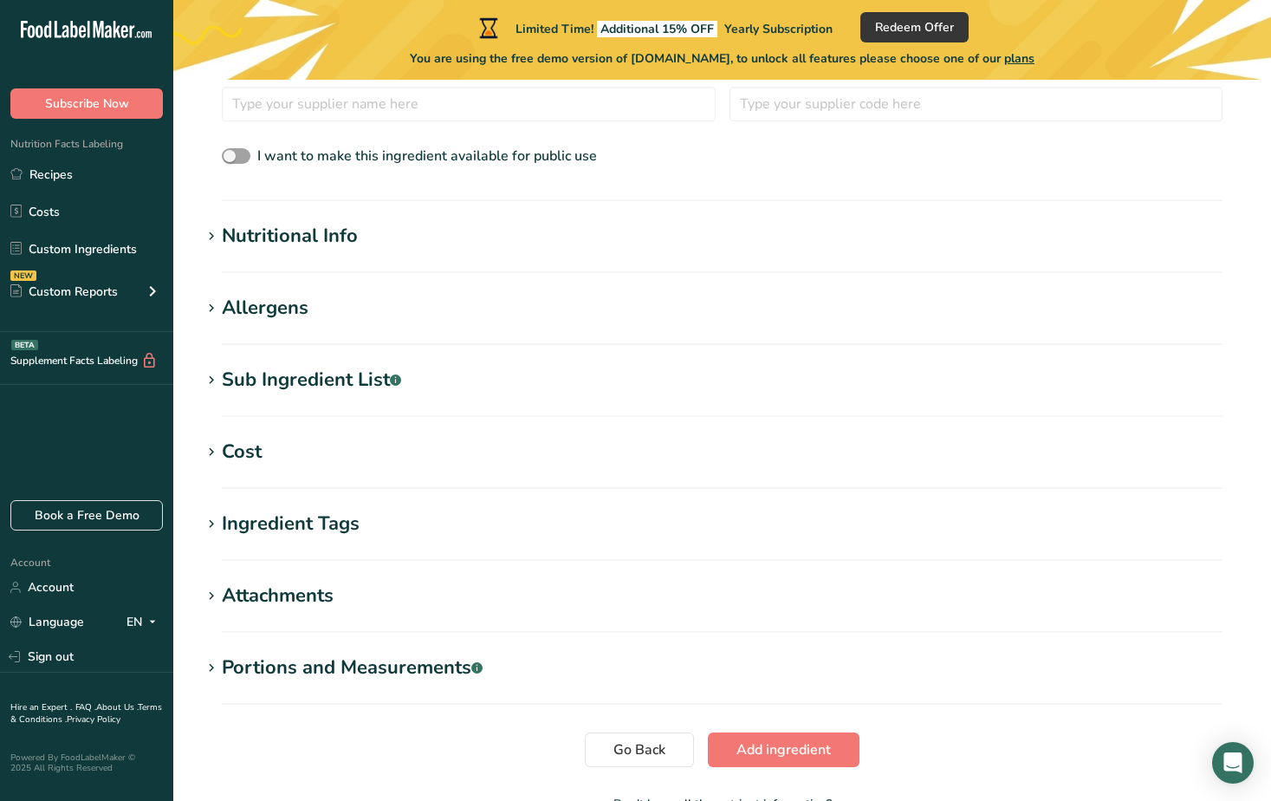
scroll to position [574, 0]
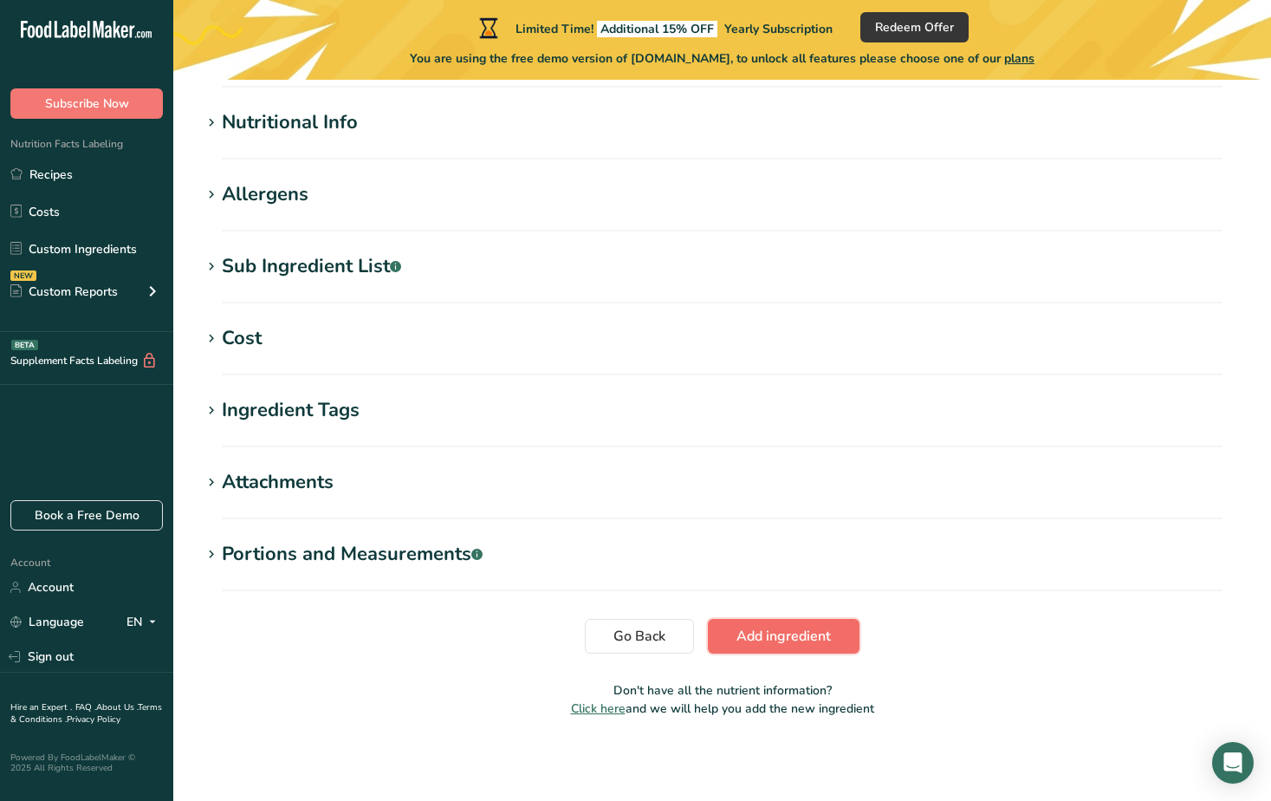
click at [789, 634] on span "Add ingredient" at bounding box center [784, 636] width 94 height 21
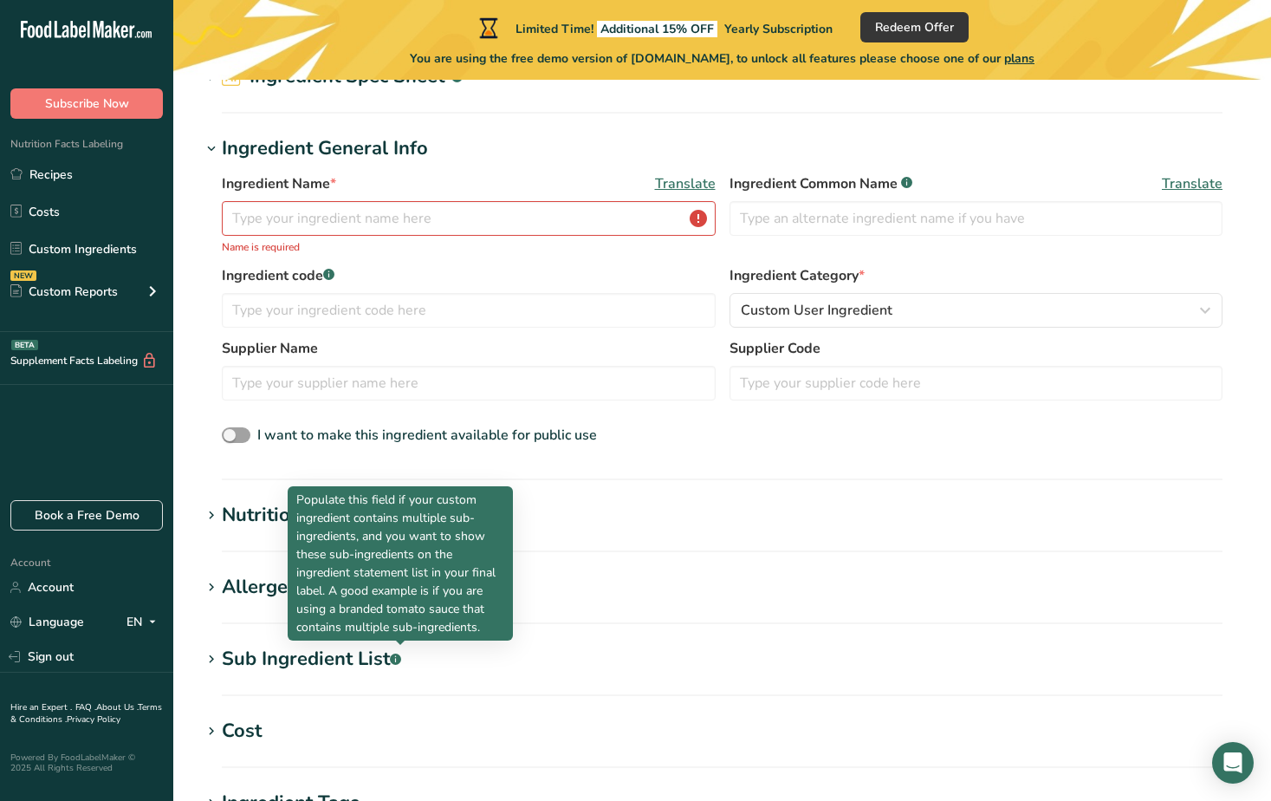
scroll to position [0, 0]
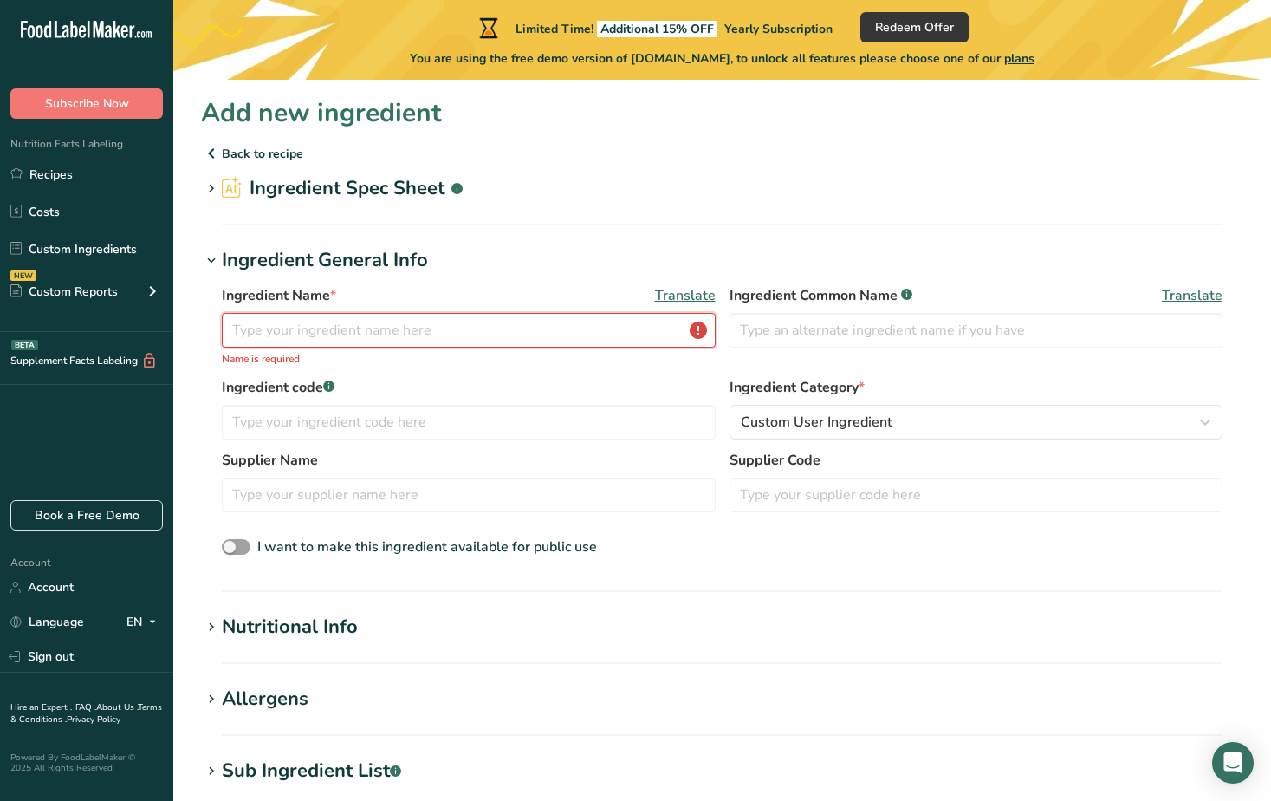
click at [283, 321] on input "text" at bounding box center [469, 330] width 494 height 35
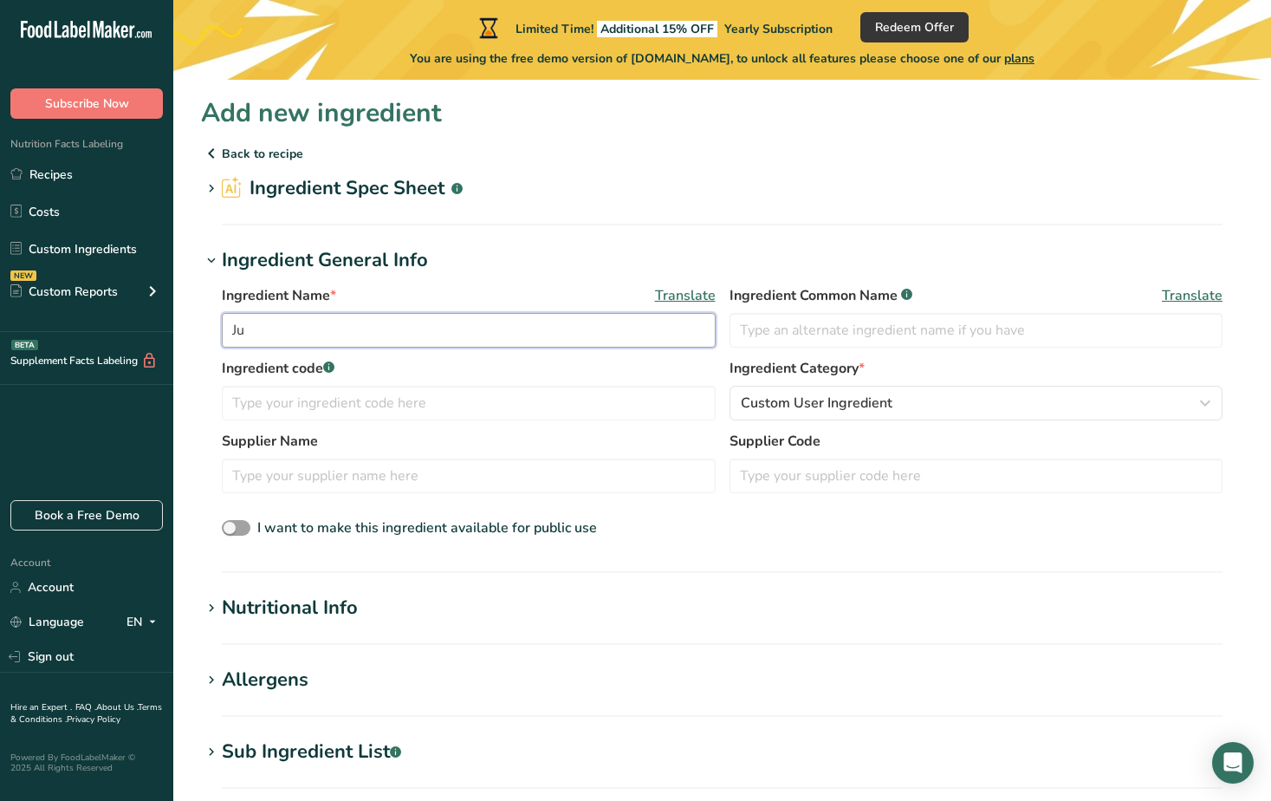
type input "J"
type input "Date Sweetened Organic Milk Chocolate Chips"
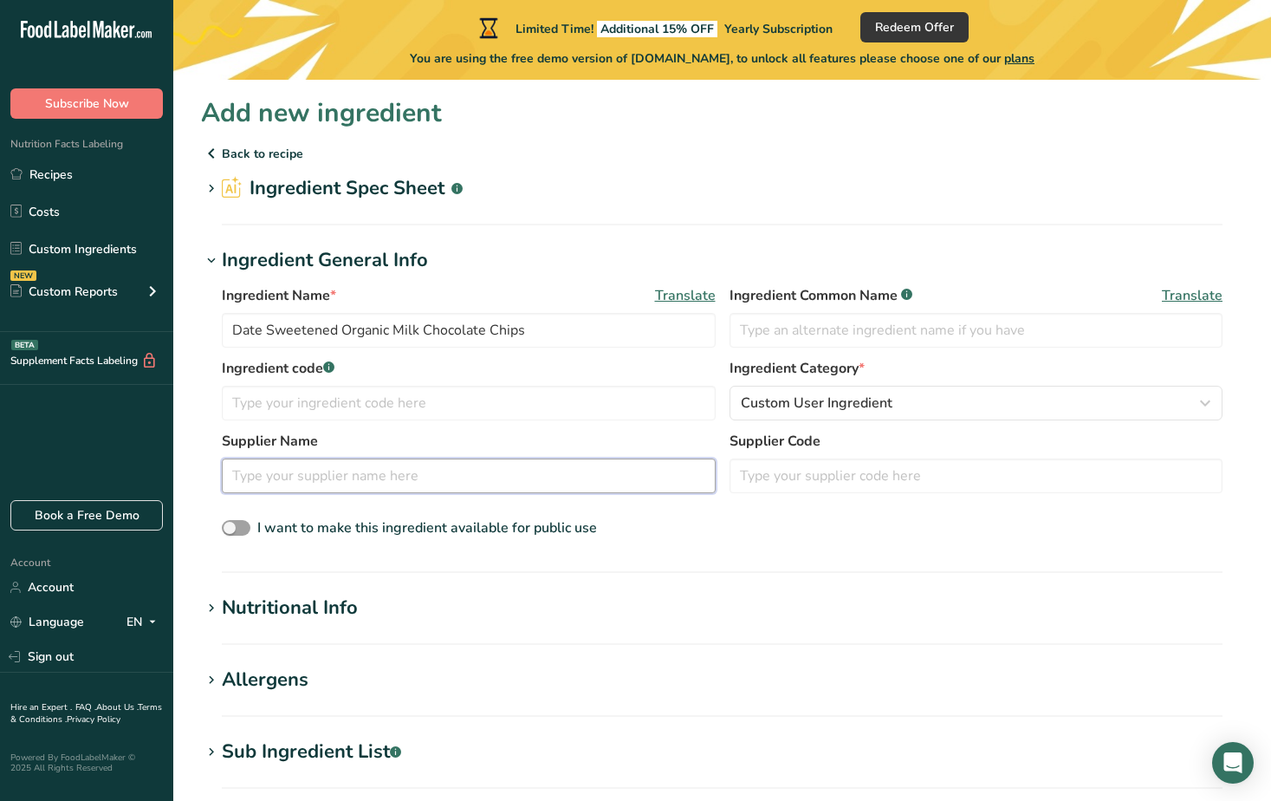
click at [274, 483] on input "text" at bounding box center [469, 476] width 494 height 35
type input "Just Dates"
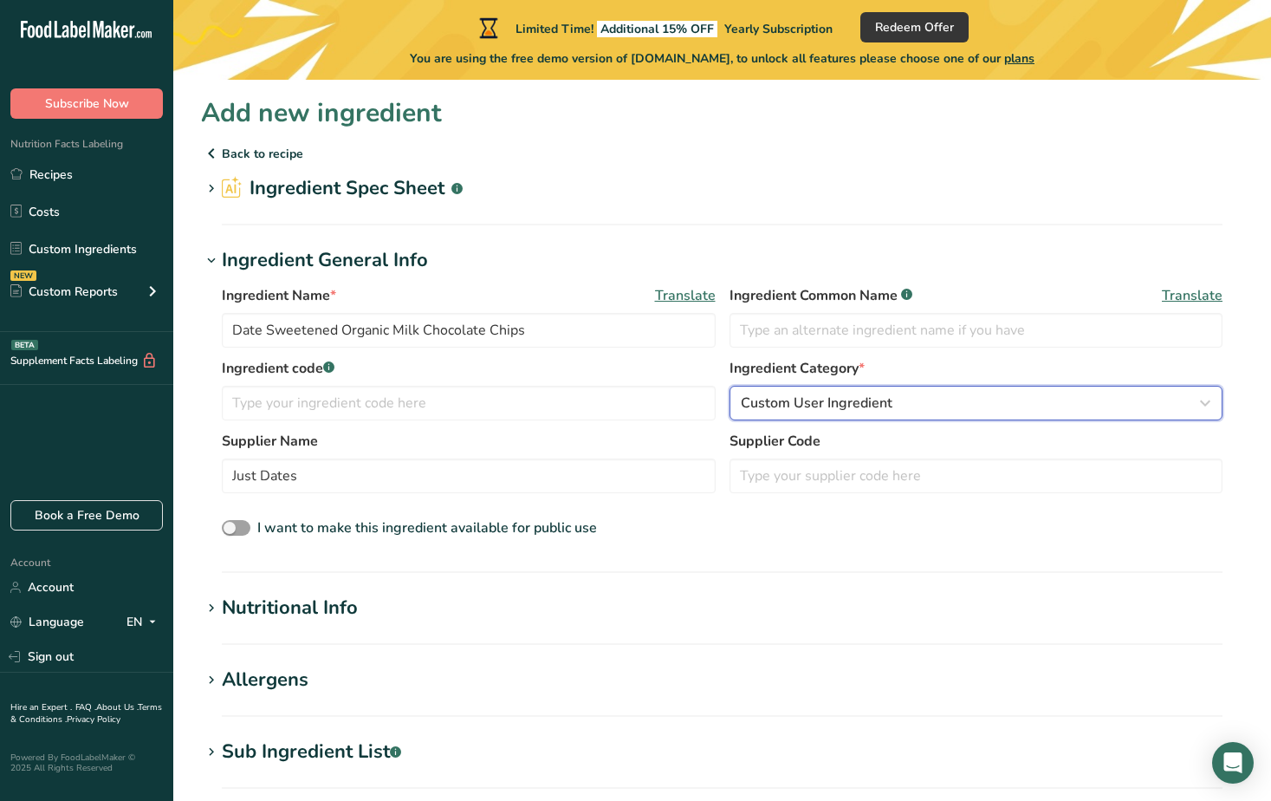
click at [802, 411] on span "Custom User Ingredient" at bounding box center [817, 403] width 152 height 21
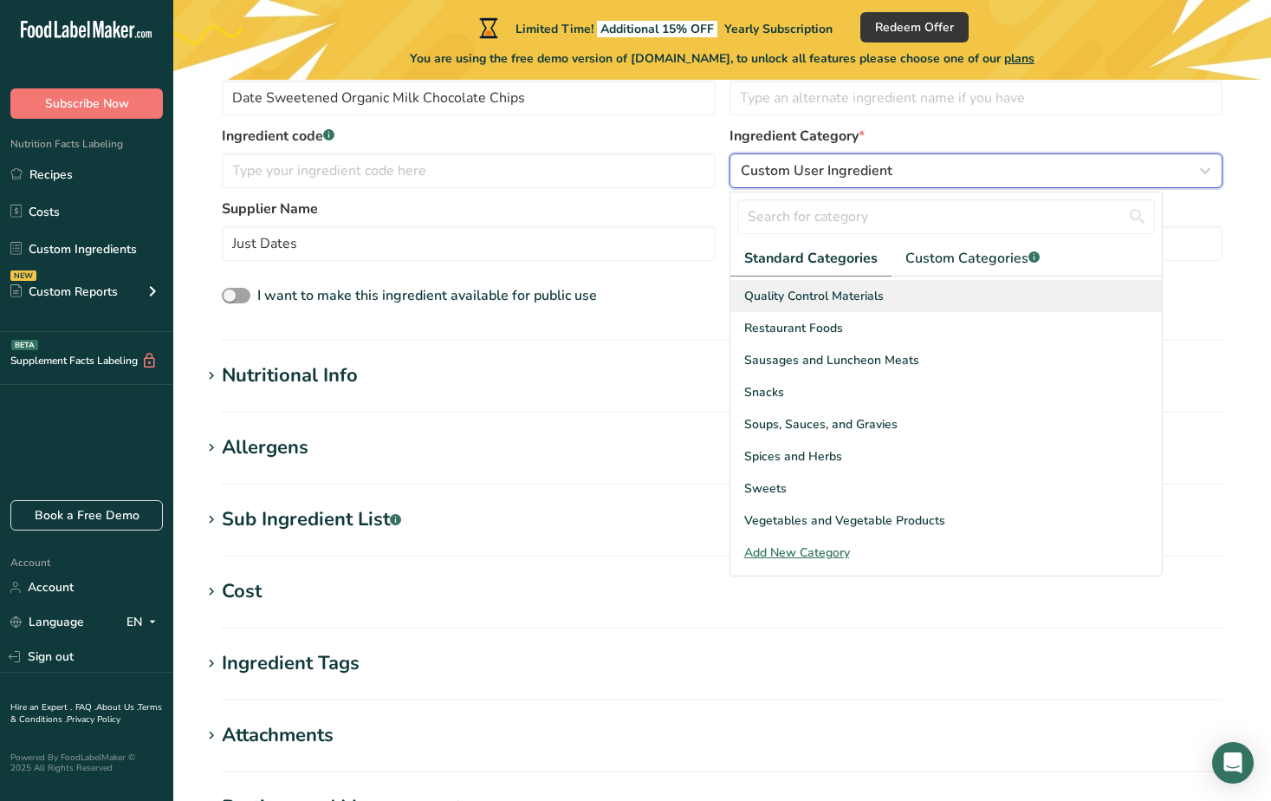
scroll to position [260, 0]
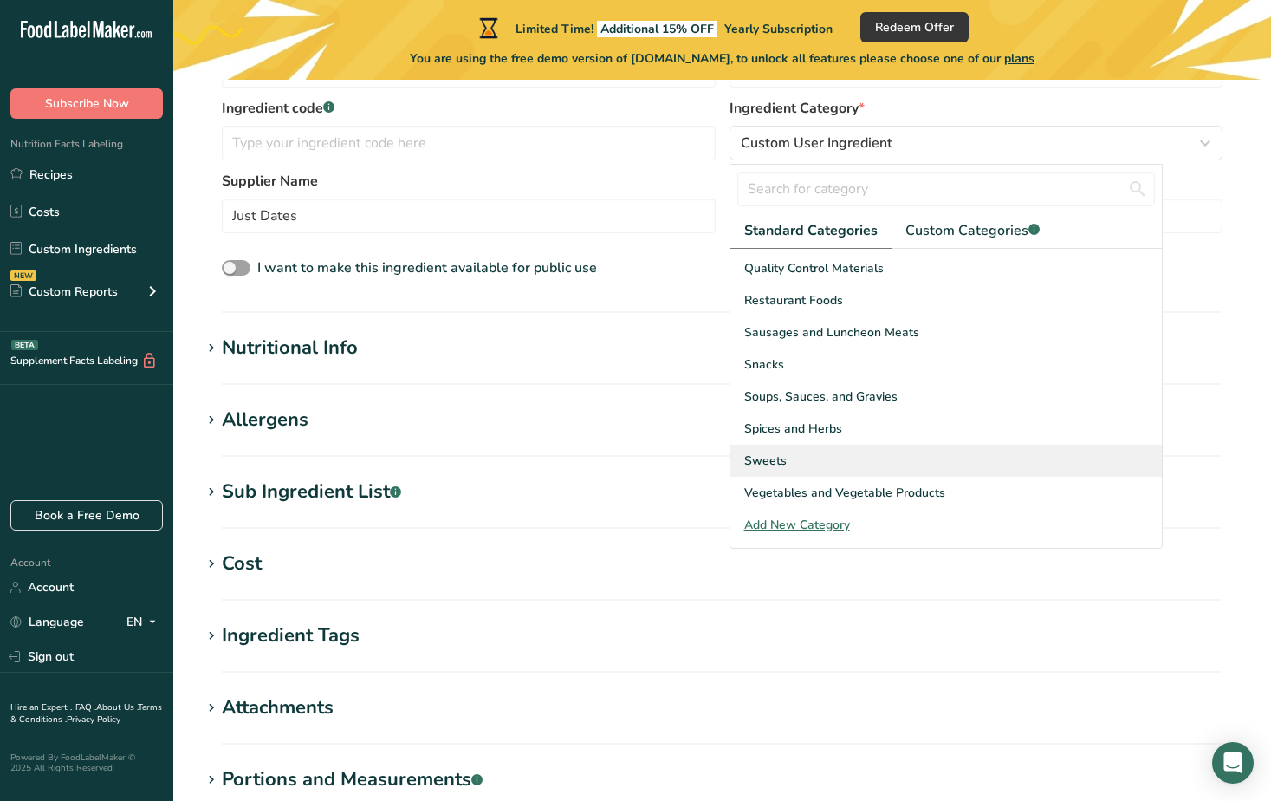
click at [774, 466] on span "Sweets" at bounding box center [766, 461] width 42 height 18
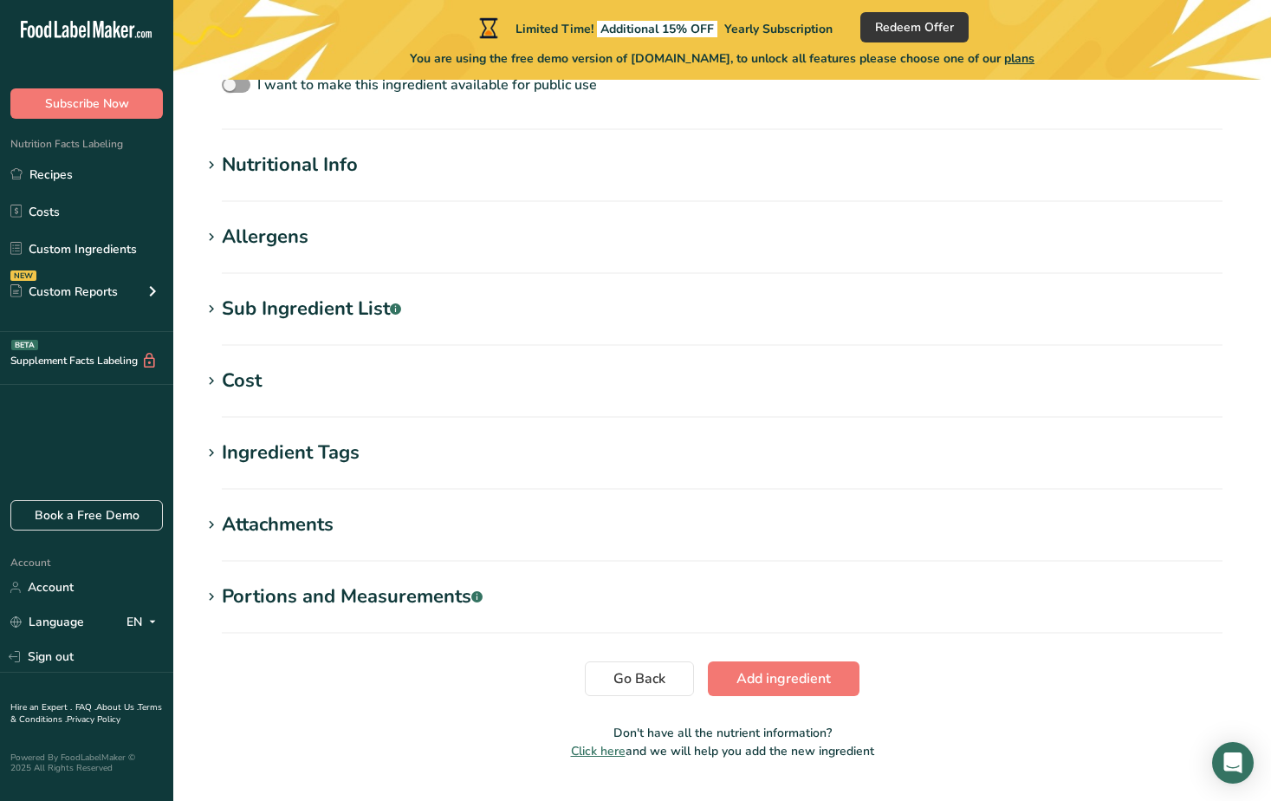
scroll to position [485, 0]
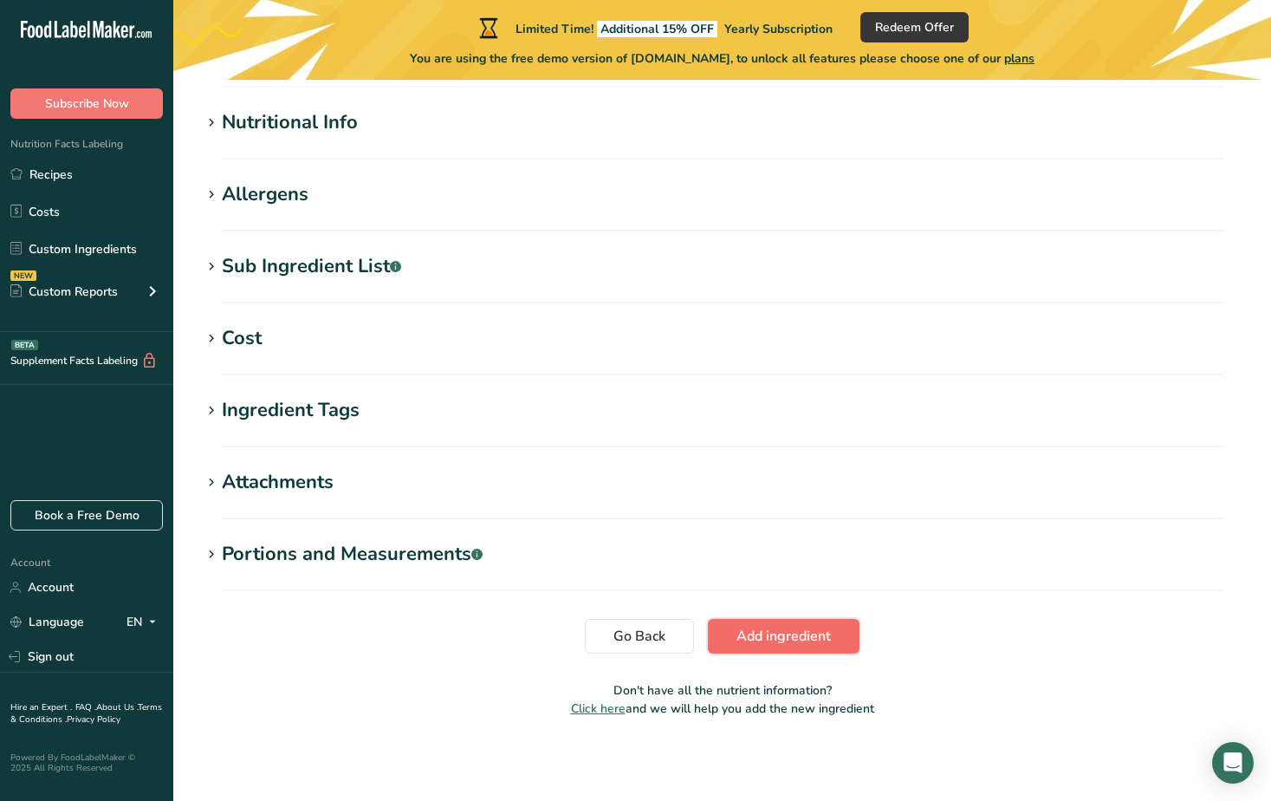
click at [774, 634] on span "Add ingredient" at bounding box center [784, 636] width 94 height 21
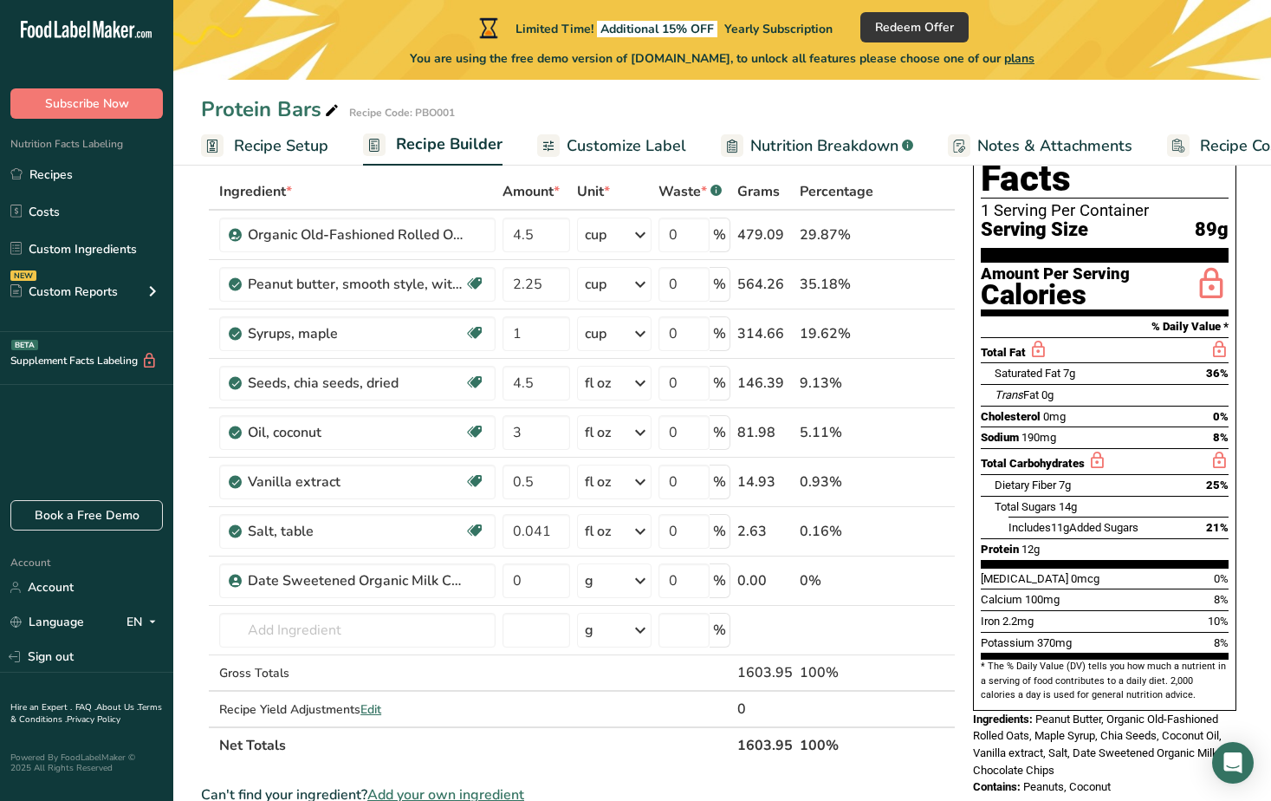
scroll to position [173, 0]
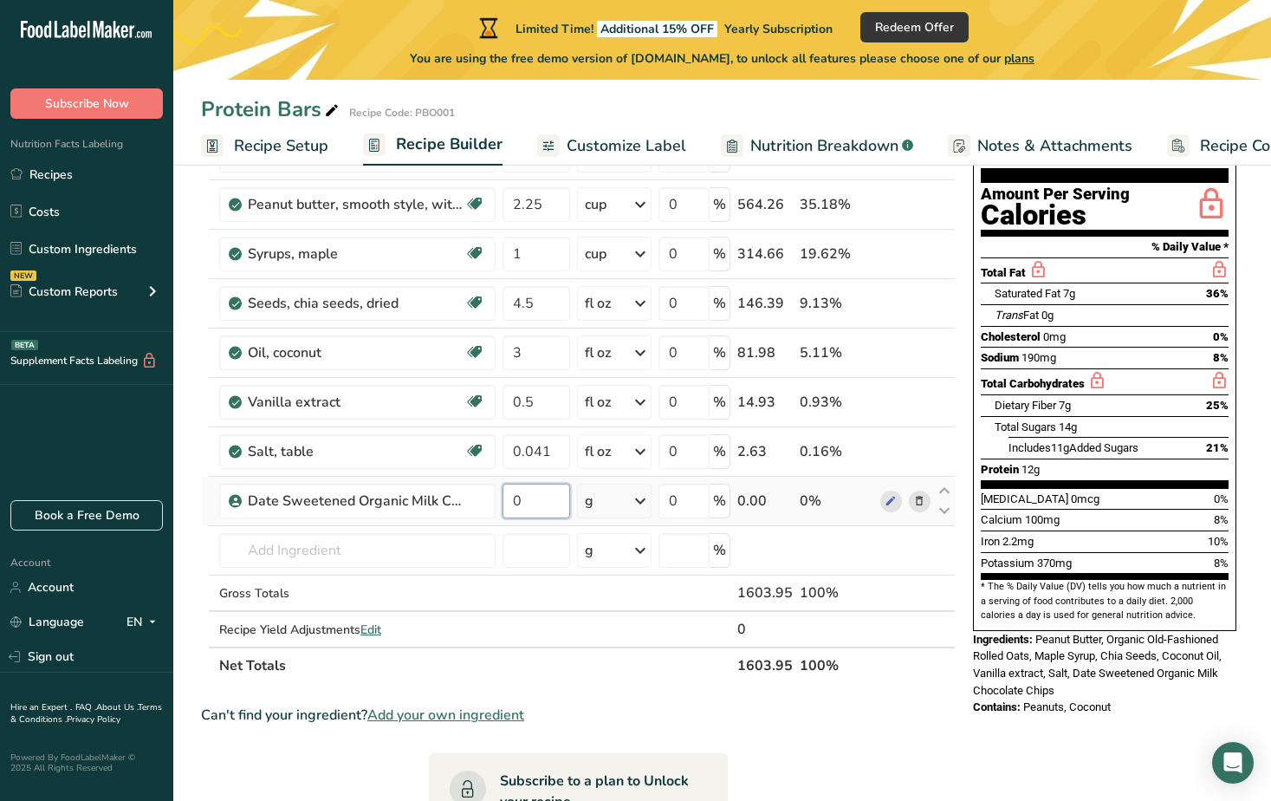
click at [537, 502] on input "0" at bounding box center [537, 501] width 68 height 35
type input "6"
click at [647, 498] on div "Ingredient * Amount * Unit * Waste * .a-a{fill:#347362;}.b-a{fill:#fff;} Grams …" at bounding box center [578, 389] width 755 height 590
click at [621, 500] on div "g" at bounding box center [614, 501] width 75 height 35
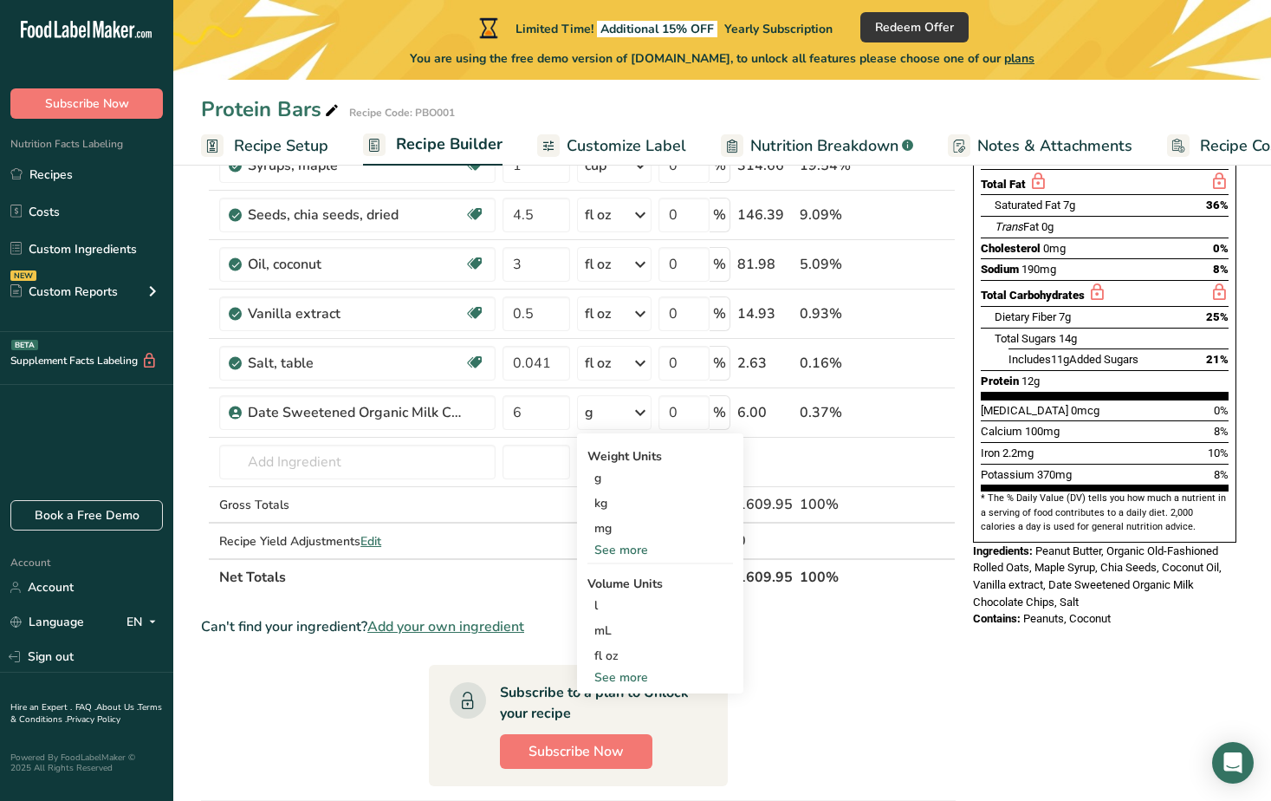
scroll to position [607, 0]
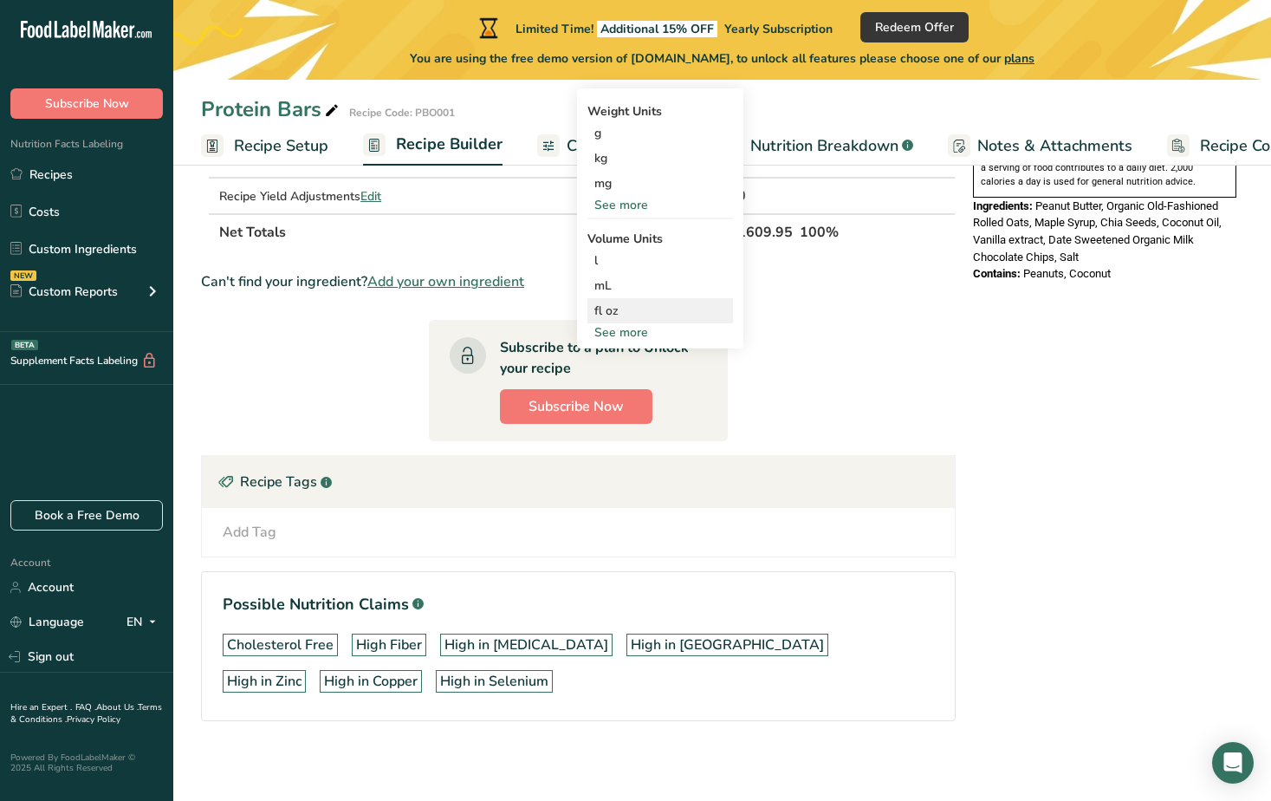
click at [610, 312] on div "fl oz" at bounding box center [661, 311] width 132 height 18
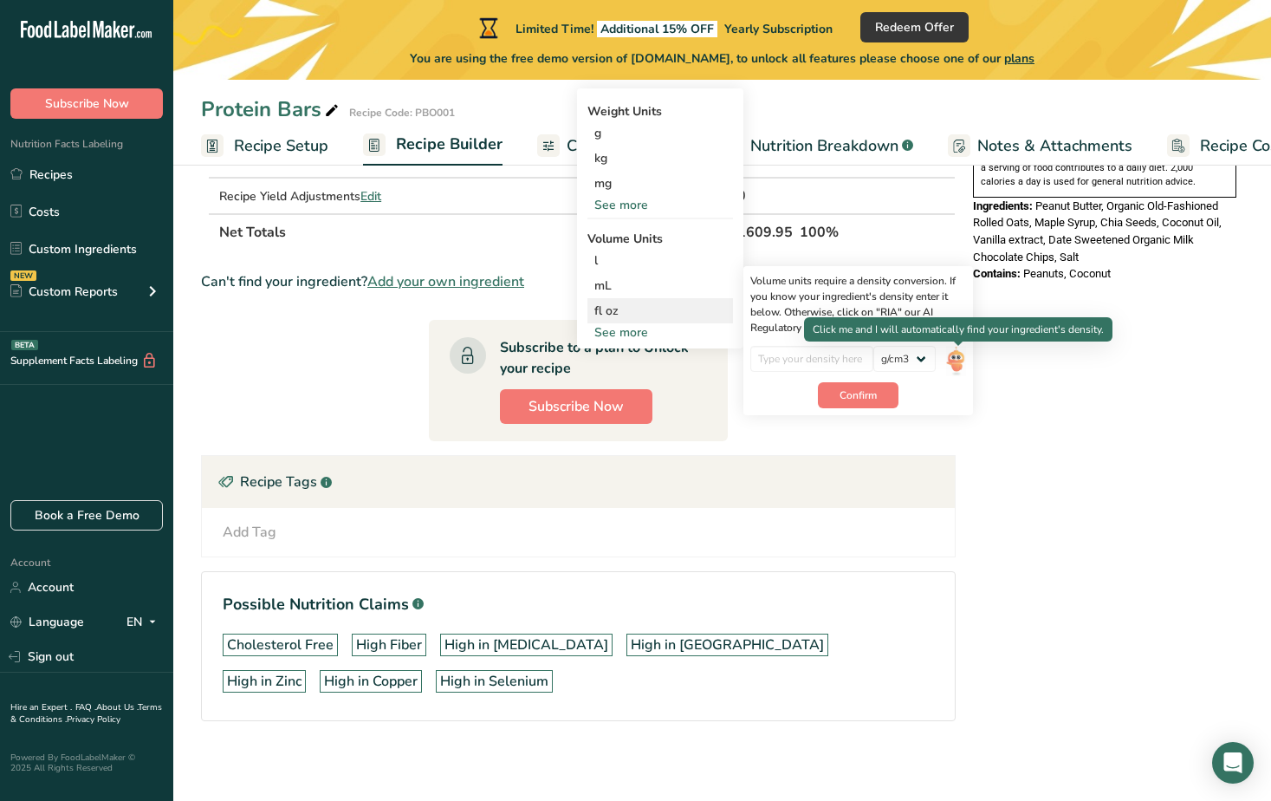
click at [962, 359] on img at bounding box center [955, 361] width 19 height 30
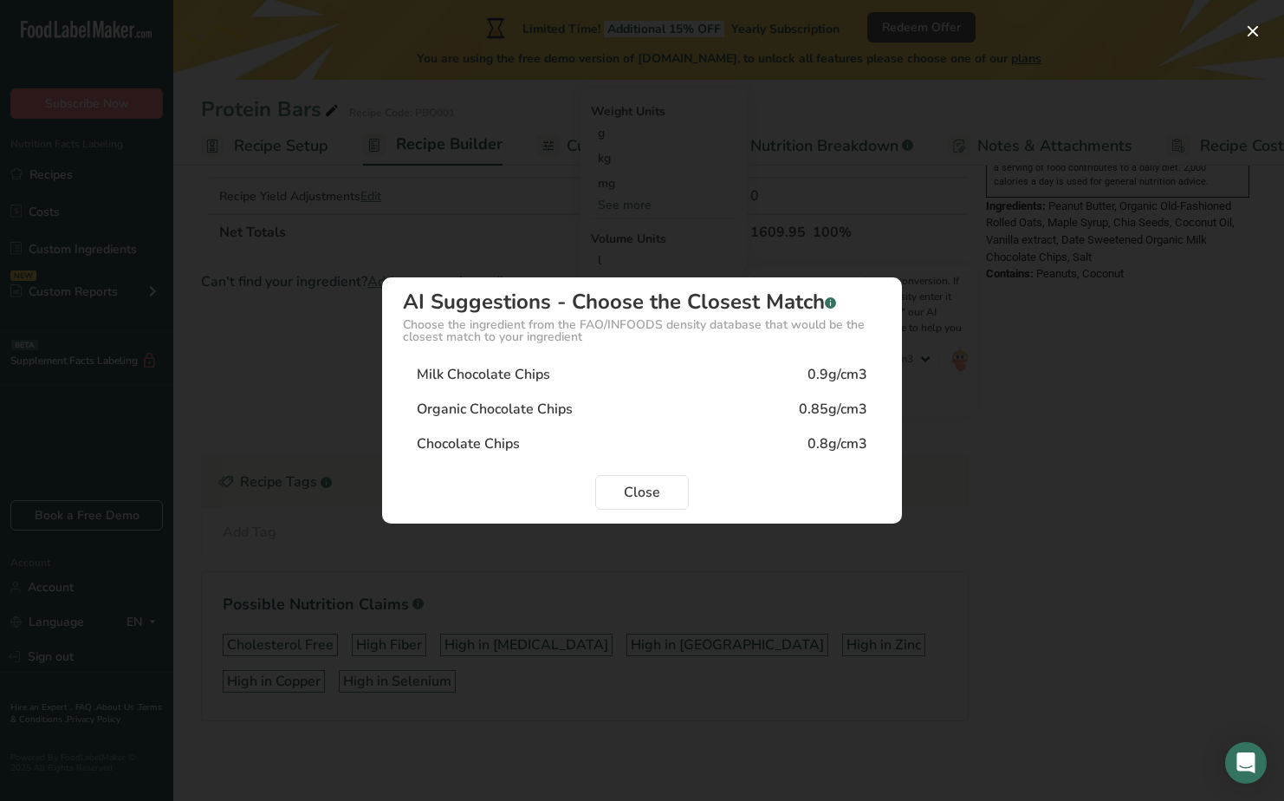
click at [544, 412] on div "Organic Chocolate Chips" at bounding box center [495, 409] width 156 height 21
type input "0.85"
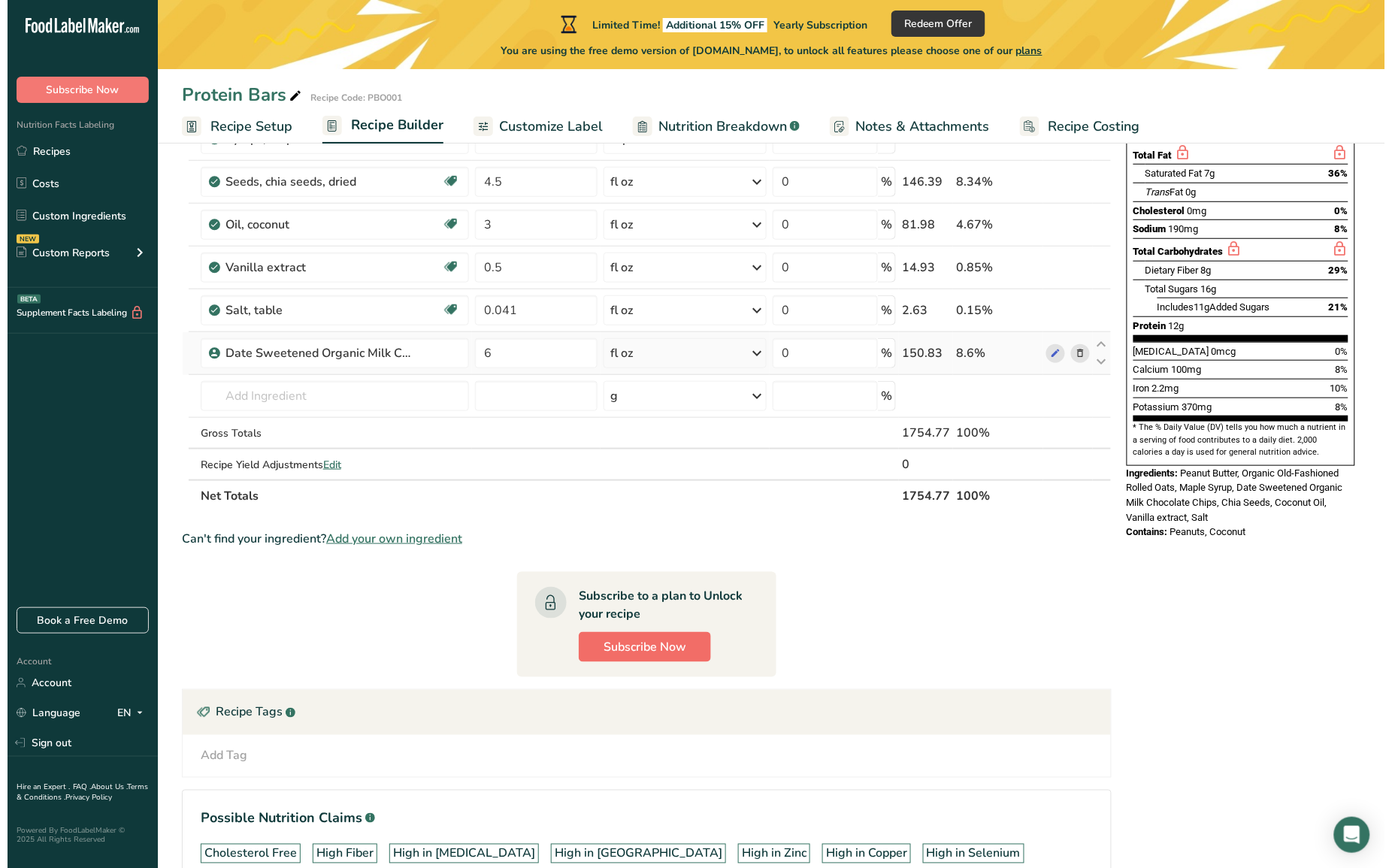
scroll to position [324, 0]
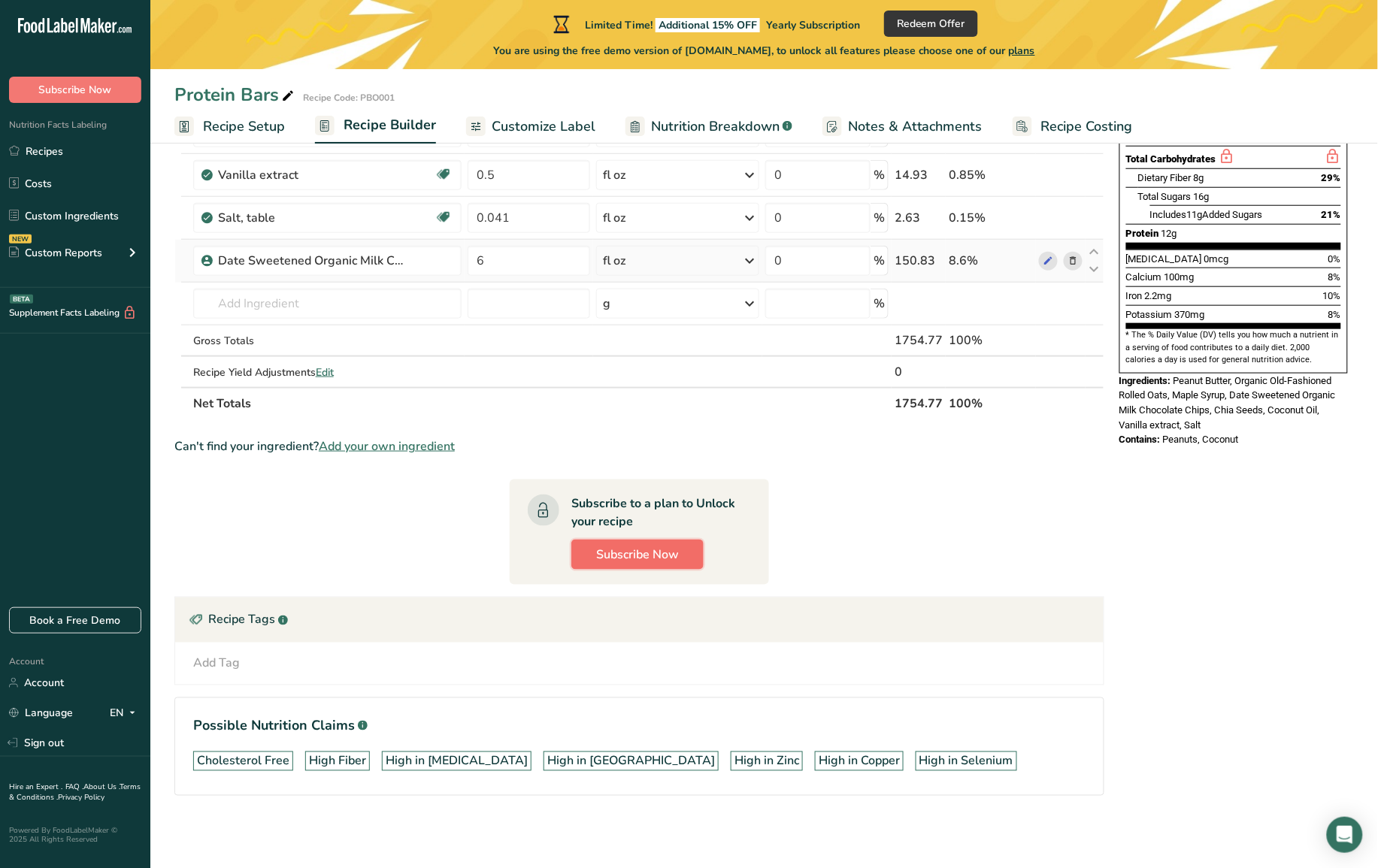
click at [663, 556] on span "Subscribe Now" at bounding box center [637, 554] width 82 height 18
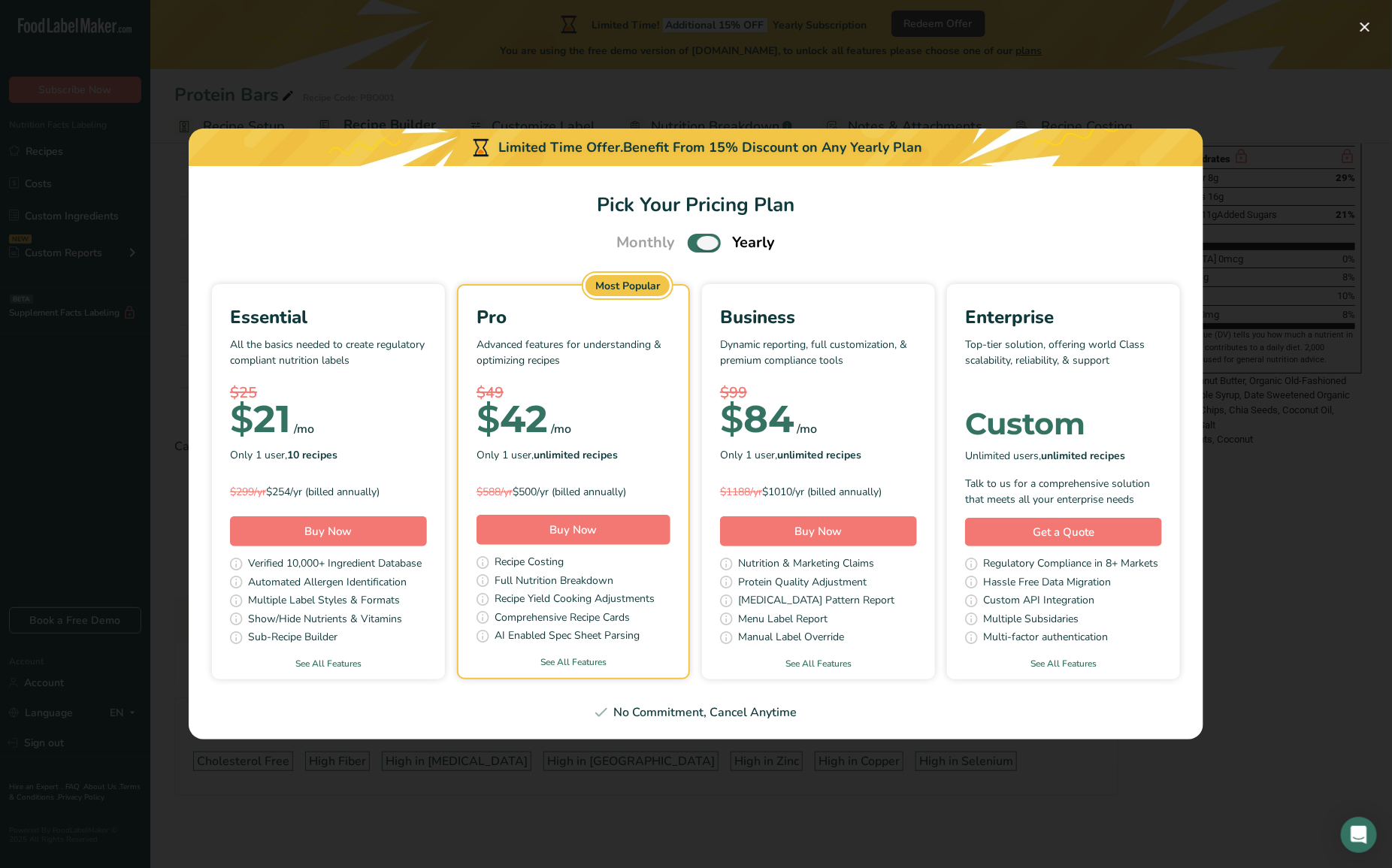
click at [700, 243] on span "Pick Your Pricing Plan Modal" at bounding box center [704, 244] width 33 height 19
click at [697, 243] on input "Pick Your Pricing Plan Modal" at bounding box center [692, 243] width 10 height 10
checkbox input "false"
